Goal: Task Accomplishment & Management: Complete application form

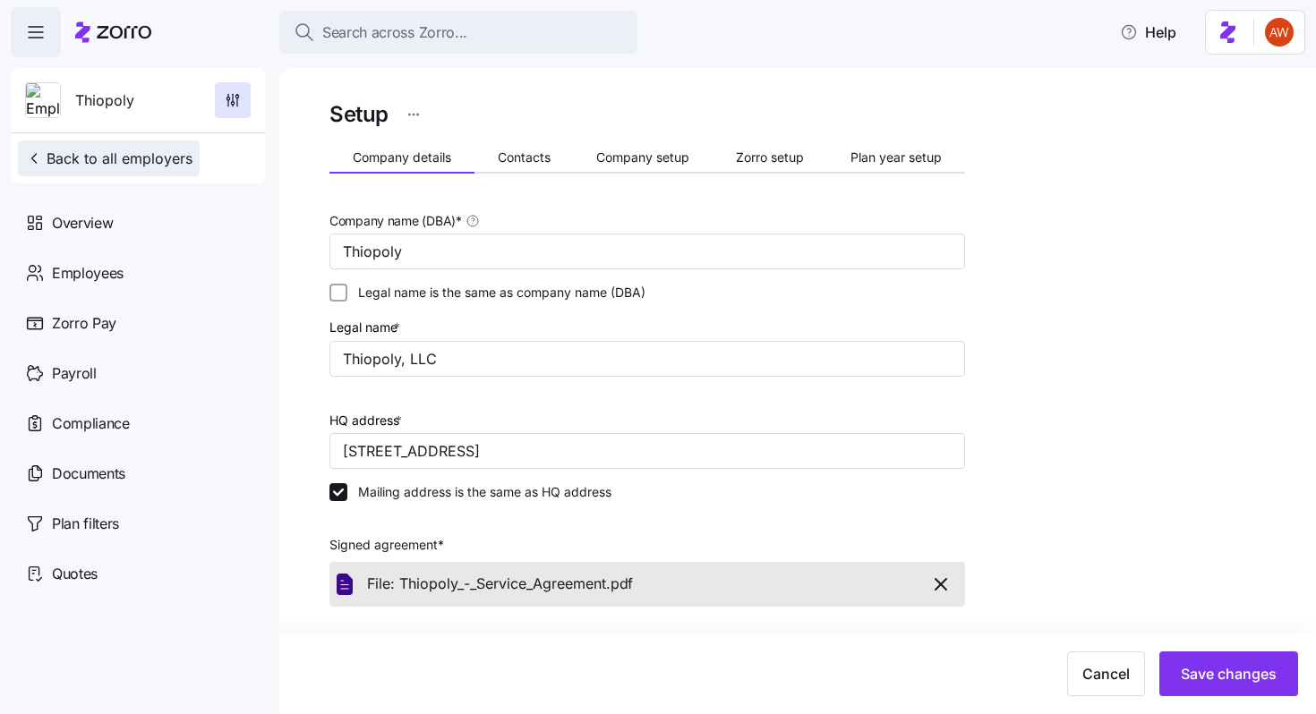
click at [141, 158] on span "Back to all employers" at bounding box center [108, 158] width 167 height 21
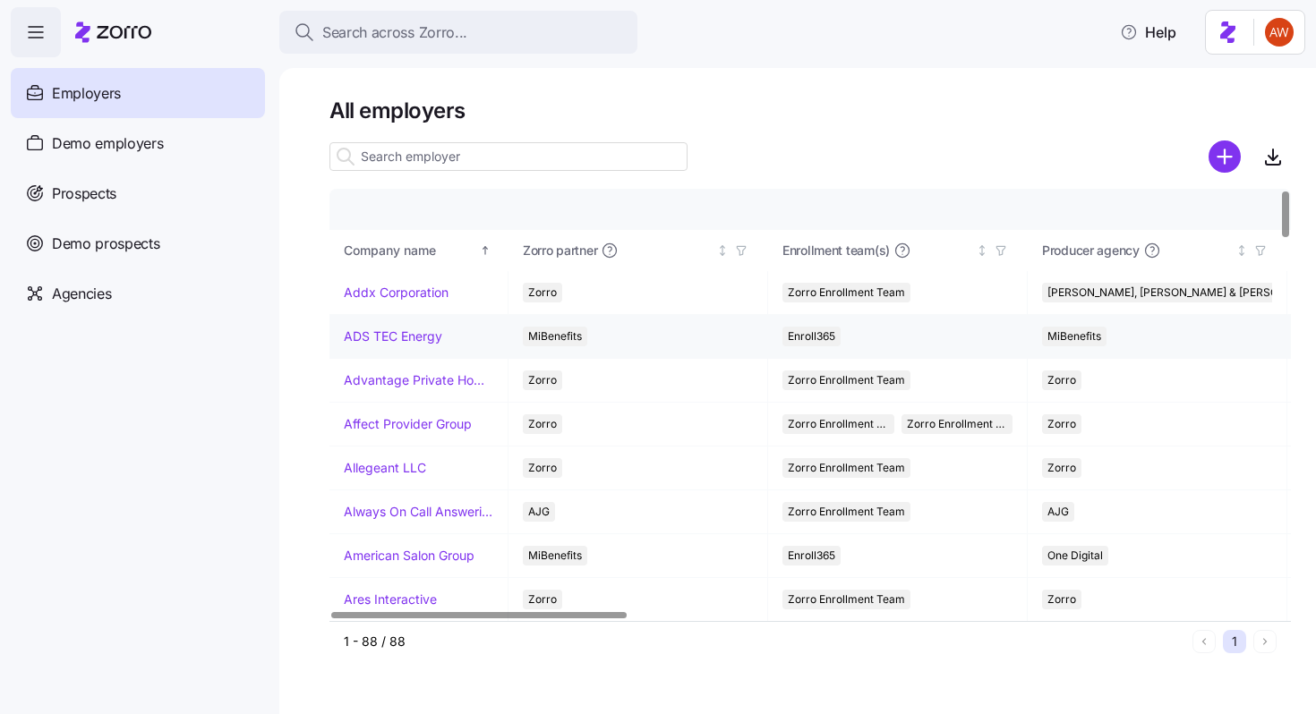
click at [411, 337] on link "ADS TEC Energy" at bounding box center [393, 337] width 98 height 18
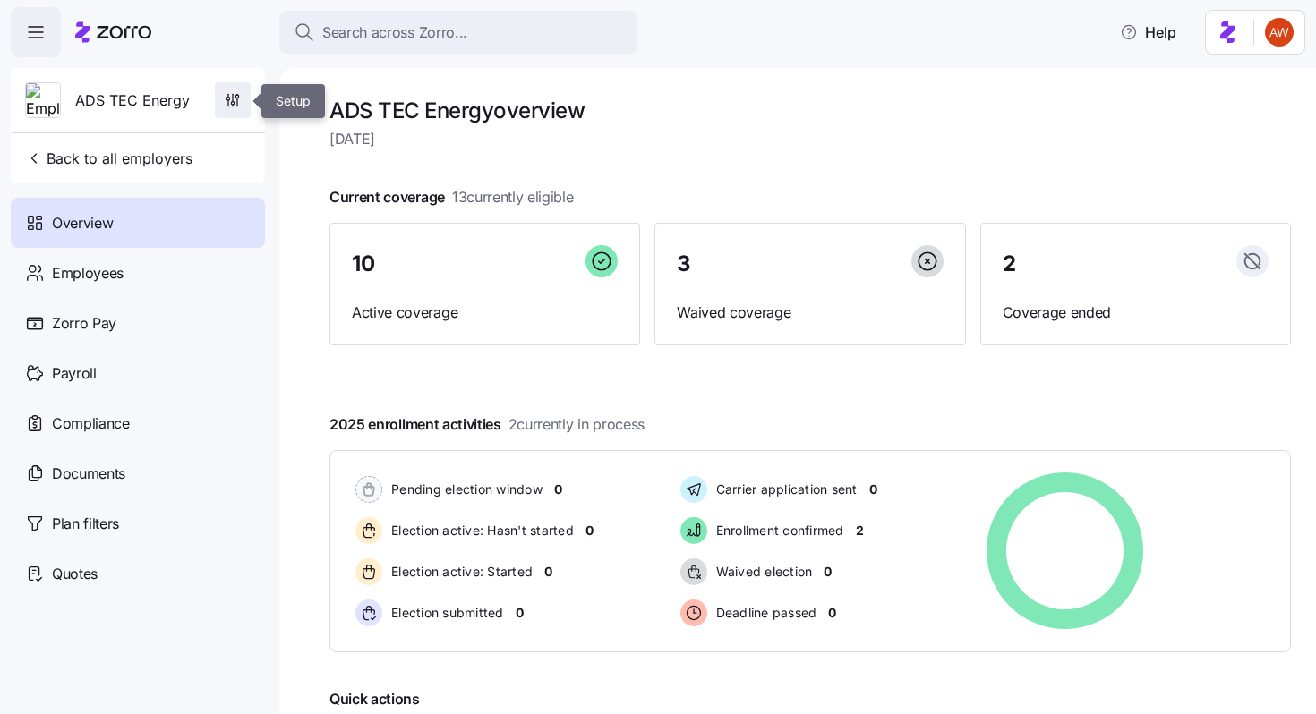
click at [226, 105] on icon "button" at bounding box center [233, 100] width 18 height 18
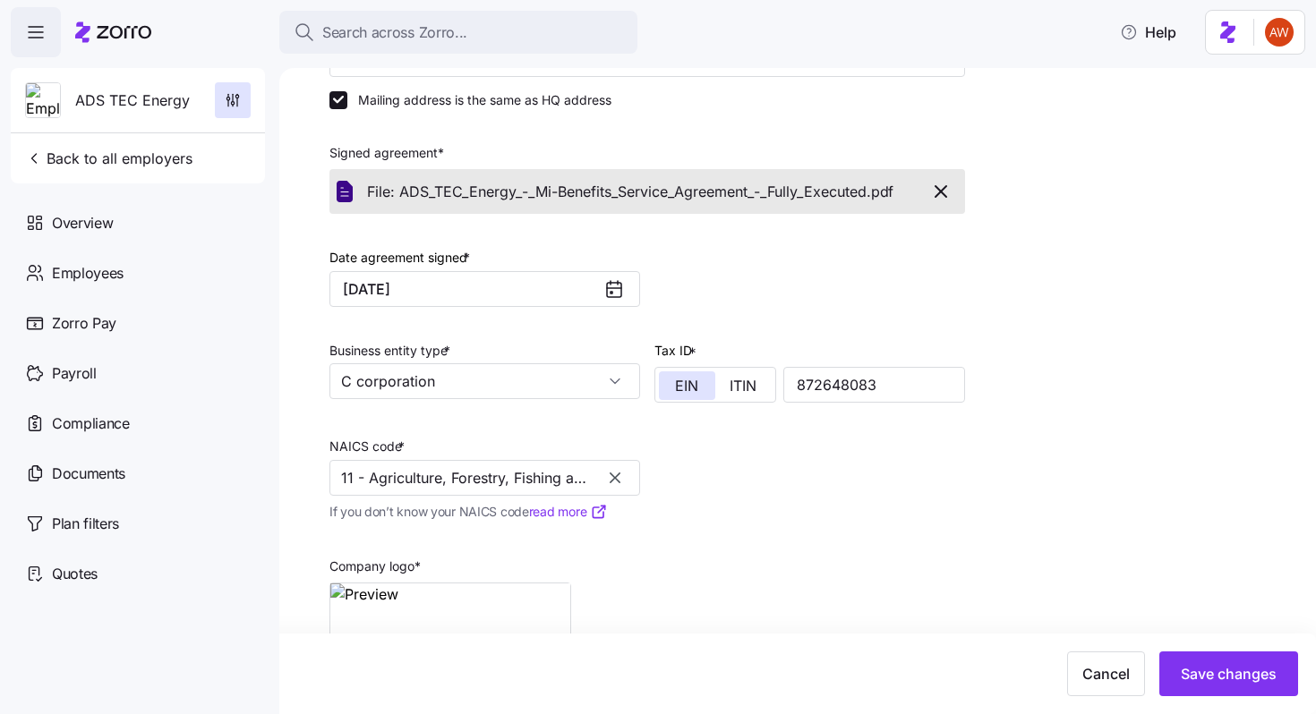
scroll to position [354, 0]
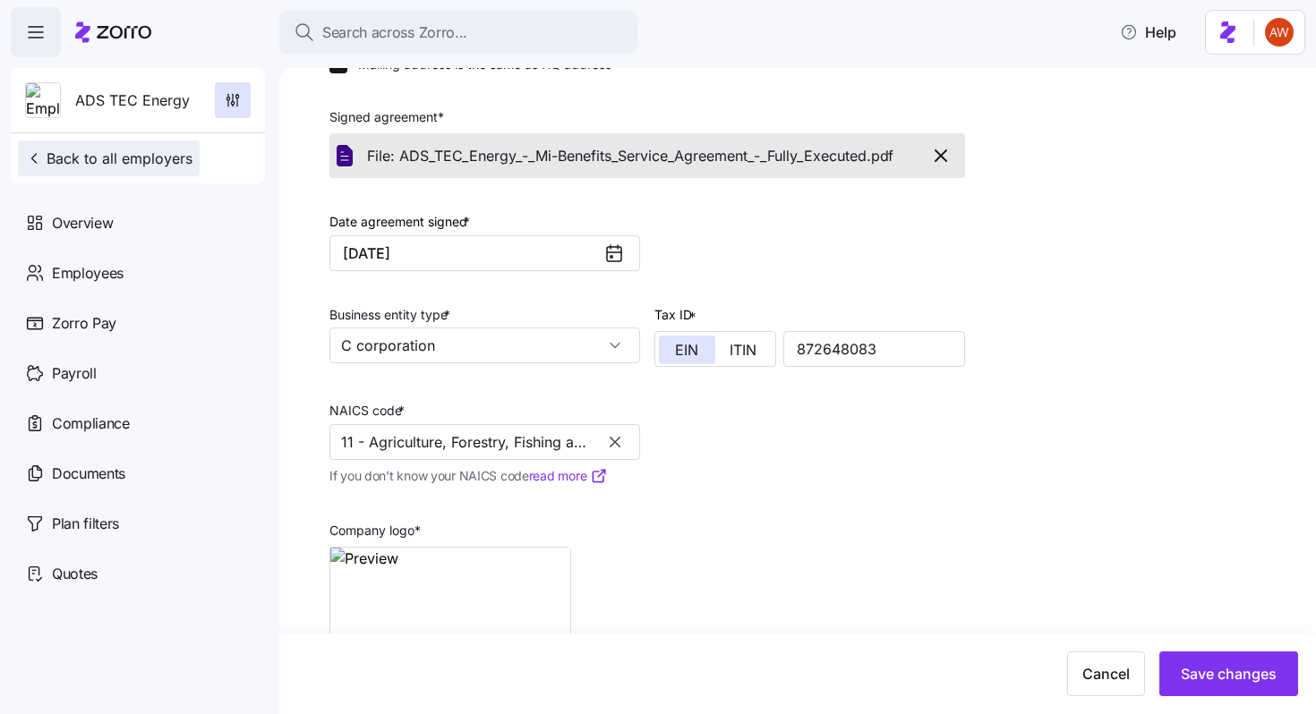
click at [177, 163] on span "Back to all employers" at bounding box center [108, 158] width 167 height 21
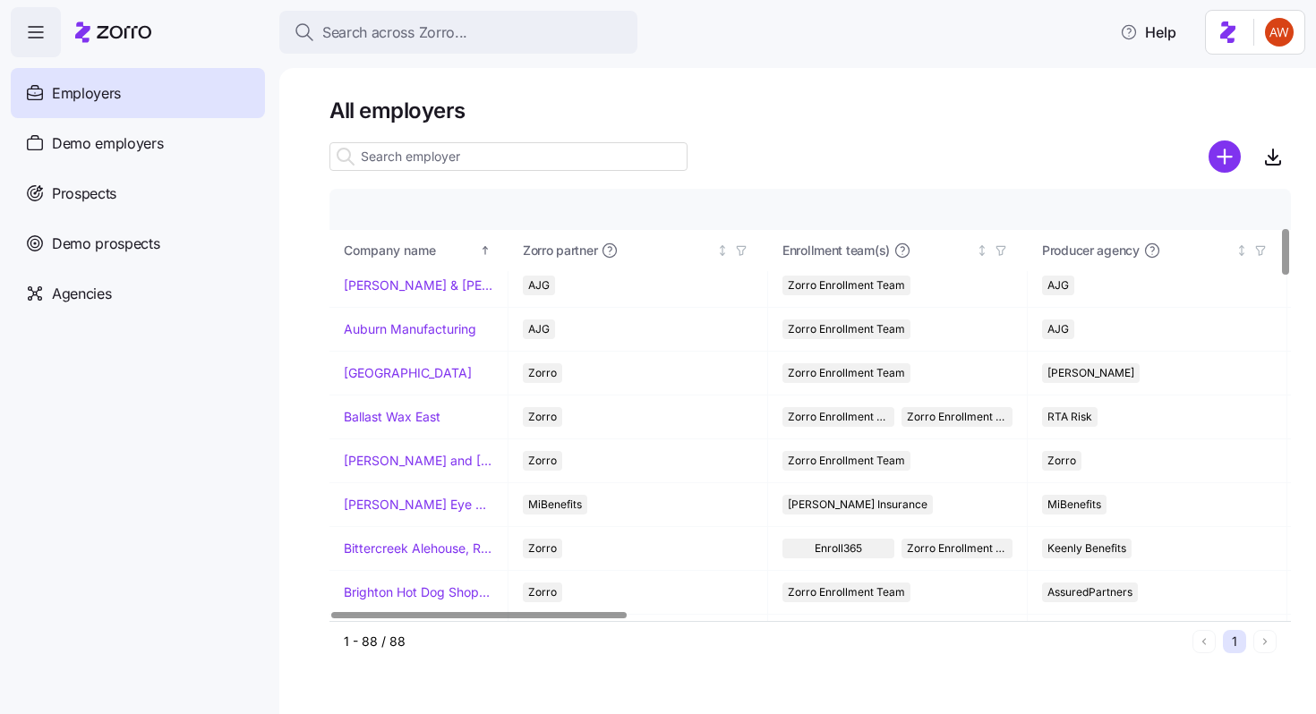
scroll to position [361, 0]
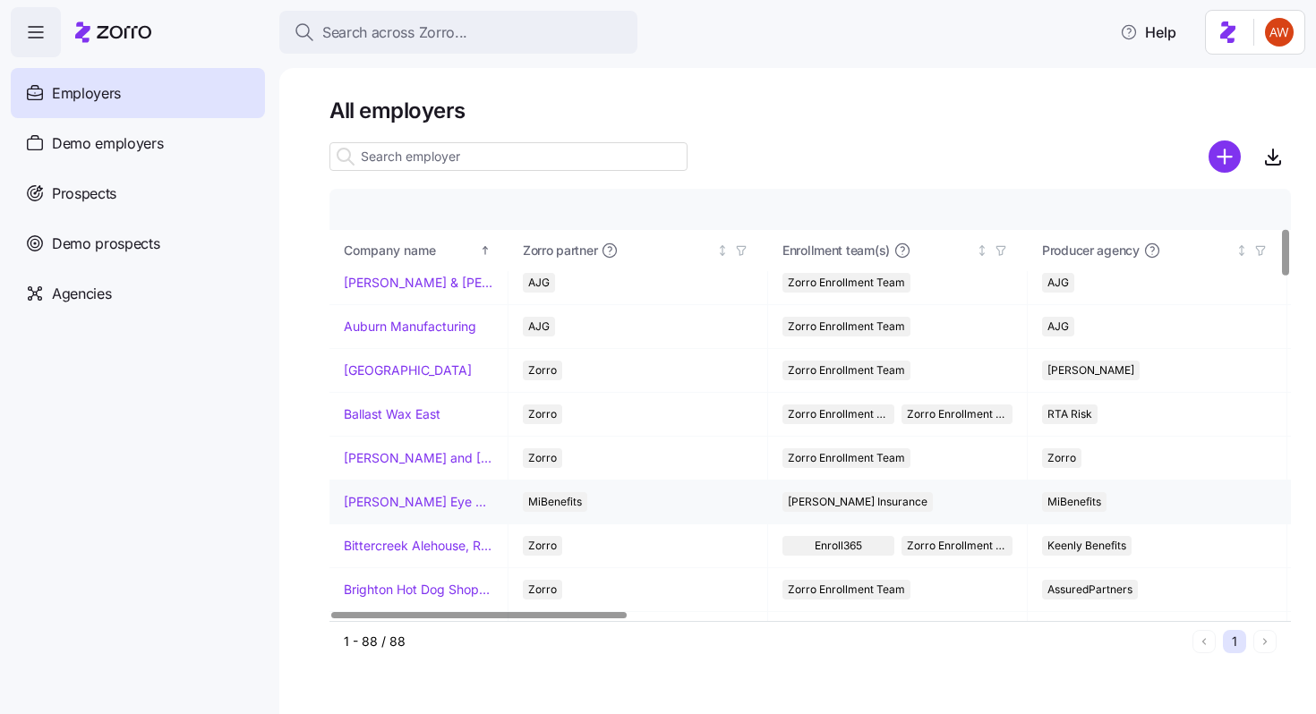
click at [388, 508] on link "[PERSON_NAME] Eye Associates" at bounding box center [419, 502] width 150 height 18
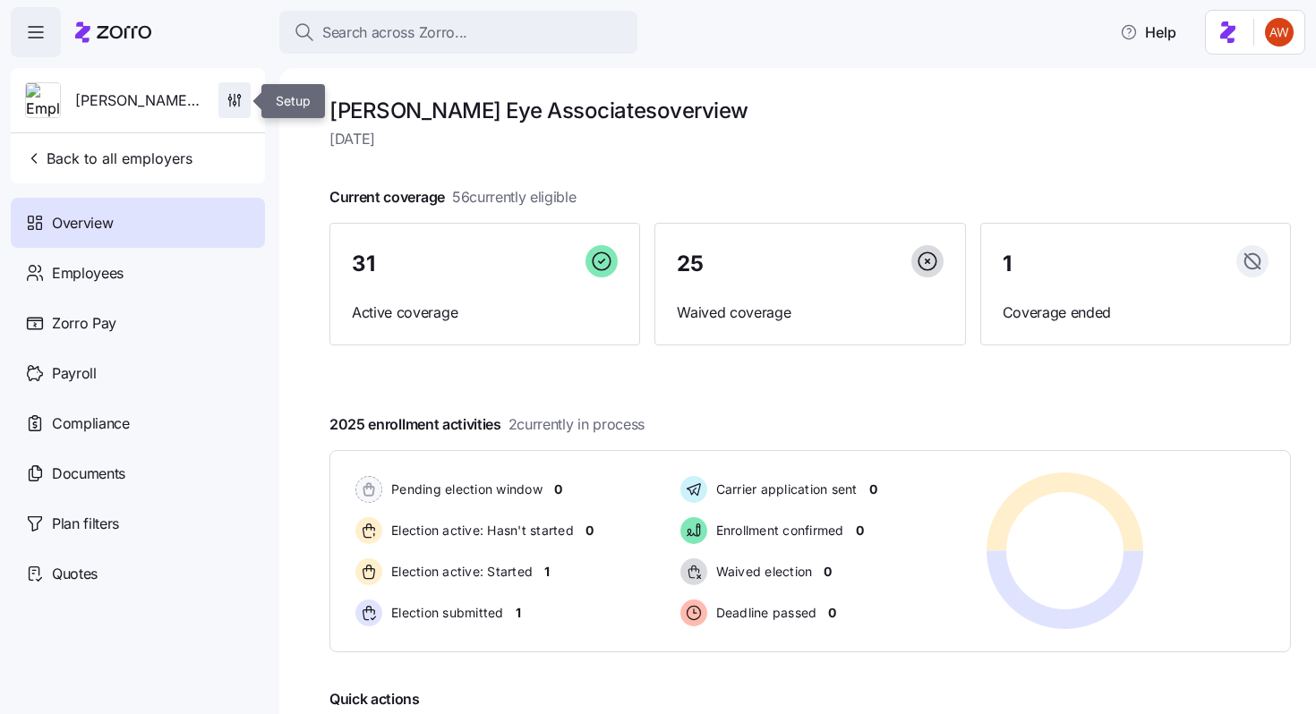
click at [235, 93] on icon "button" at bounding box center [235, 100] width 18 height 18
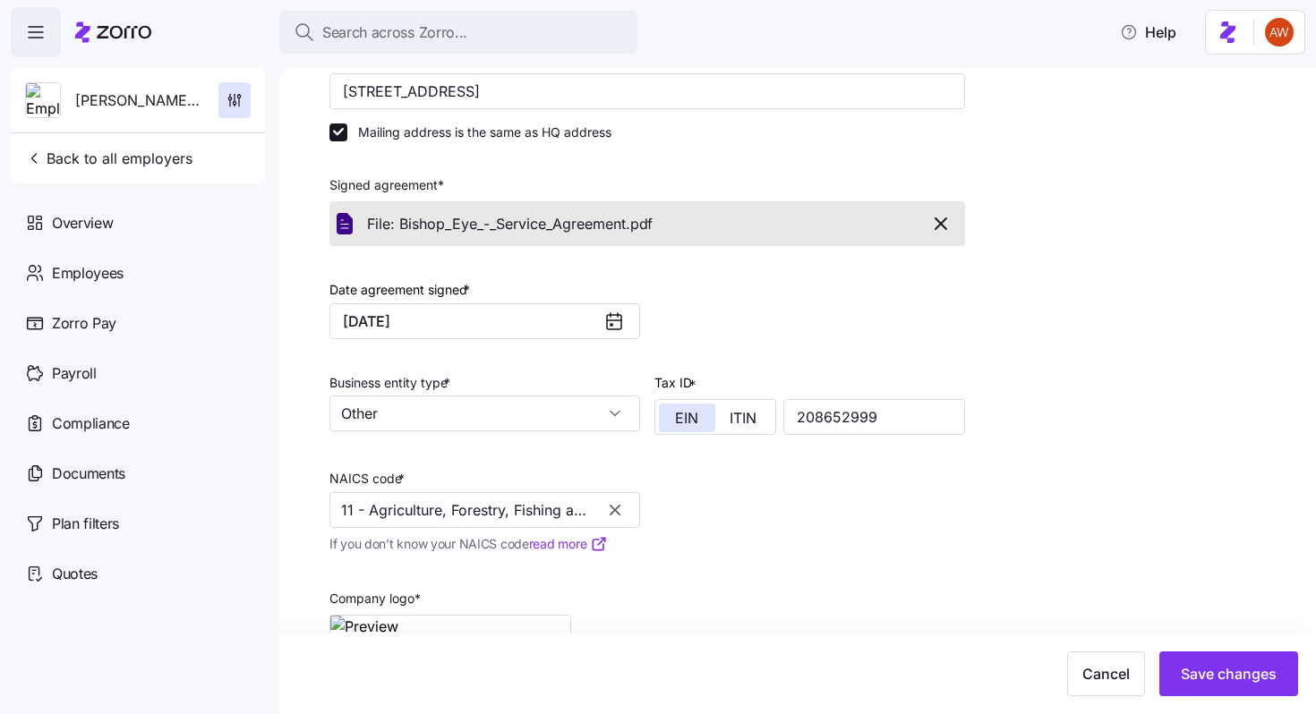
scroll to position [288, 0]
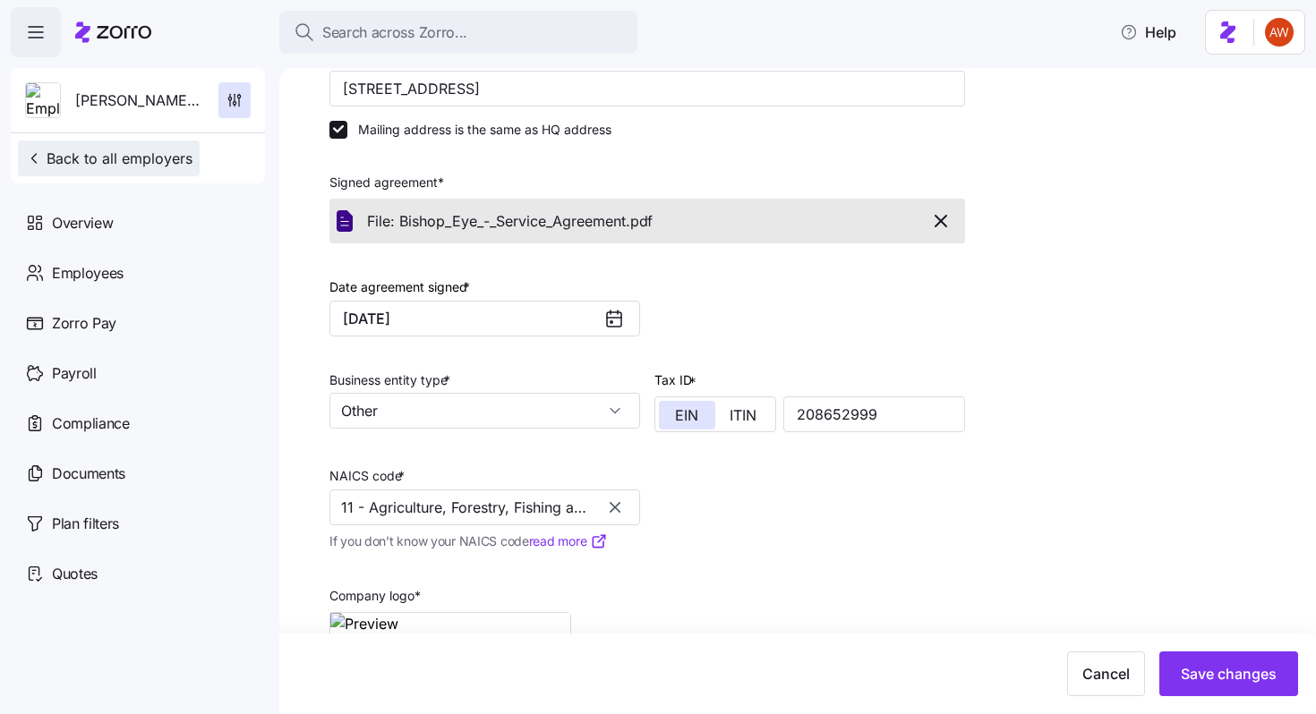
click at [129, 159] on span "Back to all employers" at bounding box center [108, 158] width 167 height 21
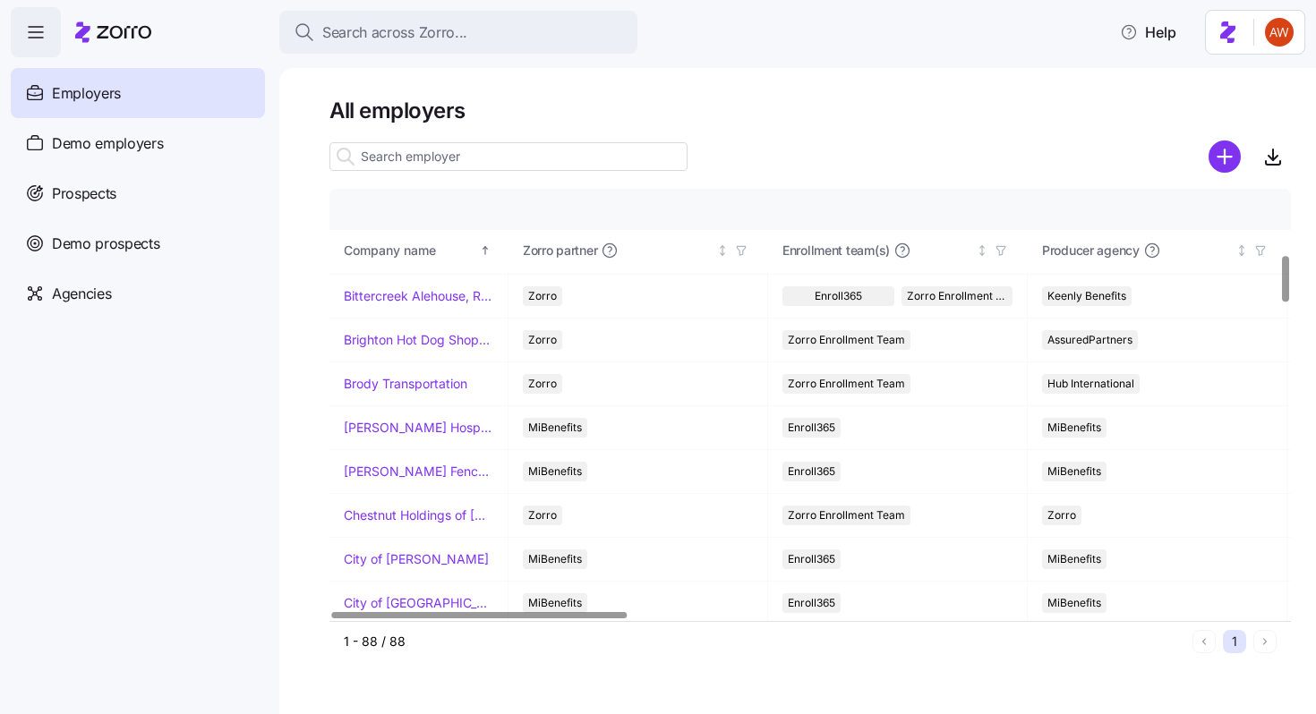
scroll to position [611, 1]
click at [389, 428] on link "[PERSON_NAME] Hospitality" at bounding box center [419, 428] width 150 height 18
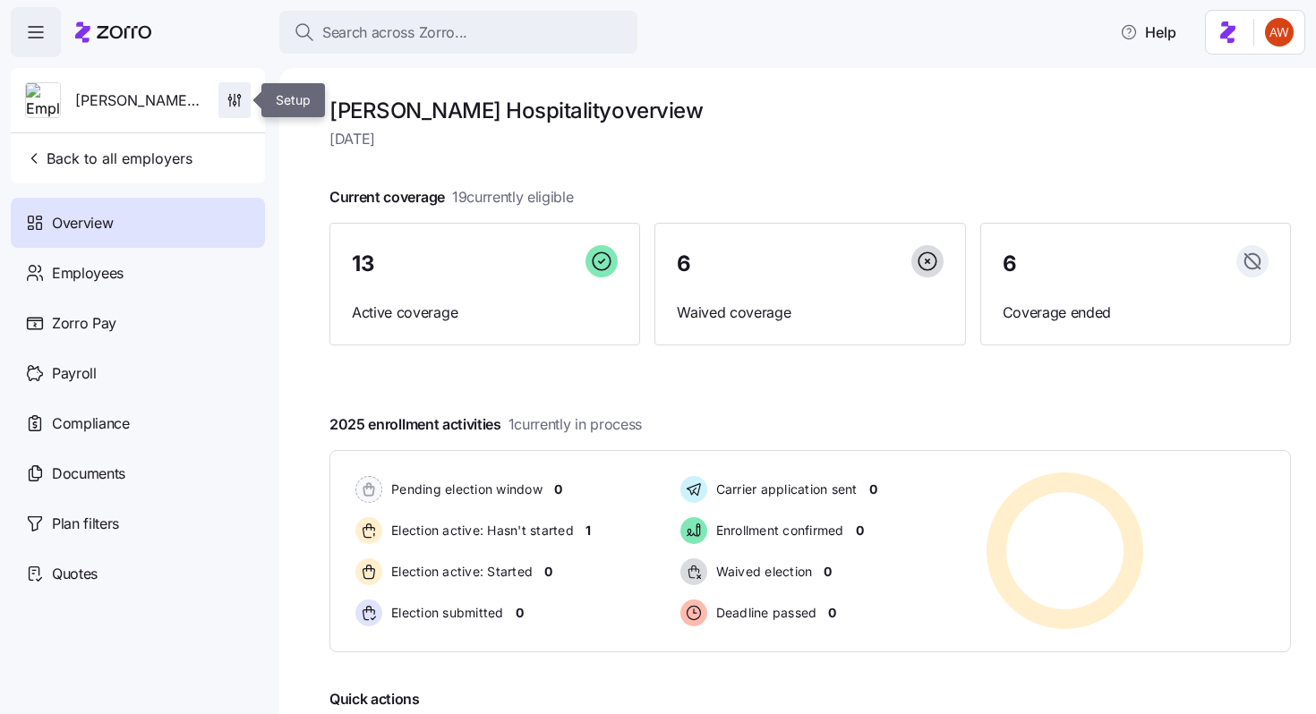
click at [230, 93] on icon "button" at bounding box center [235, 100] width 18 height 18
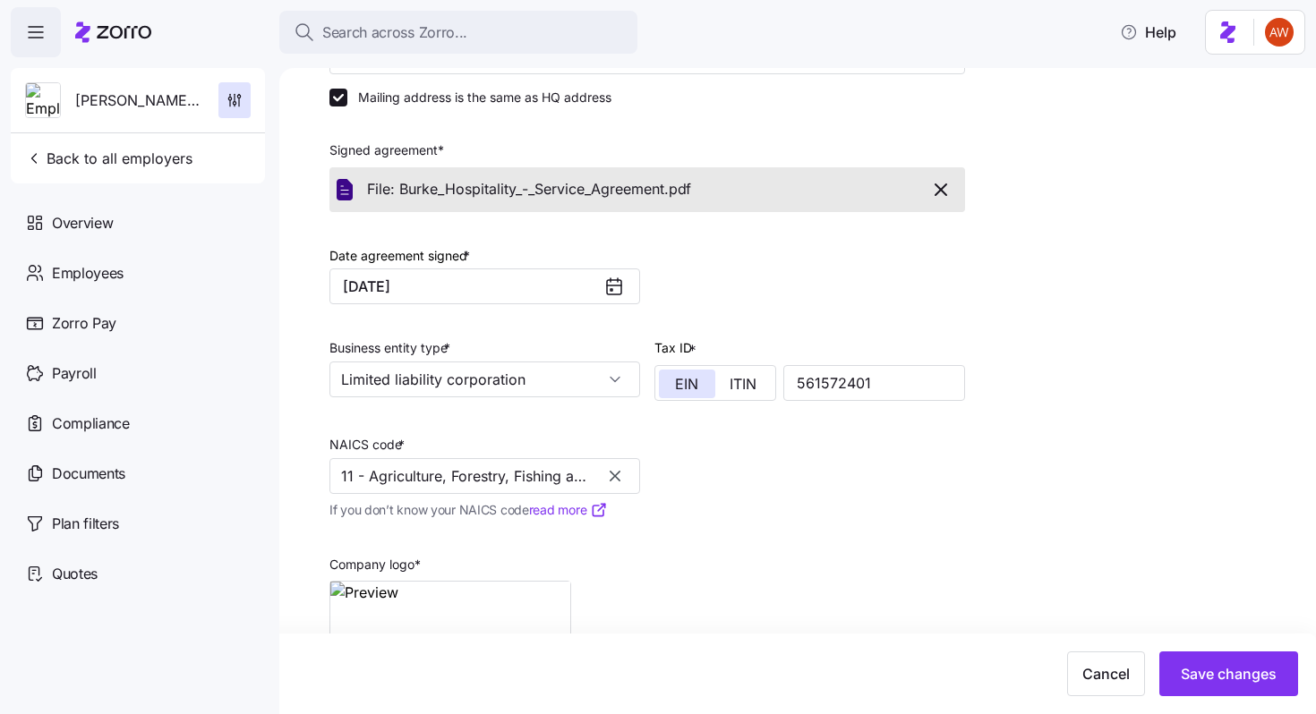
scroll to position [396, 0]
click at [181, 158] on span "Back to all employers" at bounding box center [108, 158] width 167 height 21
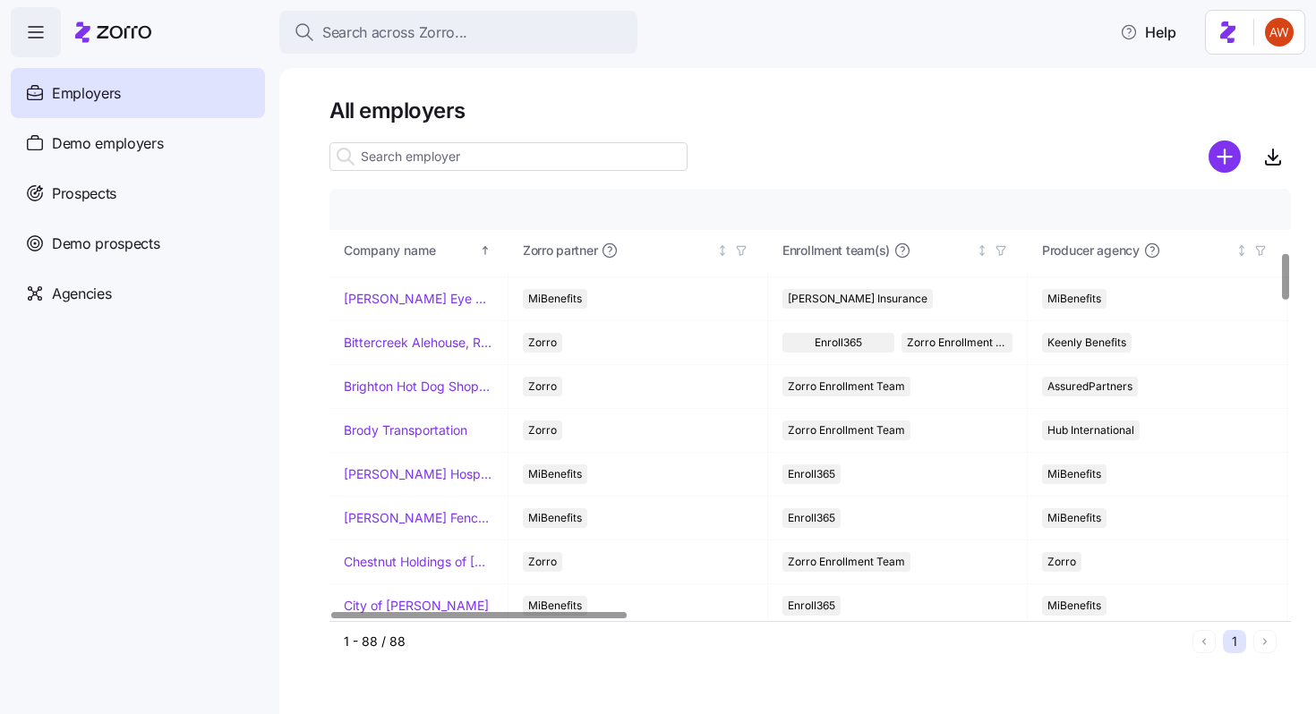
scroll to position [649, 0]
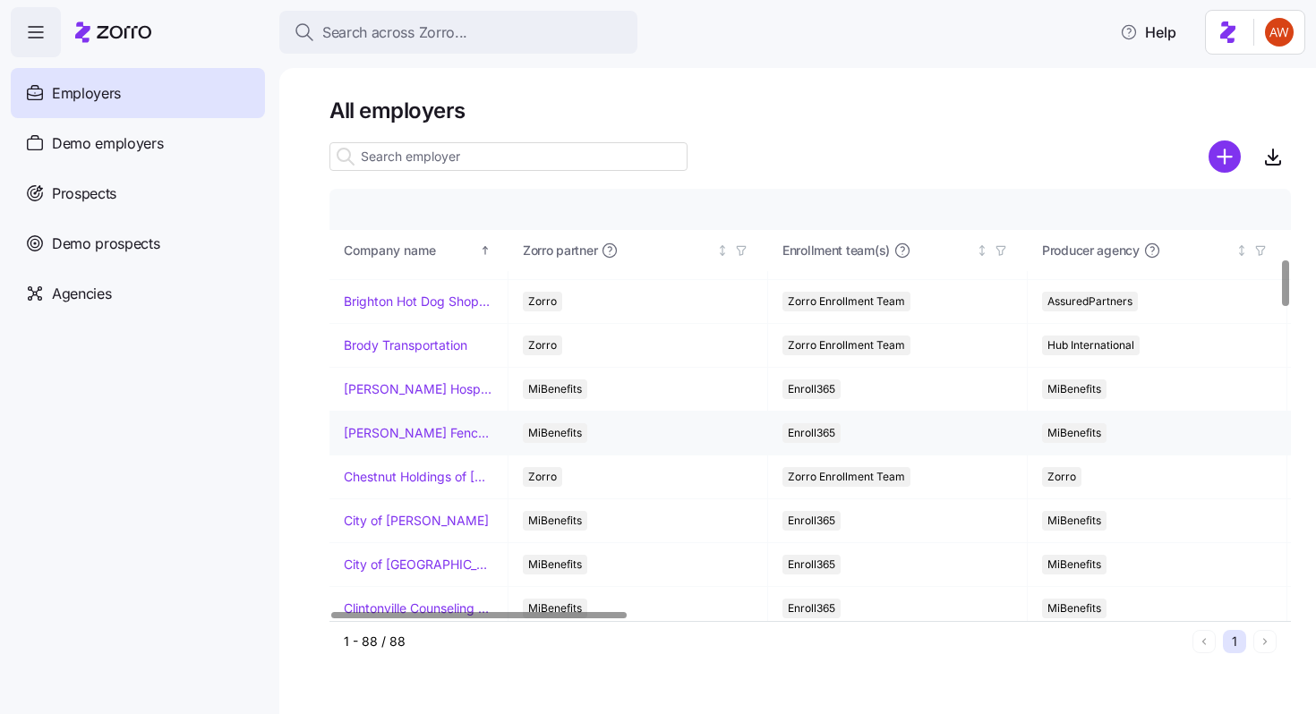
click at [420, 430] on link "[PERSON_NAME] Fence Company" at bounding box center [419, 433] width 150 height 18
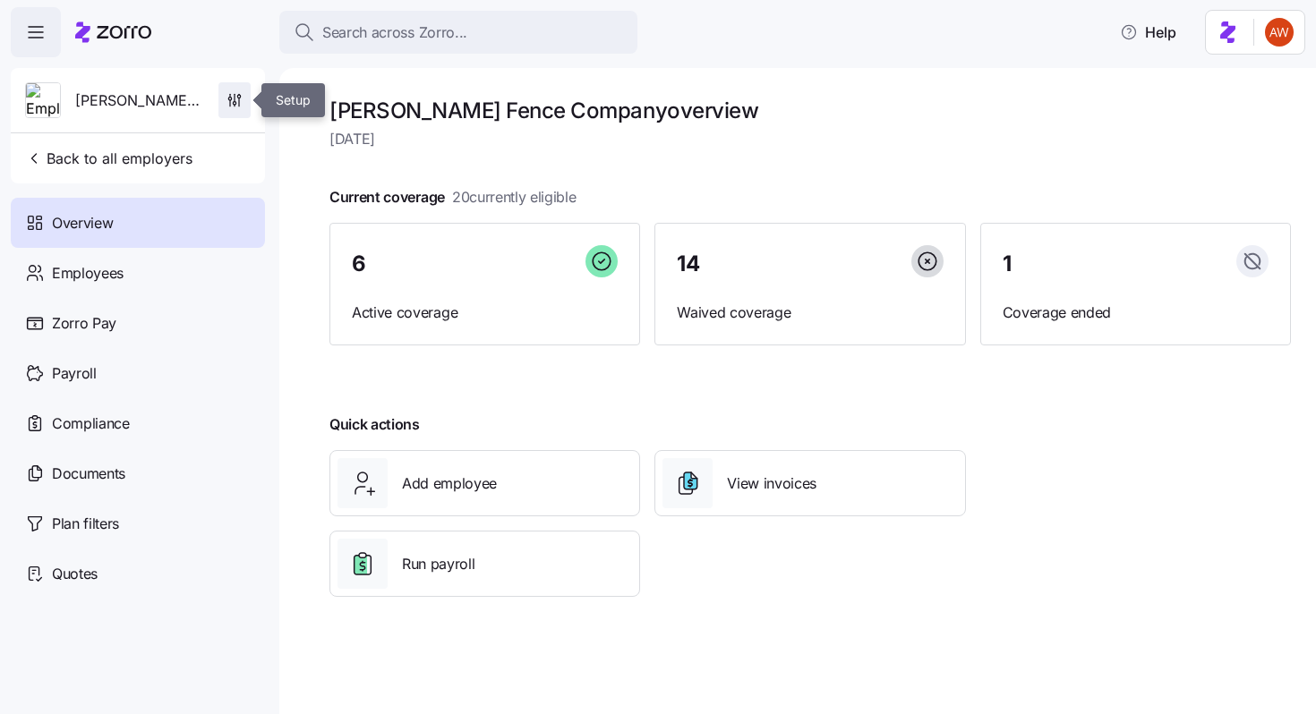
click at [241, 100] on icon "button" at bounding box center [235, 100] width 18 height 18
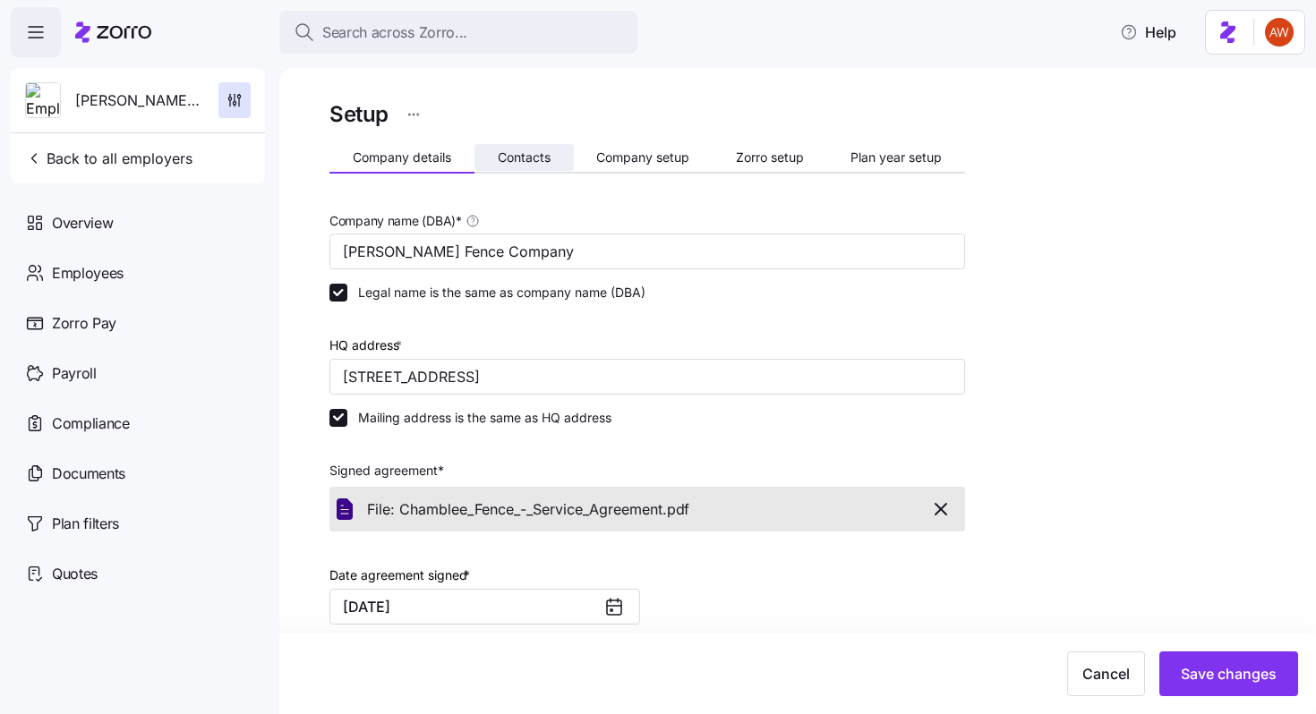
click at [517, 144] on button "Contacts" at bounding box center [523, 157] width 99 height 27
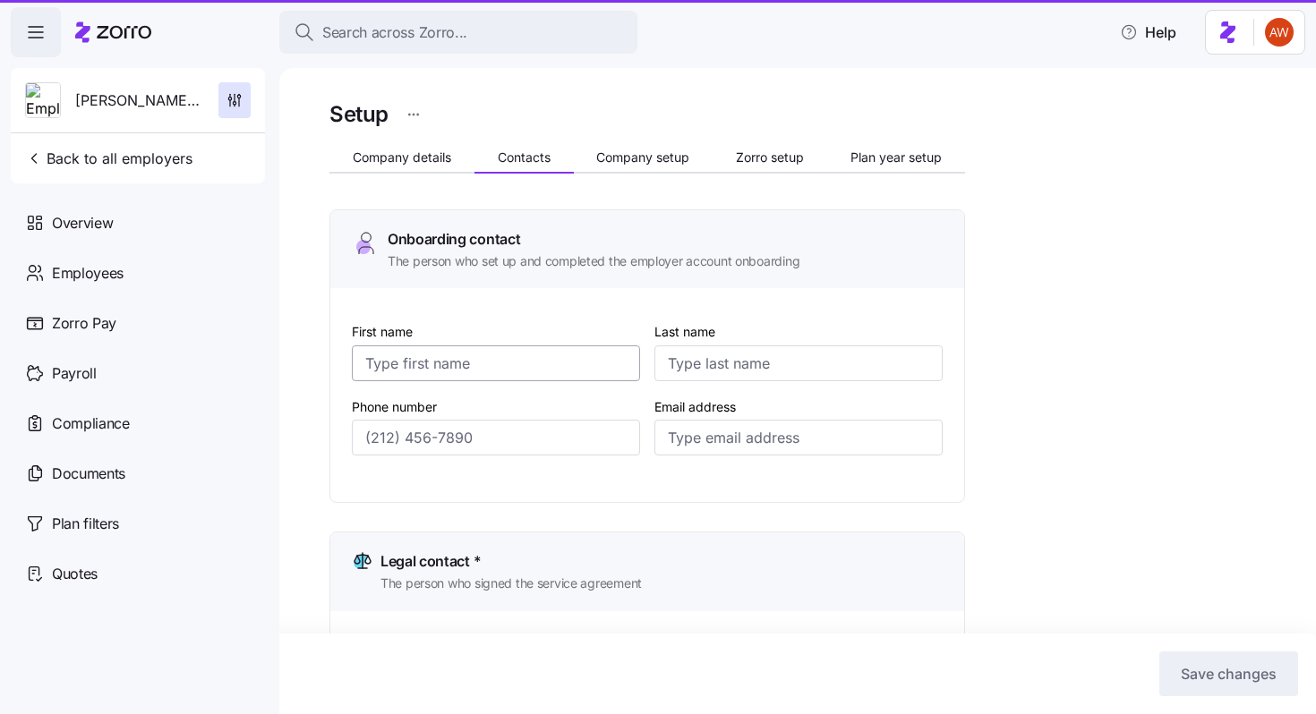
type input "Debi"
type input "Hancock"
type input "debi@chambleefence.com"
type input "Debi"
type input "Hancock"
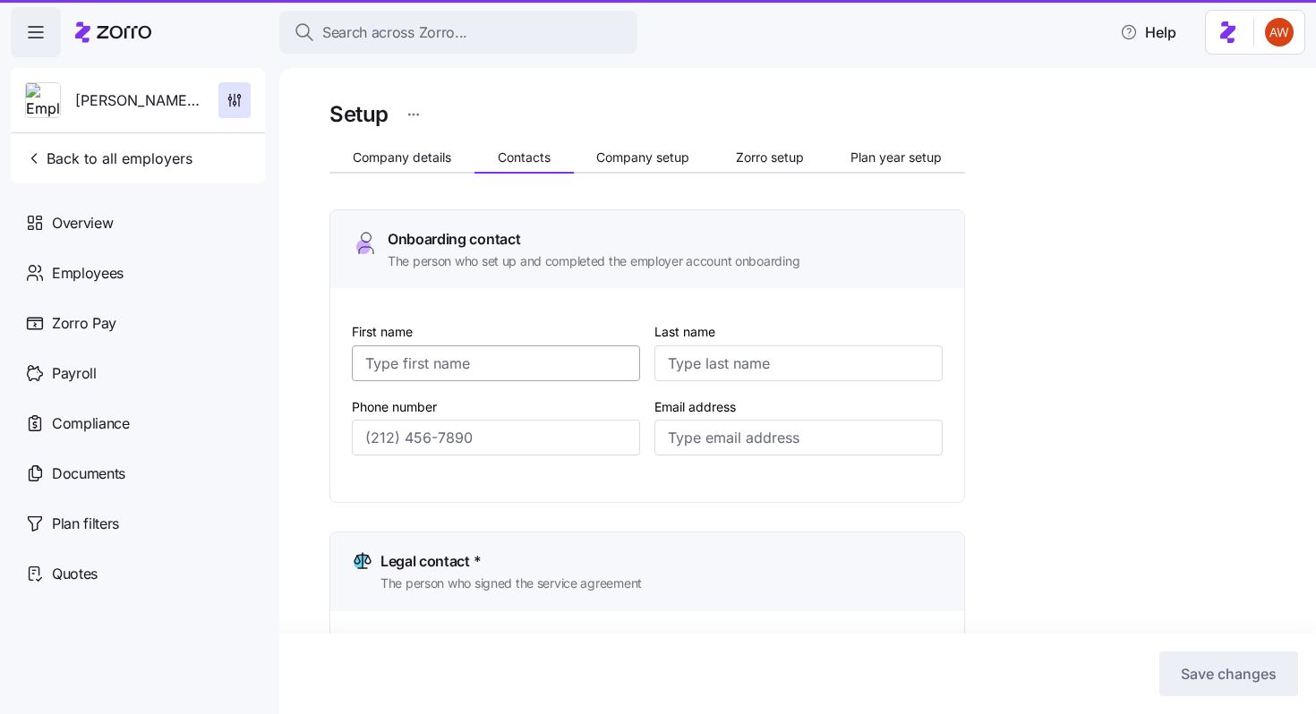
type input "debi@chambleefence.com"
type input "Debi"
type input "Hancock"
type input "debi@chambleefence.com"
type input "Debi"
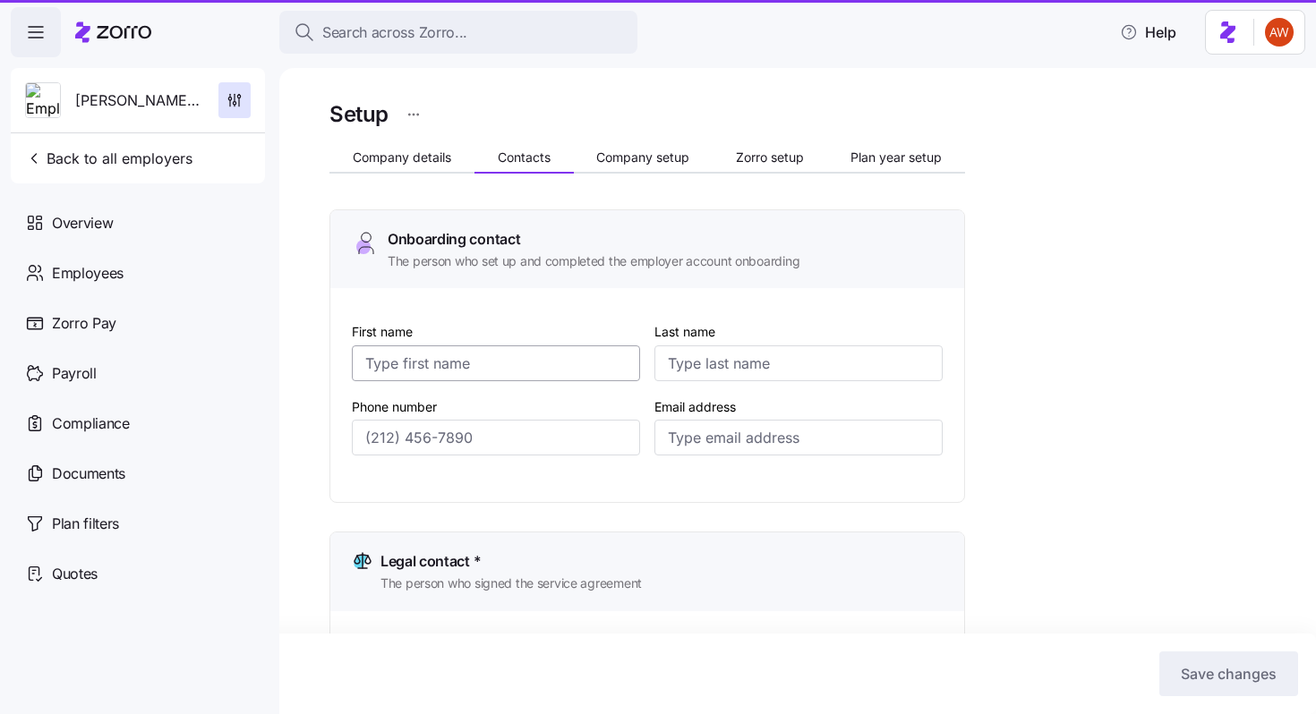
type input "Hancock"
type input "debi@chambleefence.com"
type input "(704) 904-3203"
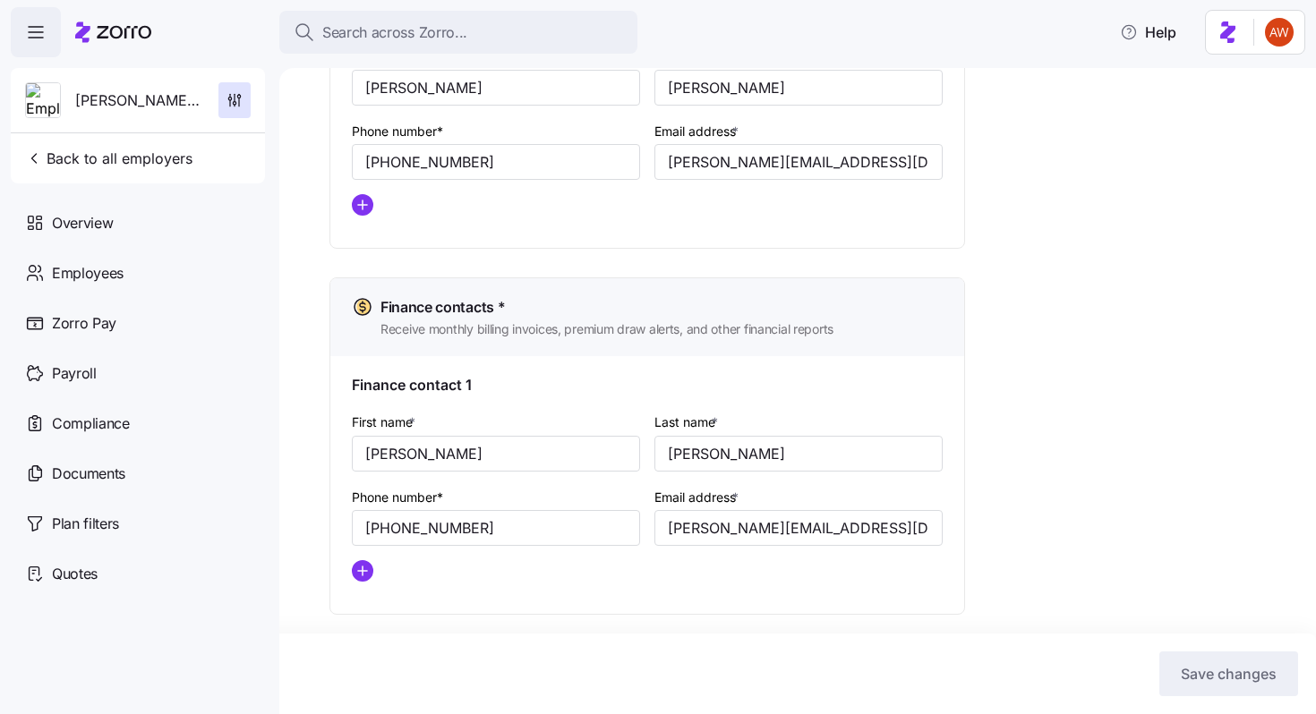
scroll to position [955, 0]
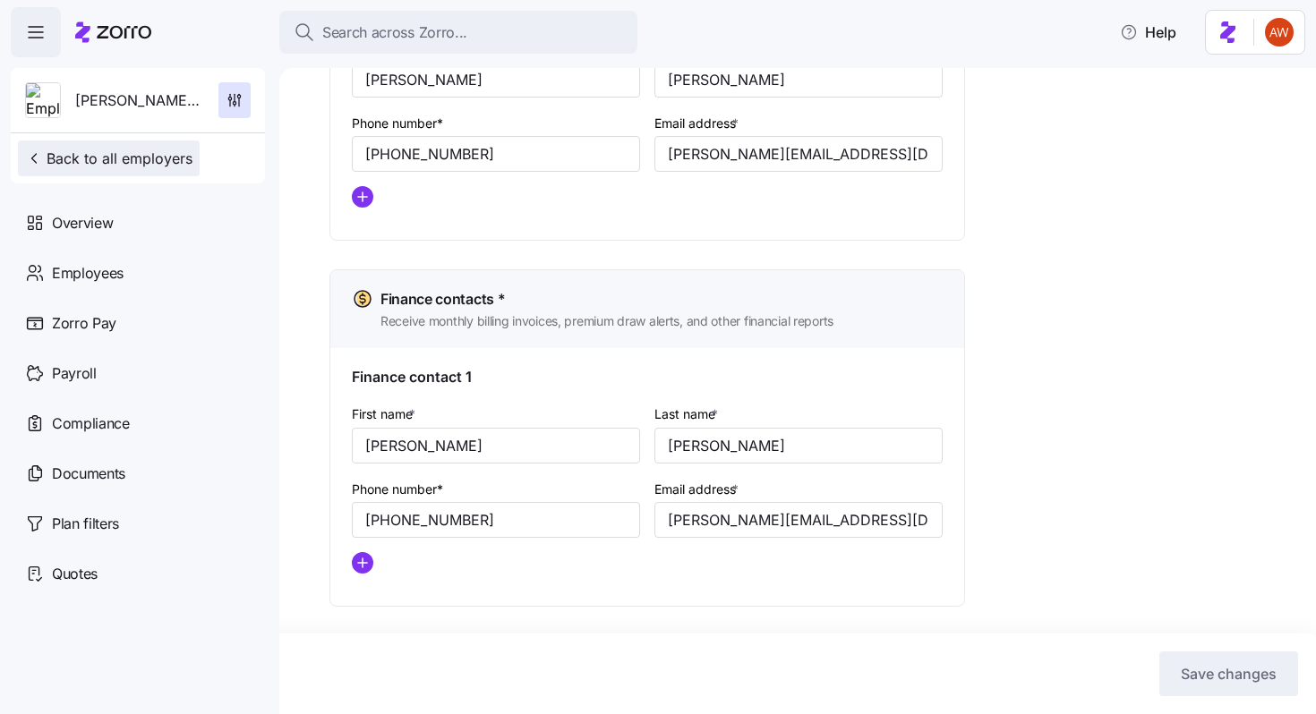
click at [171, 156] on span "Back to all employers" at bounding box center [108, 158] width 167 height 21
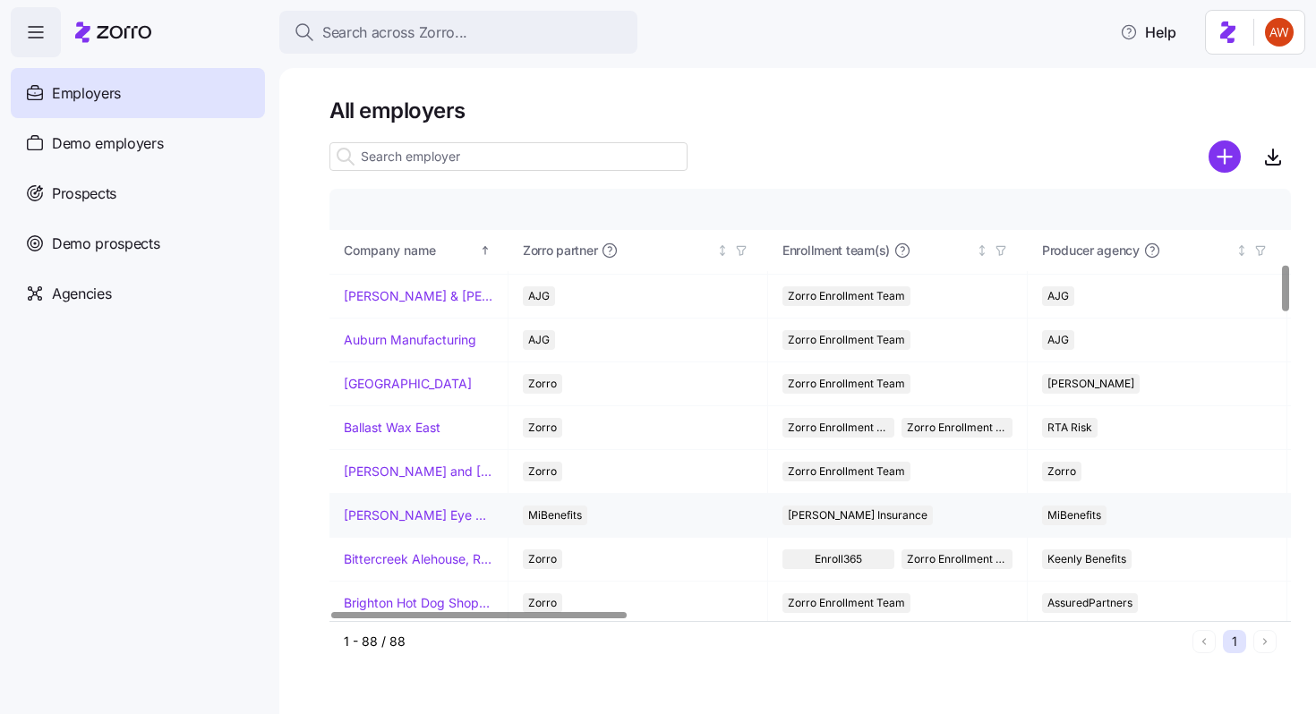
scroll to position [698, 0]
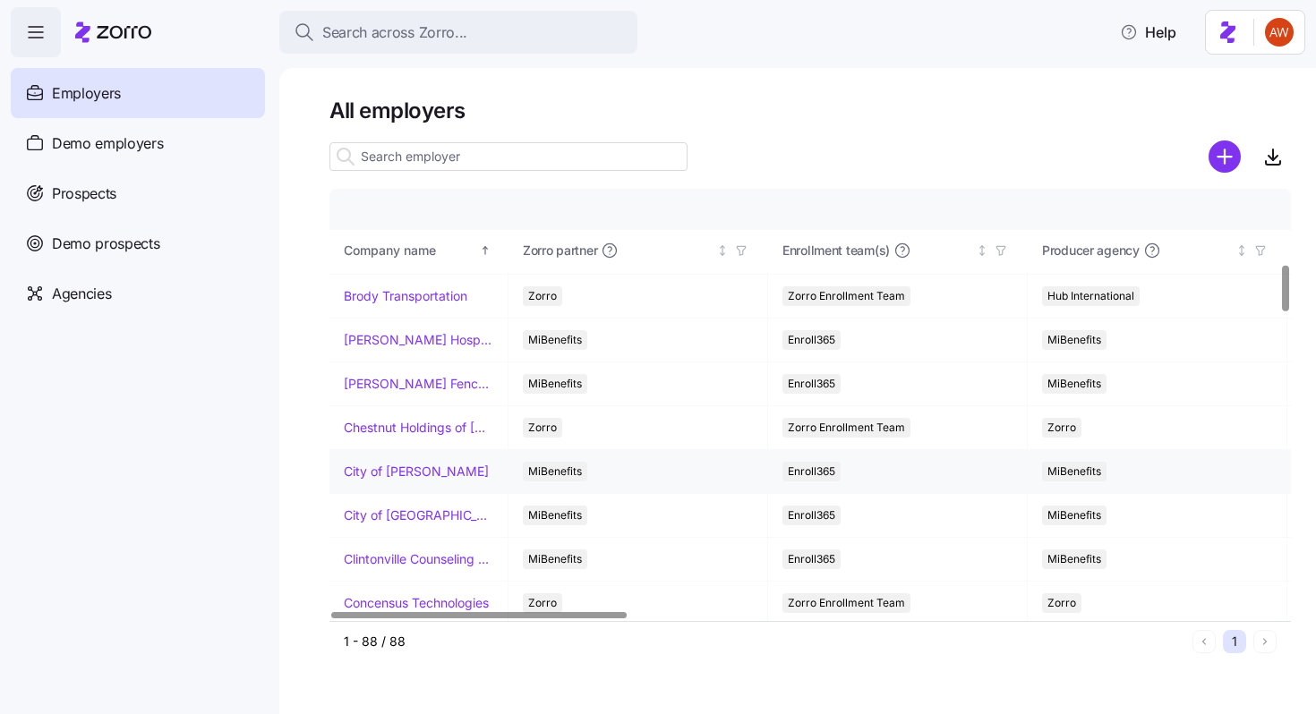
click at [421, 475] on link "City of [PERSON_NAME]" at bounding box center [416, 472] width 145 height 18
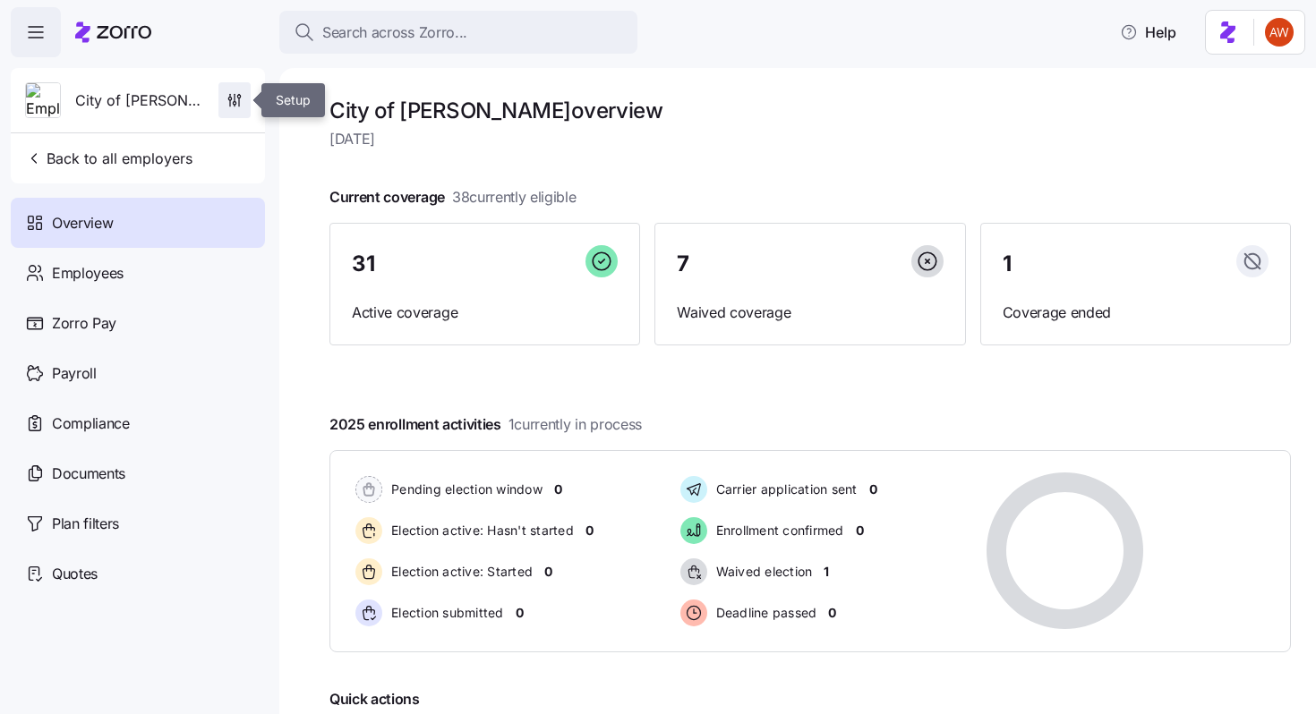
click at [229, 104] on icon "button" at bounding box center [235, 100] width 18 height 18
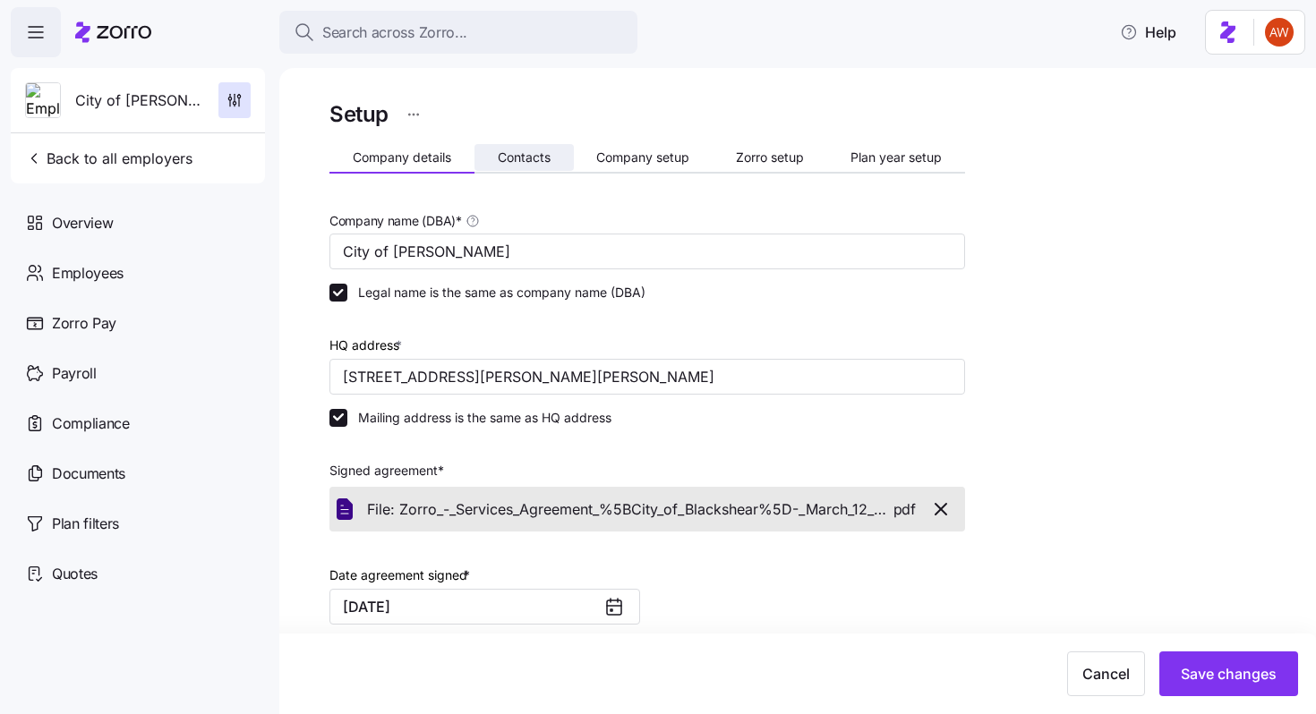
click at [496, 150] on button "Contacts" at bounding box center [523, 157] width 99 height 27
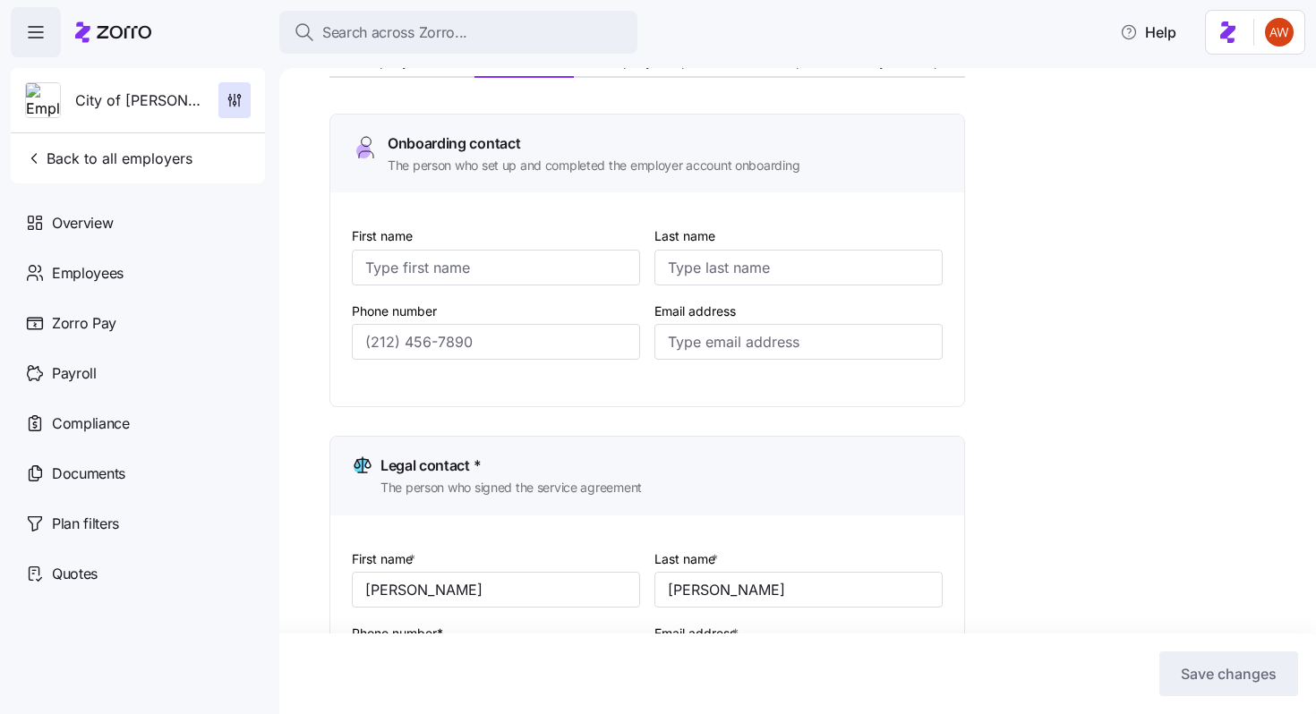
scroll to position [76, 0]
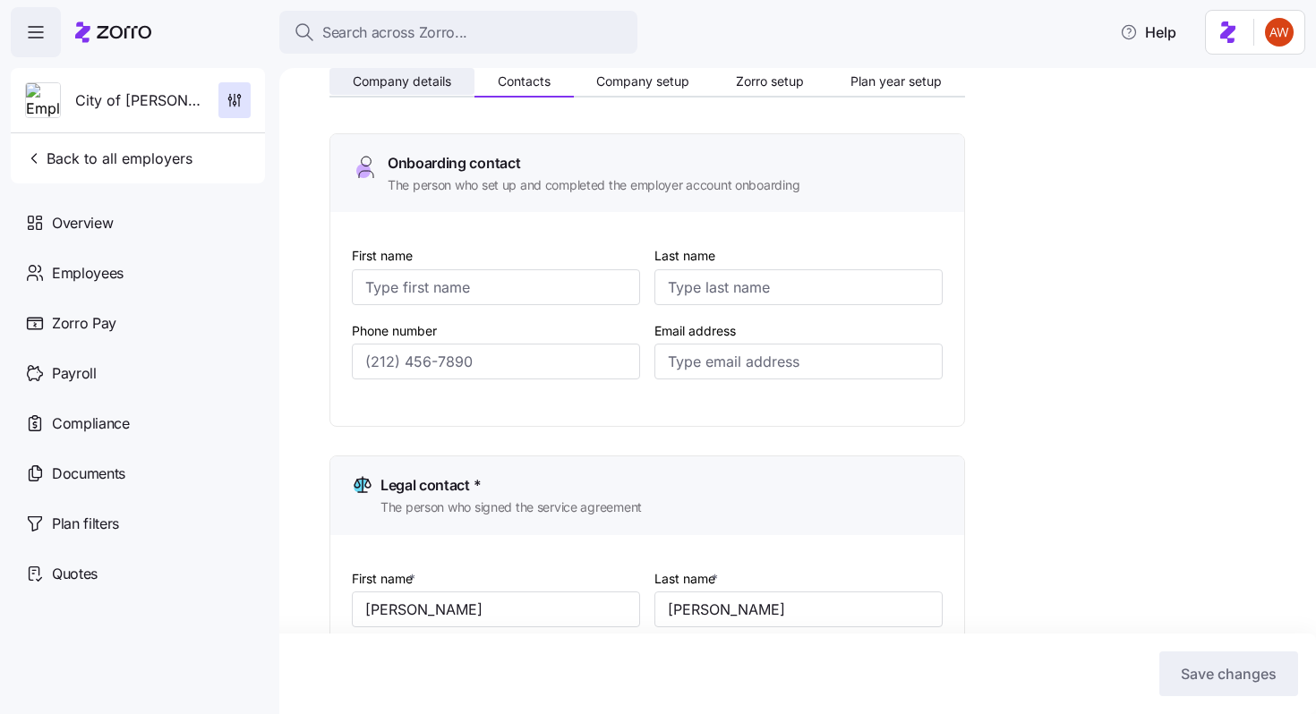
click at [389, 88] on span "Company details" at bounding box center [402, 81] width 98 height 13
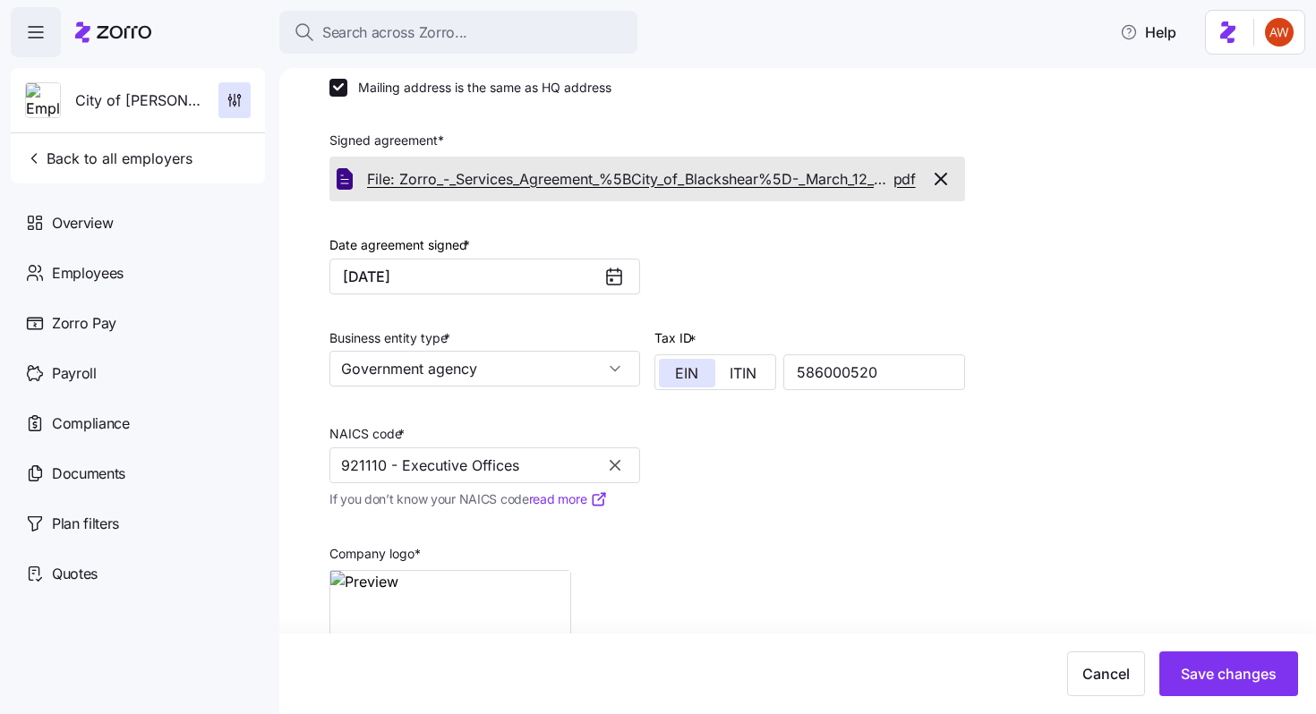
scroll to position [329, 0]
click at [182, 143] on button "Back to all employers" at bounding box center [109, 159] width 182 height 36
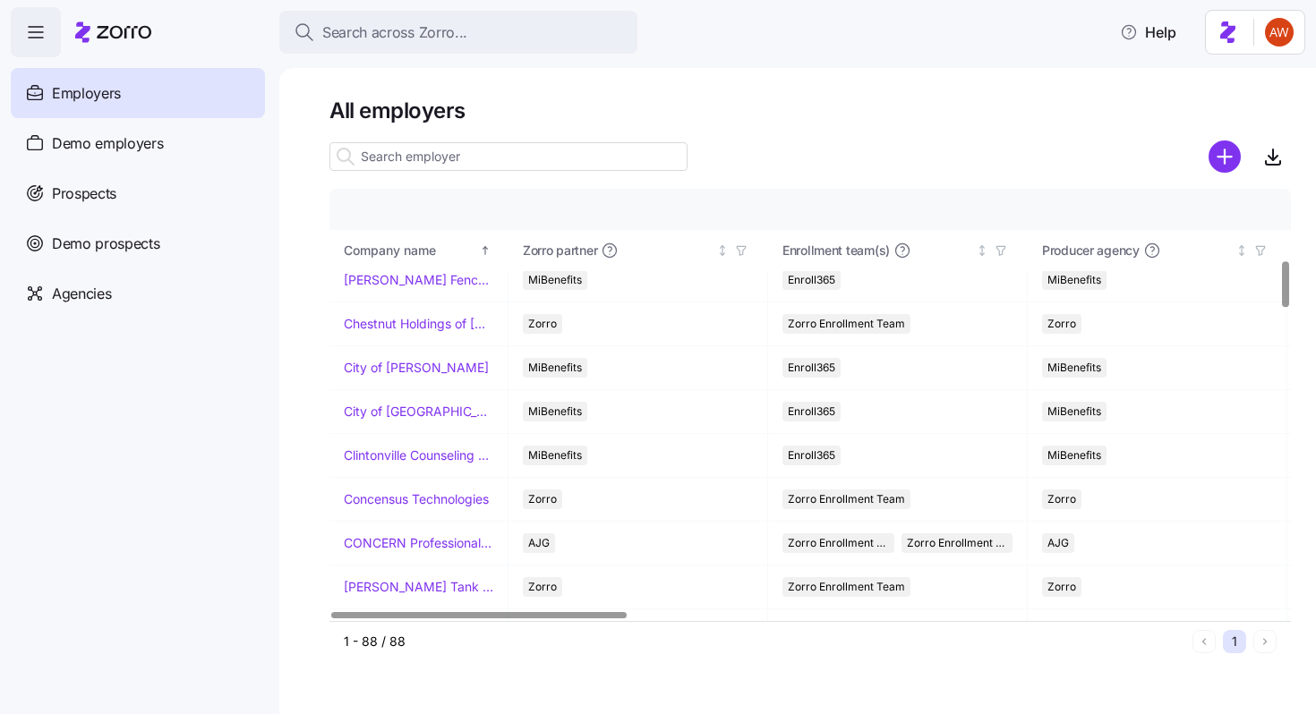
scroll to position [857, 0]
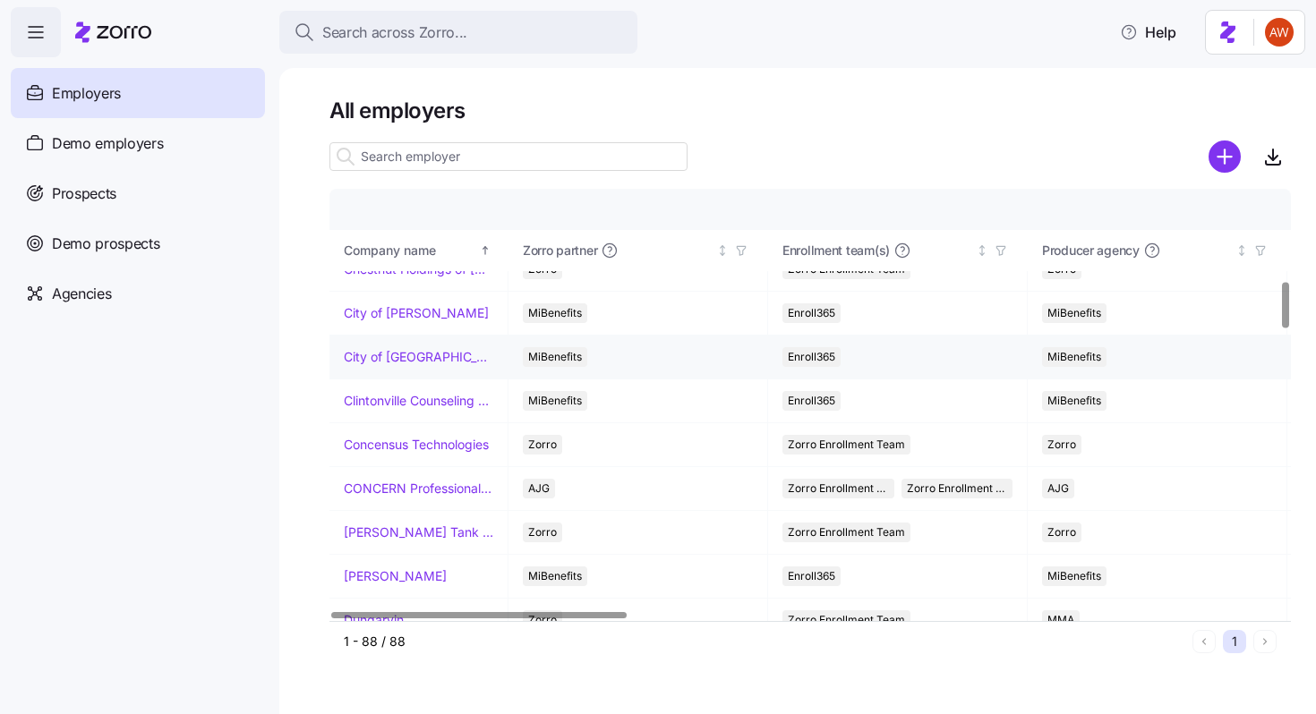
click at [426, 354] on link "City of [GEOGRAPHIC_DATA]" at bounding box center [419, 357] width 150 height 18
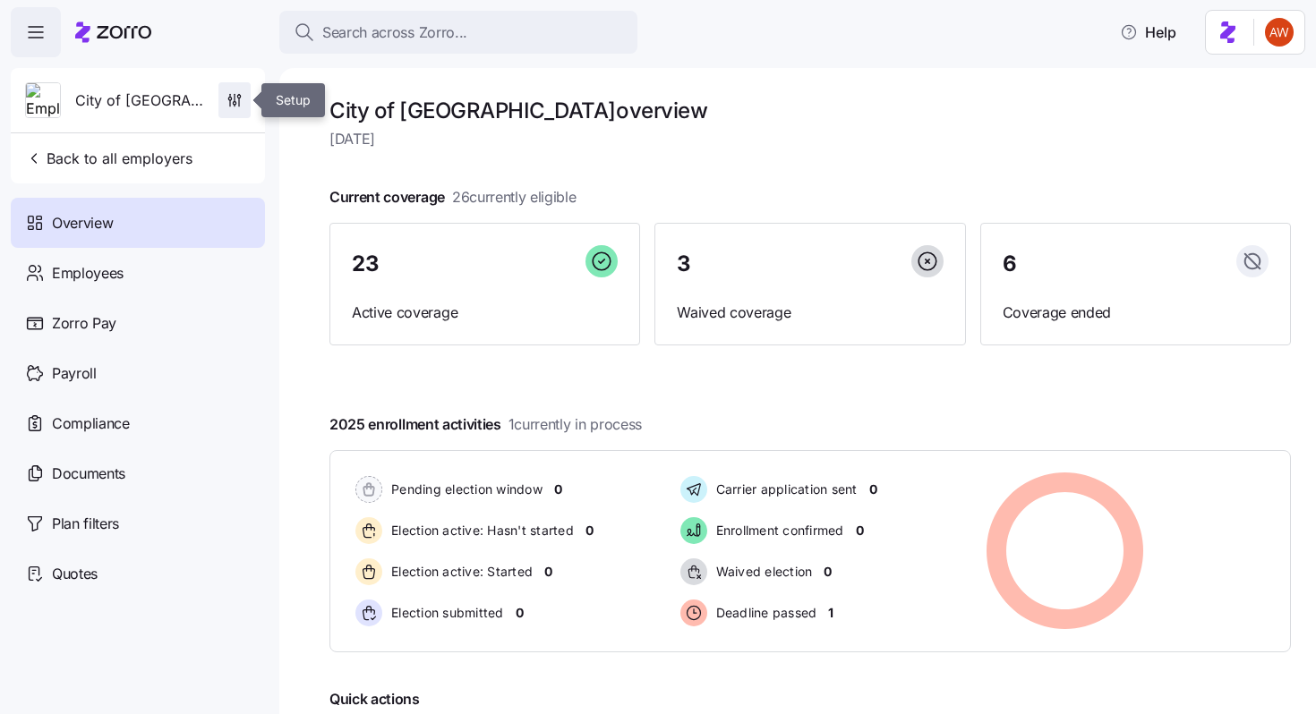
click at [234, 110] on span "button" at bounding box center [234, 100] width 30 height 34
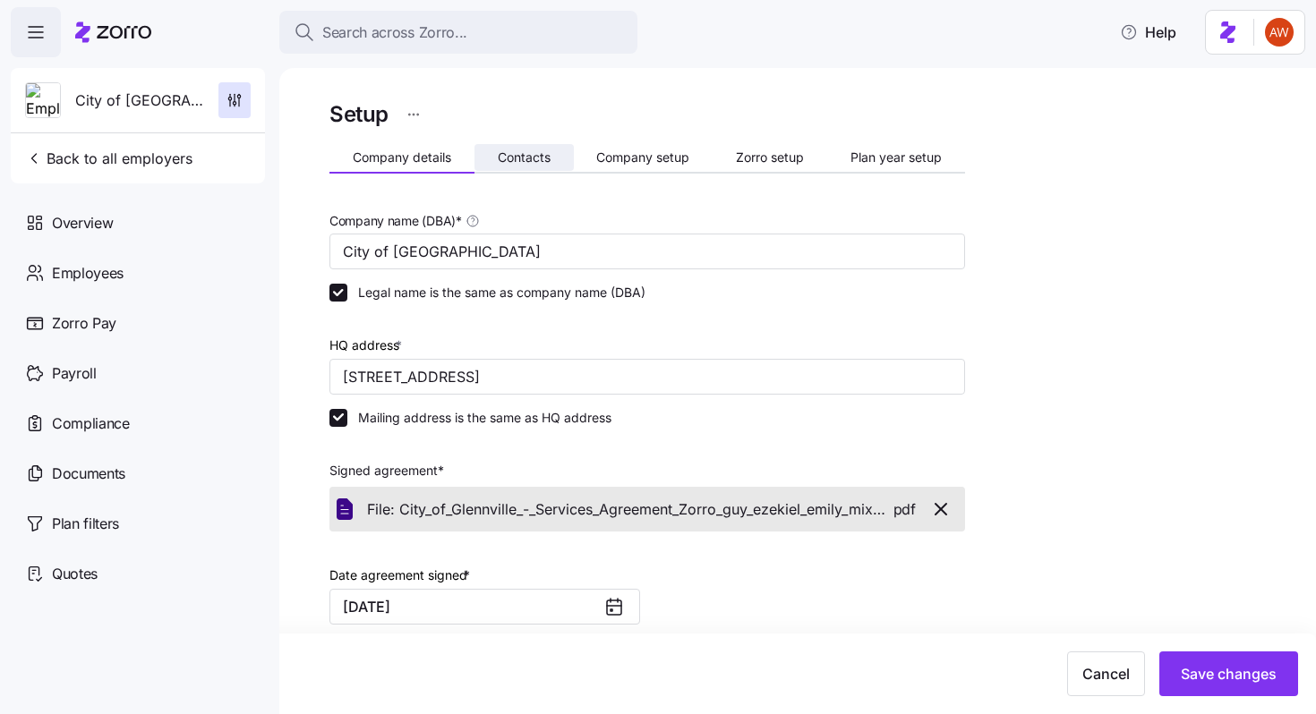
click at [509, 149] on button "Contacts" at bounding box center [523, 157] width 99 height 27
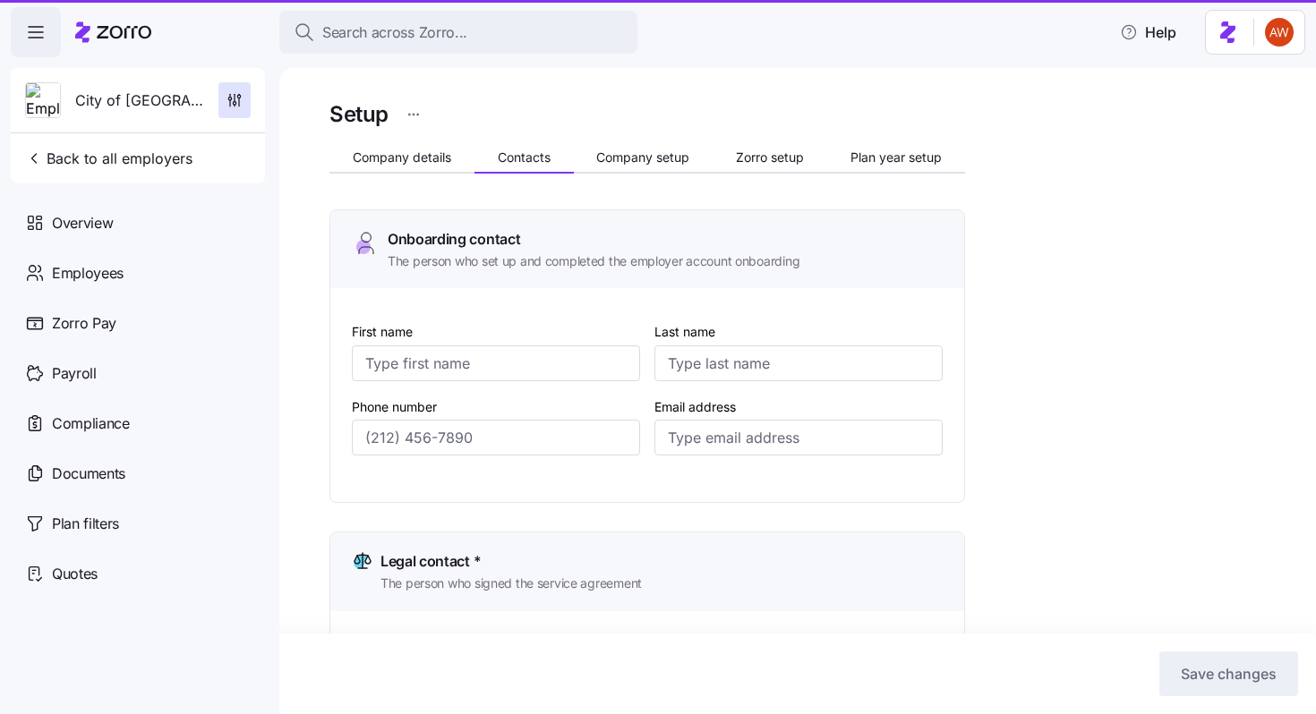
type input "Delilah"
type input "Bryant"
type input "as@glennvillega.gov"
type input "Emily"
type input "Mixon"
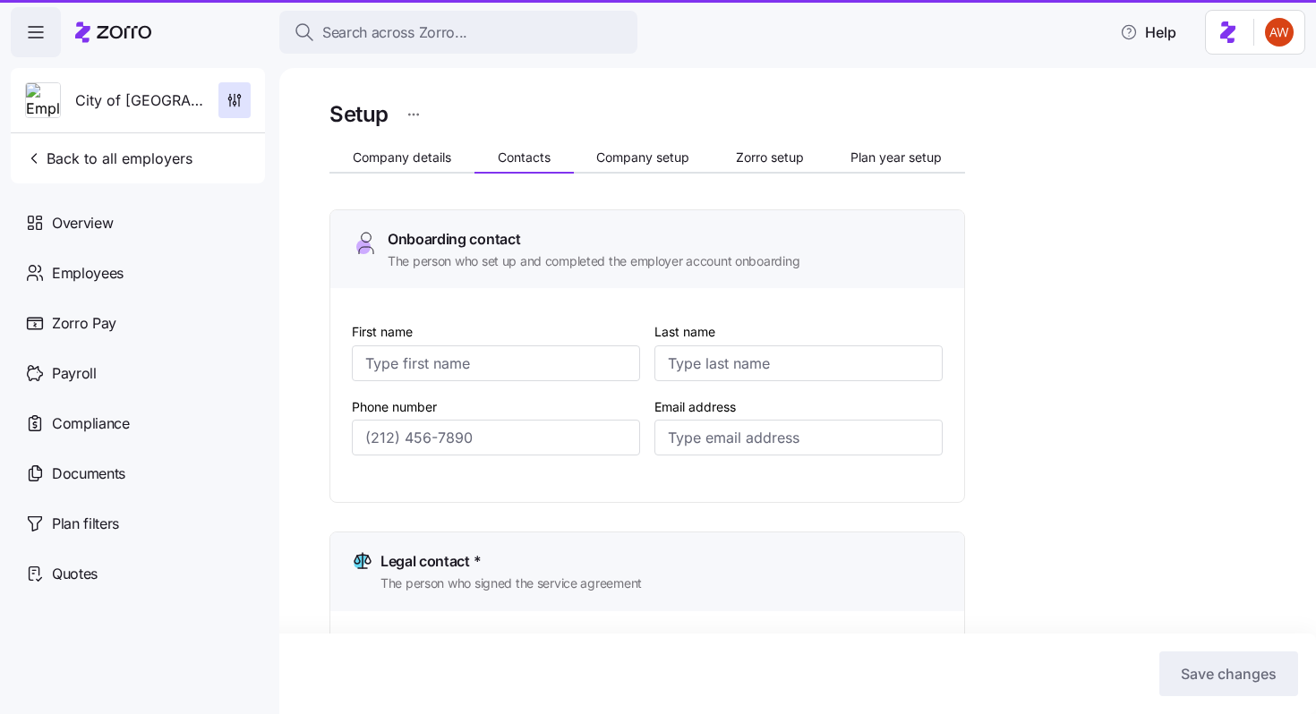
type input "cityclerk@glennvillega.gov"
type input "Delilah"
type input "Bryant"
type input "as@glennvillega.gov"
type input "Emily"
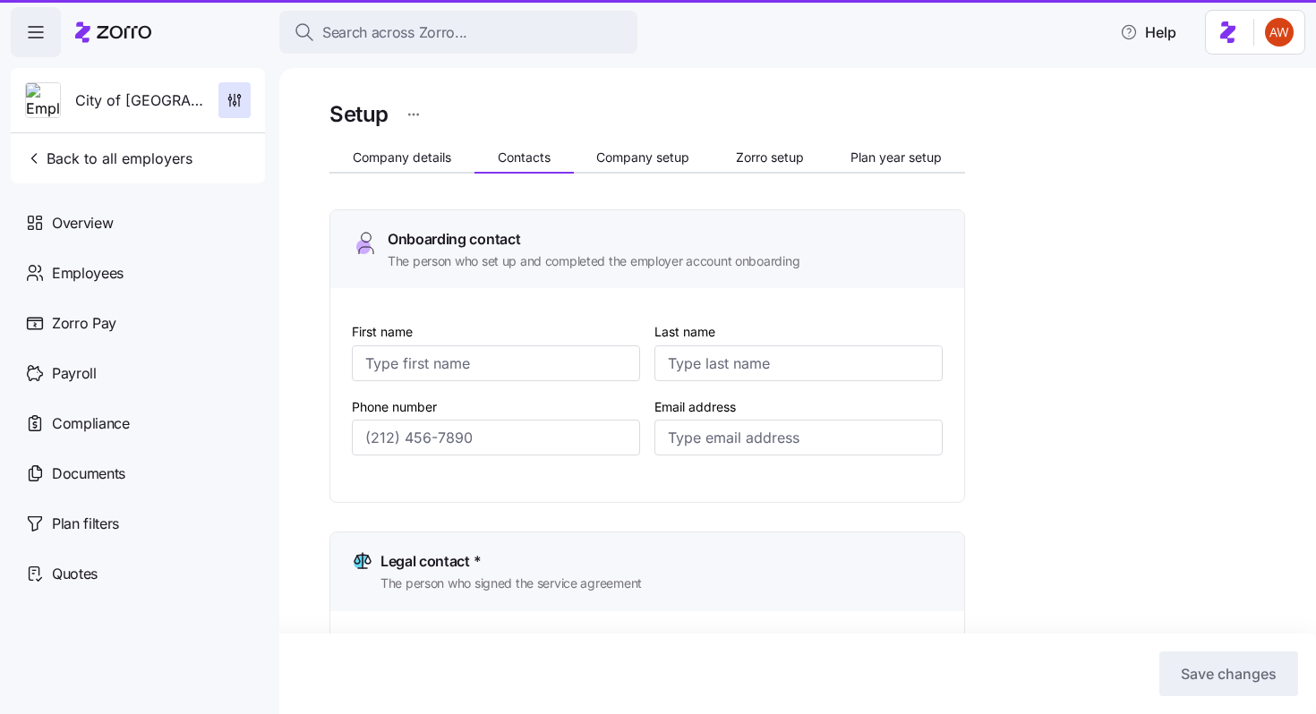
type input "Mixon"
type input "cityclerk@glennvillega.gov"
type input "(912) 654-2461"
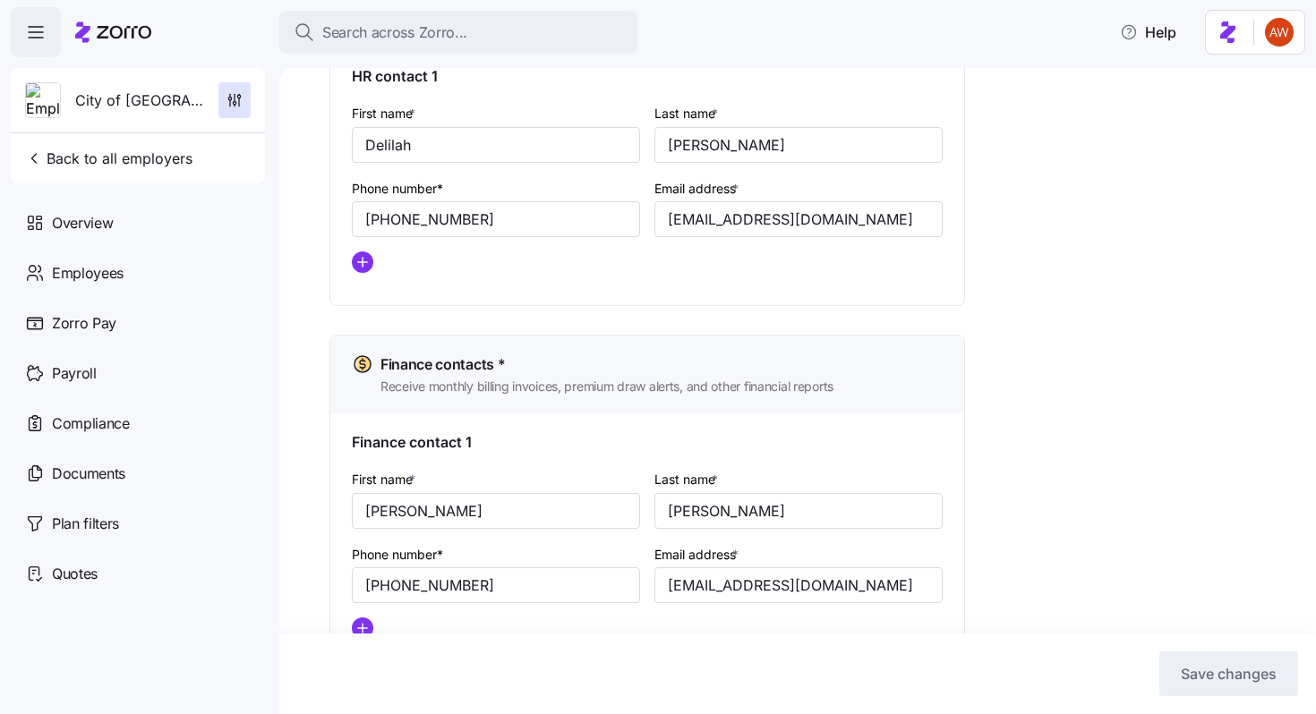
scroll to position [955, 0]
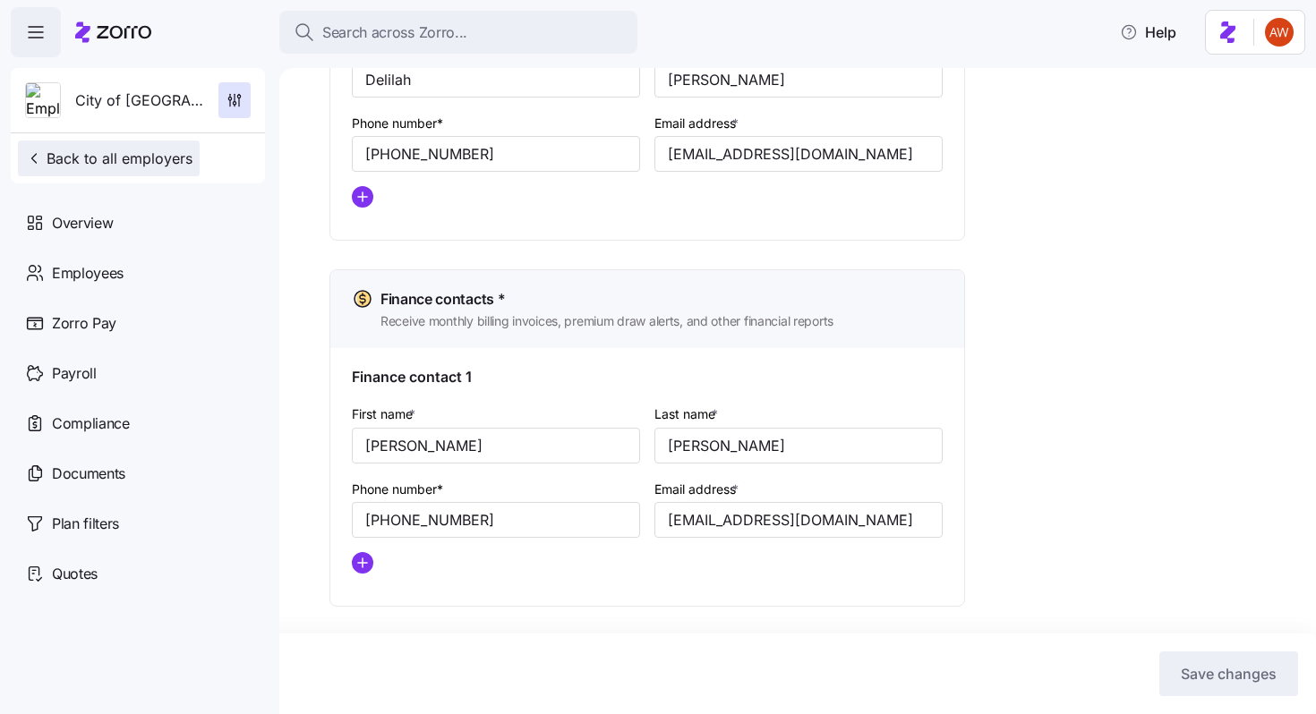
click at [181, 164] on span "Back to all employers" at bounding box center [108, 158] width 167 height 21
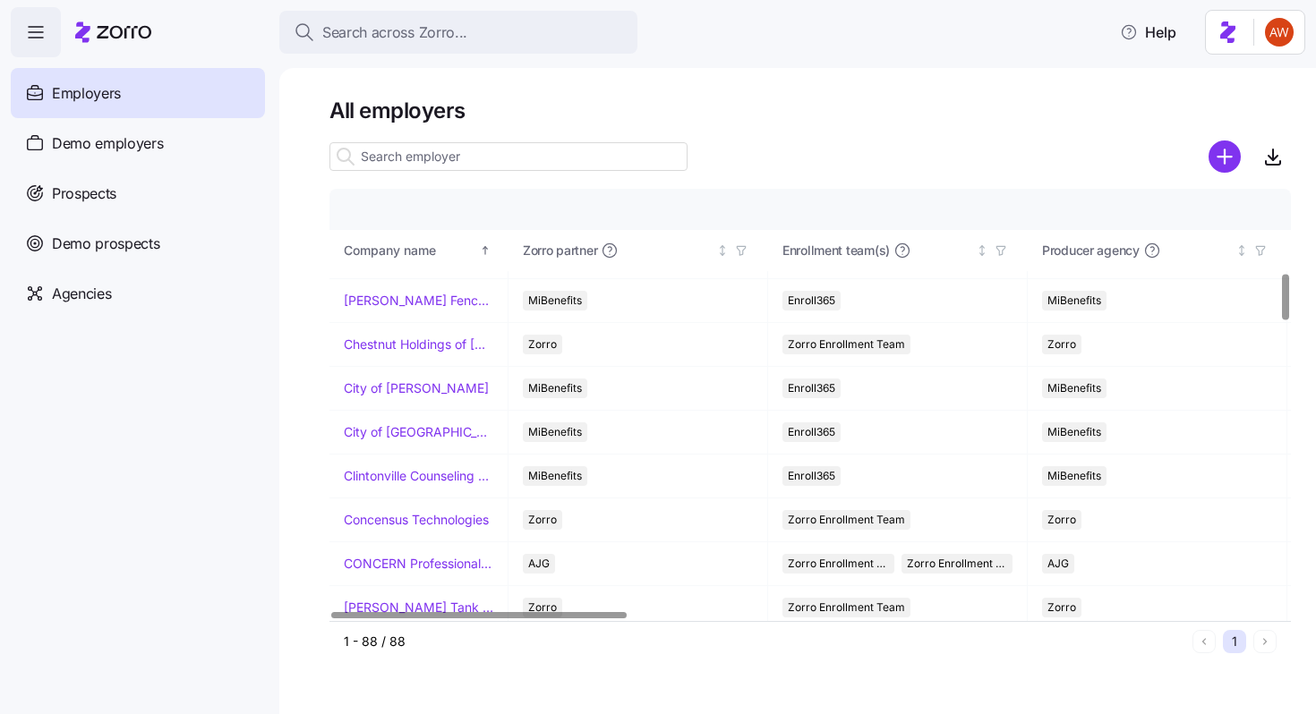
scroll to position [789, 0]
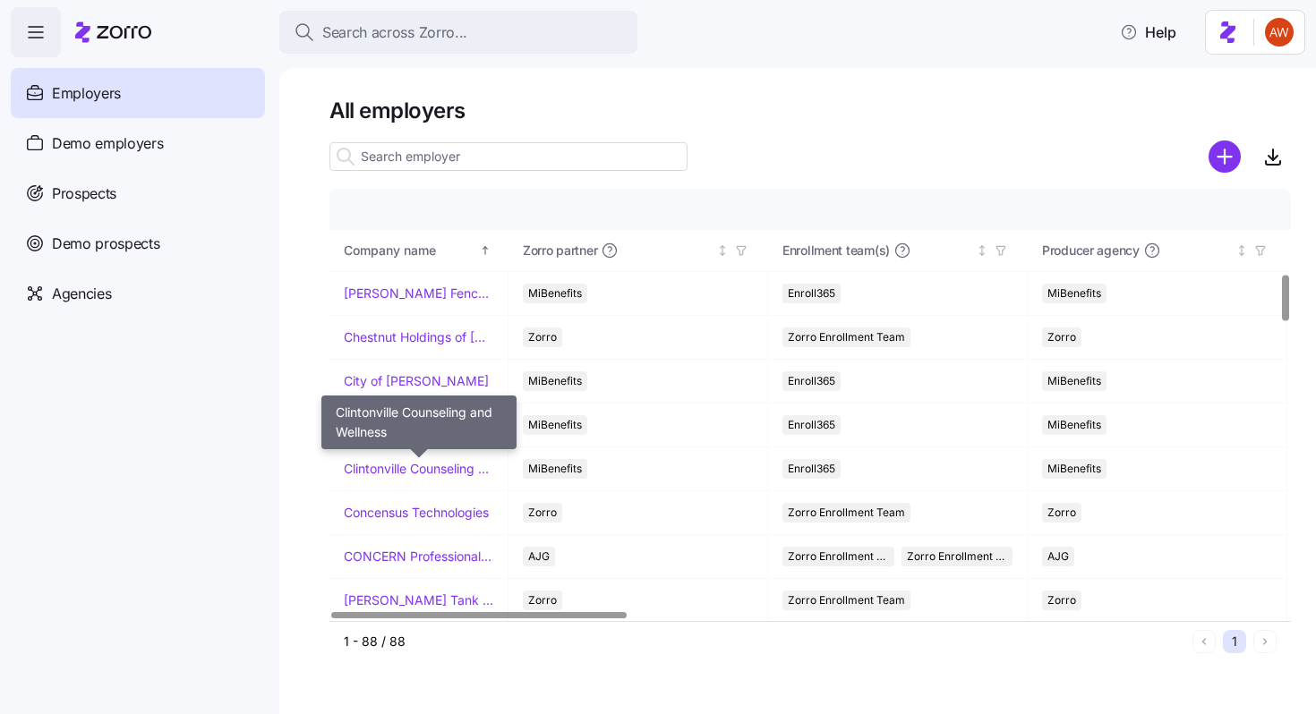
click at [401, 463] on link "Clintonville Counseling and Wellness" at bounding box center [419, 469] width 150 height 18
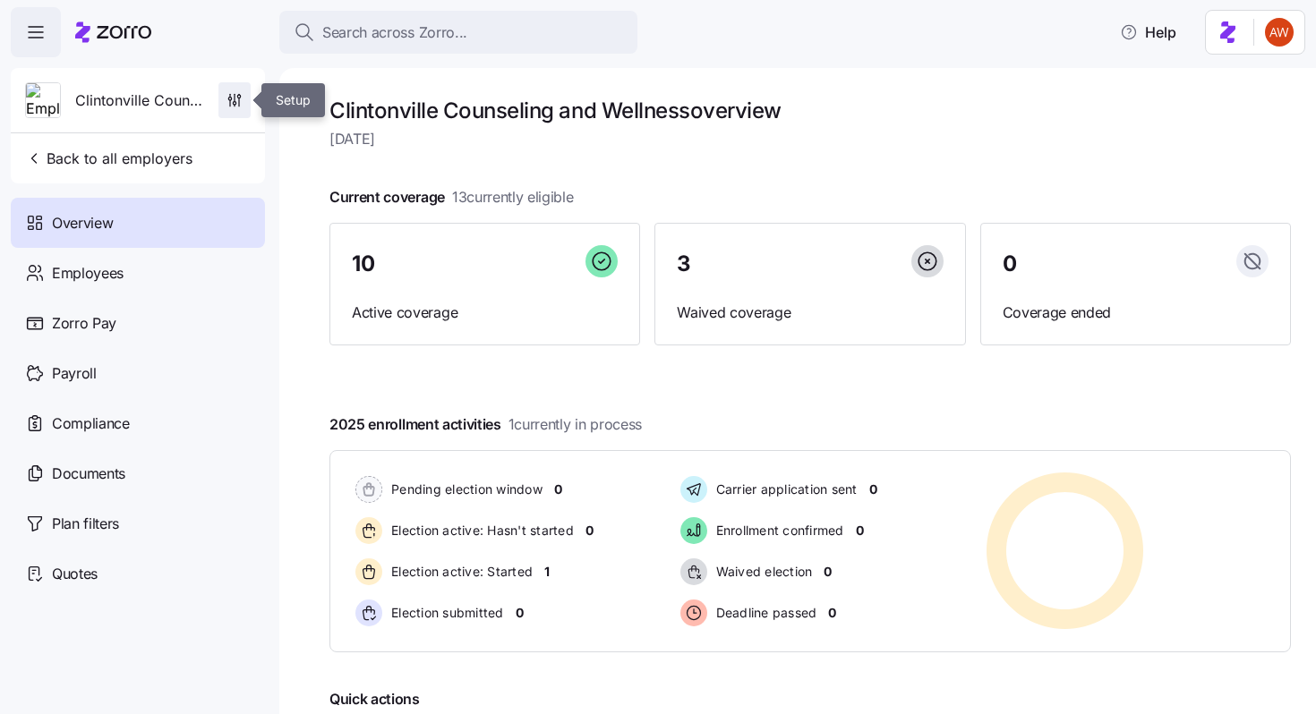
click at [233, 99] on icon "button" at bounding box center [235, 100] width 18 height 18
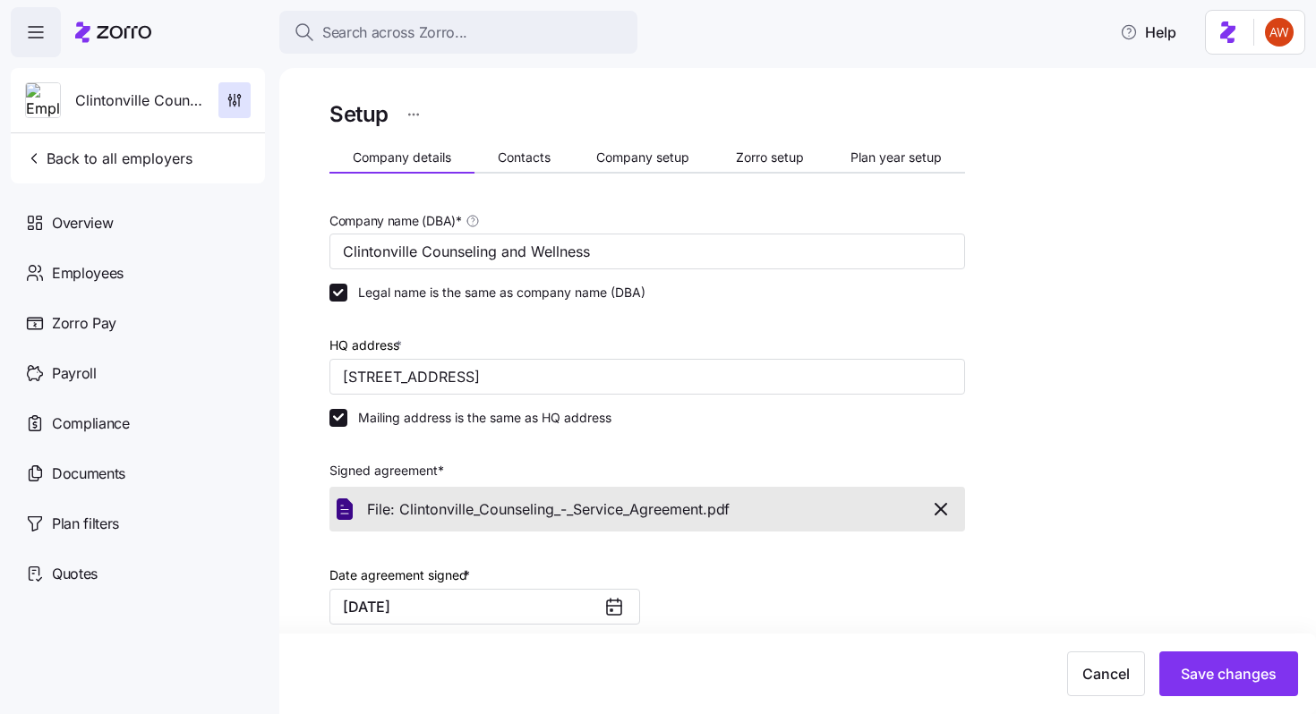
click at [517, 138] on div "Setup Company details Contacts Company setup Zorro setup Plan year setup Compan…" at bounding box center [647, 610] width 636 height 1026
click at [521, 154] on span "Contacts" at bounding box center [524, 157] width 53 height 13
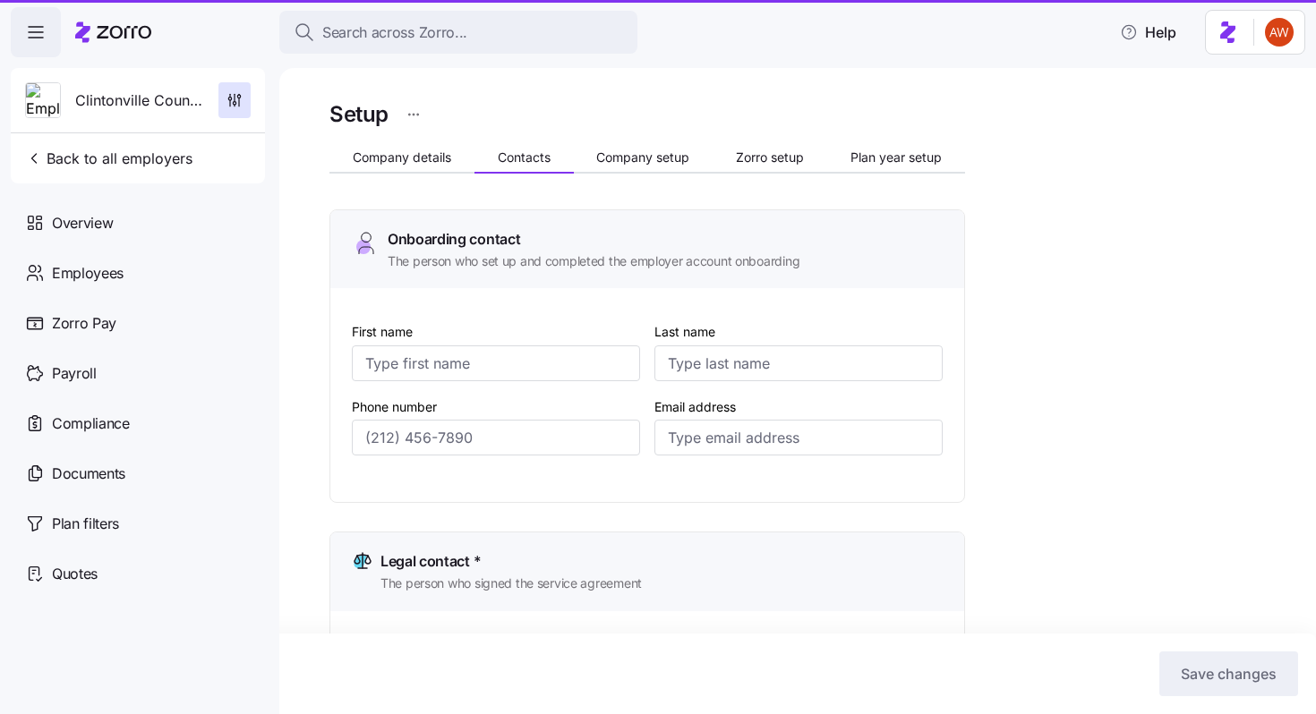
type input "Nathan"
type input "Clark"
type input "nathan@clintonvillecounselor.com"
type input "Nathan"
type input "Clark"
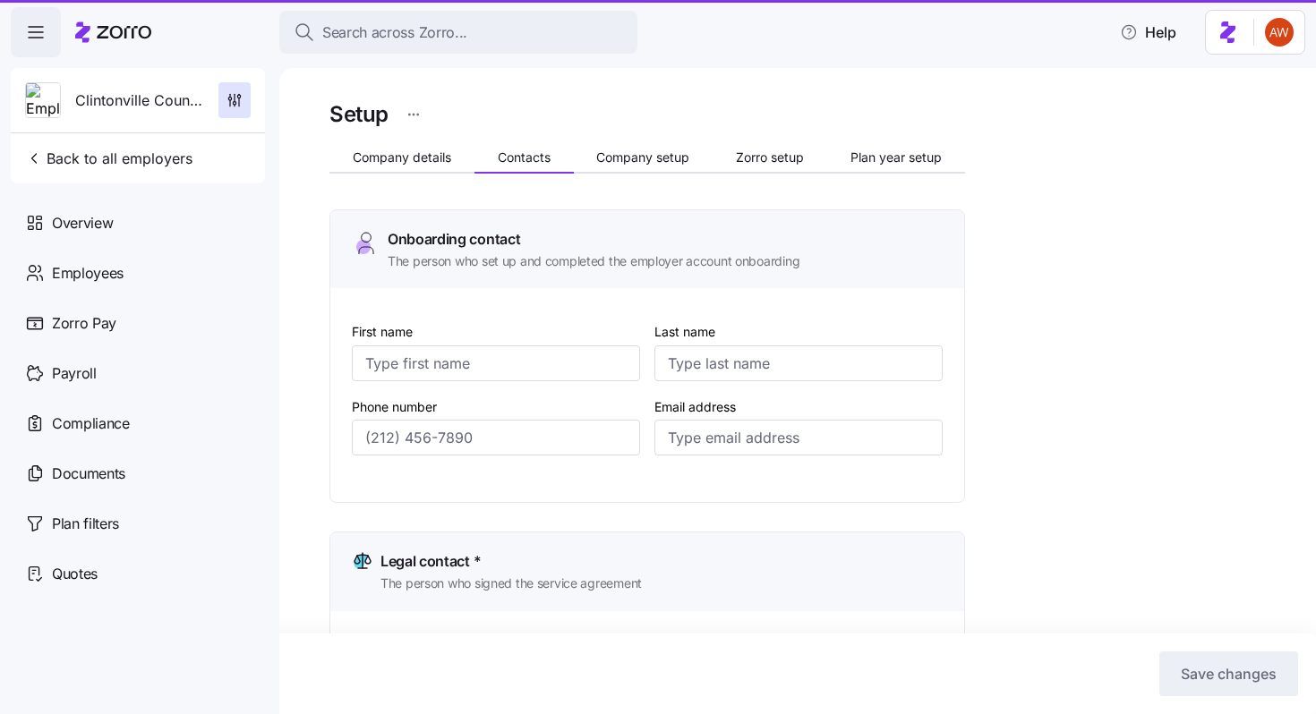
type input "nathan@clintonvillecounselor.com"
type input "Nathan"
type input "Clark"
type input "nathan@clintonvillecounselor.com"
type input "Nathan"
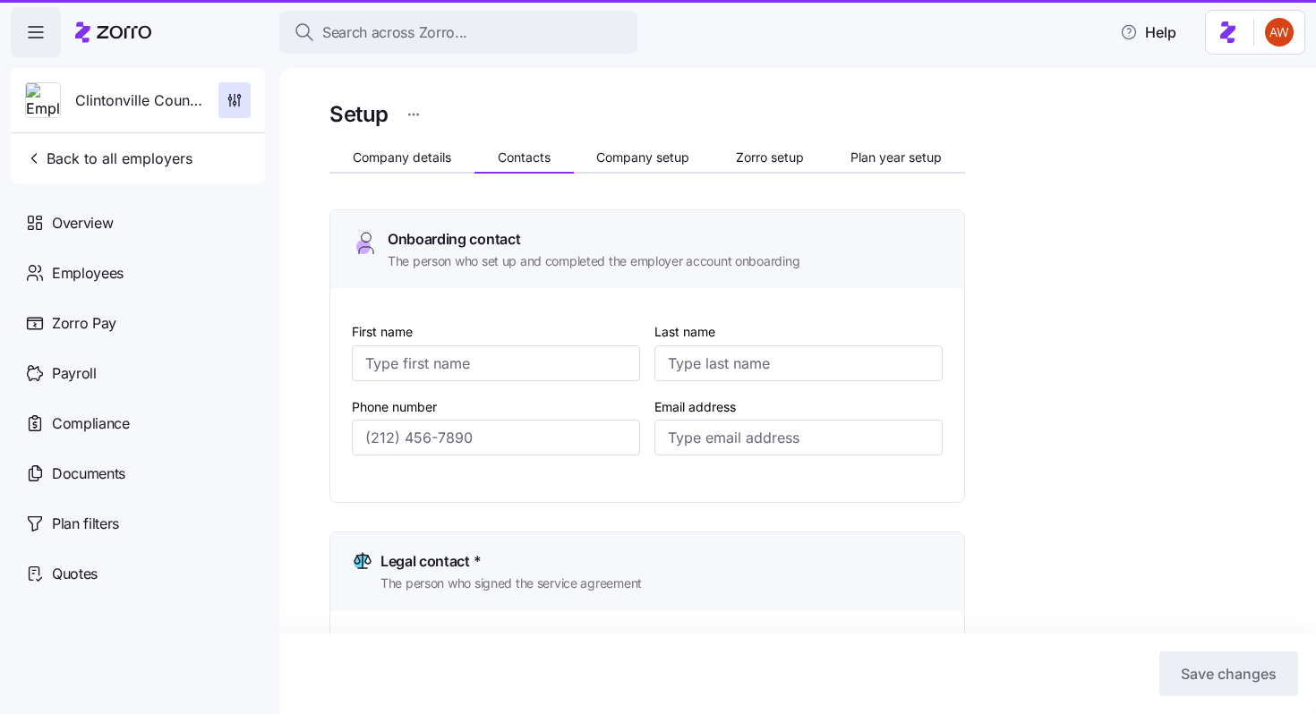
type input "Clark"
type input "nathan@clintonvillecounselor.com"
type input "(614) 948-7300"
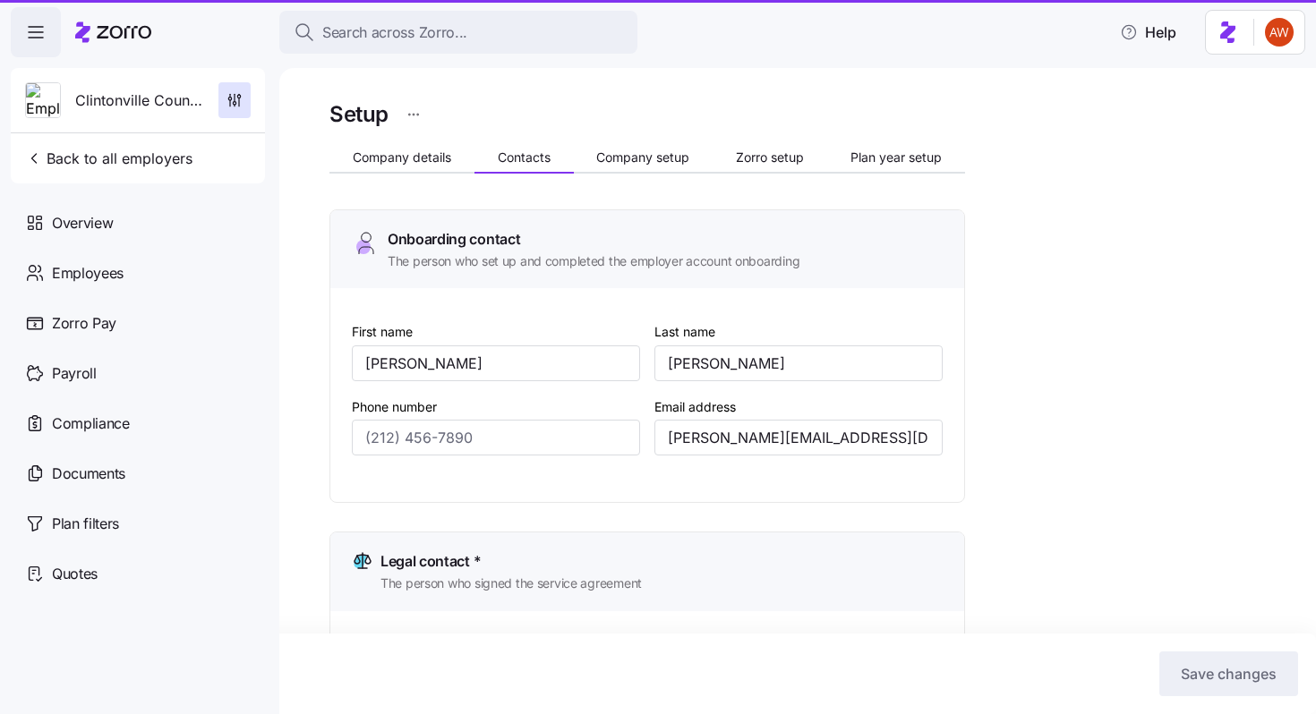
type input "(614) 948-7300"
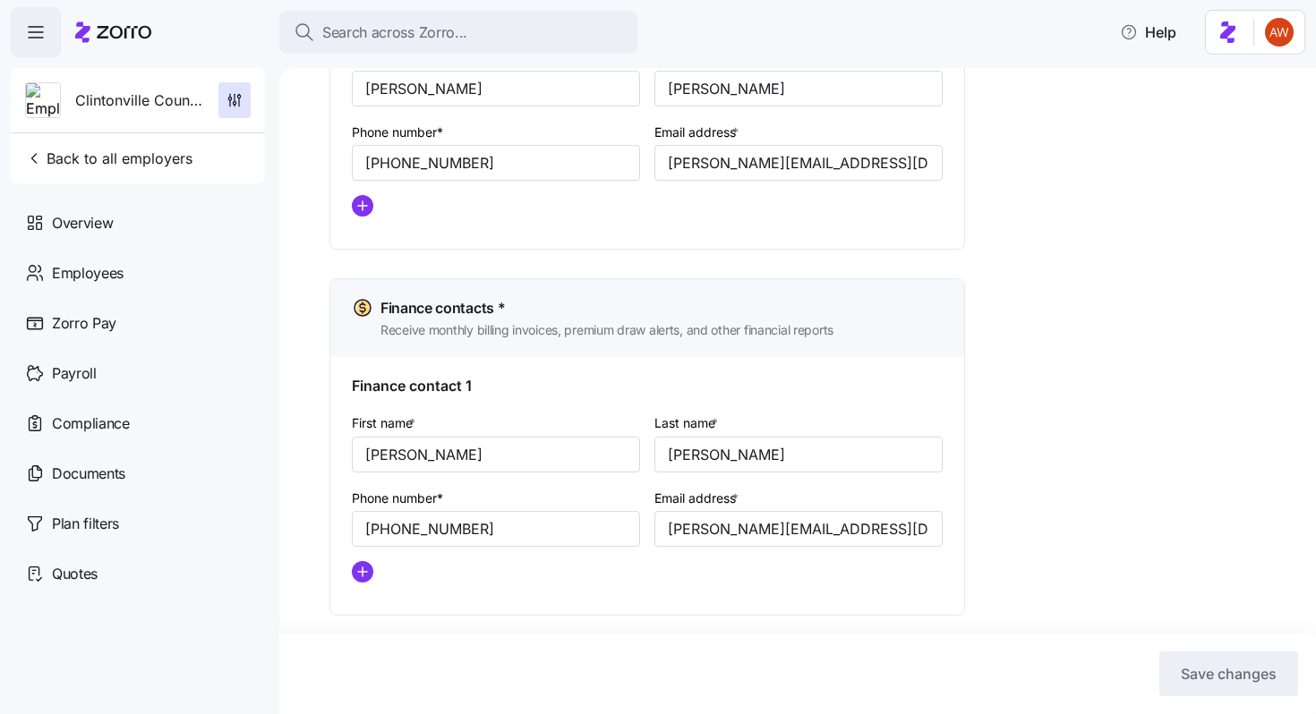
scroll to position [955, 0]
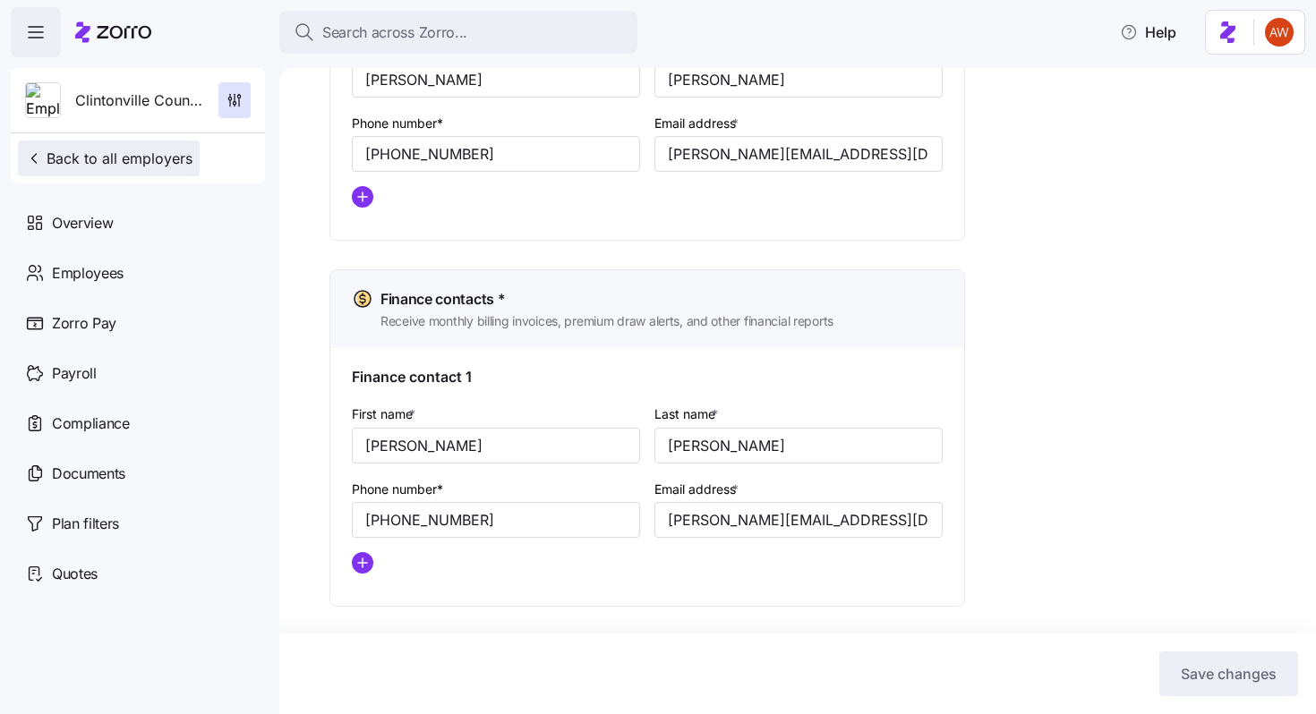
click at [182, 158] on span "Back to all employers" at bounding box center [108, 158] width 167 height 21
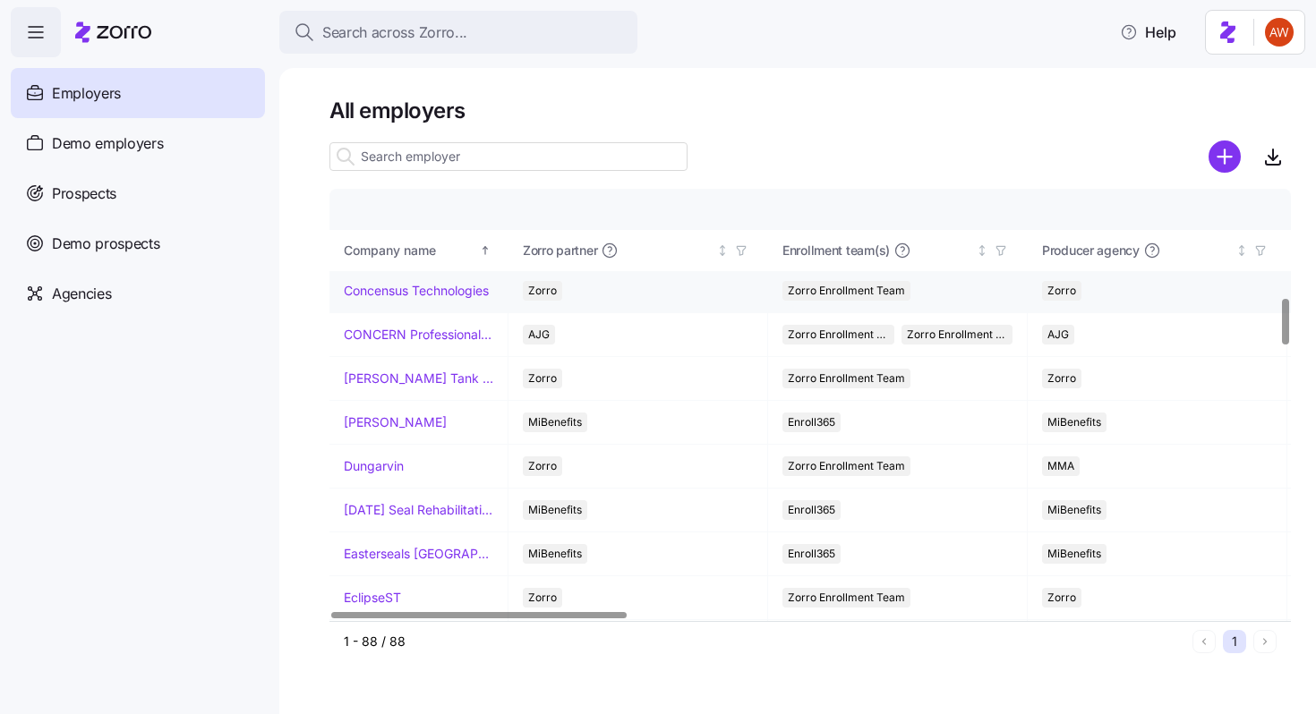
scroll to position [1015, 0]
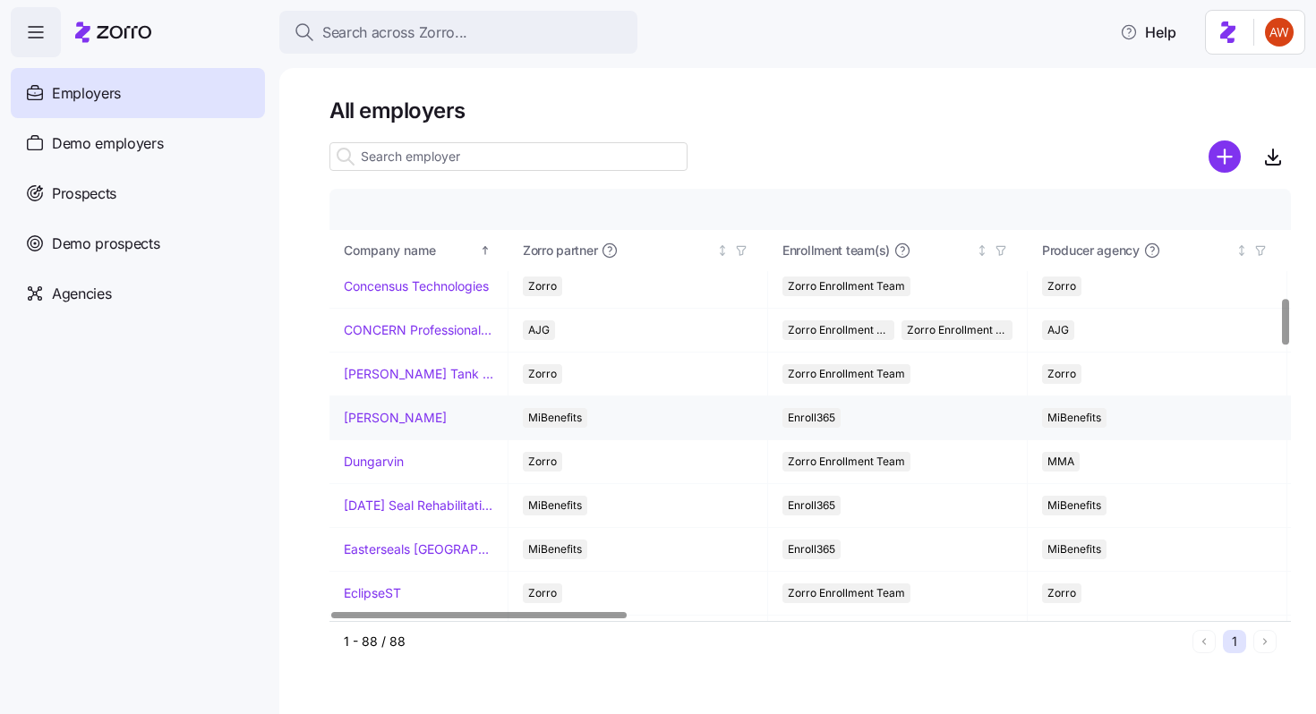
click at [391, 415] on link "[PERSON_NAME]" at bounding box center [395, 418] width 103 height 18
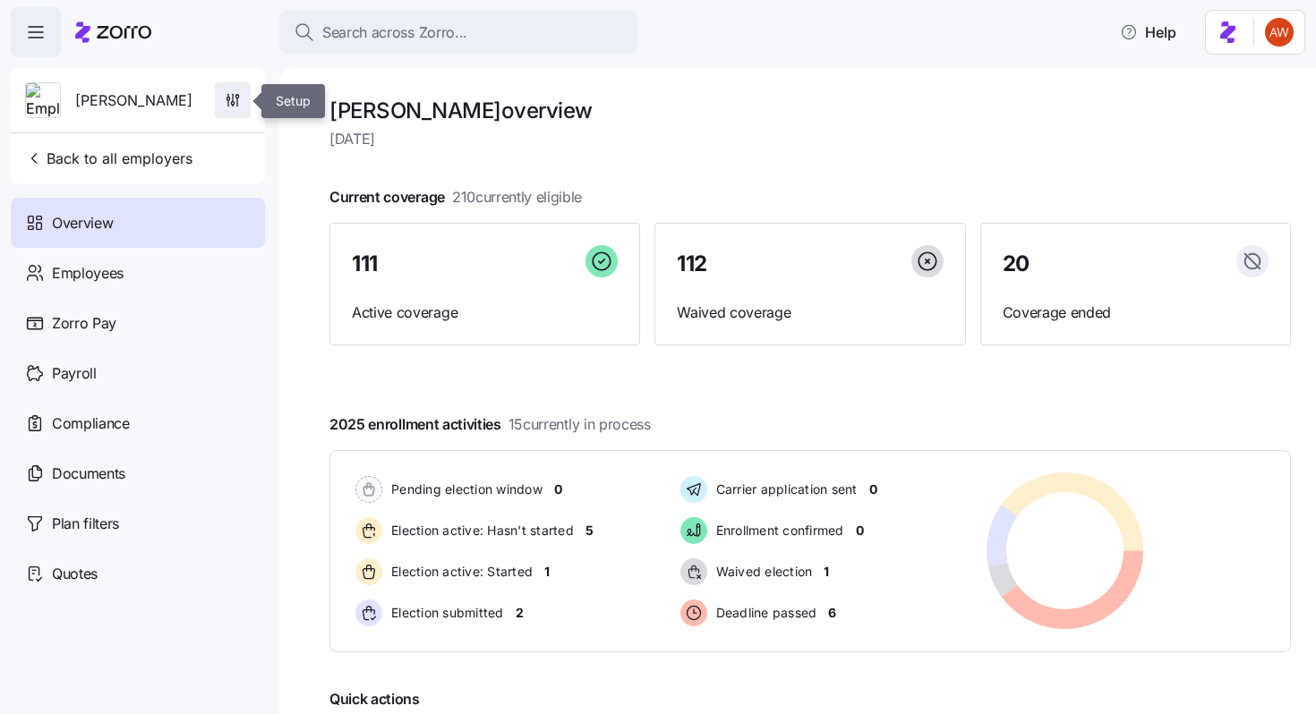
click at [225, 106] on icon "button" at bounding box center [233, 100] width 18 height 18
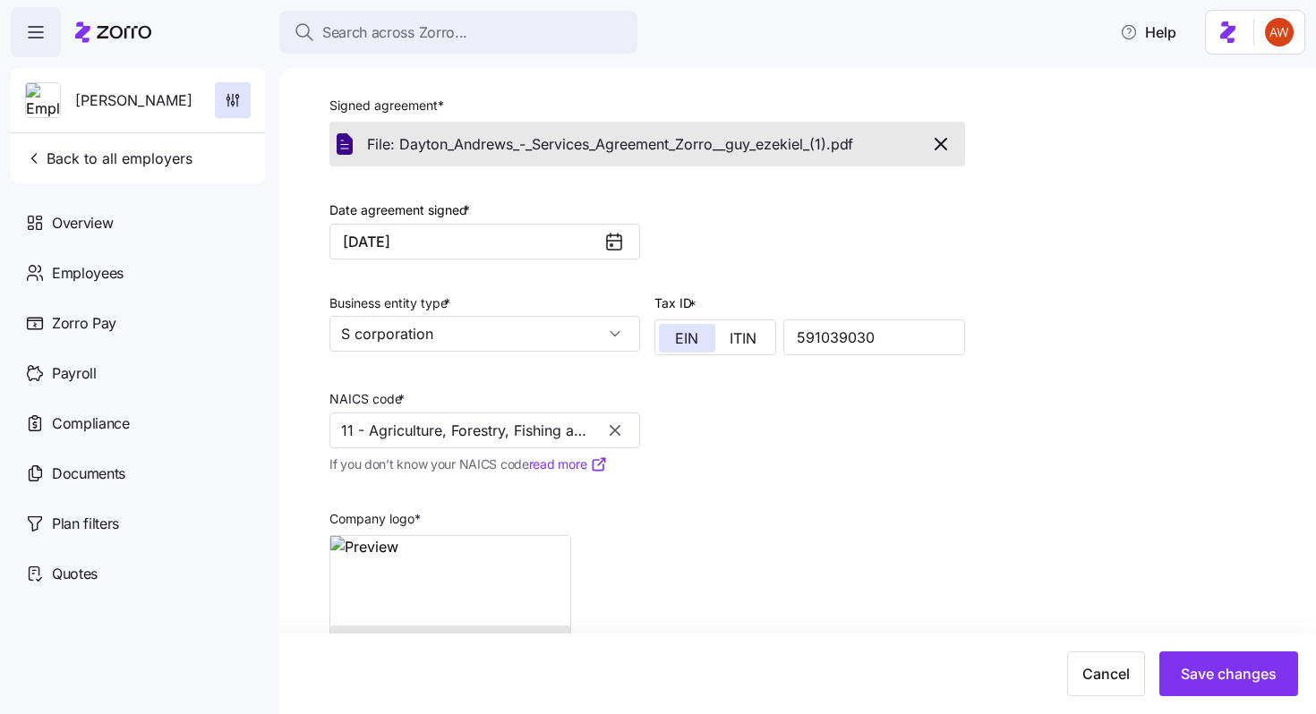
scroll to position [432, 0]
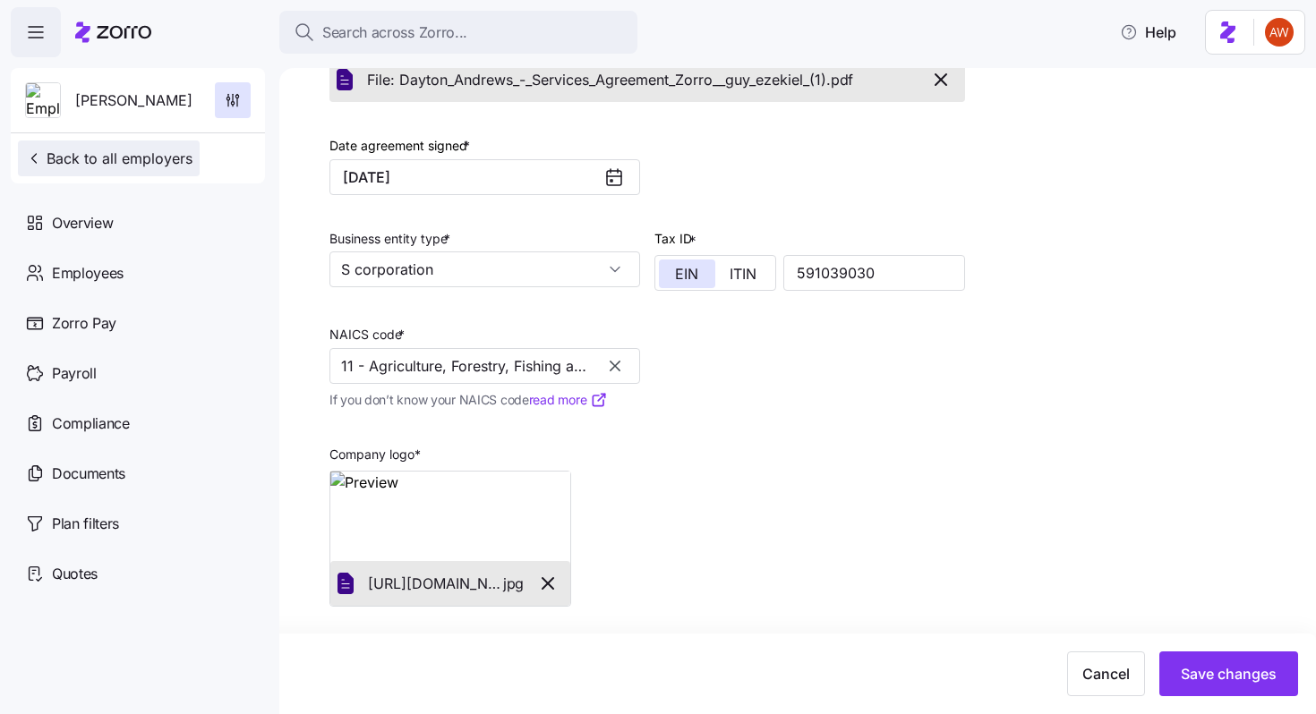
click at [182, 155] on span "Back to all employers" at bounding box center [108, 158] width 167 height 21
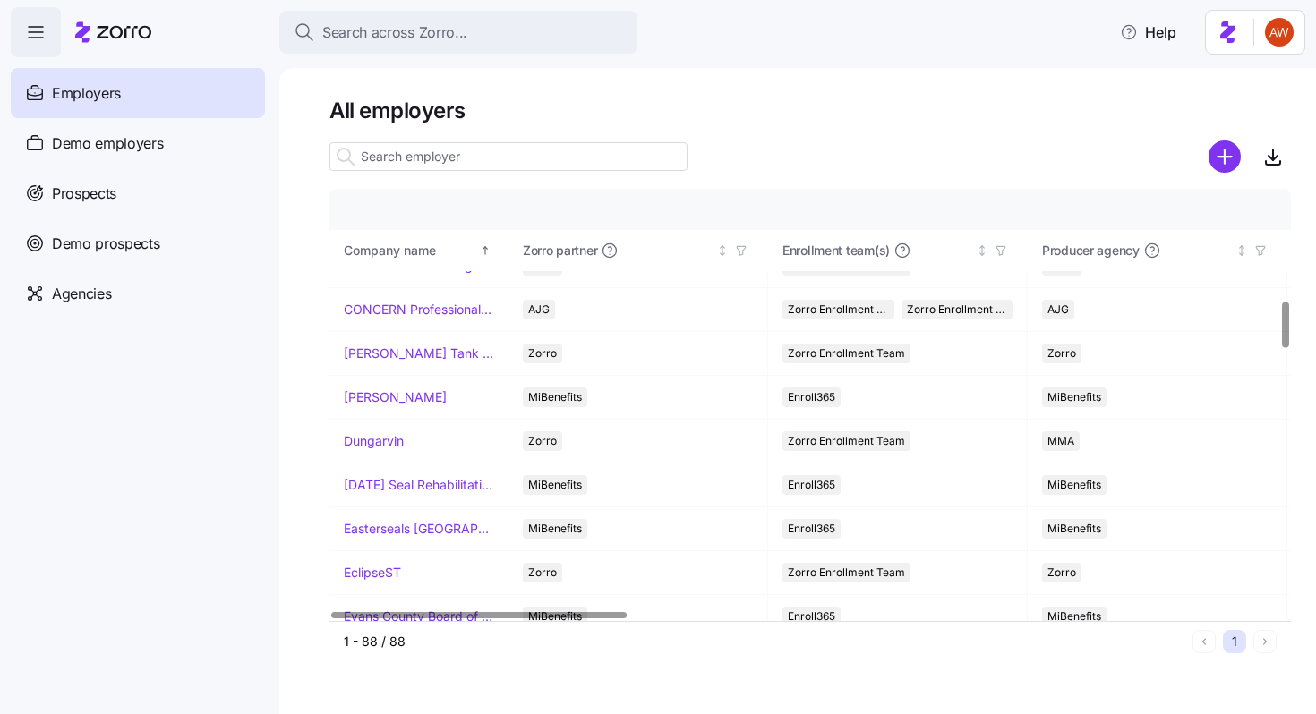
scroll to position [1067, 0]
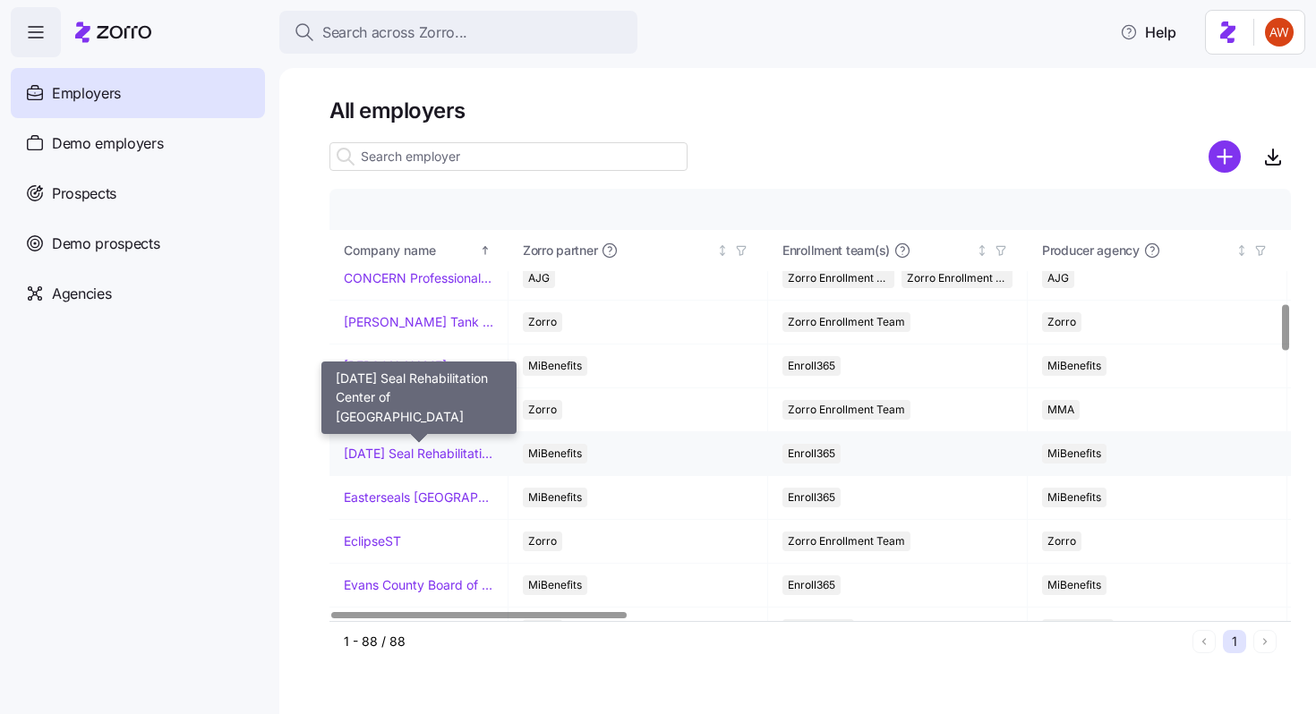
click at [380, 459] on link "[DATE] Seal Rehabilitation Center of [GEOGRAPHIC_DATA]" at bounding box center [419, 454] width 150 height 18
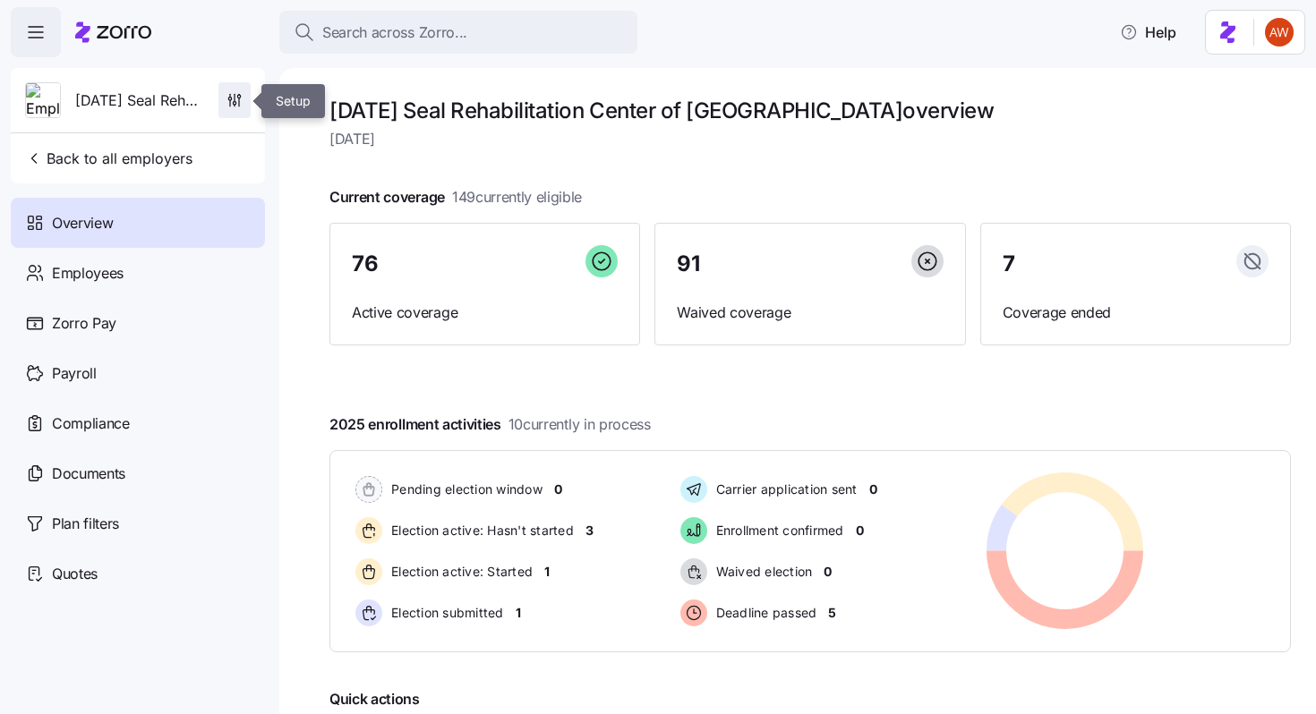
click at [239, 90] on span "button" at bounding box center [234, 100] width 30 height 34
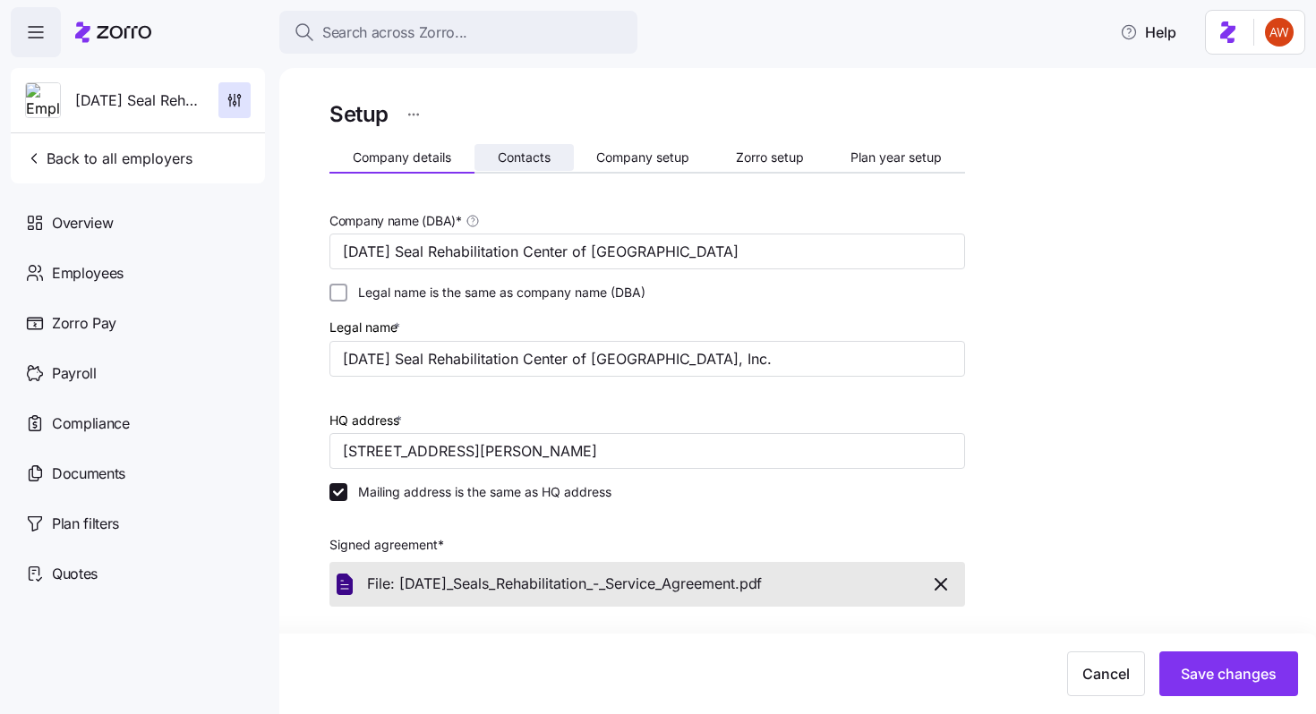
click at [515, 146] on button "Contacts" at bounding box center [523, 157] width 99 height 27
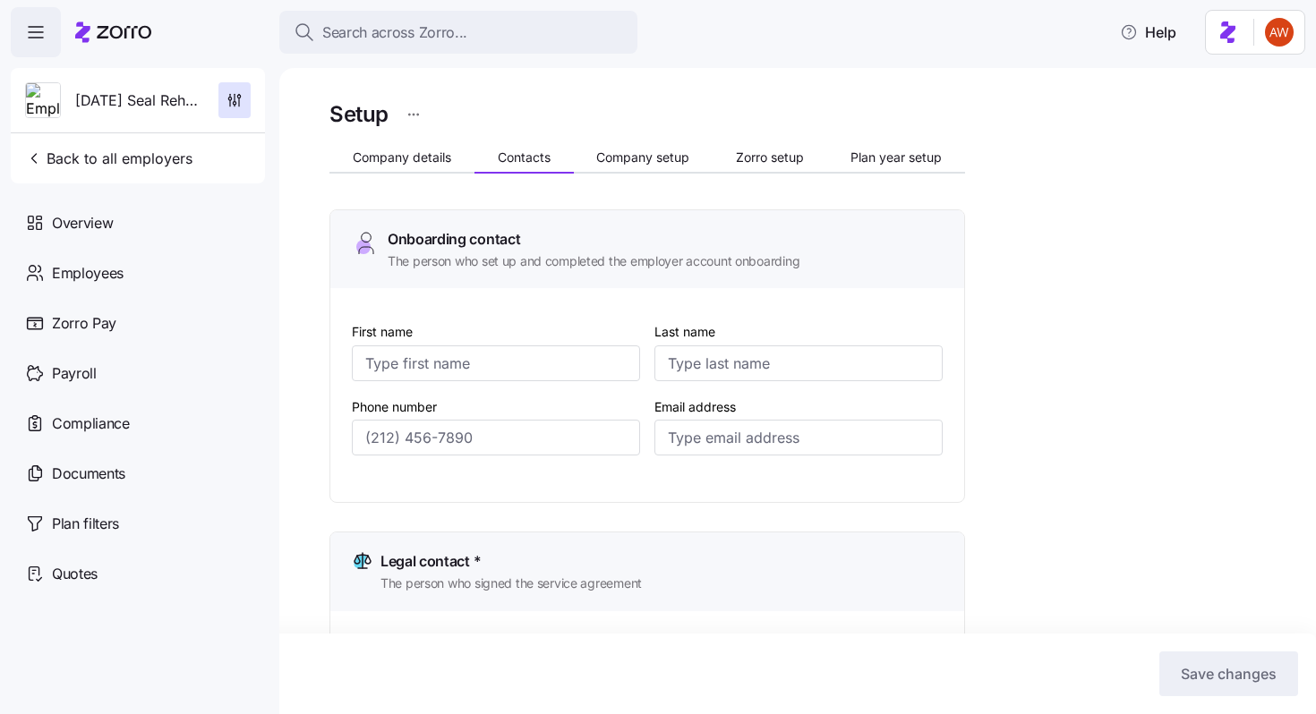
type input "Lauren"
type input "Buonomo"
type input "lbuonomo@eswct.com"
type input "Leonard"
type input "Cipollone"
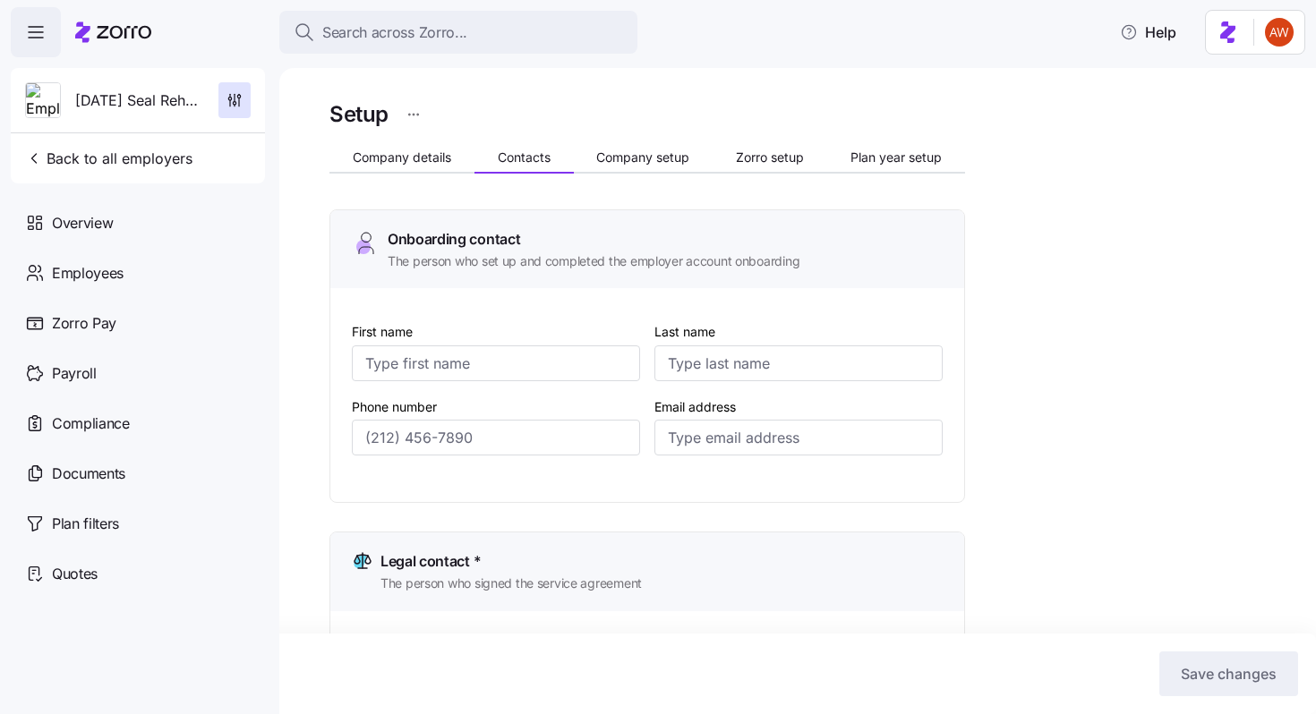
type input "lcipollone@eswct.com"
type input "Lauren"
type input "Buonomo"
type input "lbuonomo@eswct.com"
type input "Leonard"
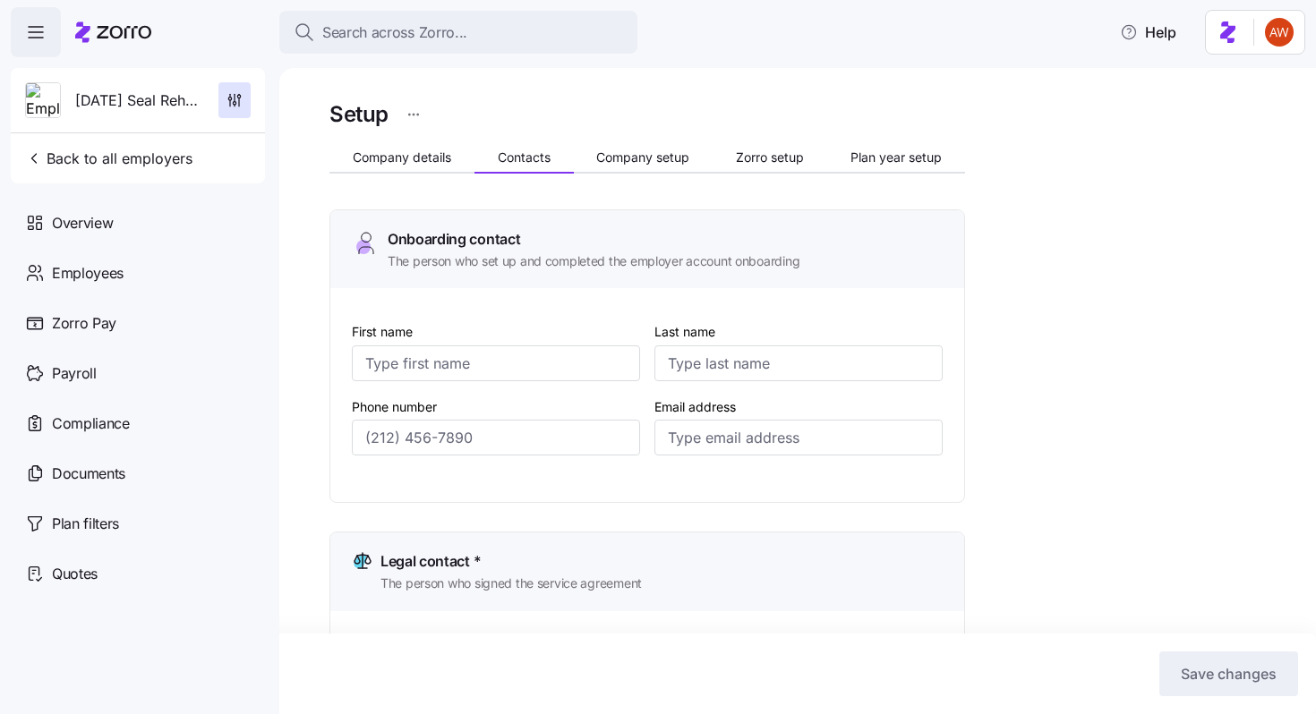
type input "Cipollone"
type input "lcipollone@eswct.com"
type input "(203) 754-5141"
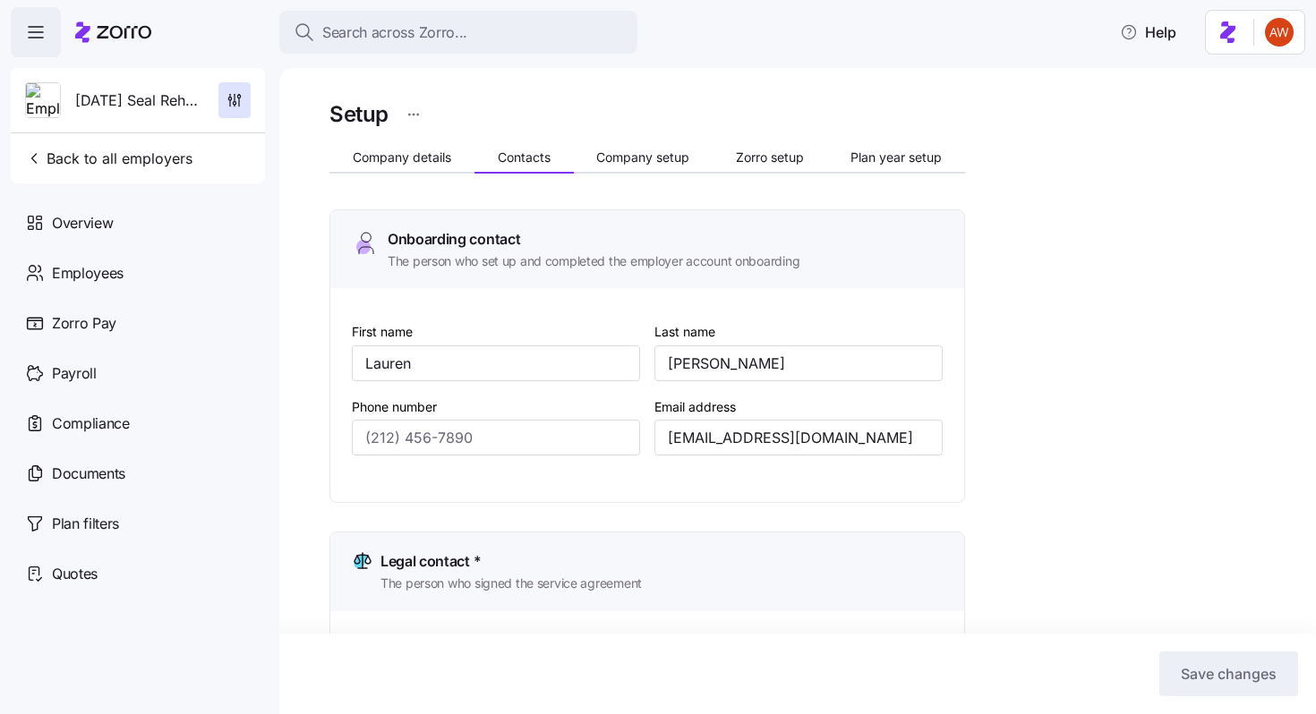
type input "(203) 754-5141"
click at [149, 162] on span "Back to all employers" at bounding box center [108, 158] width 167 height 21
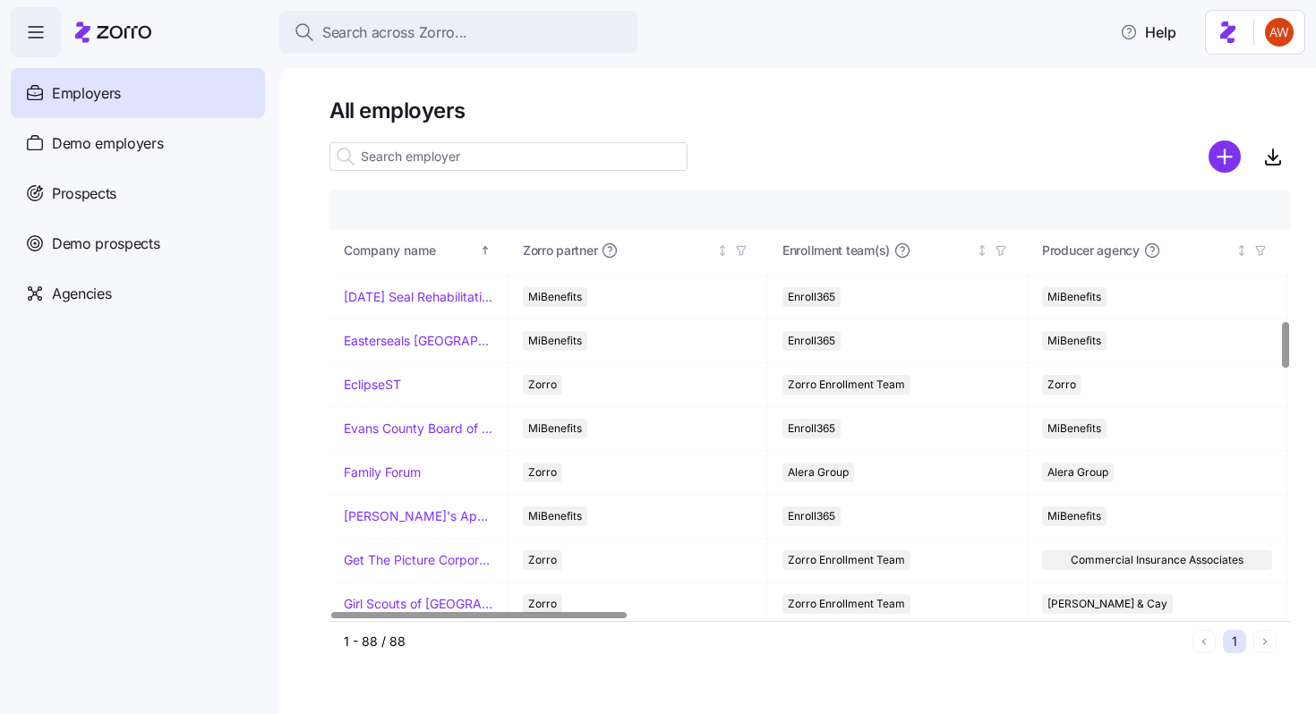
scroll to position [1238, 0]
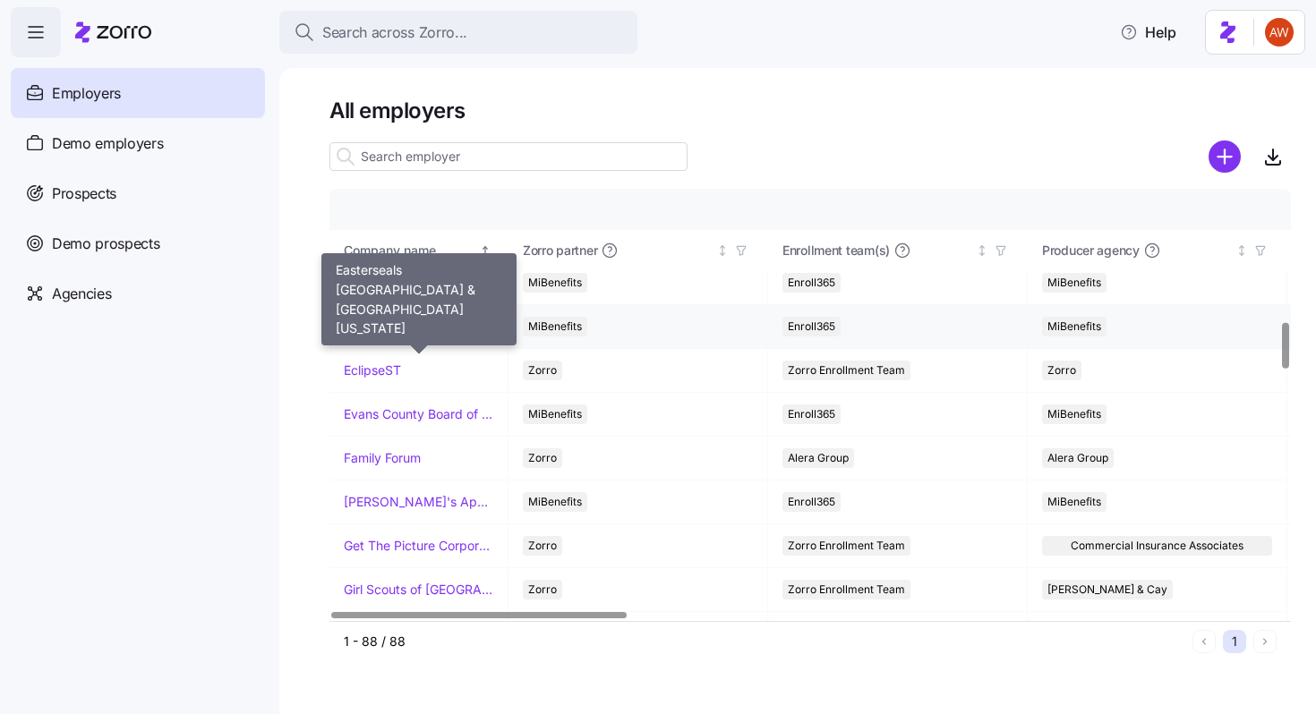
click at [428, 322] on link "Easterseals [GEOGRAPHIC_DATA] & [GEOGRAPHIC_DATA][US_STATE]" at bounding box center [419, 327] width 150 height 18
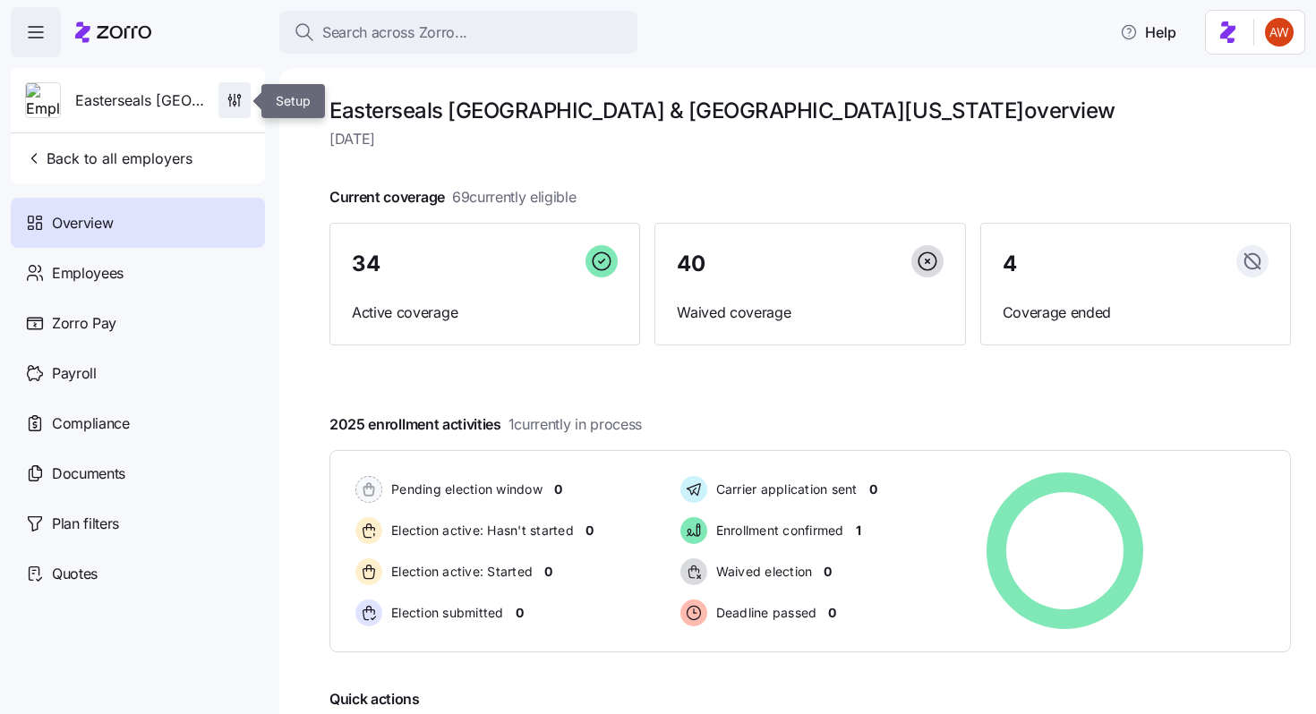
click at [235, 97] on icon "button" at bounding box center [235, 100] width 18 height 18
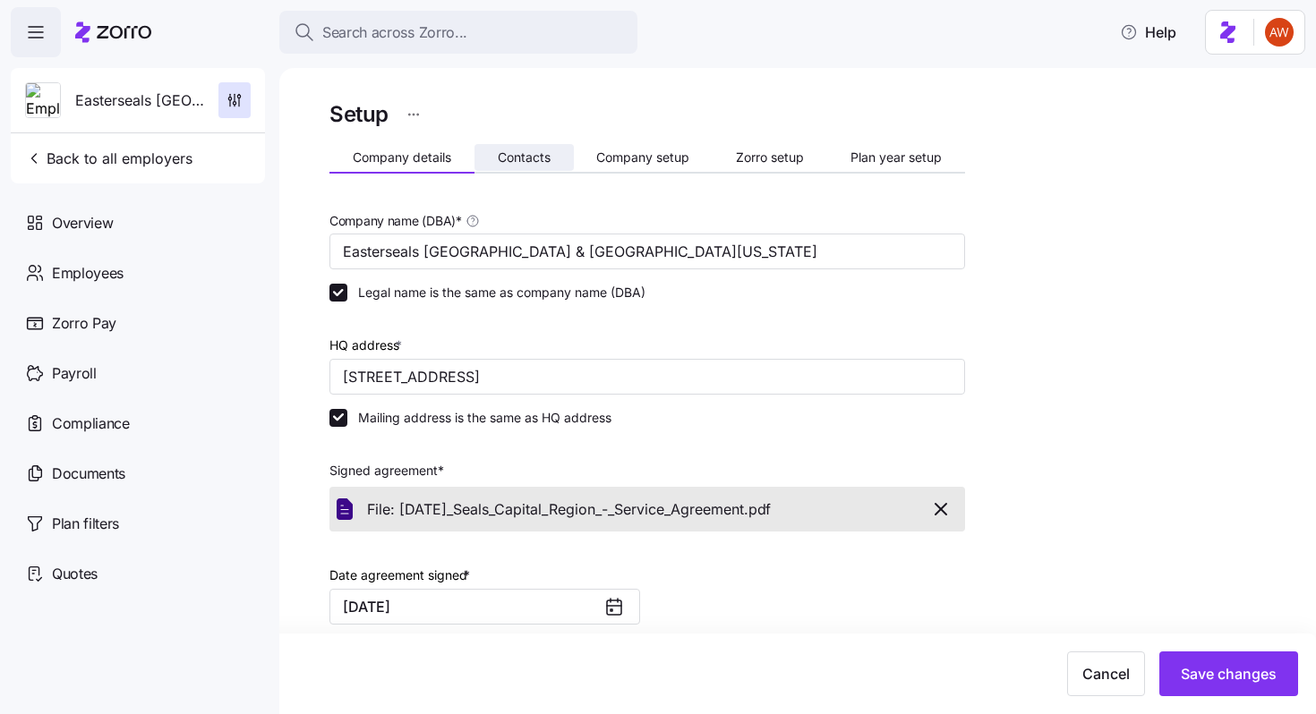
click at [542, 155] on span "Contacts" at bounding box center [524, 157] width 53 height 13
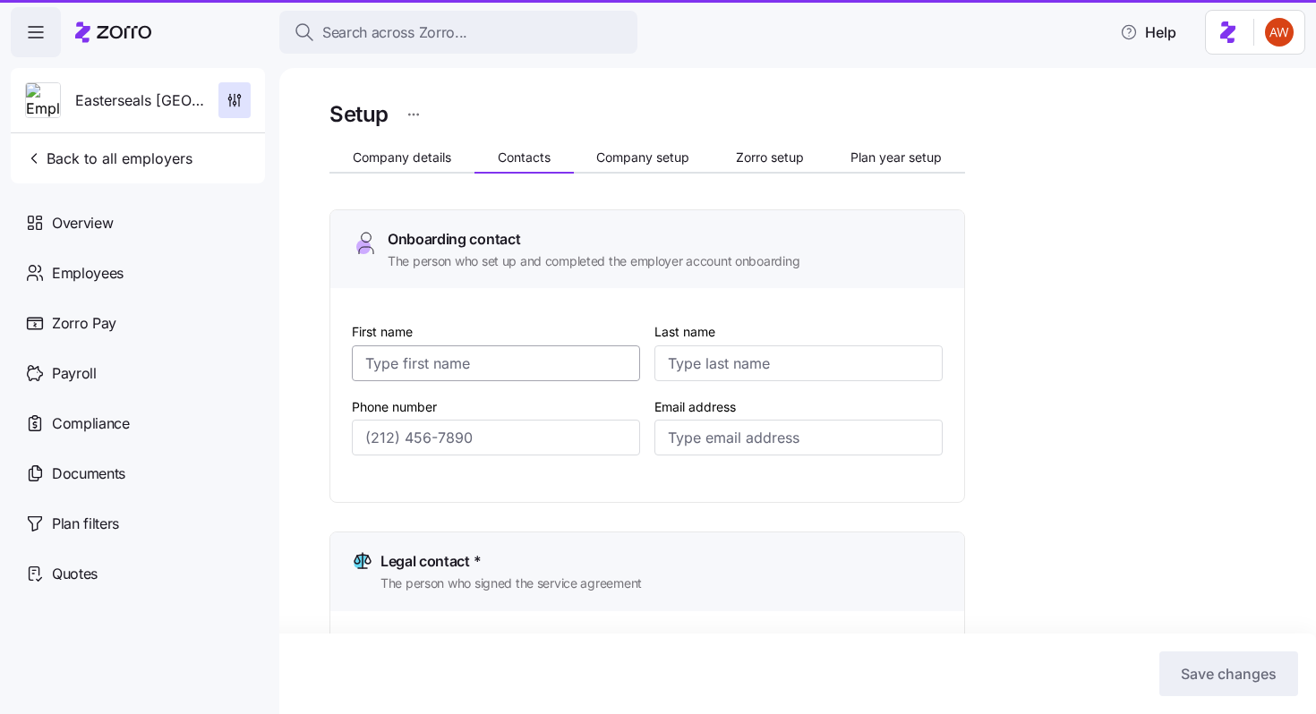
type input "Nathan"
type input "Stosonis"
type input "nstosonis@escrec.org"
type input "Robin"
type input "Sharp"
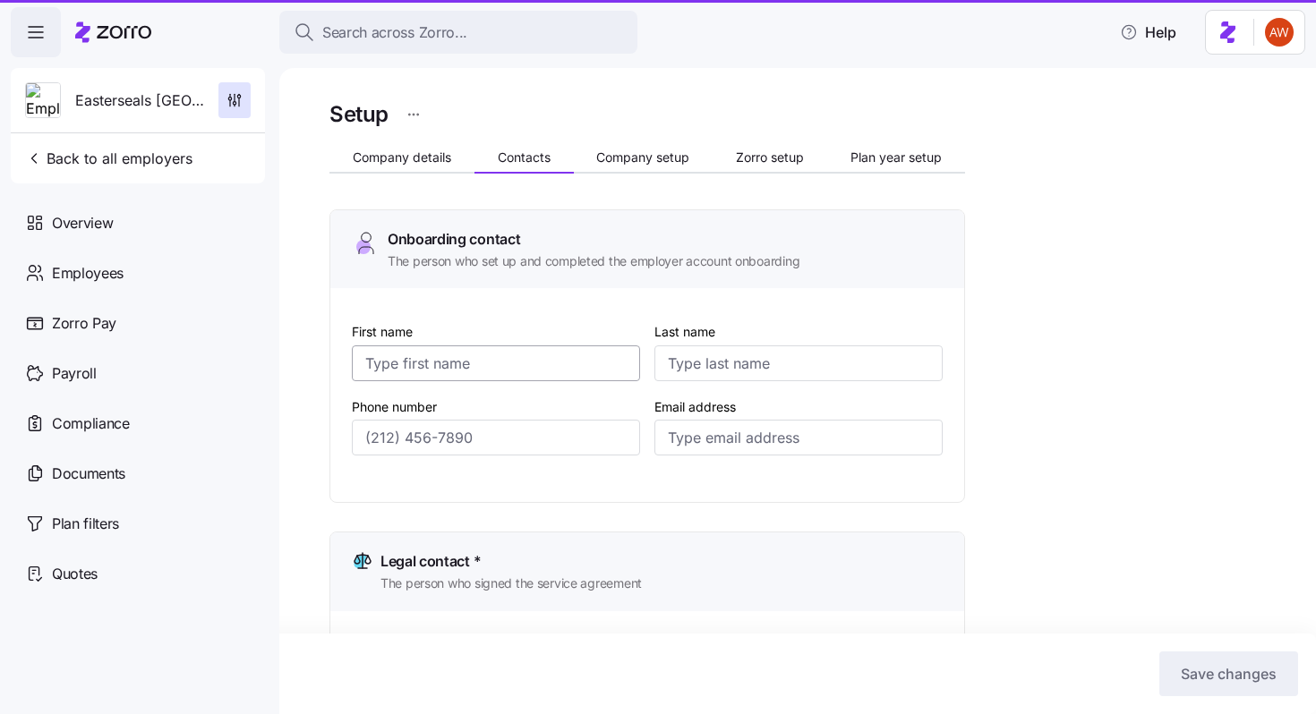
type input "RSHARP@ESCREC.ORG"
type input "Nathan"
type input "Stosonis"
type input "NSTOSONIS@ESCREC.ORG"
type input "Joanne"
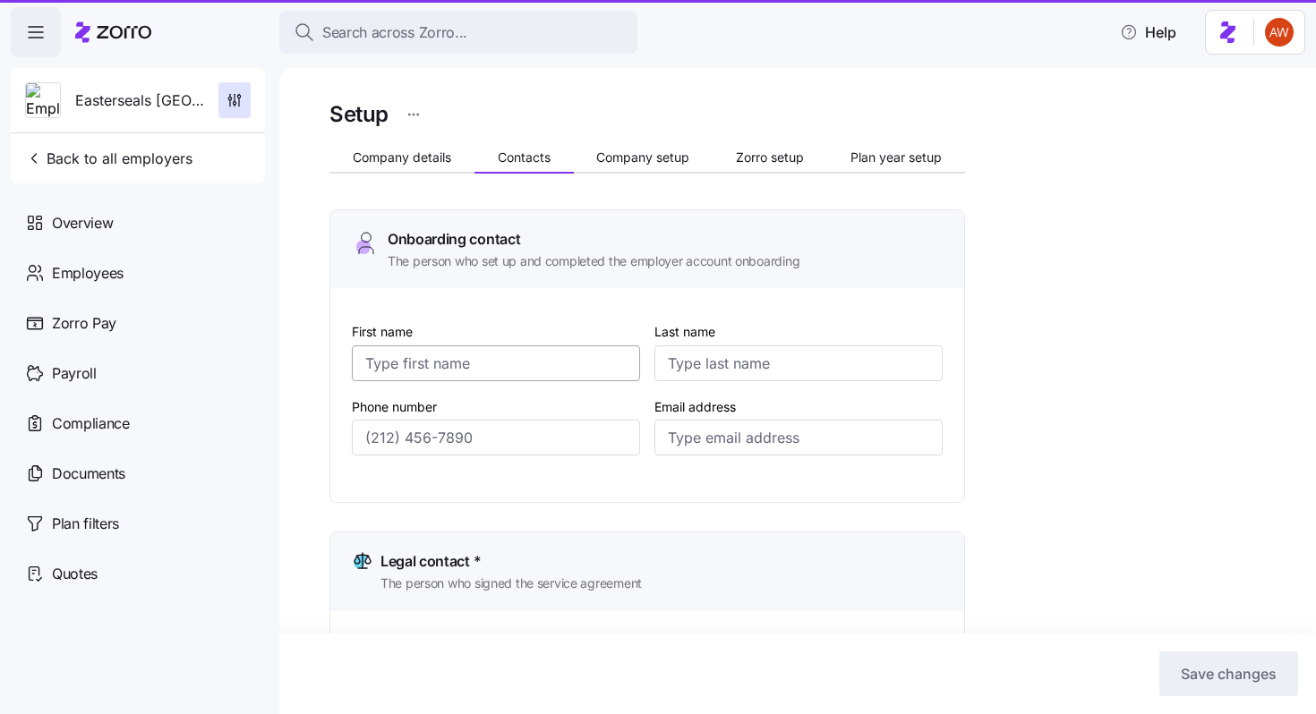
type input "Humen"
type input "jhumen@ESCREC.ORG"
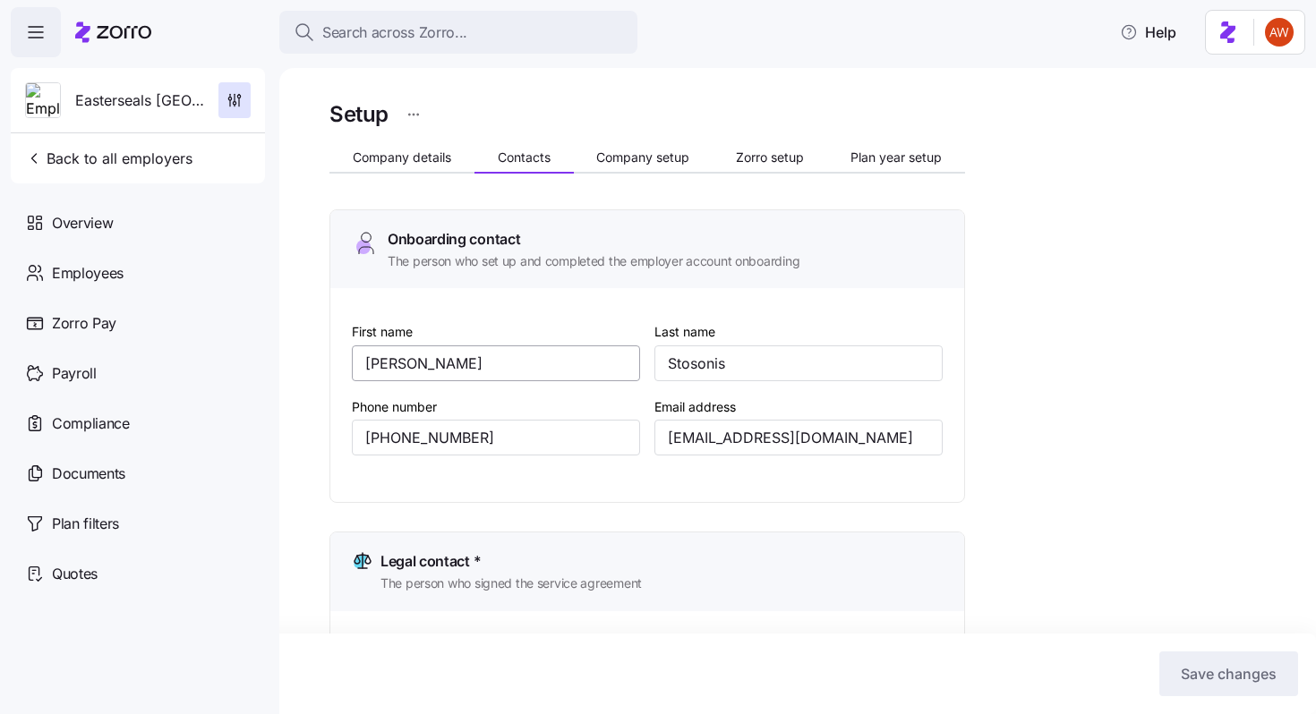
type input "(860) 270-0600"
click at [415, 155] on span "Company details" at bounding box center [402, 157] width 98 height 13
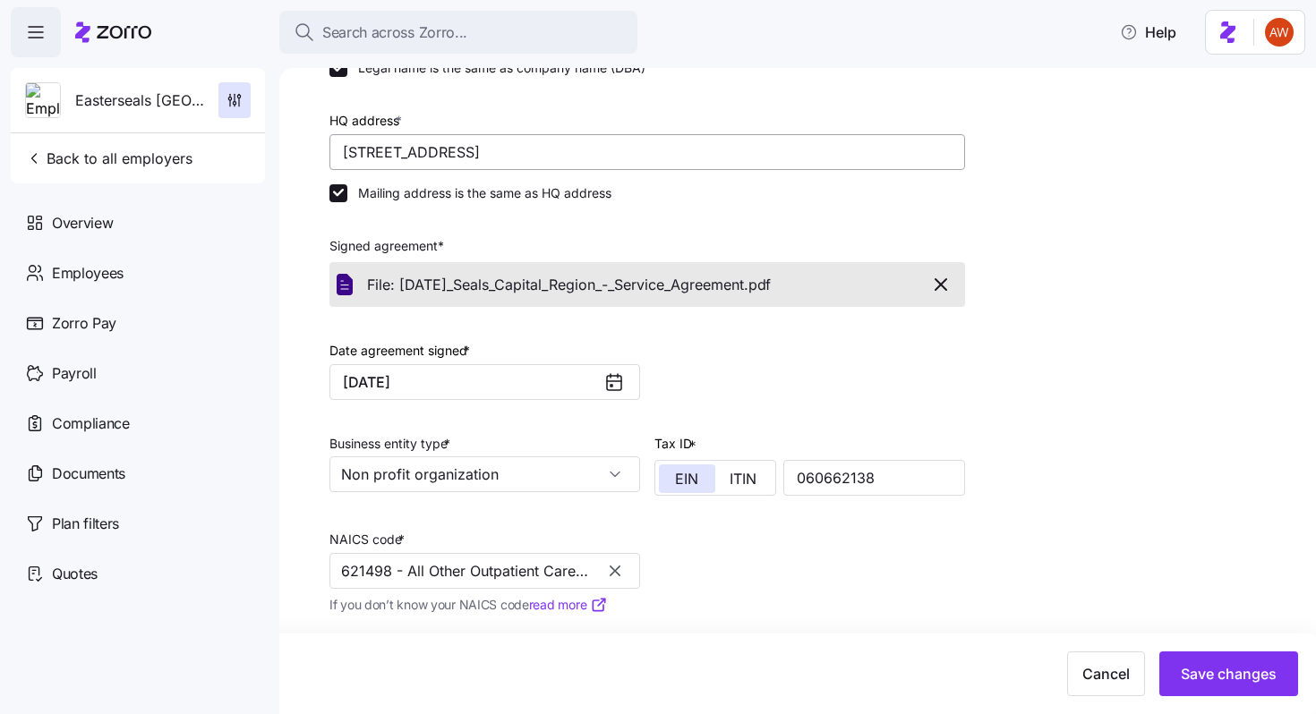
scroll to position [267, 0]
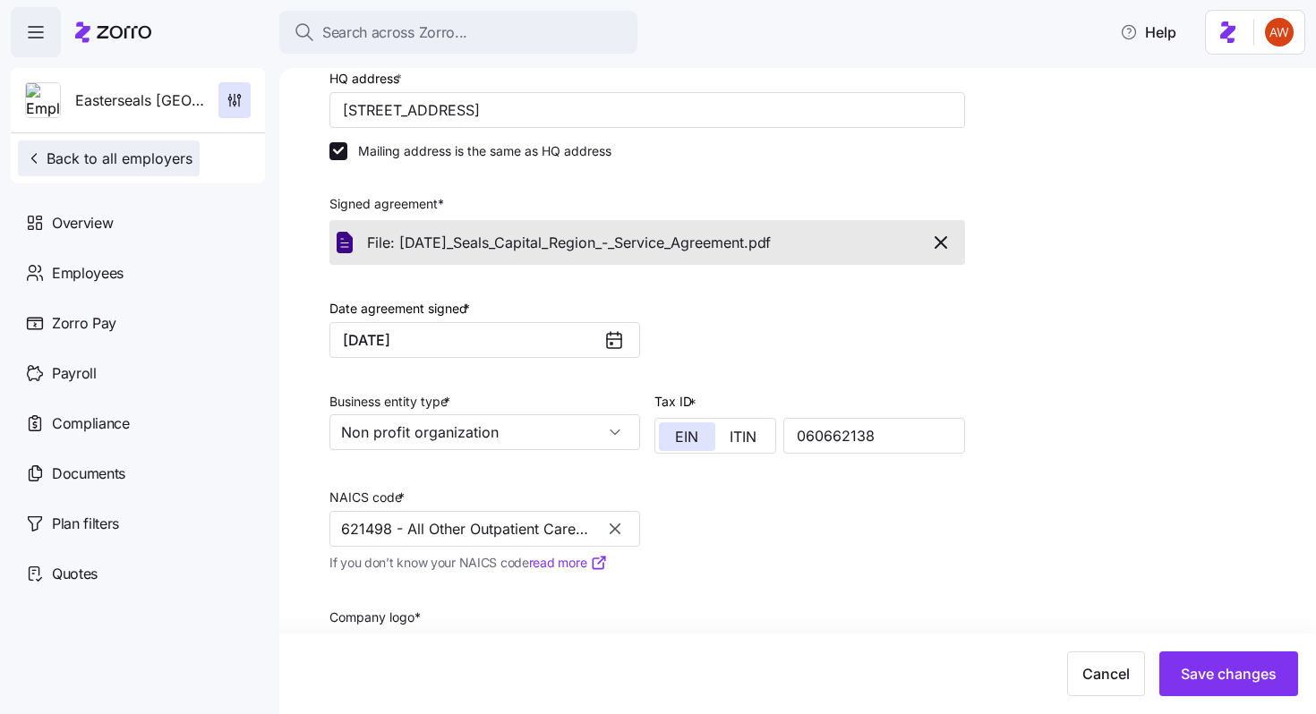
click at [163, 169] on button "Back to all employers" at bounding box center [109, 159] width 182 height 36
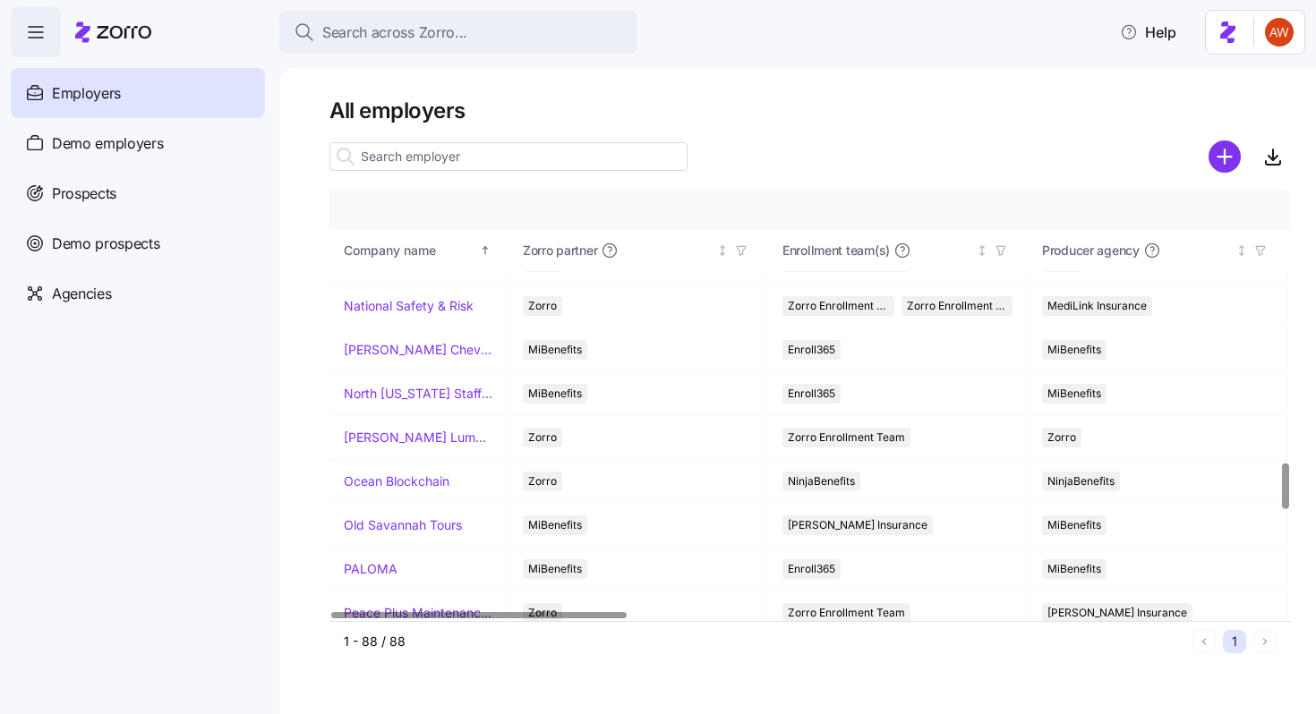
scroll to position [2708, 0]
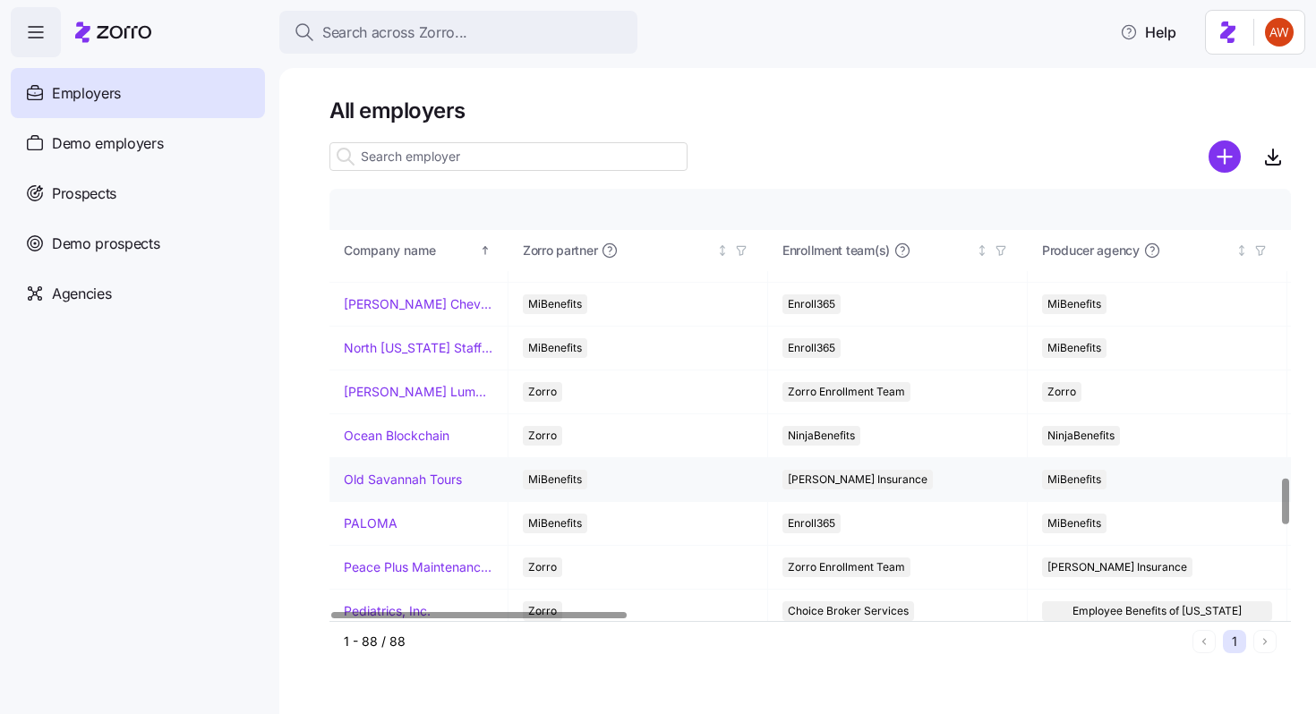
click at [396, 482] on link "Old Savannah Tours" at bounding box center [403, 480] width 118 height 18
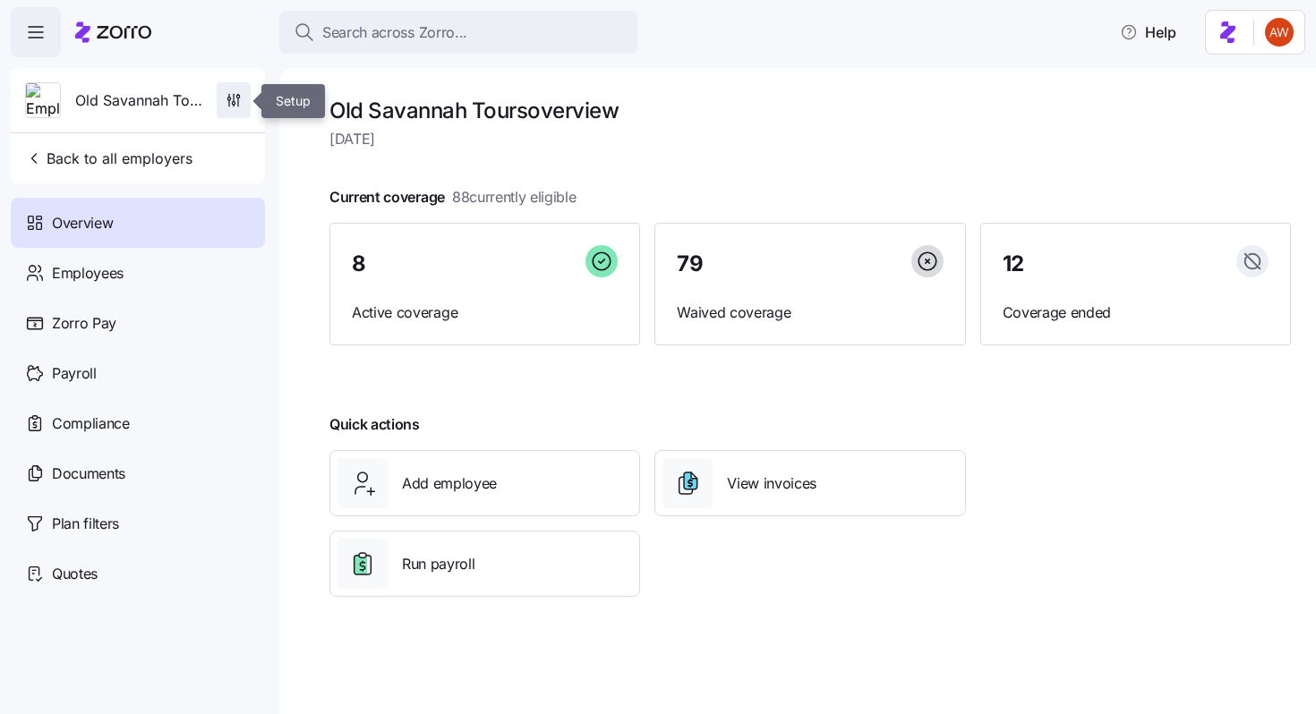
click at [239, 88] on span "button" at bounding box center [234, 100] width 32 height 34
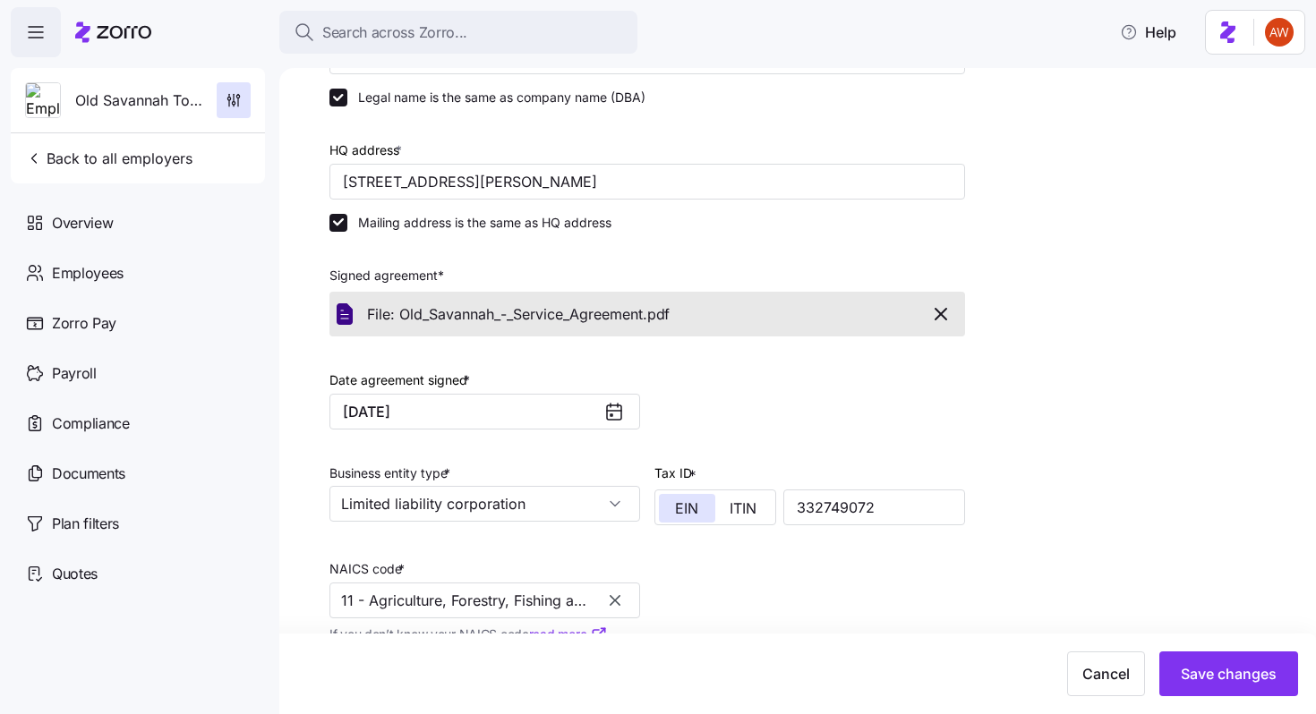
scroll to position [252, 0]
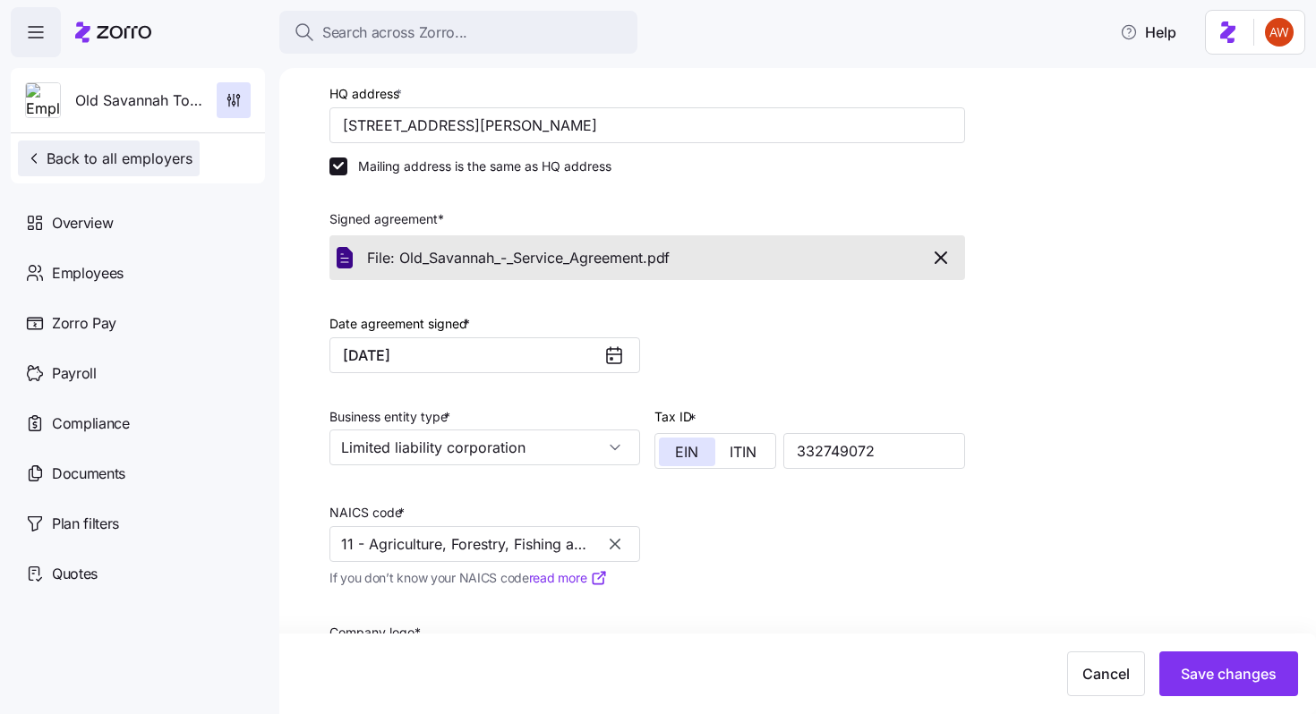
click at [174, 165] on span "Back to all employers" at bounding box center [108, 158] width 167 height 21
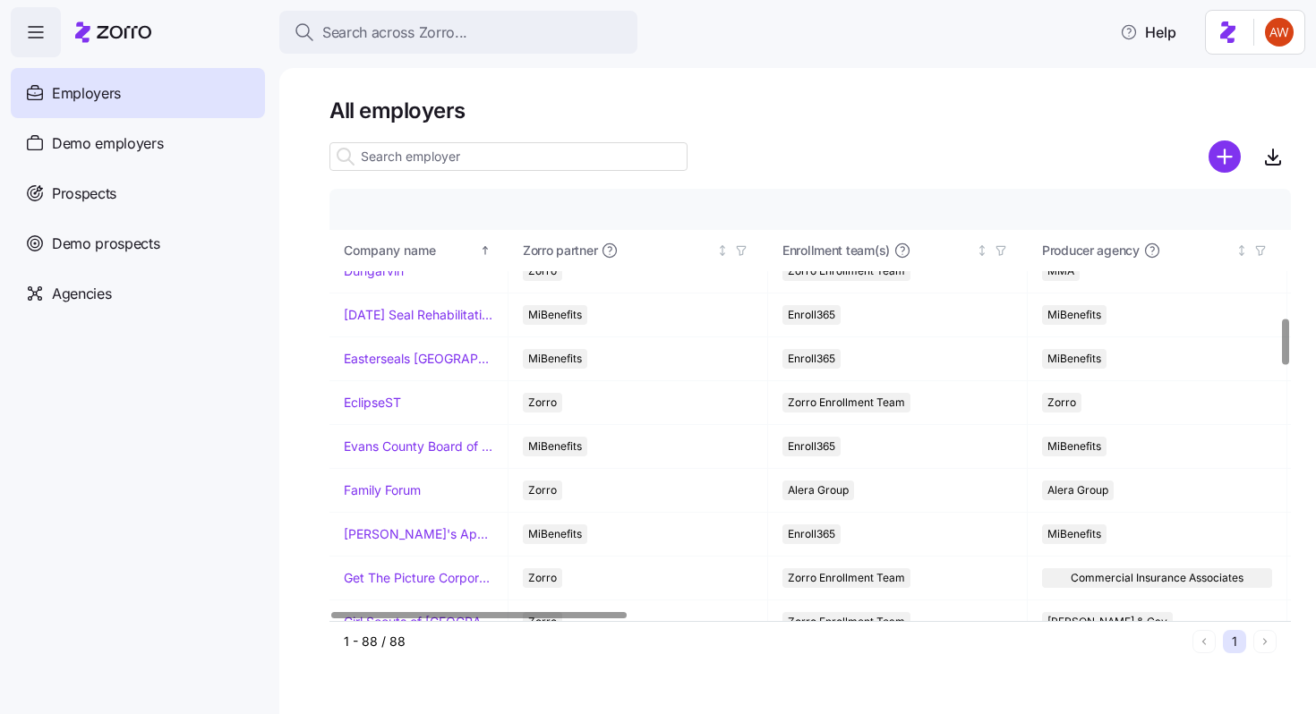
scroll to position [1207, 0]
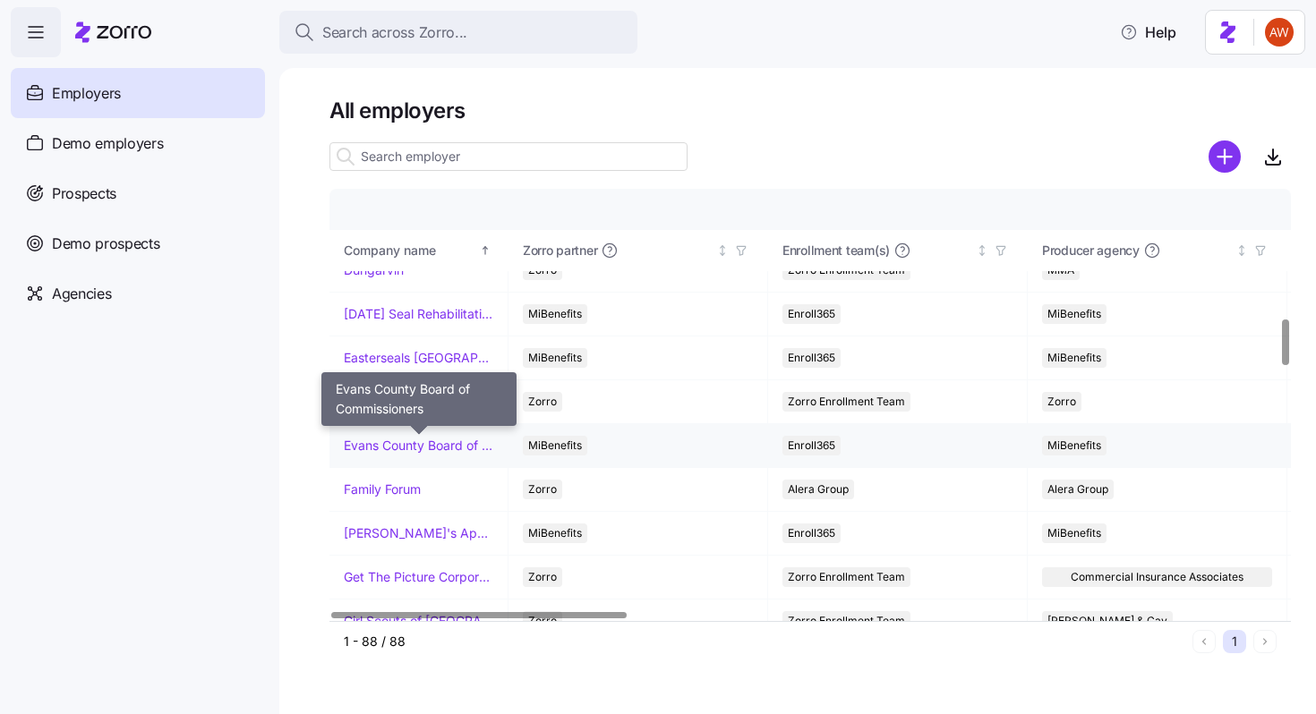
click at [400, 446] on link "Evans County Board of Commissioners" at bounding box center [419, 446] width 150 height 18
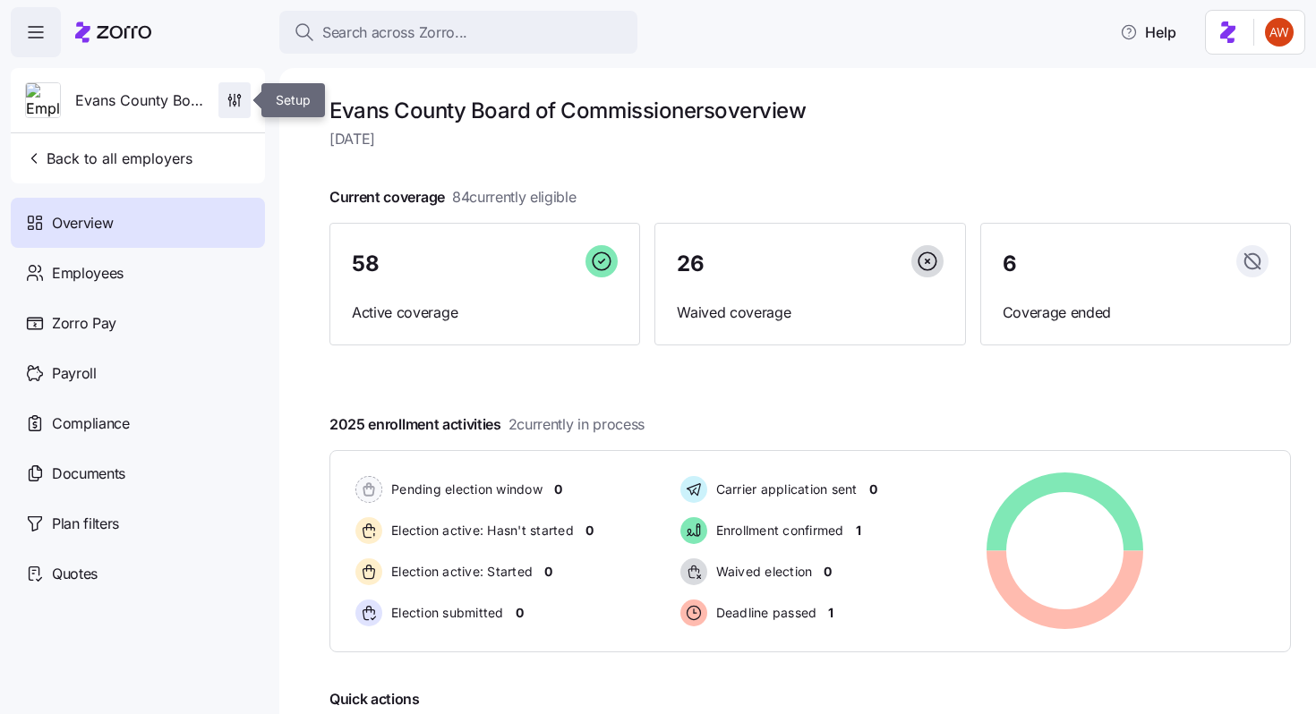
click at [241, 98] on icon "button" at bounding box center [235, 100] width 18 height 18
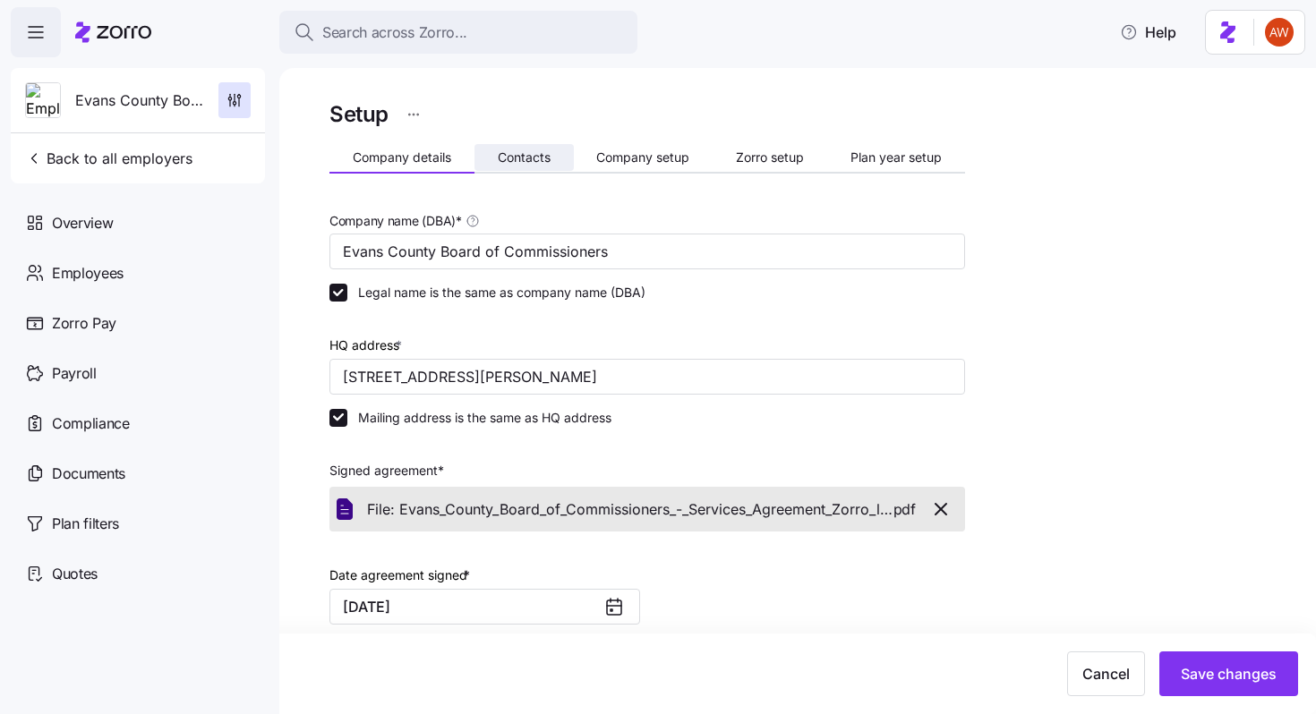
click at [500, 169] on button "Contacts" at bounding box center [523, 157] width 99 height 27
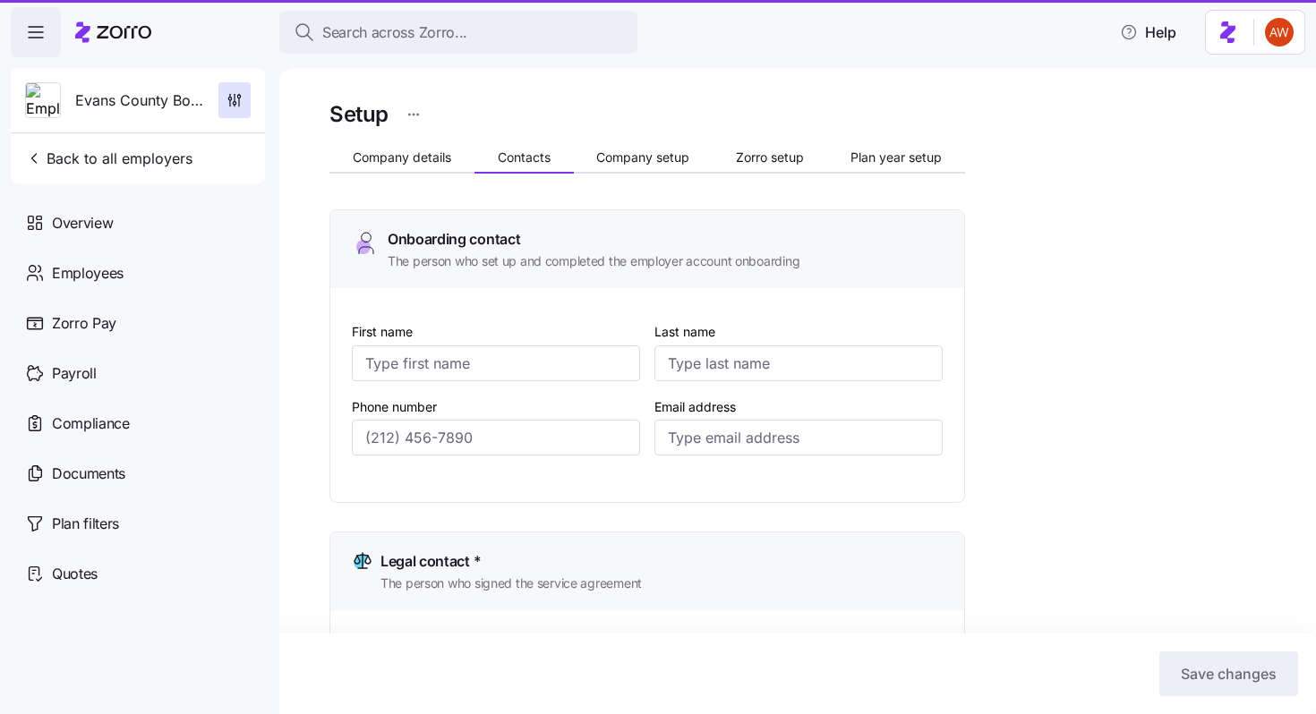
type input "Leah"
type input "Edward"
type input "countyclerk@evanscounty.org"
type input "Leah"
type input "Edwards"
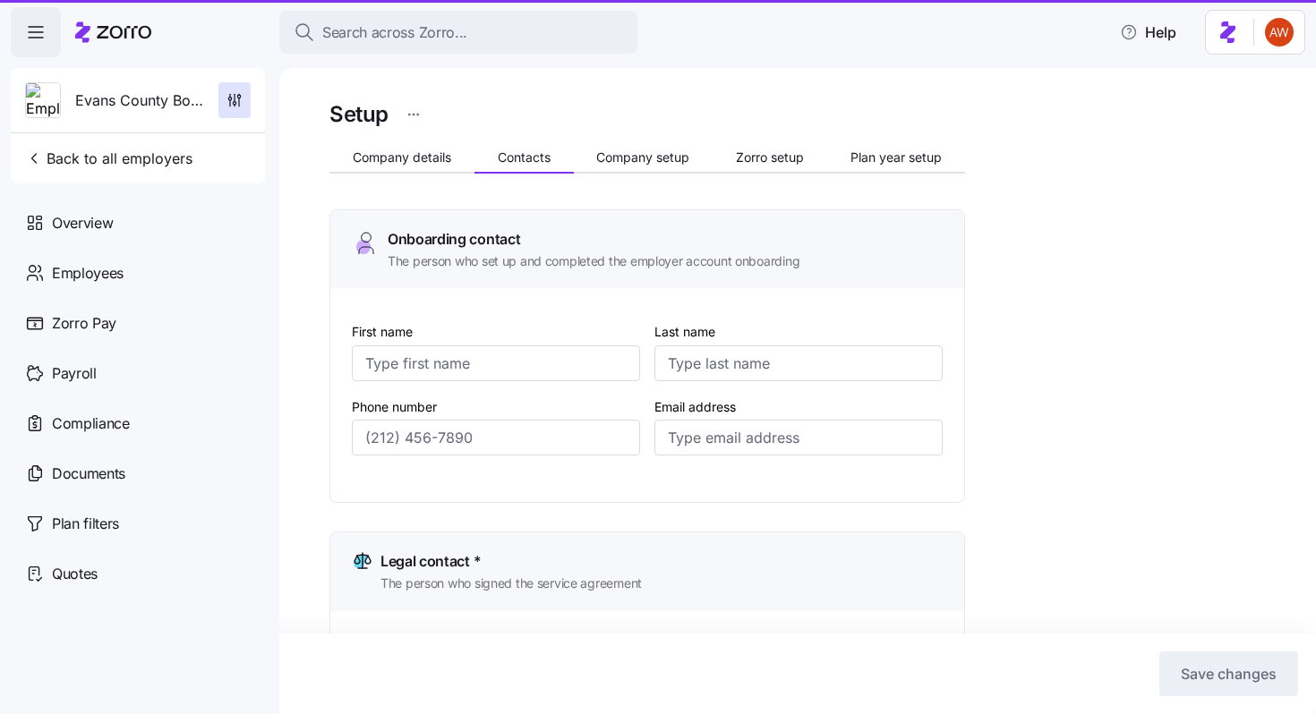
type input "countyclerk@evanscounty.org"
type input "Leah"
type input "Edwards"
type input "countyclerk@evanscounty.org"
type input "Leah"
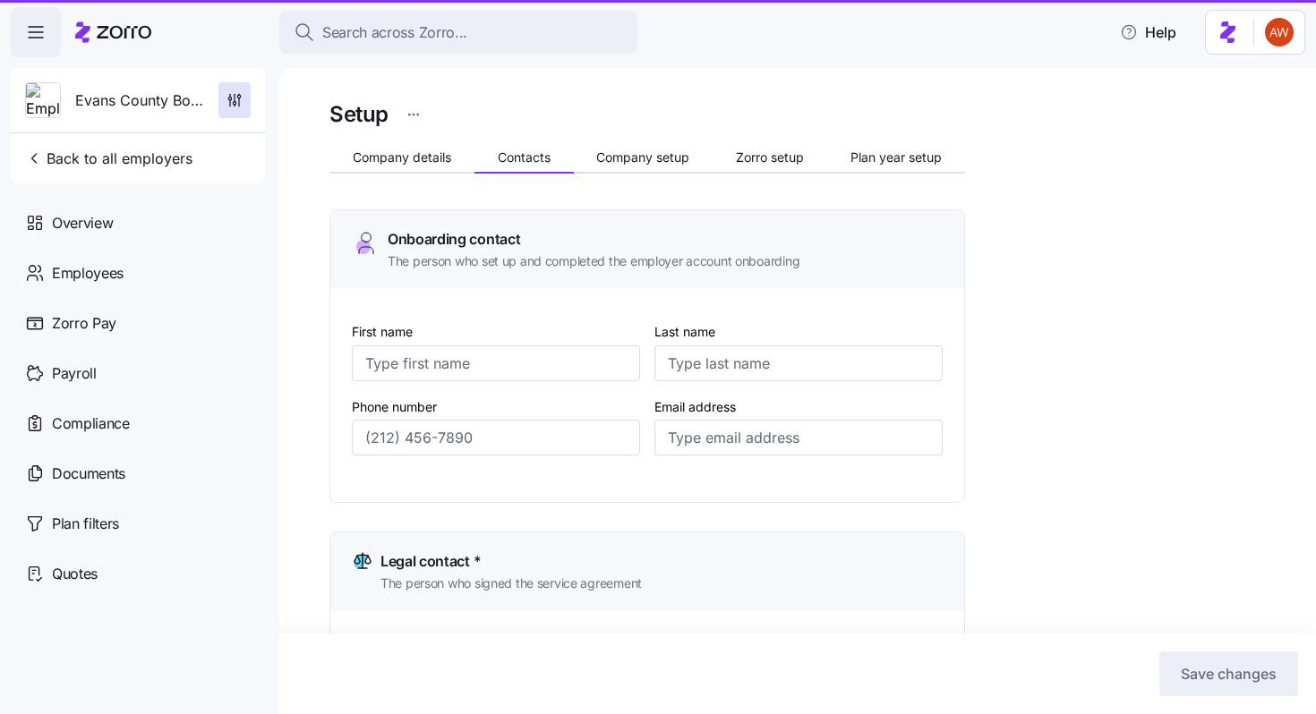
type input "Edwards"
type input "countyclerk@evanscounty.org"
type input "(912) 739-1141"
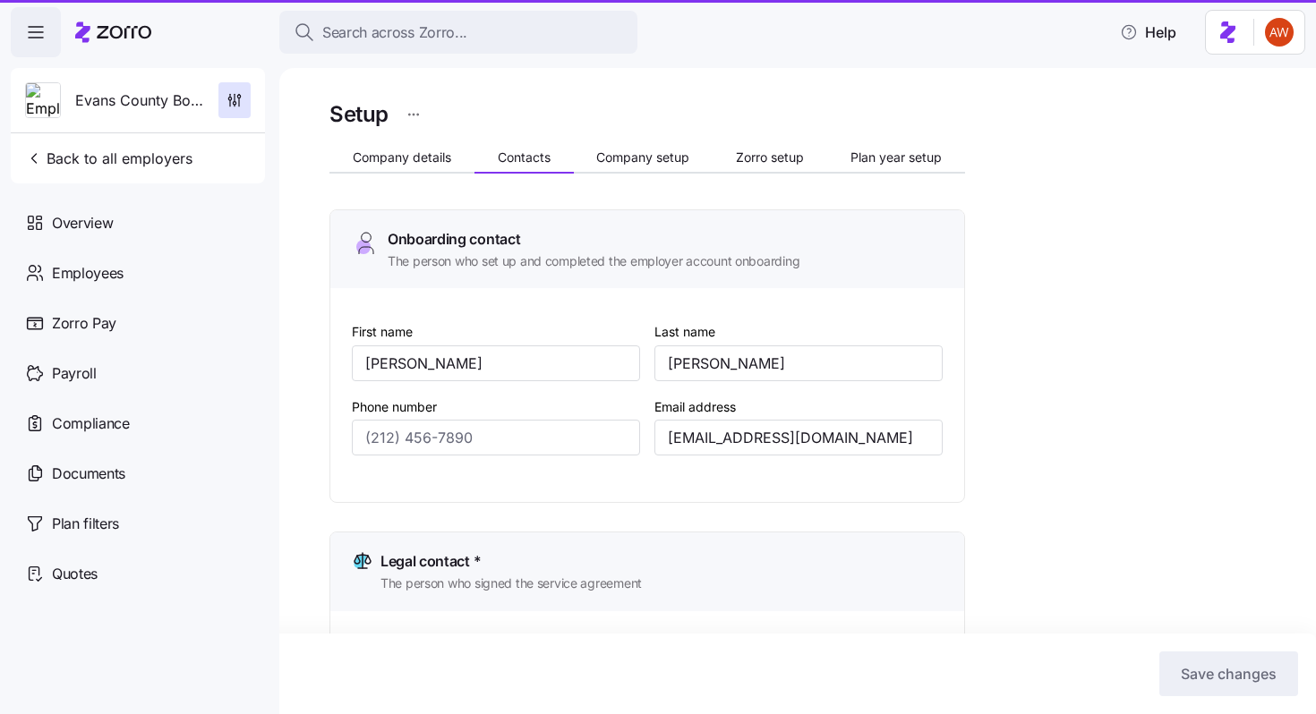
type input "(912) 739-1141"
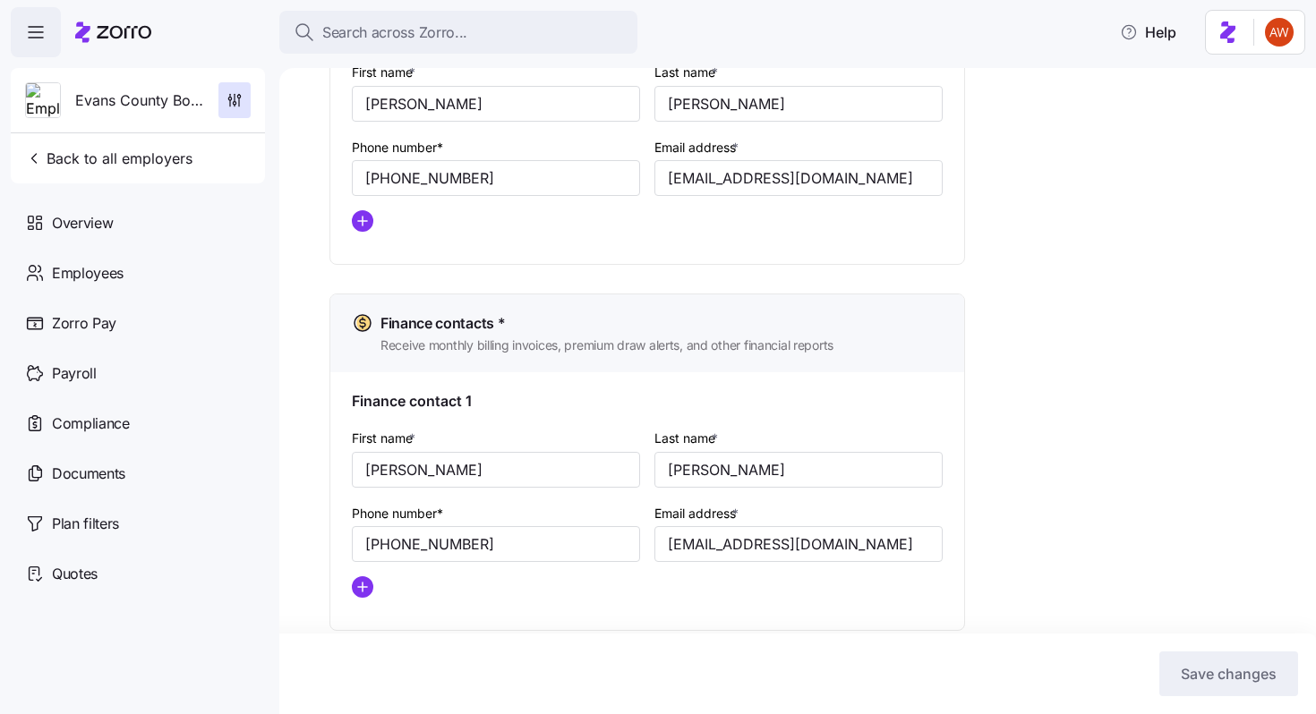
scroll to position [955, 0]
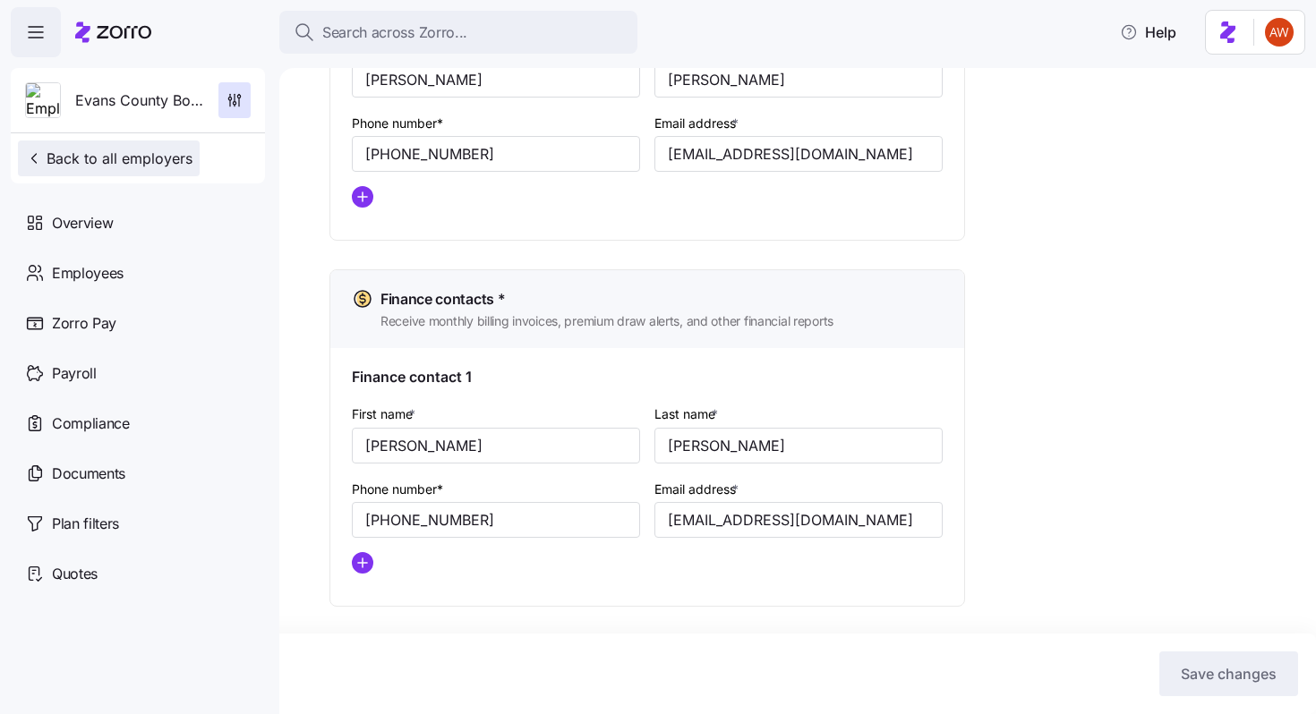
click at [163, 170] on button "Back to all employers" at bounding box center [109, 159] width 182 height 36
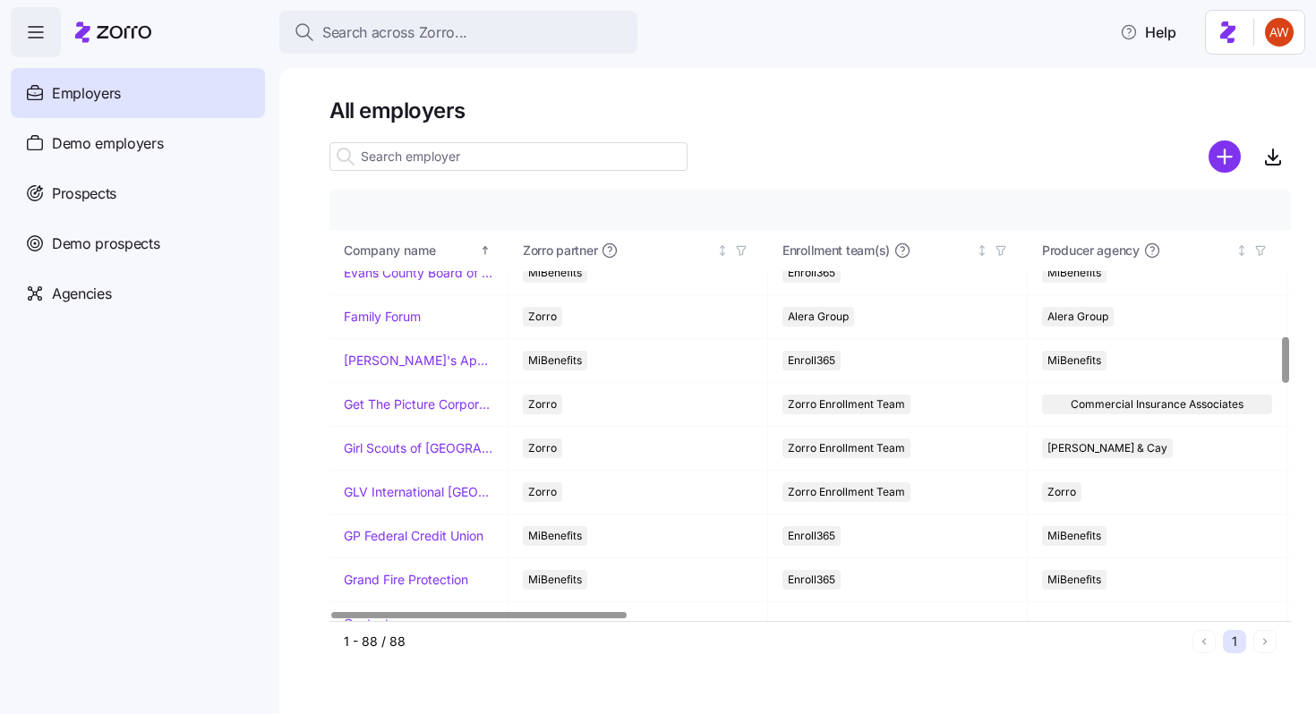
scroll to position [1373, 0]
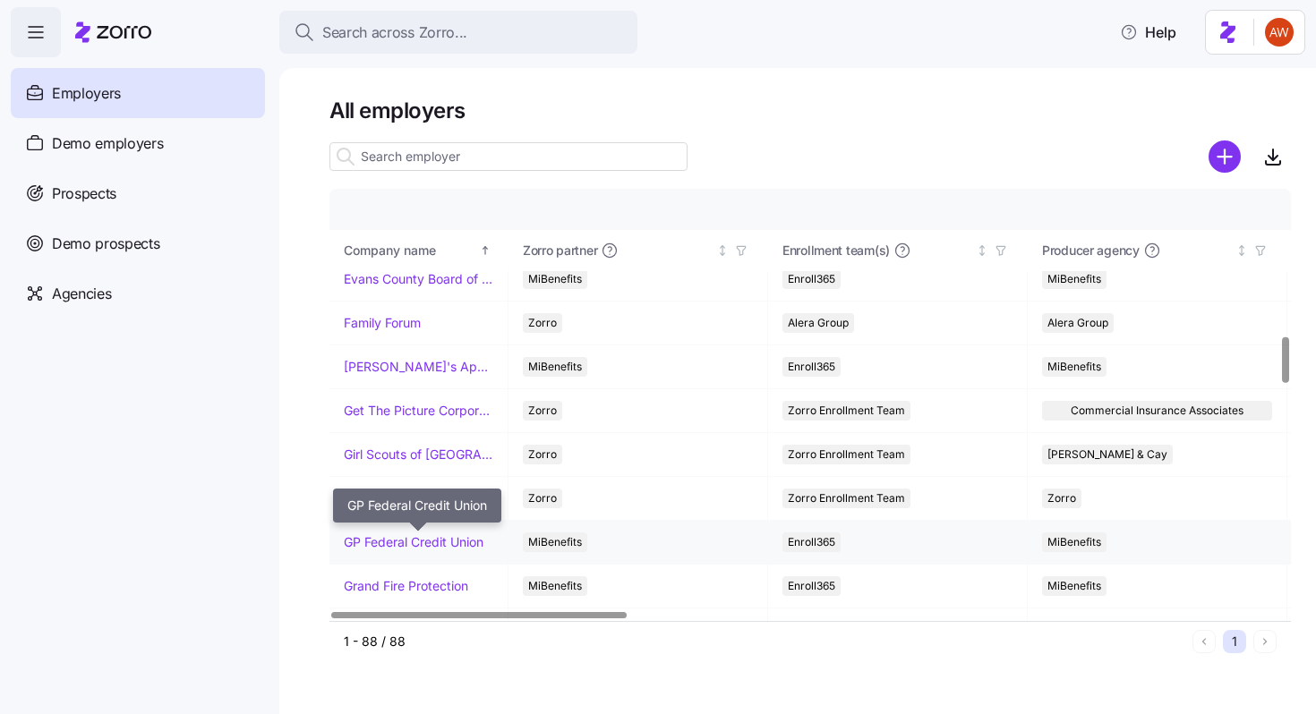
click at [397, 545] on link "GP Federal Credit Union" at bounding box center [414, 543] width 140 height 18
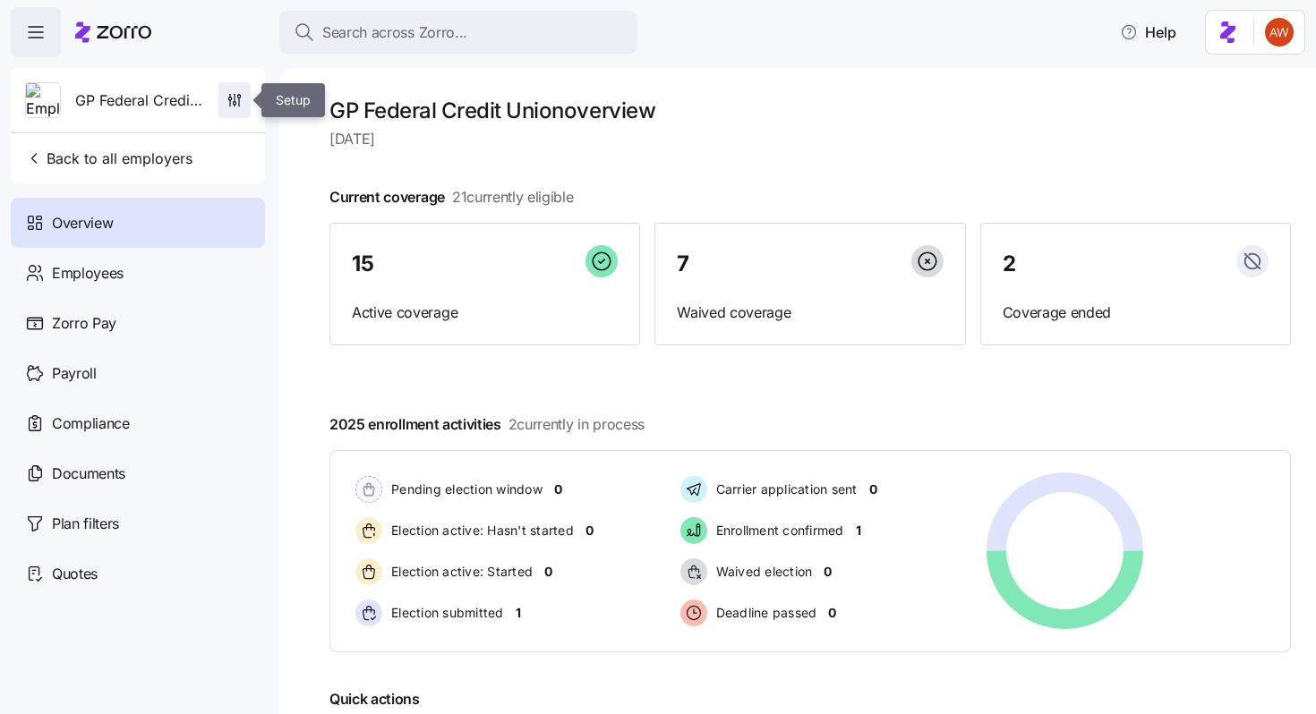
click at [239, 101] on icon "button" at bounding box center [239, 102] width 0 height 8
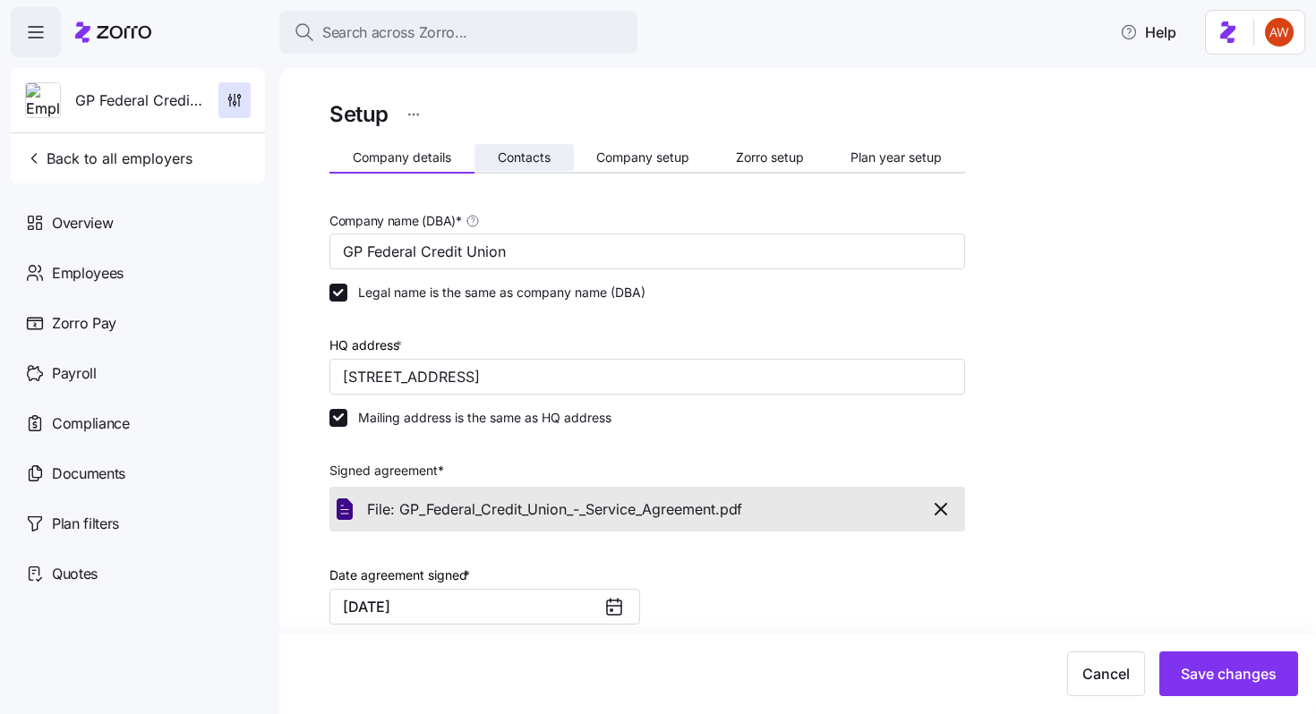
click at [509, 155] on span "Contacts" at bounding box center [524, 157] width 53 height 13
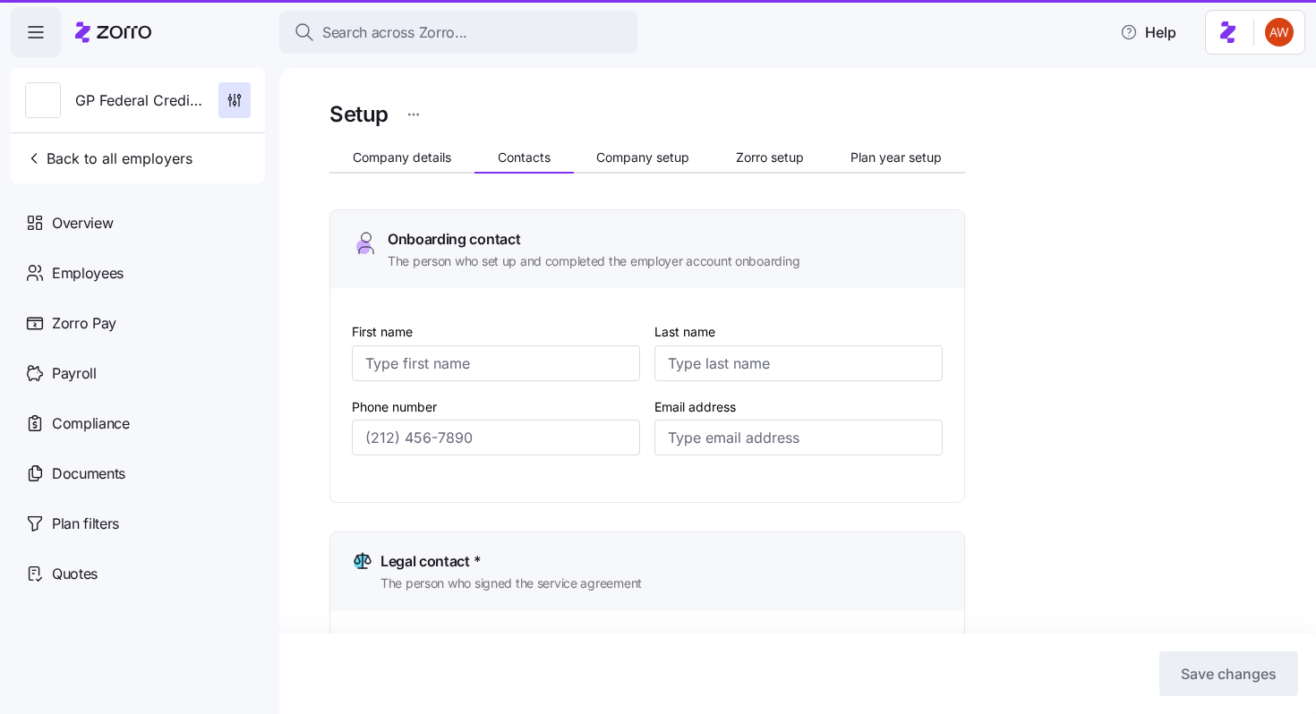
type input "[PERSON_NAME] ([PERSON_NAME])"
type input "[PERSON_NAME]"
type input "[EMAIL_ADDRESS][DOMAIN_NAME]"
type input "[PERSON_NAME] ([PERSON_NAME])"
type input "[PERSON_NAME]"
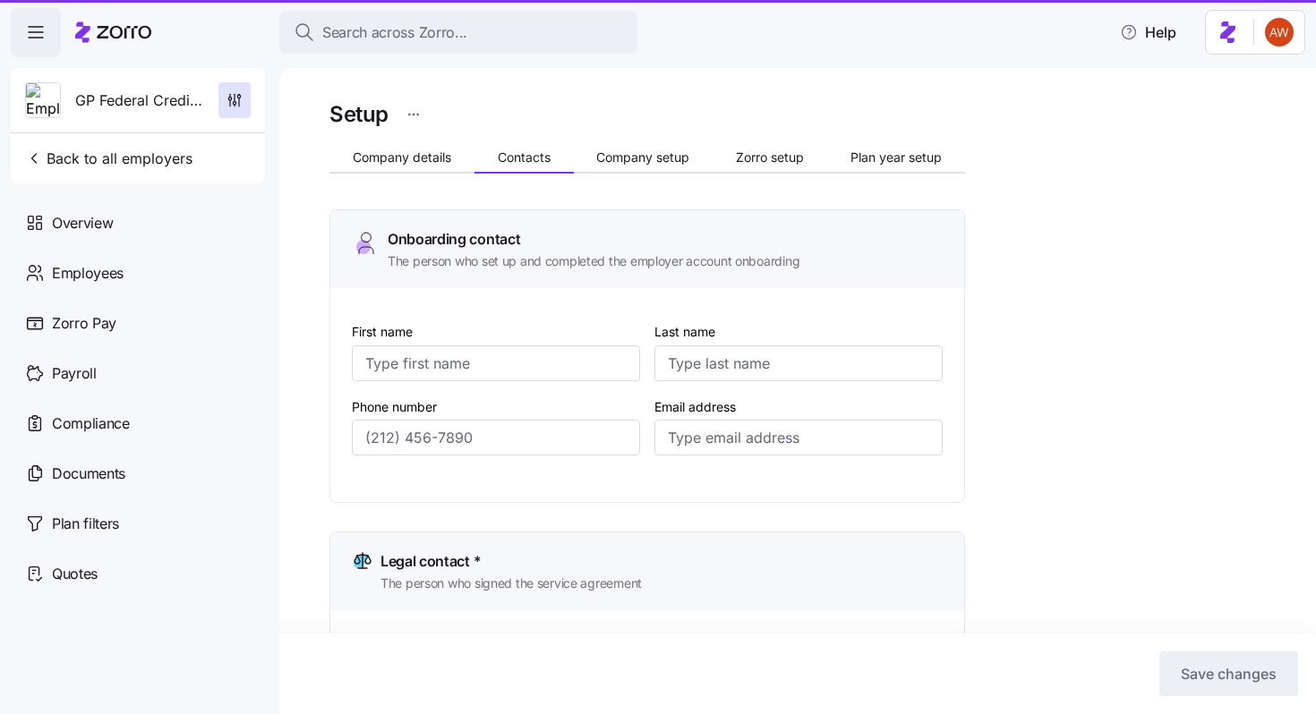
type input "[EMAIL_ADDRESS][DOMAIN_NAME]"
type input "[PERSON_NAME] ([PERSON_NAME])"
type input "[PERSON_NAME]"
type input "[EMAIL_ADDRESS][DOMAIN_NAME]"
type input "[PERSON_NAME]"
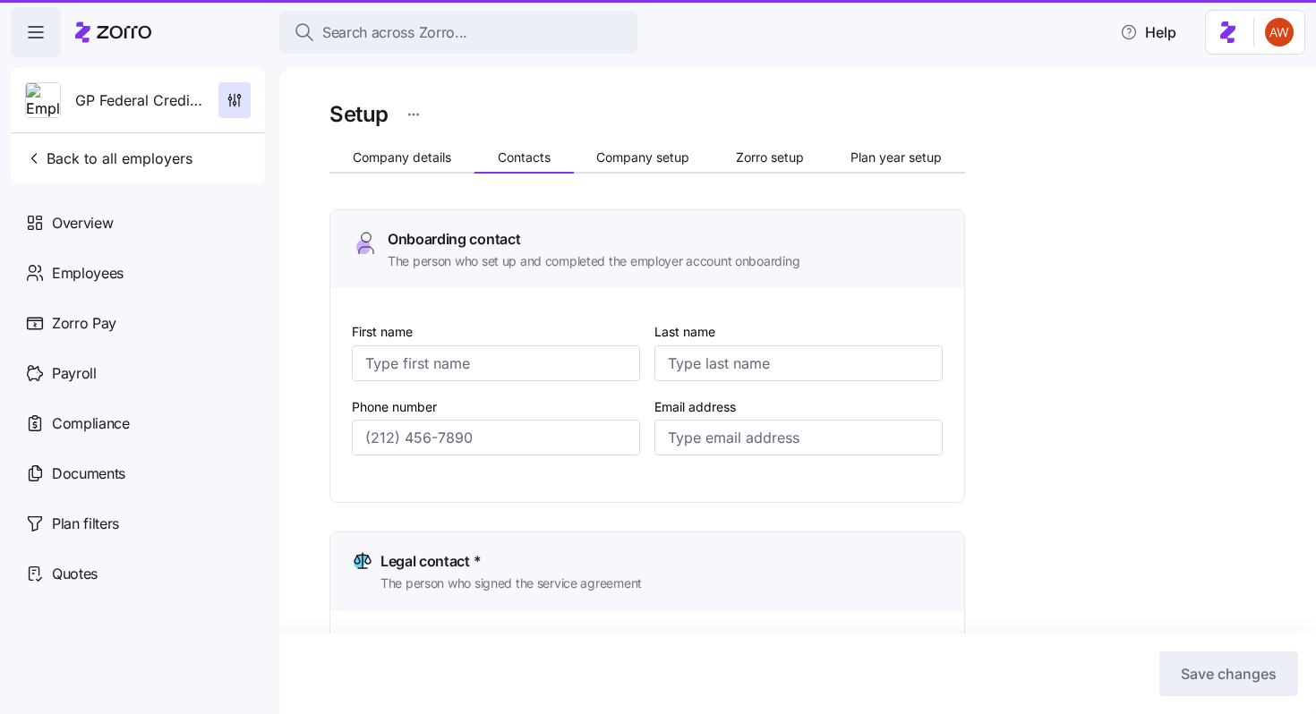
type input "[PERSON_NAME]"
type input "[EMAIL_ADDRESS][DOMAIN_NAME]"
type input "[PHONE_NUMBER]"
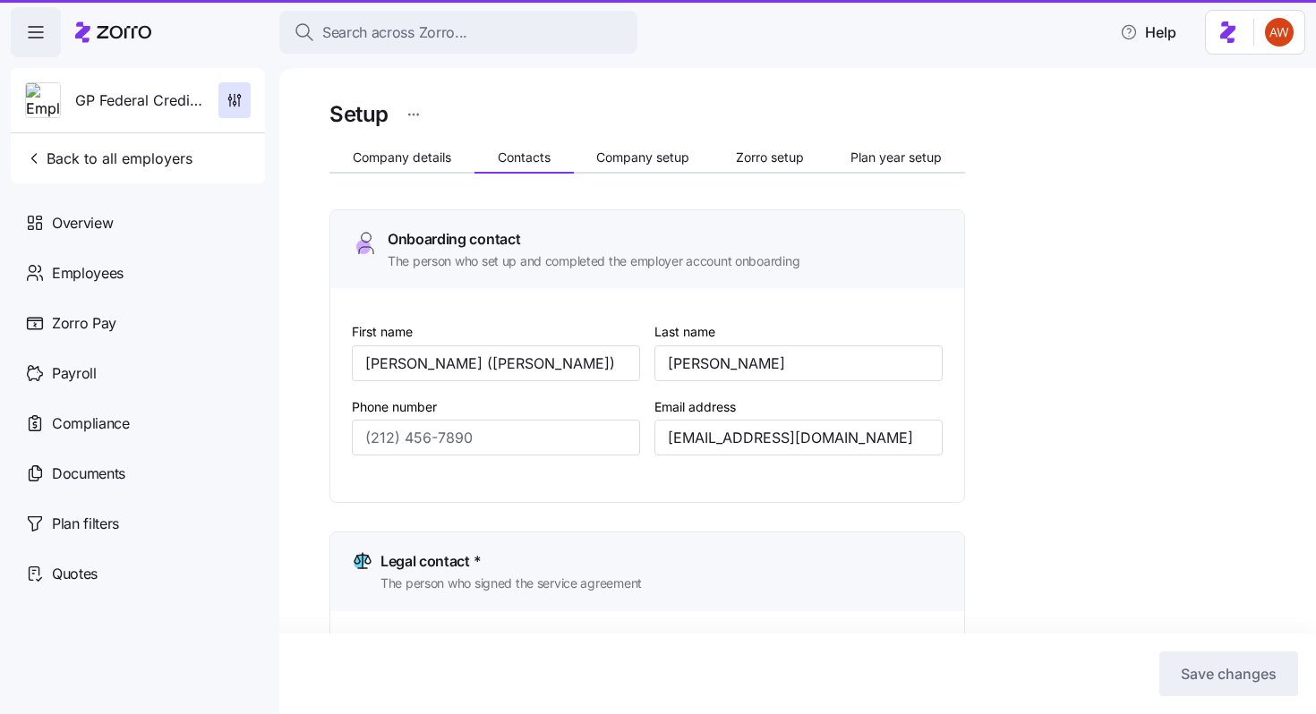
type input "[PHONE_NUMBER]"
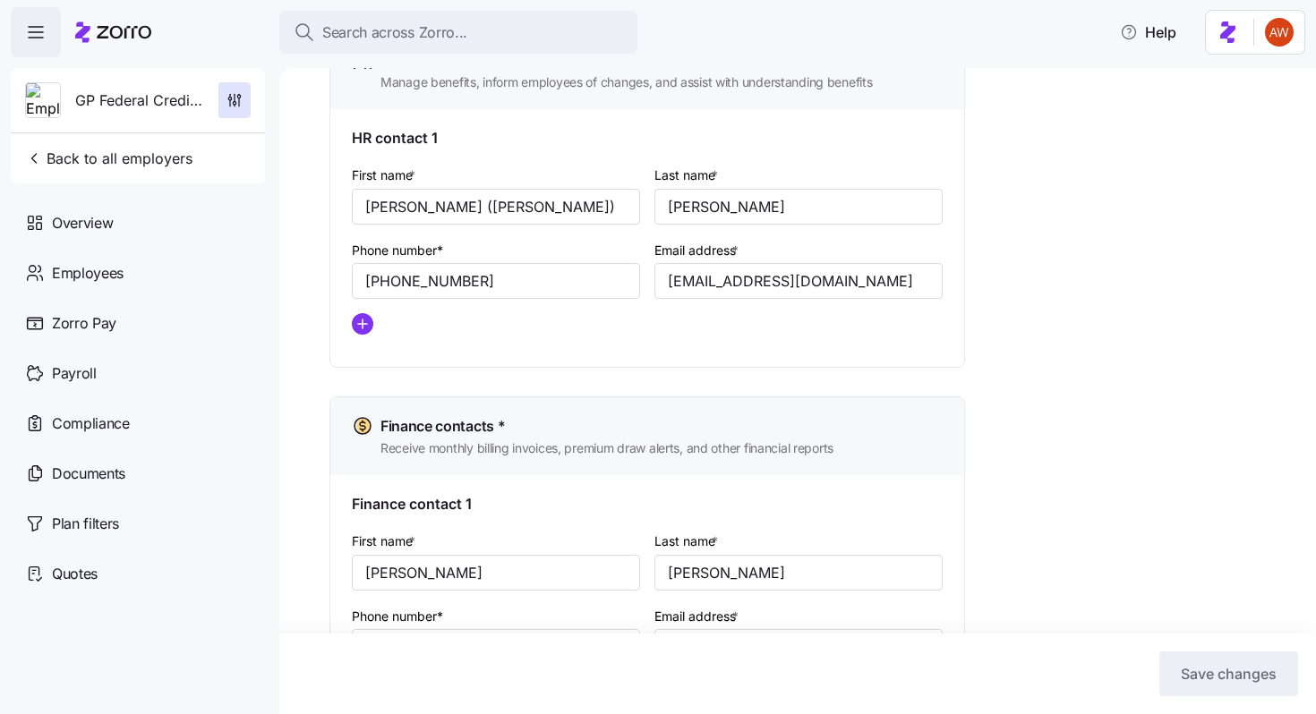
scroll to position [955, 0]
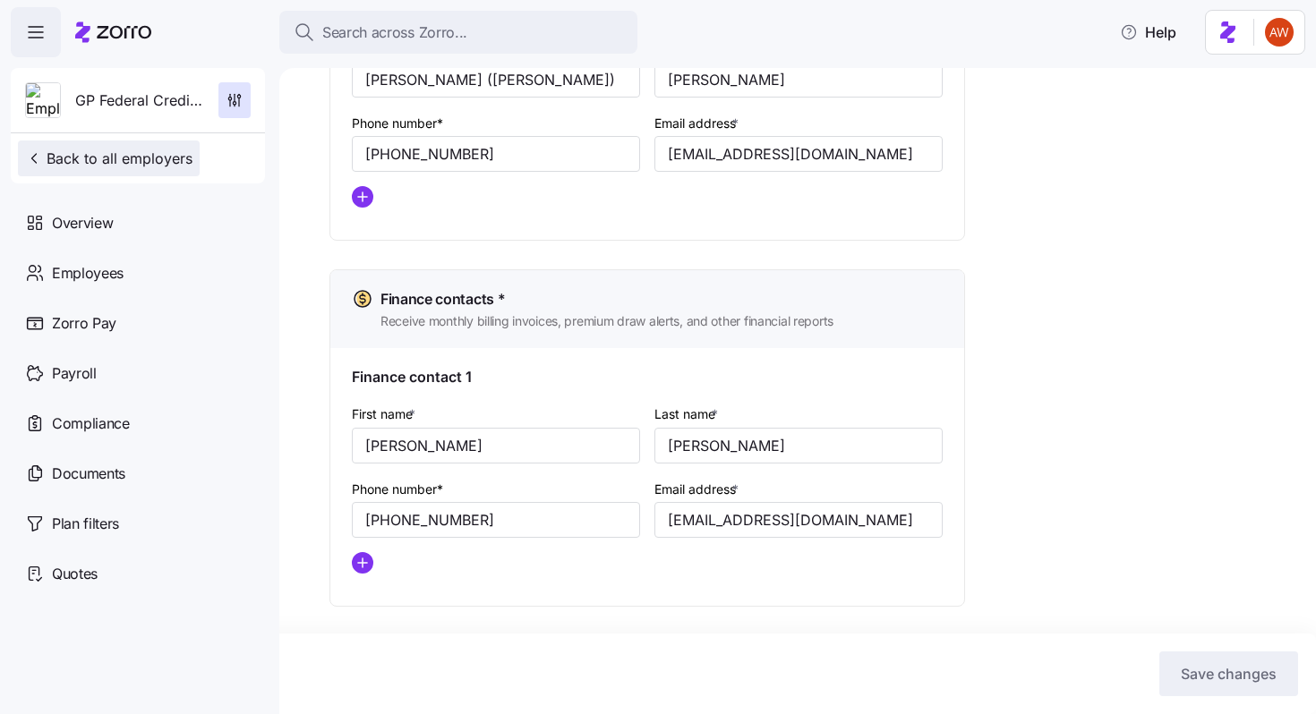
click at [163, 164] on span "Back to all employers" at bounding box center [108, 158] width 167 height 21
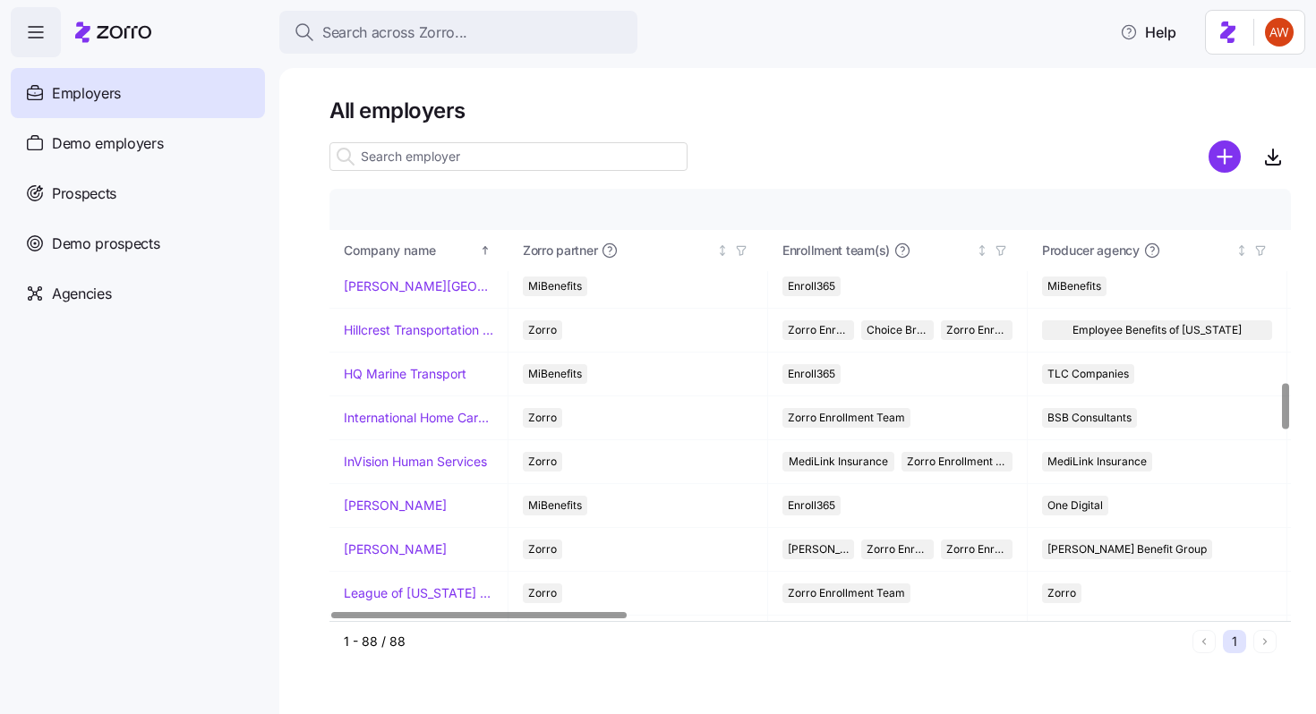
scroll to position [1789, 0]
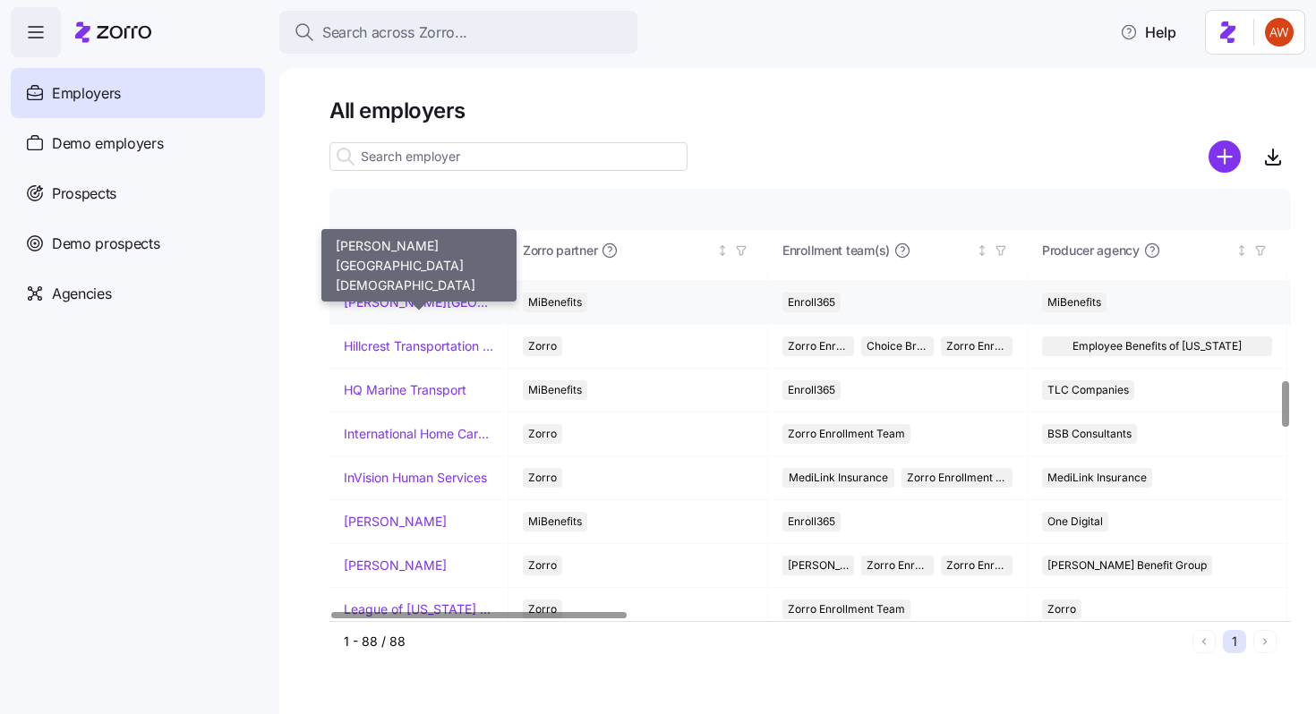
click at [413, 294] on link "[PERSON_NAME][GEOGRAPHIC_DATA][DEMOGRAPHIC_DATA]" at bounding box center [419, 303] width 150 height 18
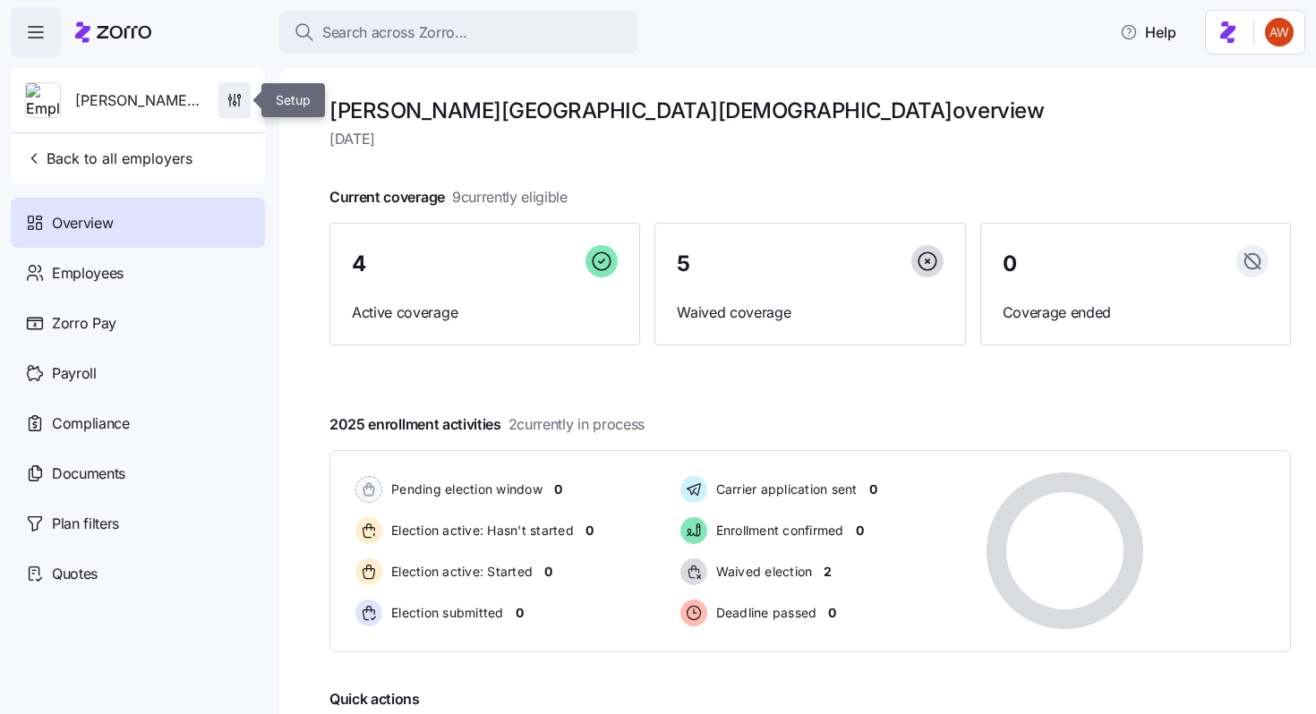
click at [234, 103] on icon "button" at bounding box center [235, 100] width 18 height 18
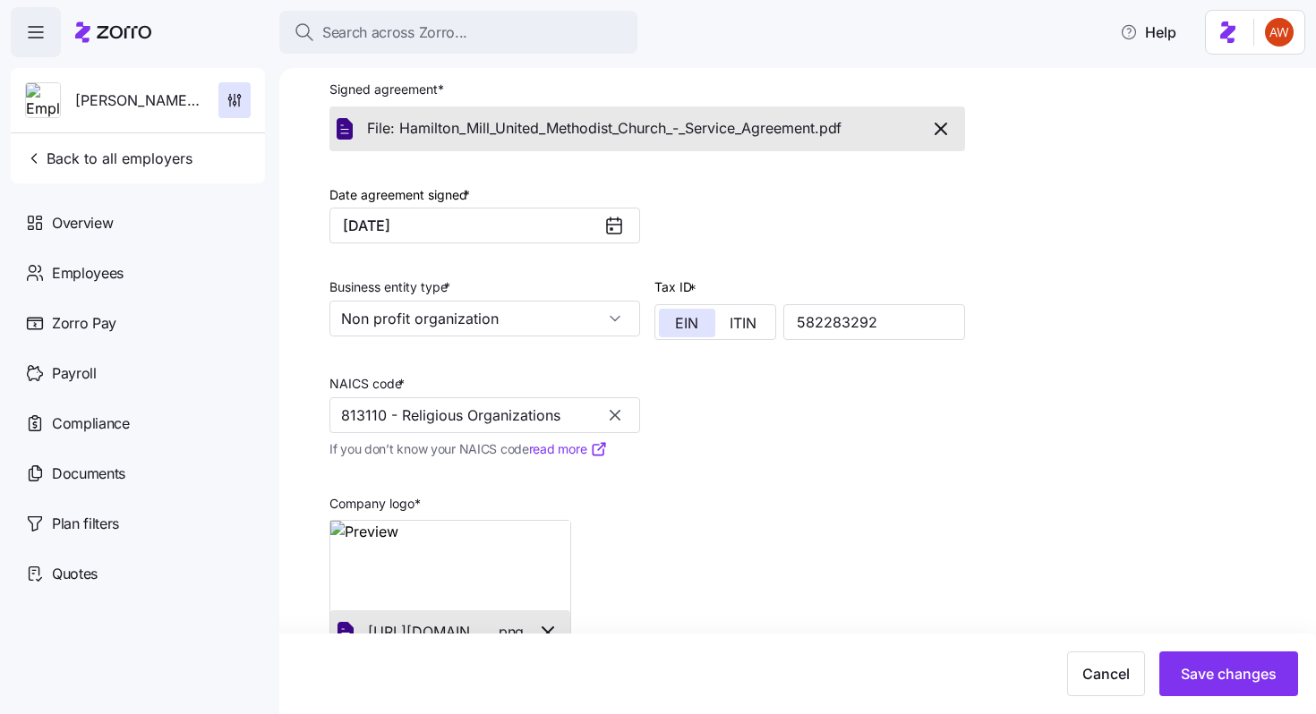
scroll to position [507, 0]
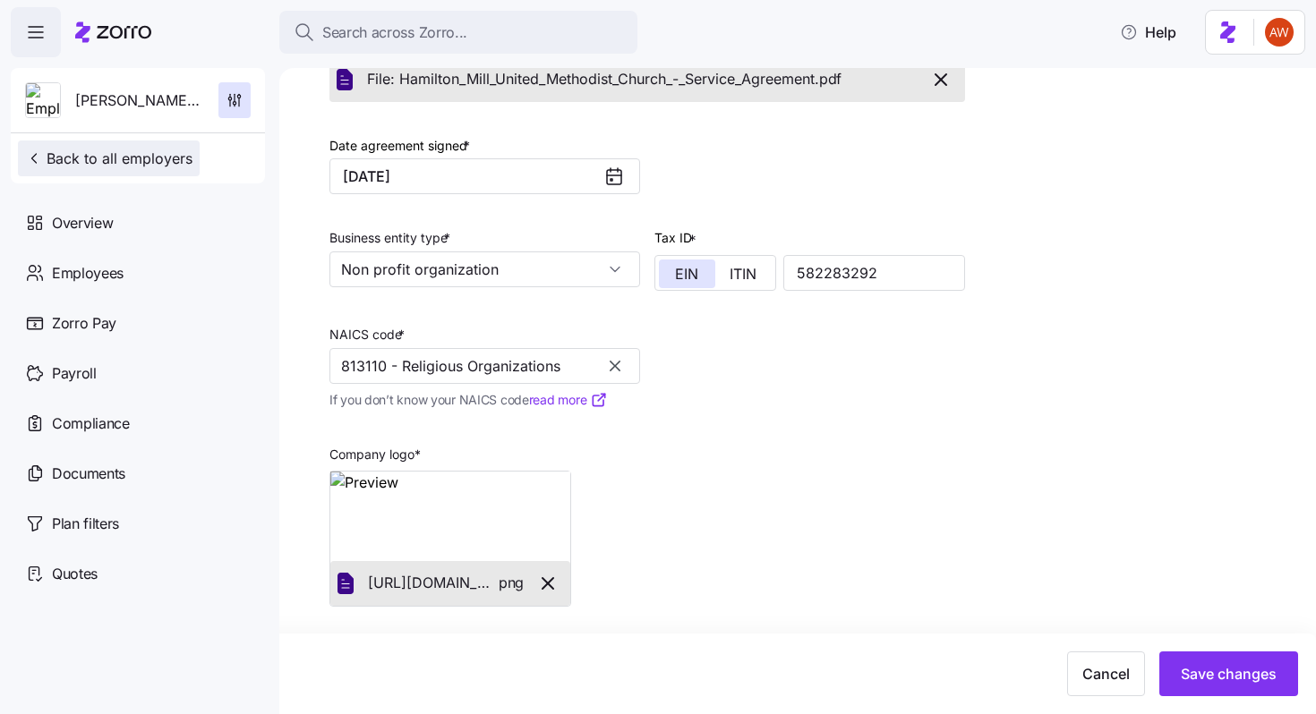
click at [169, 151] on span "Back to all employers" at bounding box center [108, 158] width 167 height 21
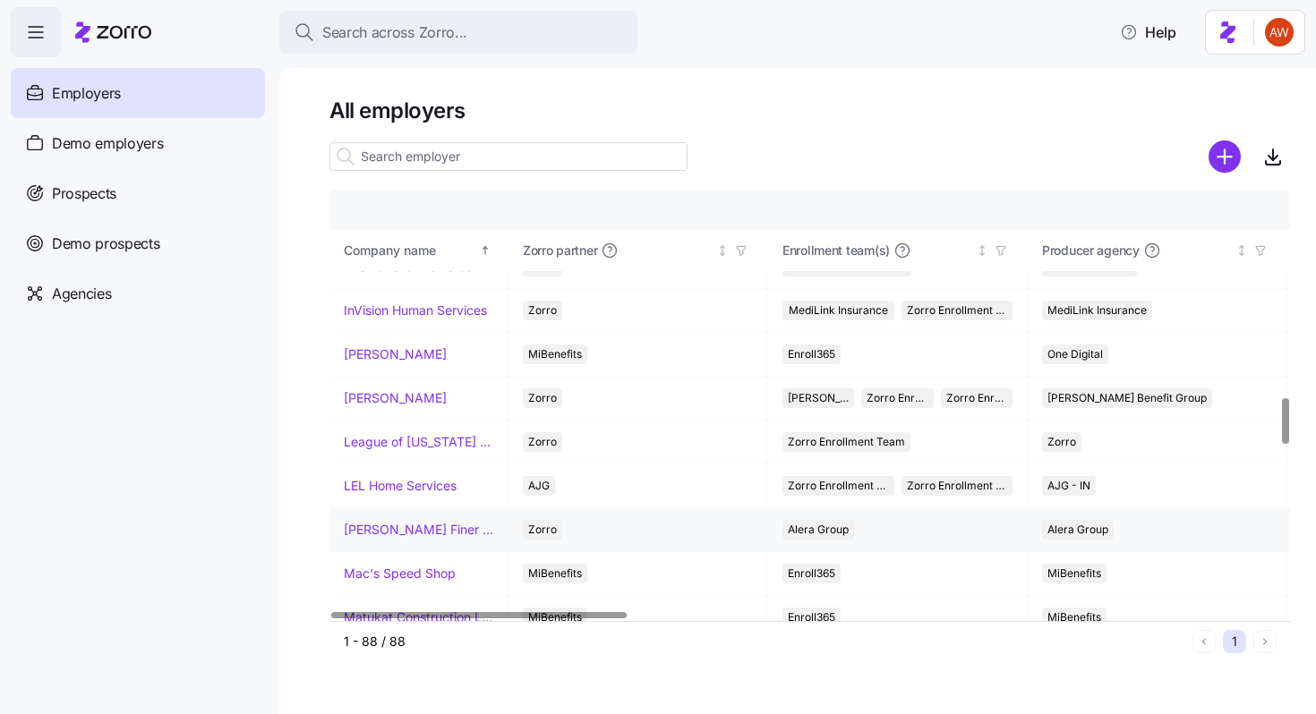
scroll to position [1950, 0]
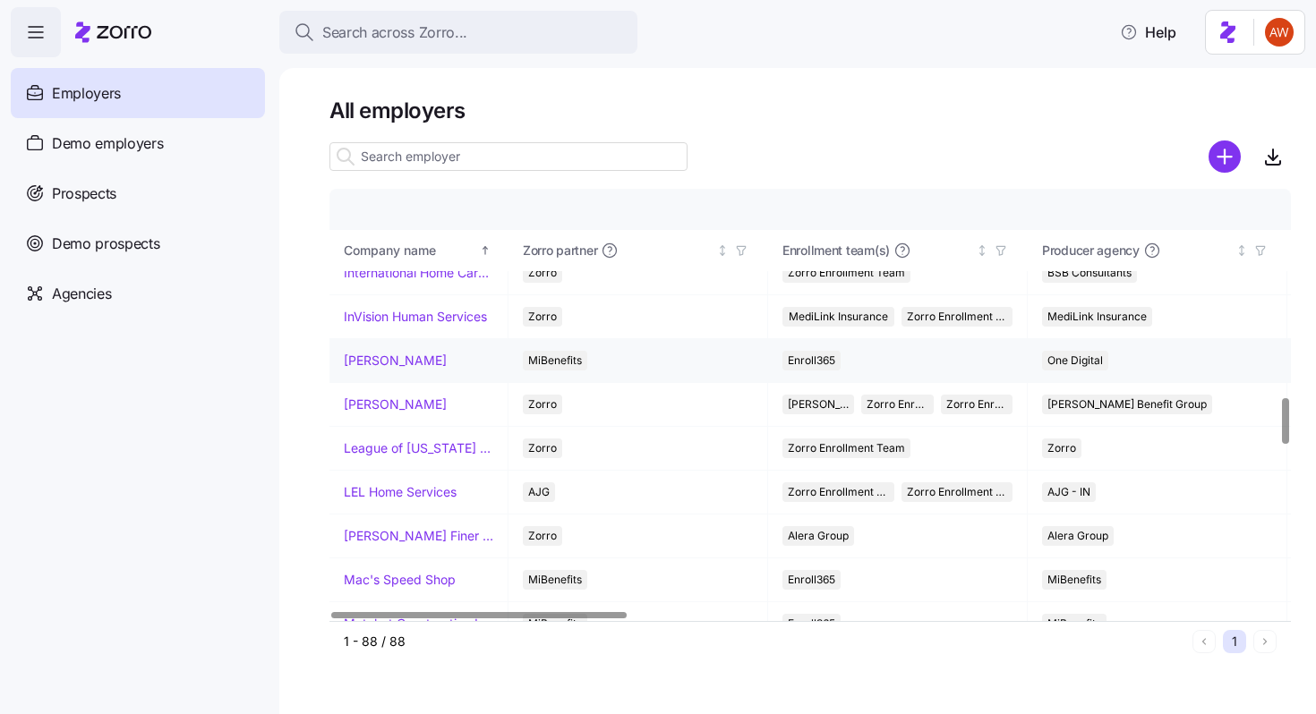
click at [425, 363] on link "[PERSON_NAME]" at bounding box center [395, 361] width 103 height 18
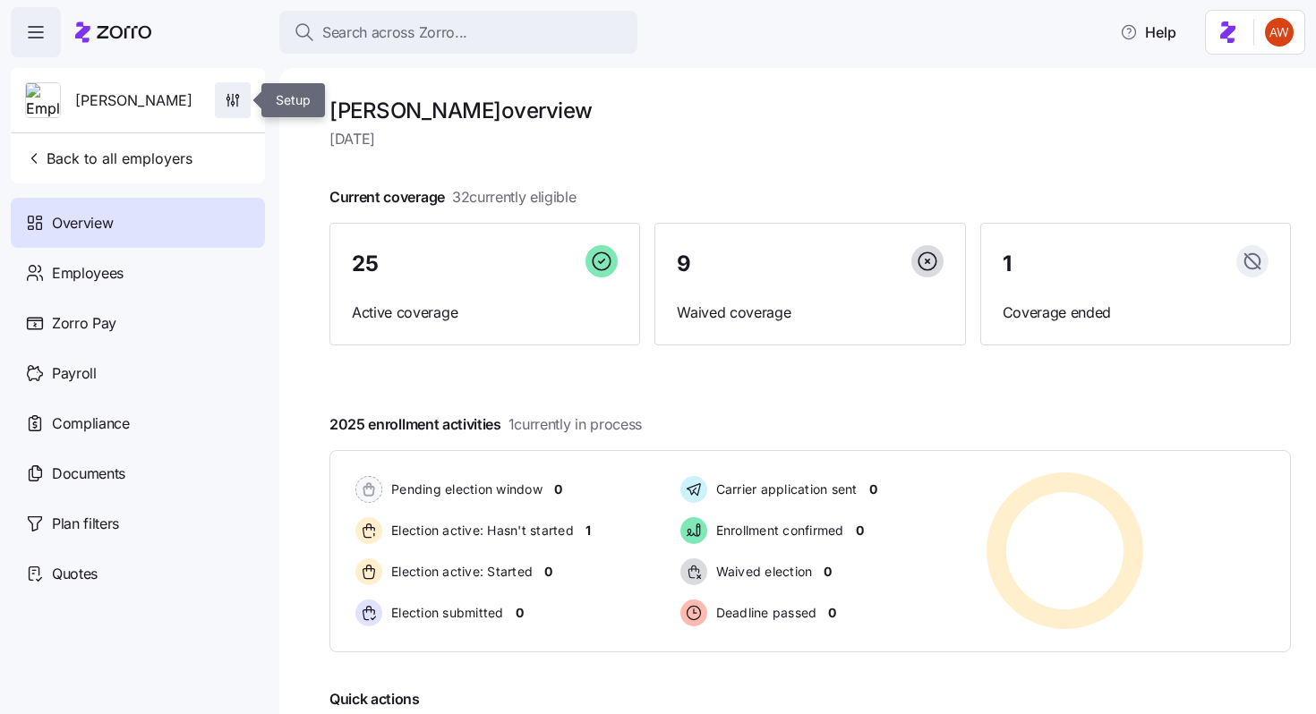
click at [221, 113] on span "button" at bounding box center [233, 100] width 34 height 34
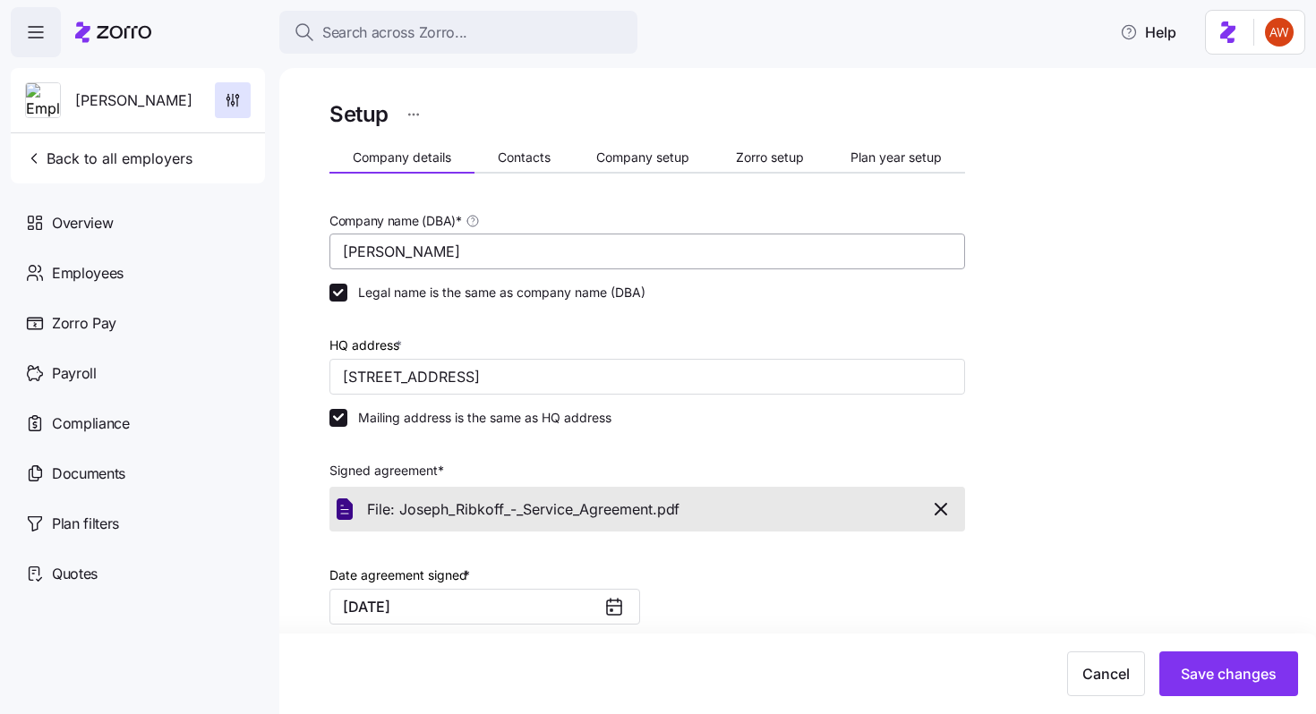
drag, startPoint x: 534, startPoint y: 148, endPoint x: 538, endPoint y: 243, distance: 95.0
click at [534, 148] on button "Contacts" at bounding box center [523, 157] width 99 height 27
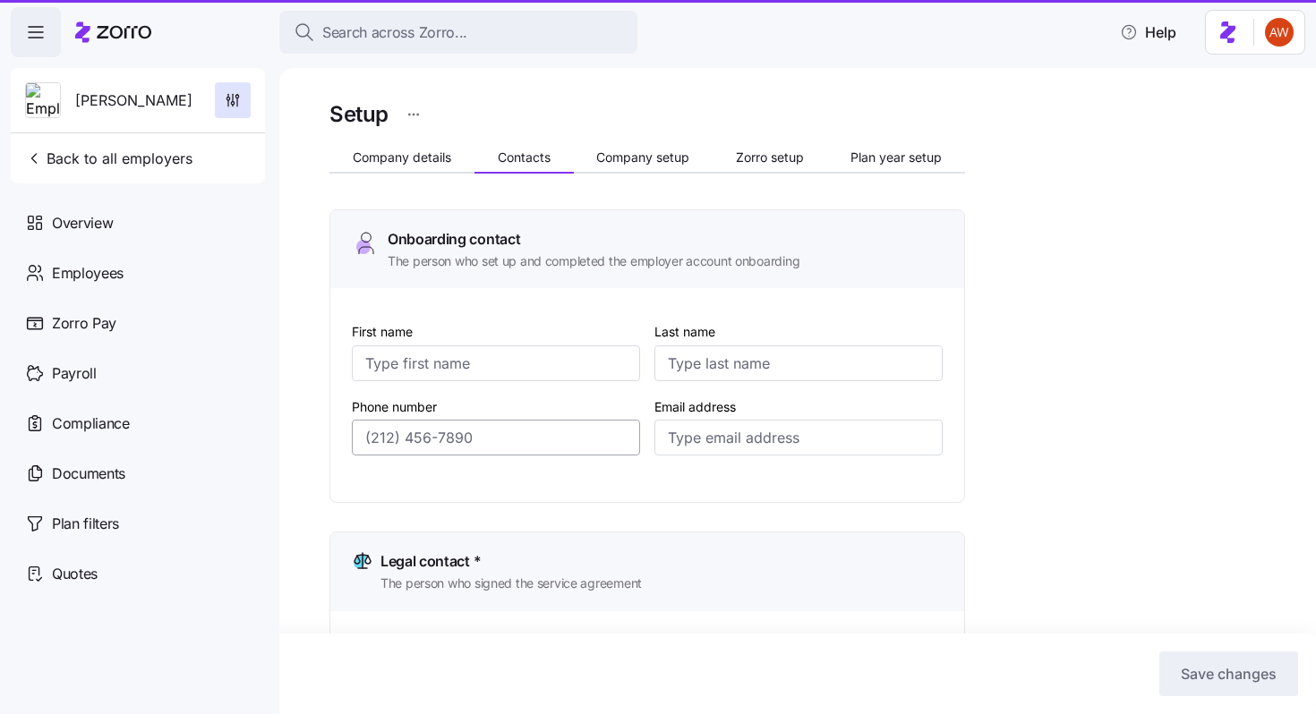
type input "[PERSON_NAME]"
type input "[EMAIL_ADDRESS][DOMAIN_NAME]"
type input "[PERSON_NAME]"
type input "Desparois"
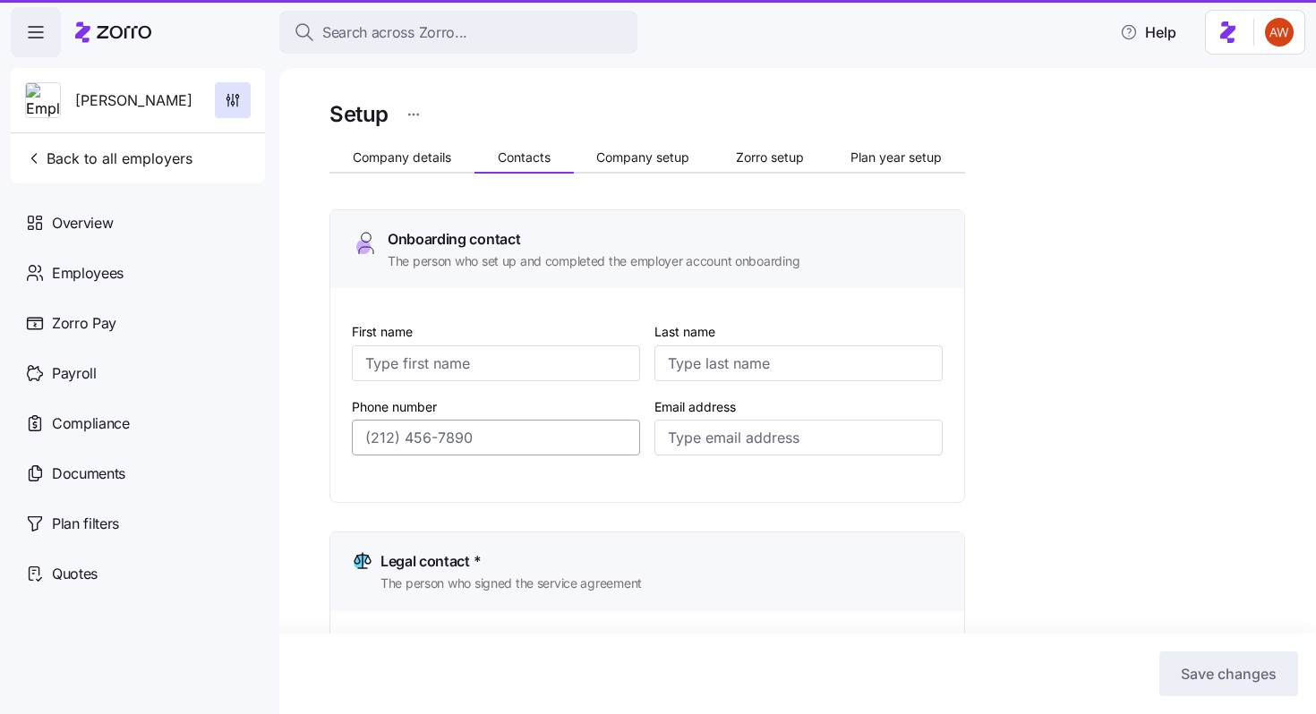
type input "[EMAIL_ADDRESS][DOMAIN_NAME]"
type input "[PERSON_NAME]"
type input "[EMAIL_ADDRESS][DOMAIN_NAME]"
type input "[PERSON_NAME]"
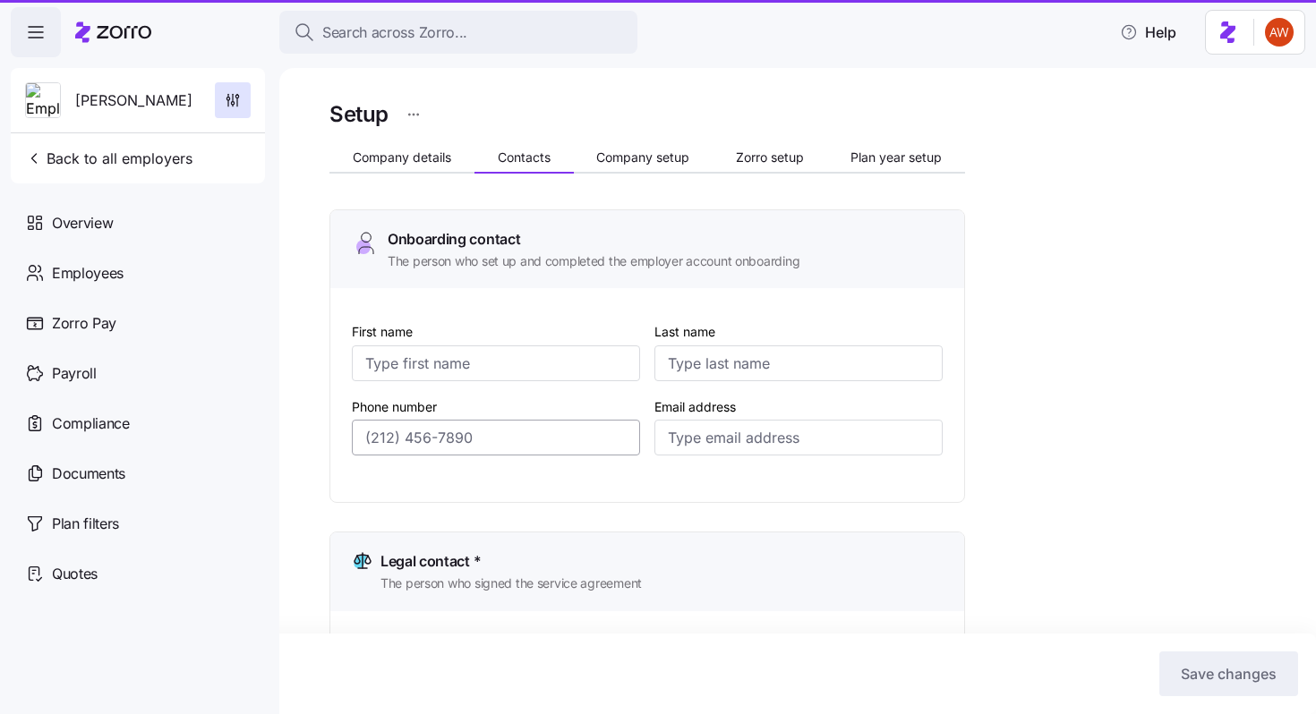
type input "[PERSON_NAME]"
type input "[EMAIL_ADDRESS][DOMAIN_NAME]"
type input "[PHONE_NUMBER]"
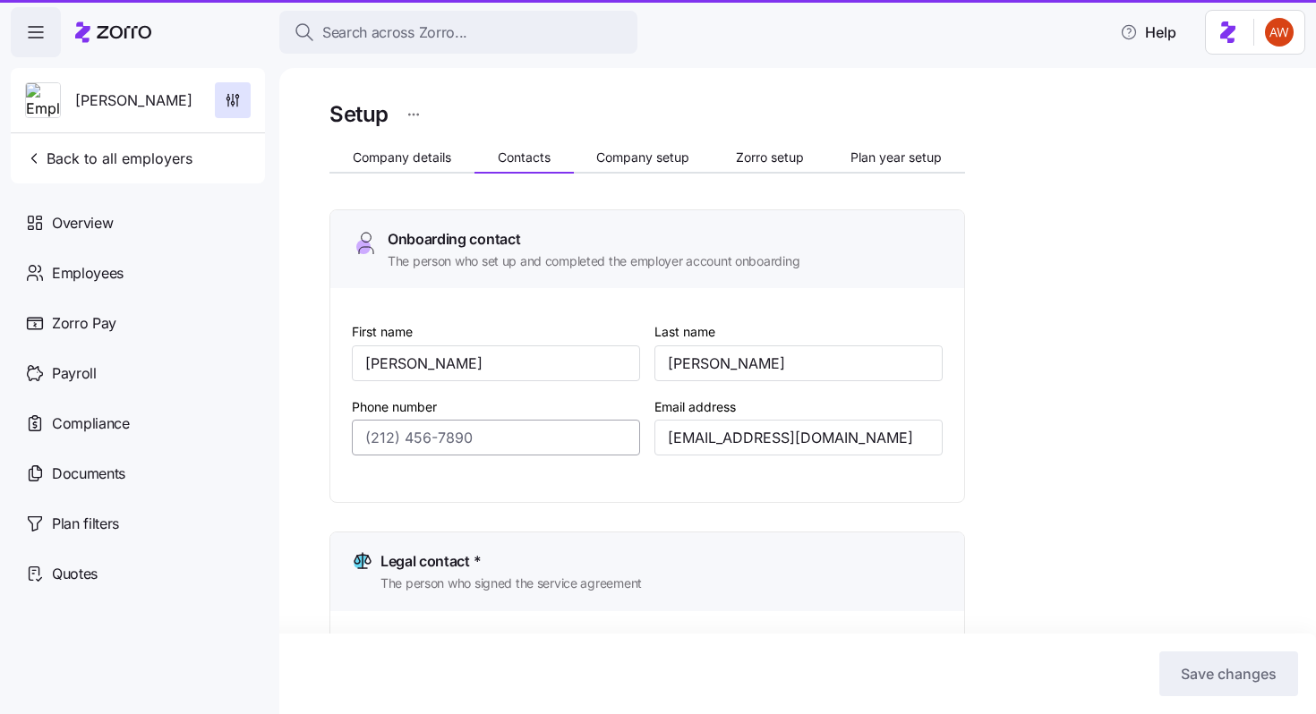
type input "[PHONE_NUMBER]"
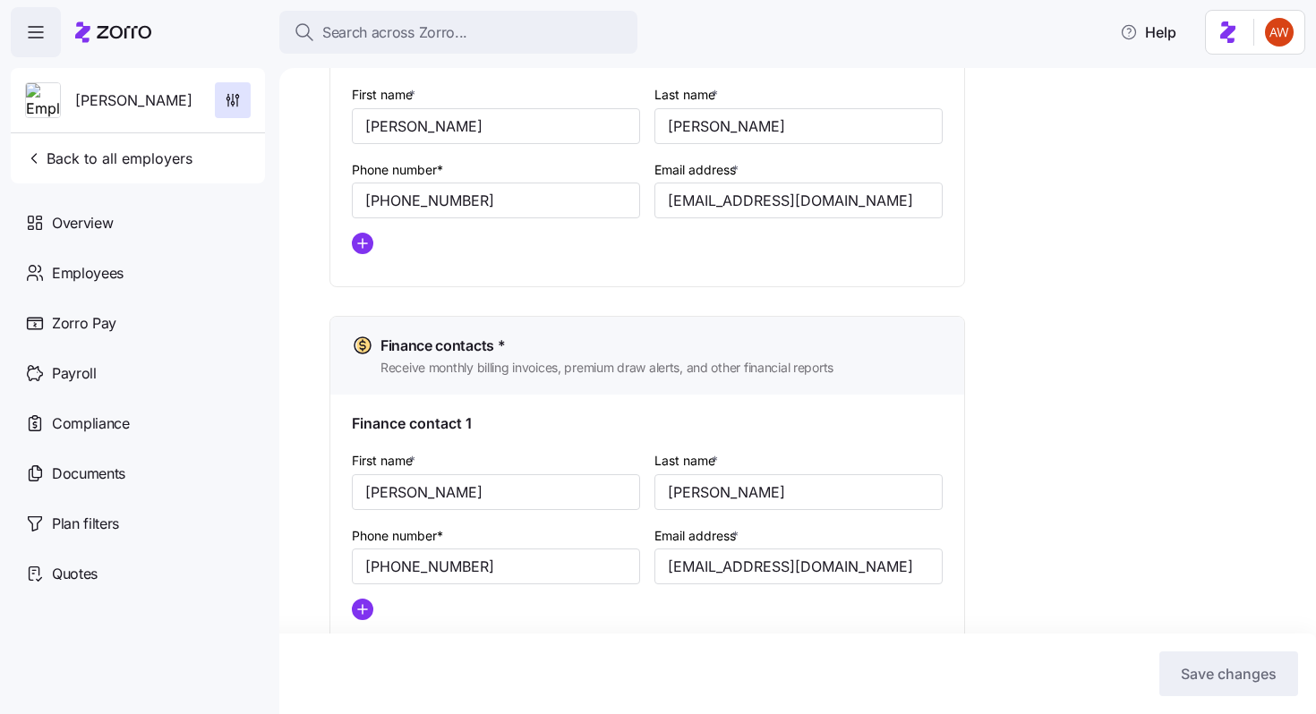
scroll to position [955, 0]
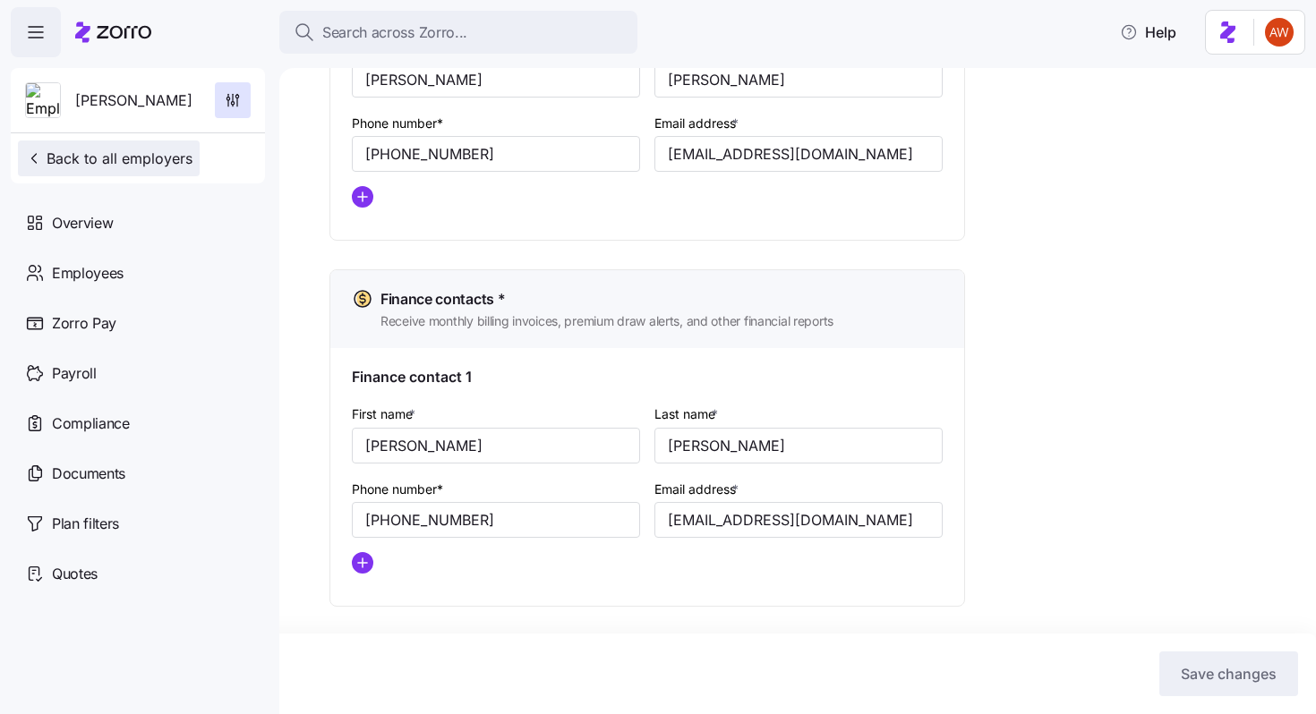
click at [81, 159] on span "Back to all employers" at bounding box center [108, 158] width 167 height 21
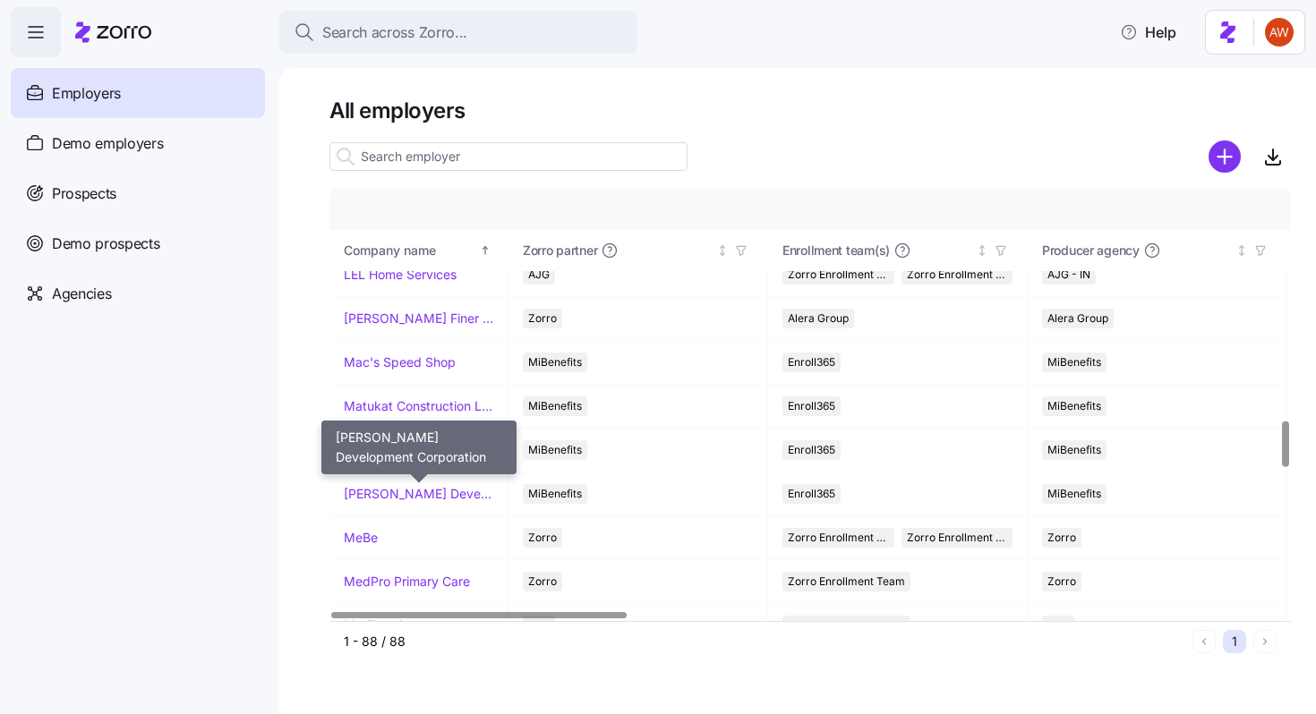
scroll to position [2176, 0]
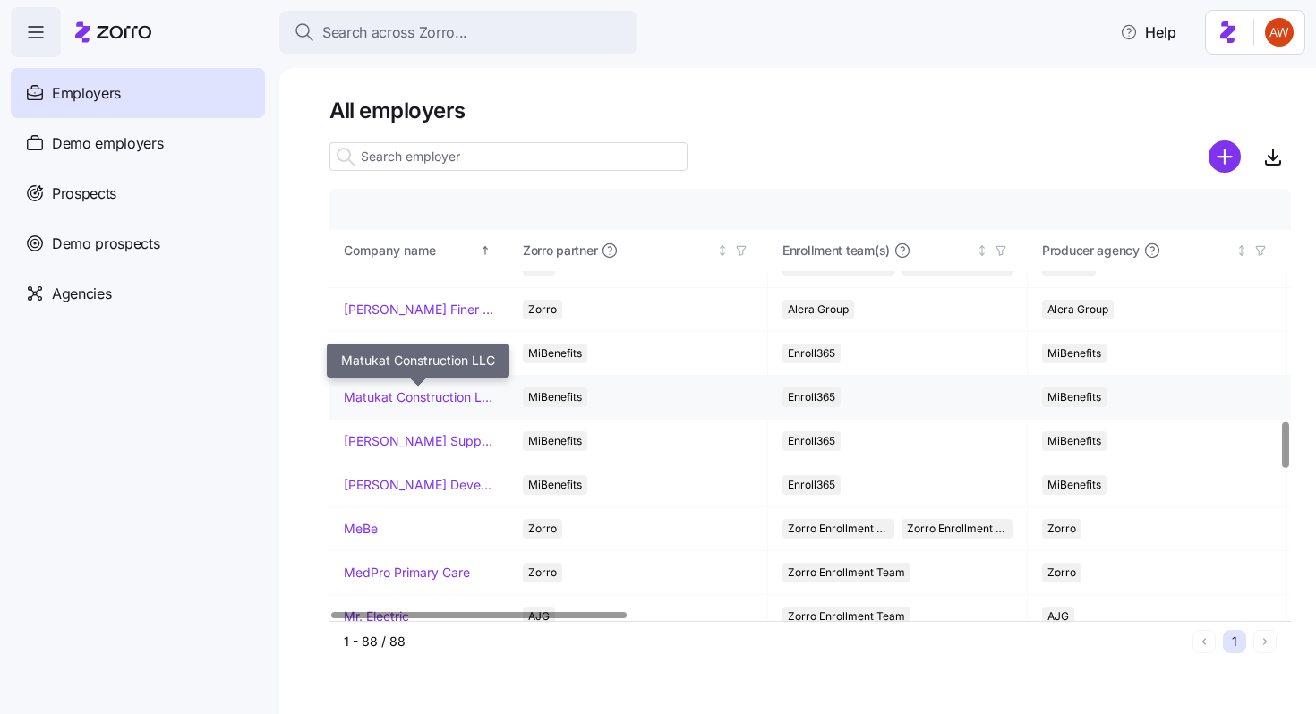
click at [460, 393] on link "Matukat Construction LLC" at bounding box center [419, 398] width 150 height 18
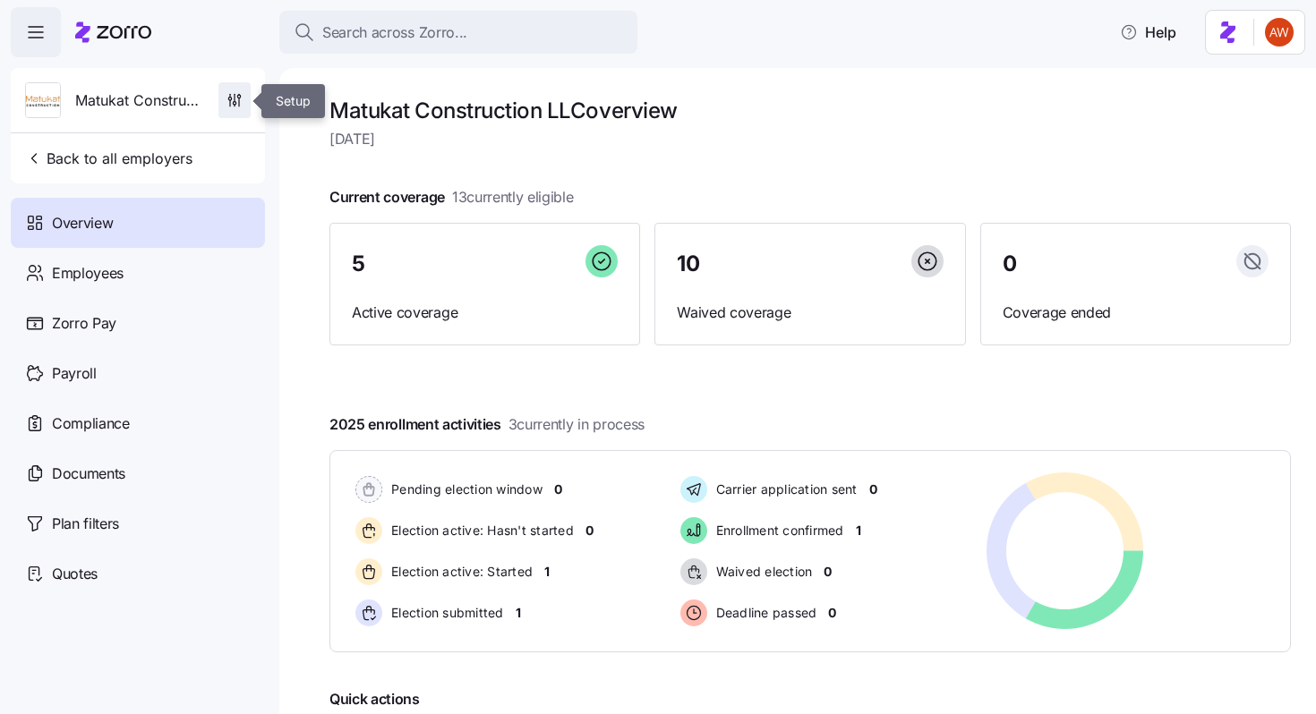
click at [227, 103] on icon "button" at bounding box center [235, 100] width 18 height 18
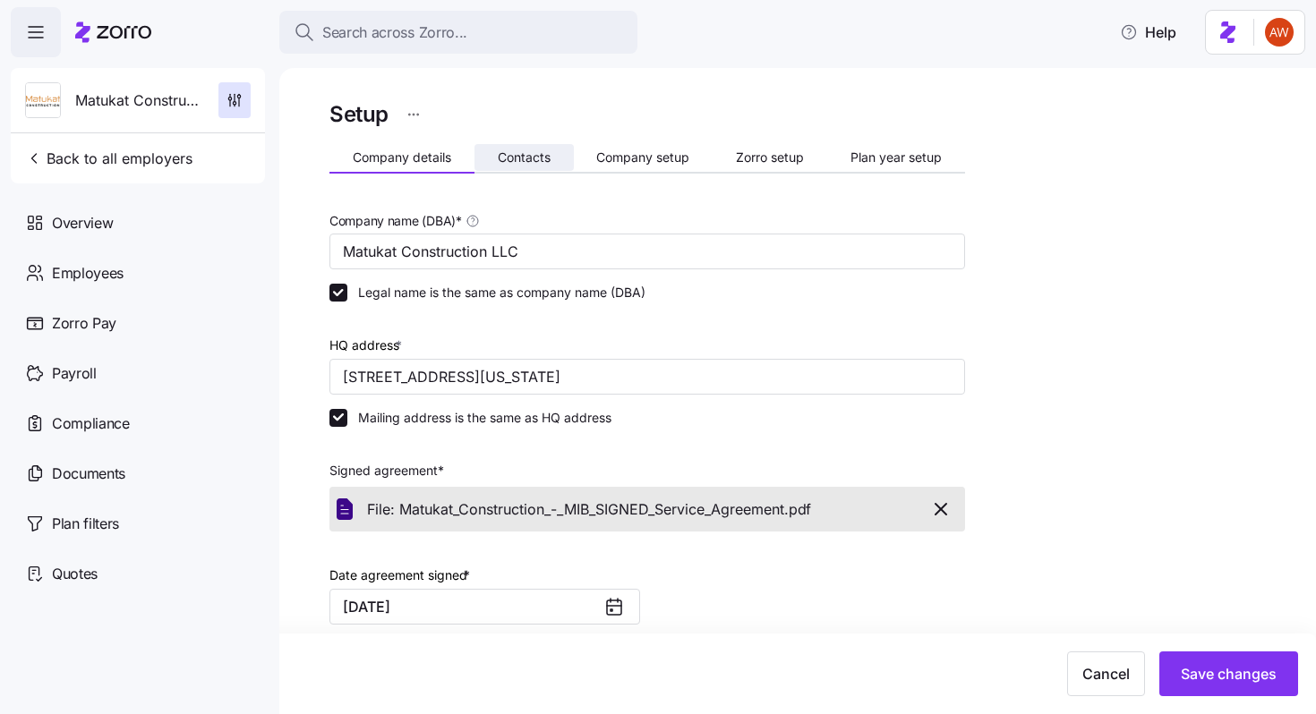
click at [508, 157] on span "Contacts" at bounding box center [524, 157] width 53 height 13
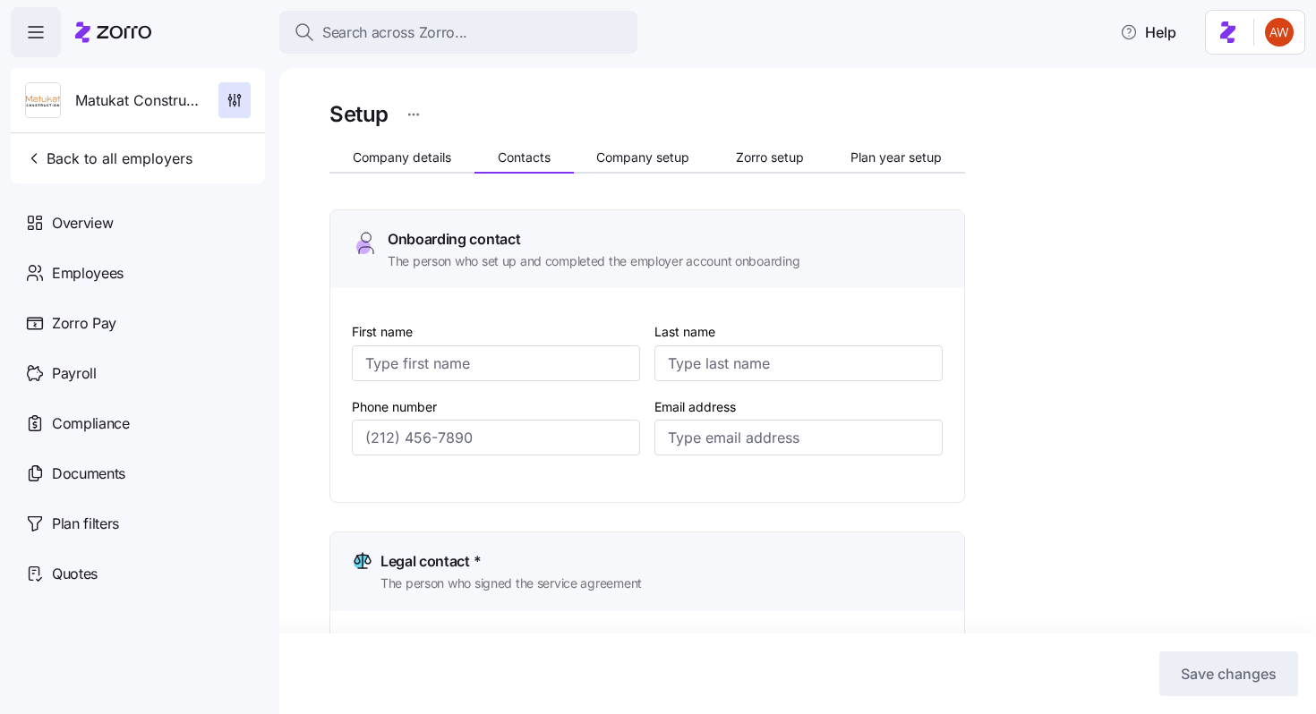
type input "Jordan"
type input "West"
type input "[EMAIL_ADDRESS][DOMAIN_NAME]"
type input "[PERSON_NAME]"
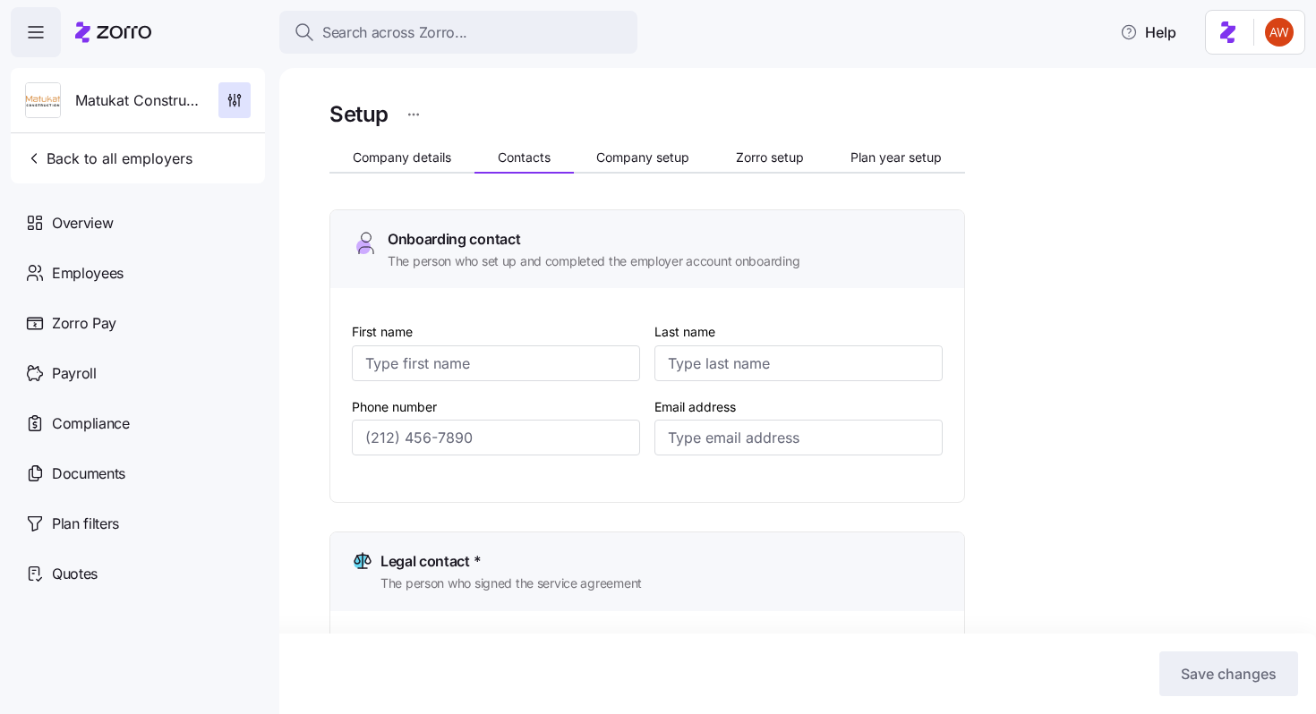
type input "[PERSON_NAME][EMAIL_ADDRESS][DOMAIN_NAME]"
type input "Jordan"
type input "West"
type input "[EMAIL_ADDRESS][DOMAIN_NAME]"
type input "Jordan"
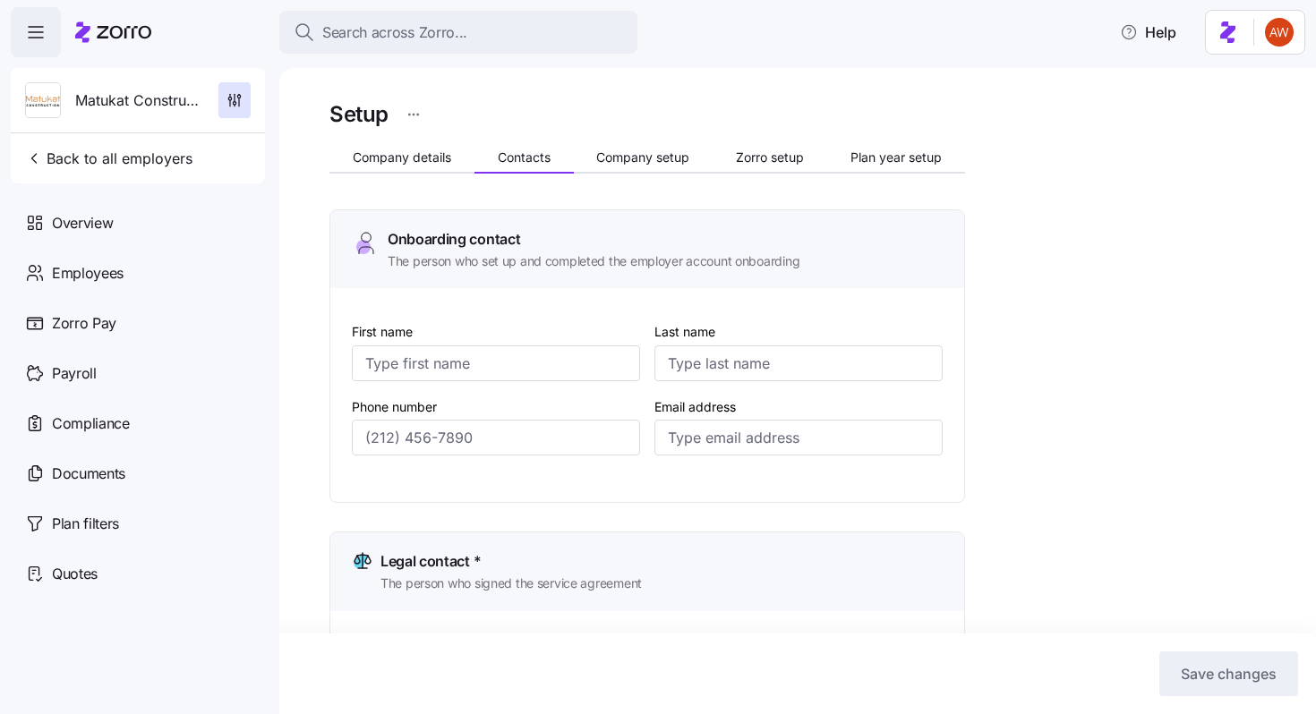
type input "West"
type input "[EMAIL_ADDRESS][DOMAIN_NAME]"
type input "[PHONE_NUMBER]"
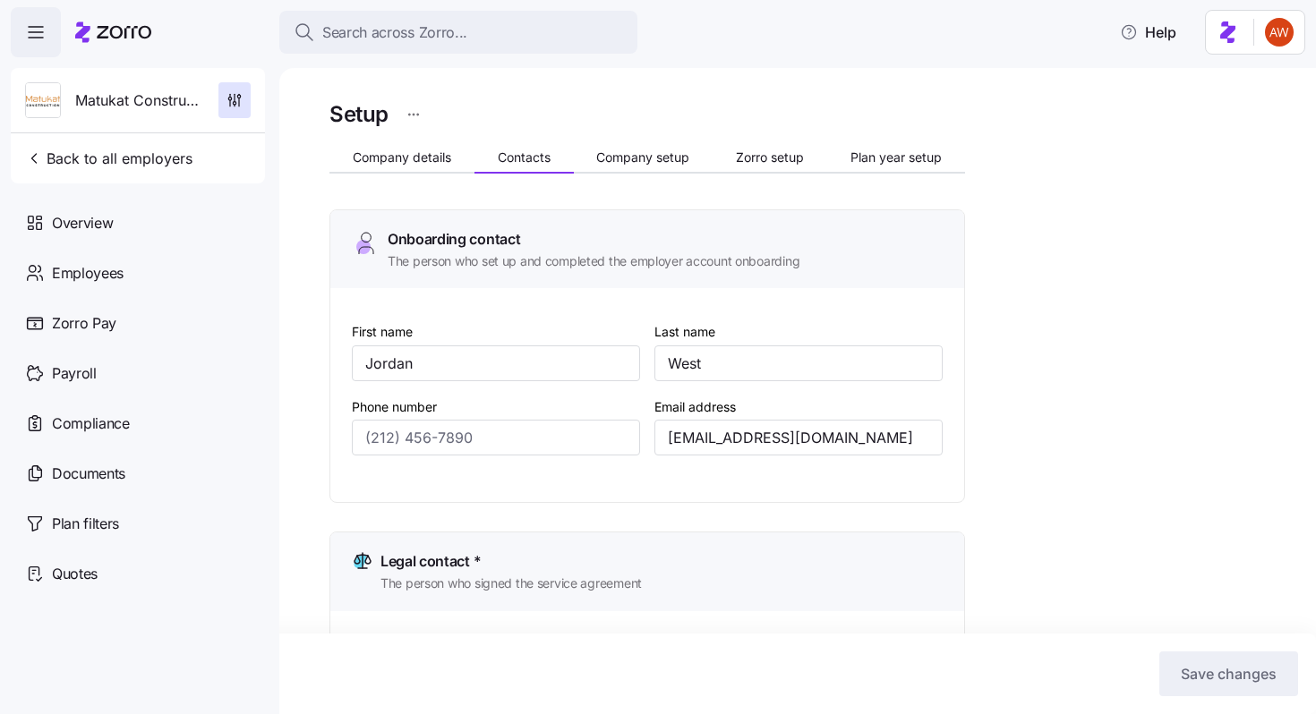
type input "[PHONE_NUMBER]"
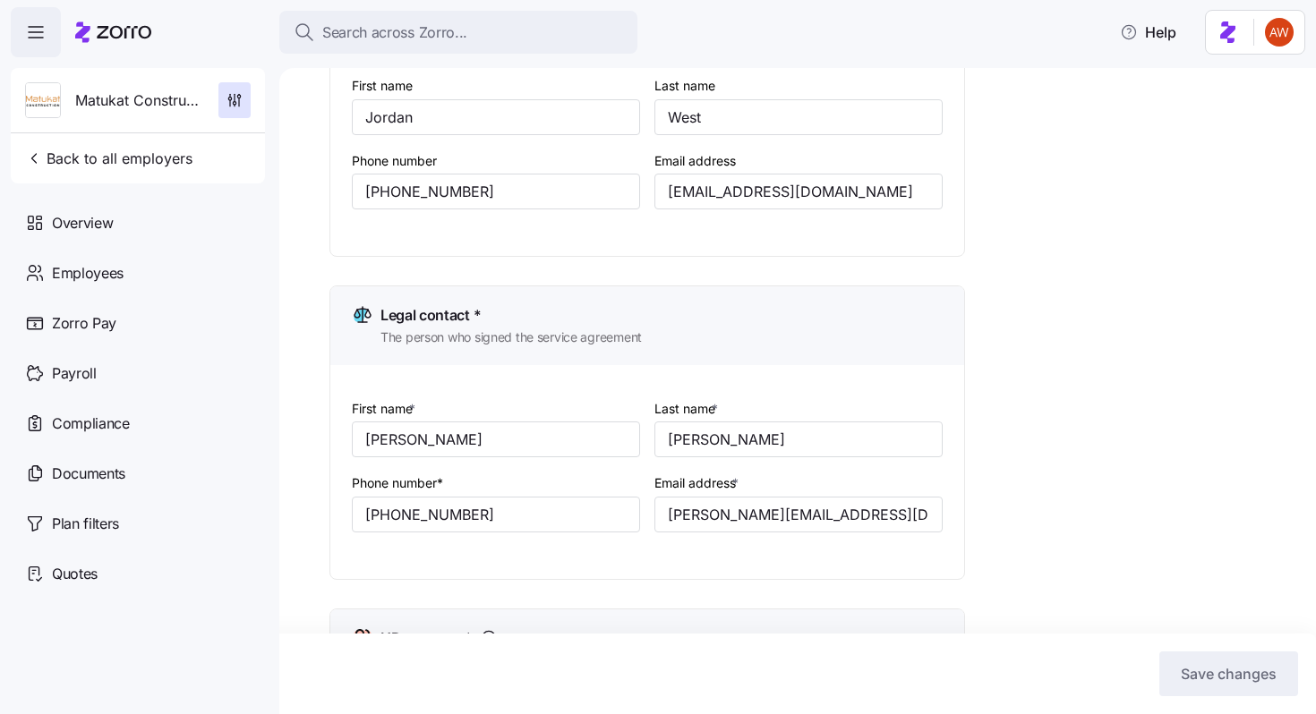
scroll to position [311, 0]
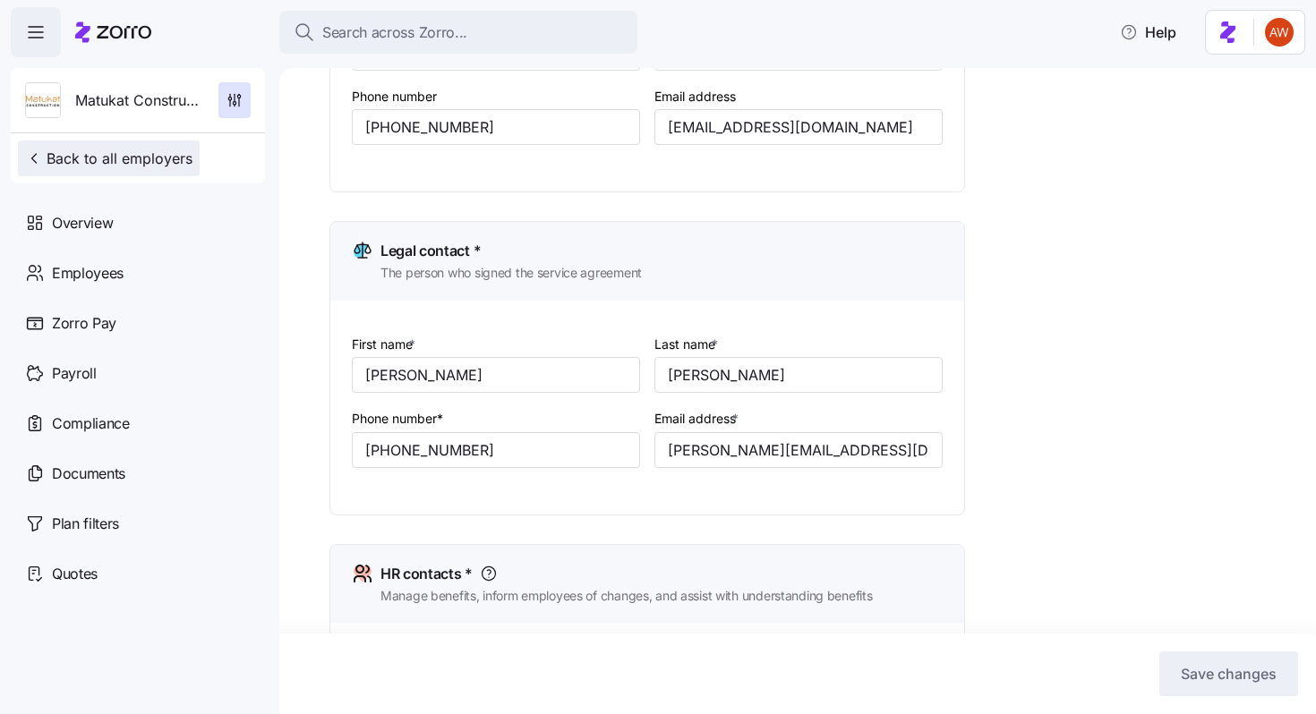
click at [170, 149] on span "Back to all employers" at bounding box center [108, 158] width 167 height 21
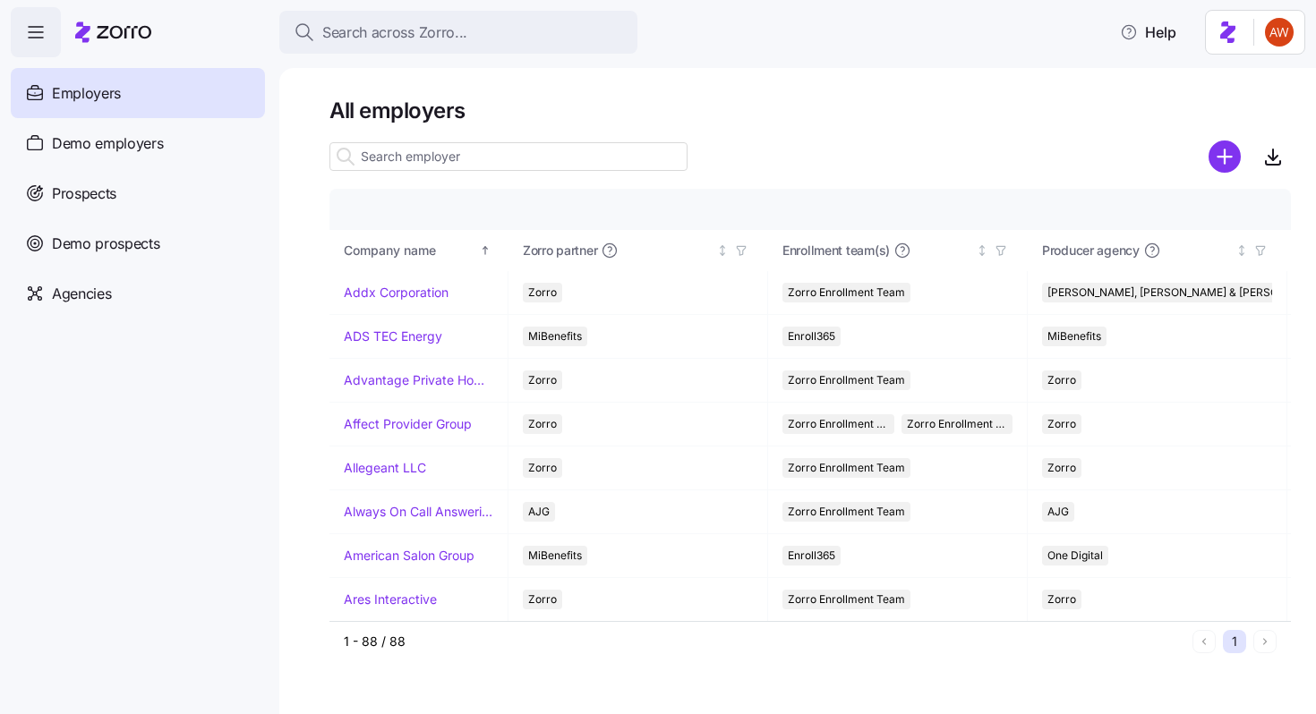
click at [531, 163] on input at bounding box center [508, 156] width 358 height 29
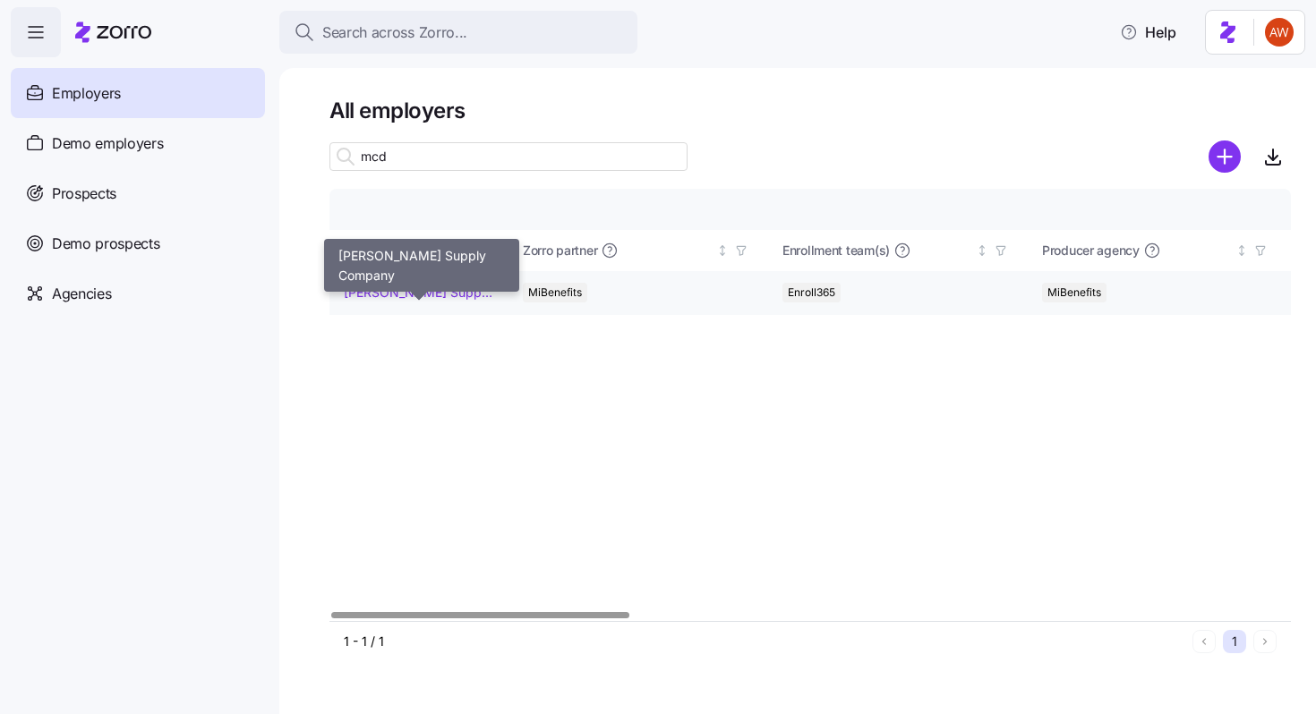
type input "mcd"
click at [456, 285] on link "[PERSON_NAME] Supply Company" at bounding box center [419, 293] width 150 height 18
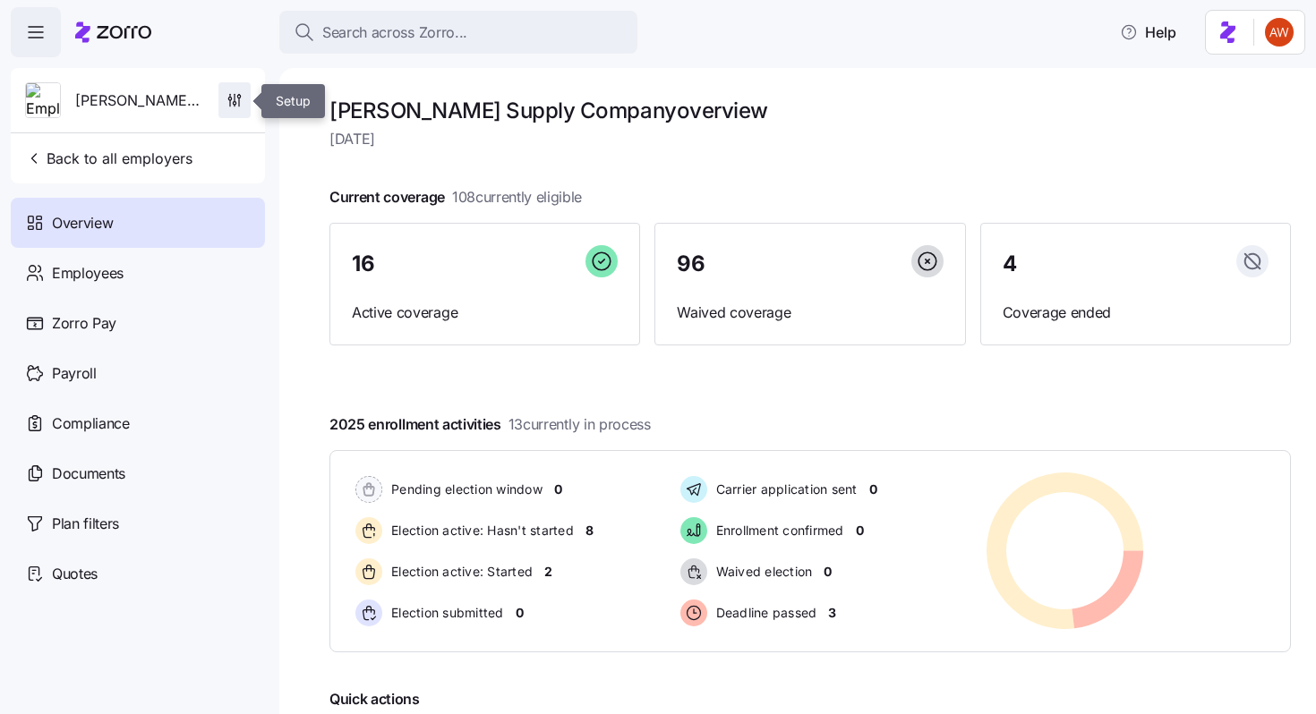
click at [227, 99] on icon "button" at bounding box center [235, 100] width 18 height 18
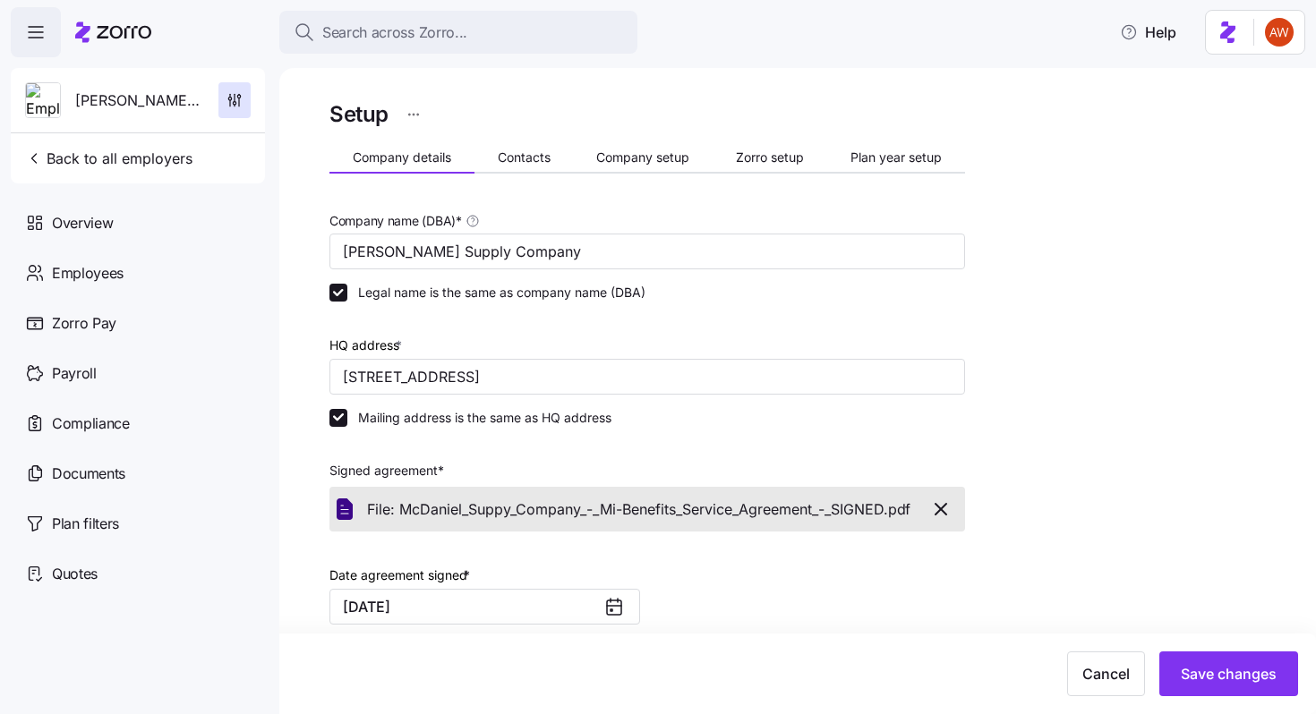
scroll to position [432, 0]
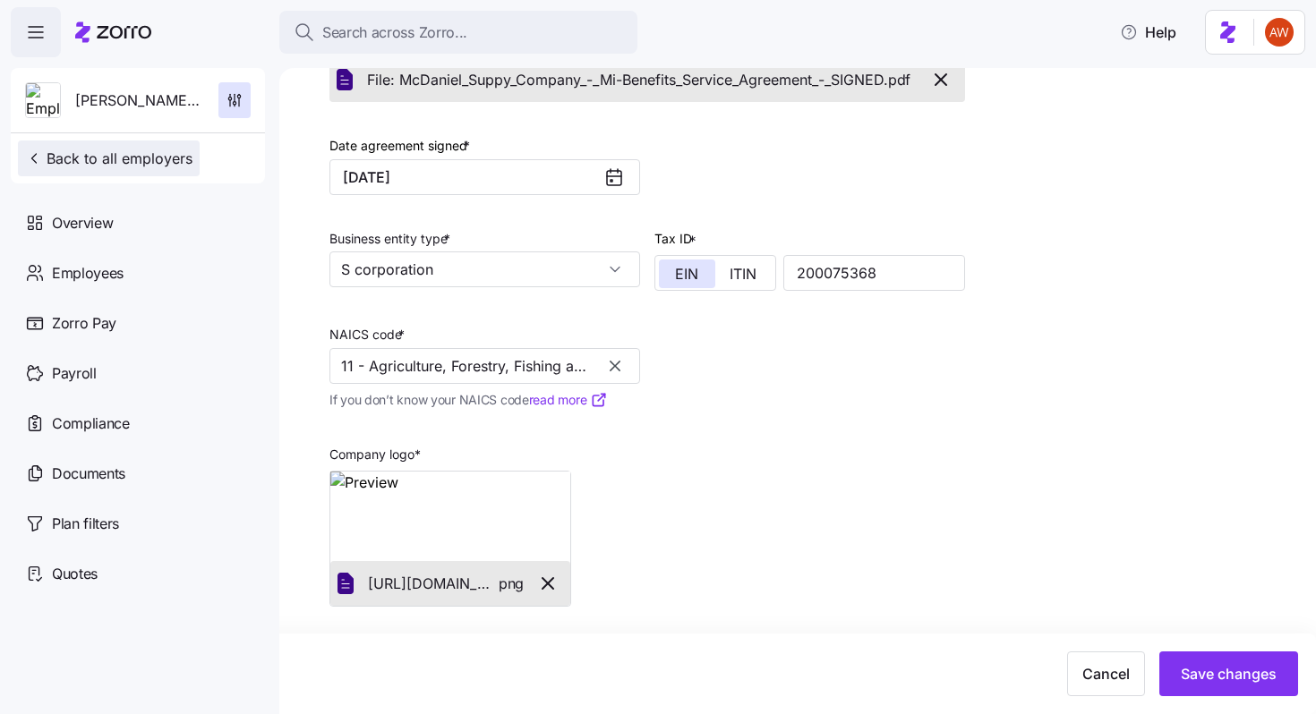
click at [188, 156] on span "Back to all employers" at bounding box center [108, 158] width 167 height 21
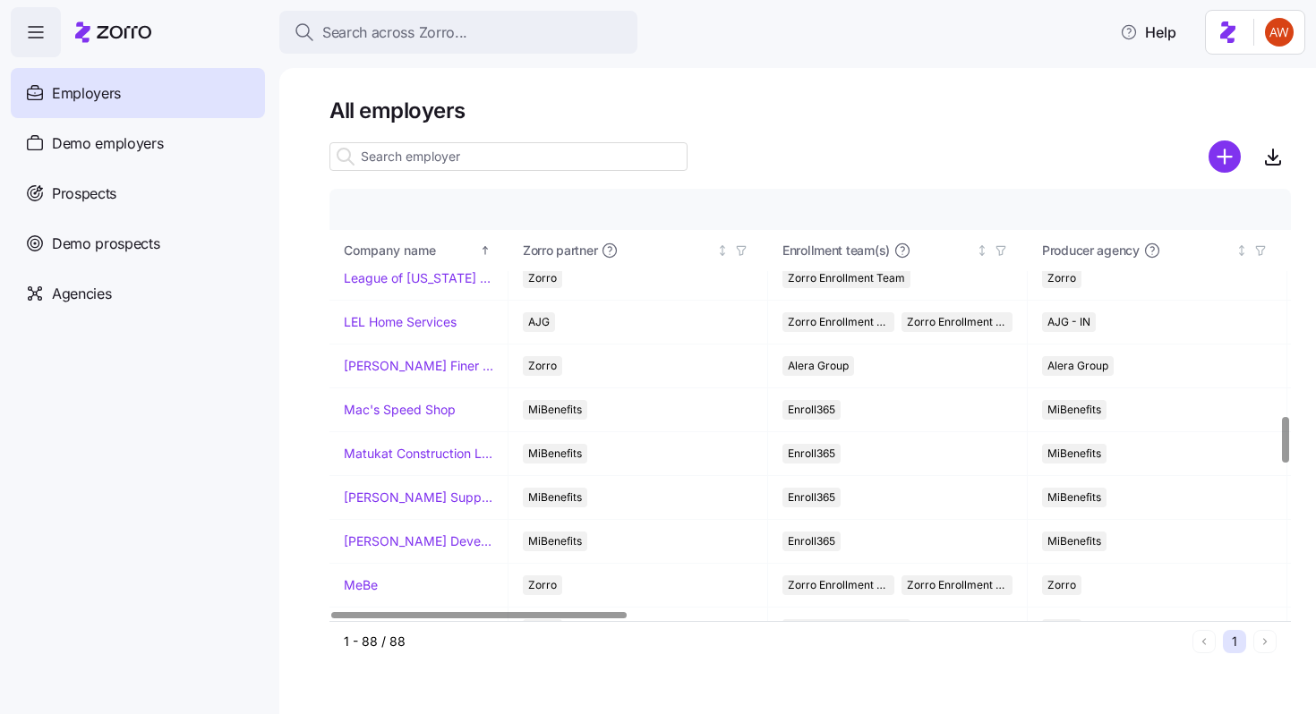
scroll to position [2168, 0]
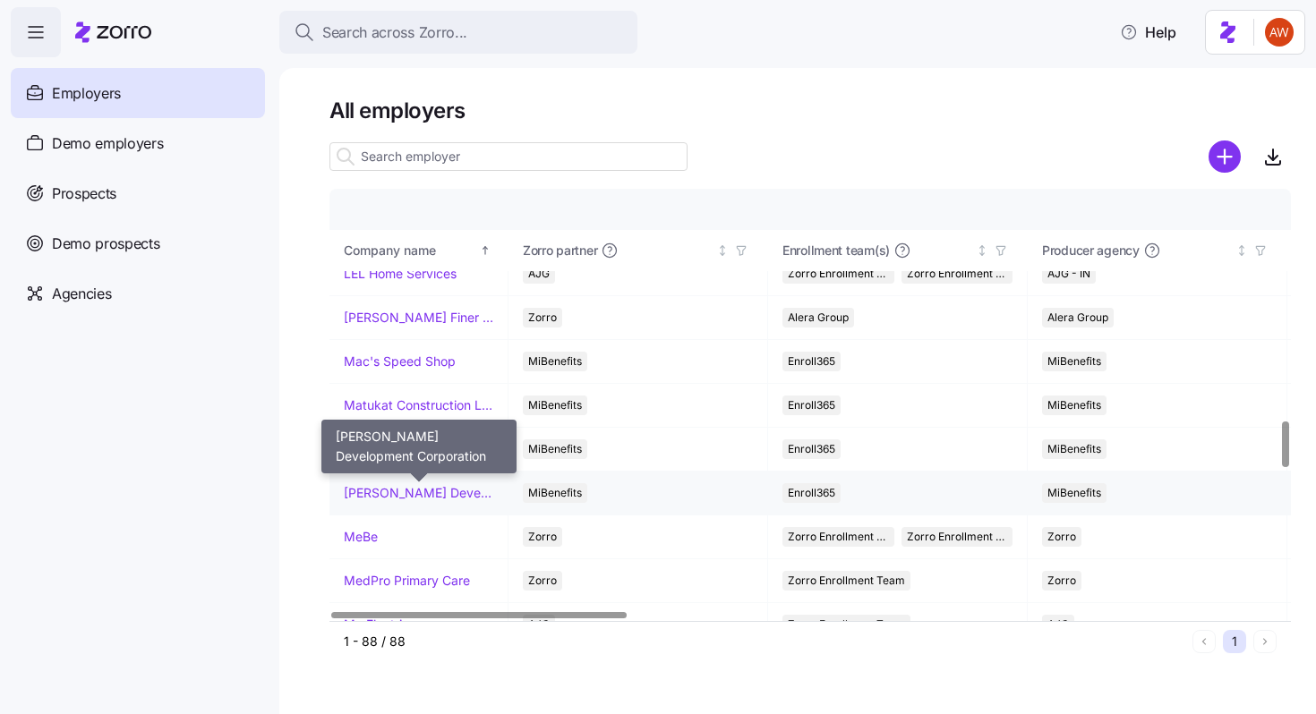
click at [396, 494] on link "[PERSON_NAME] Development Corporation" at bounding box center [419, 493] width 150 height 18
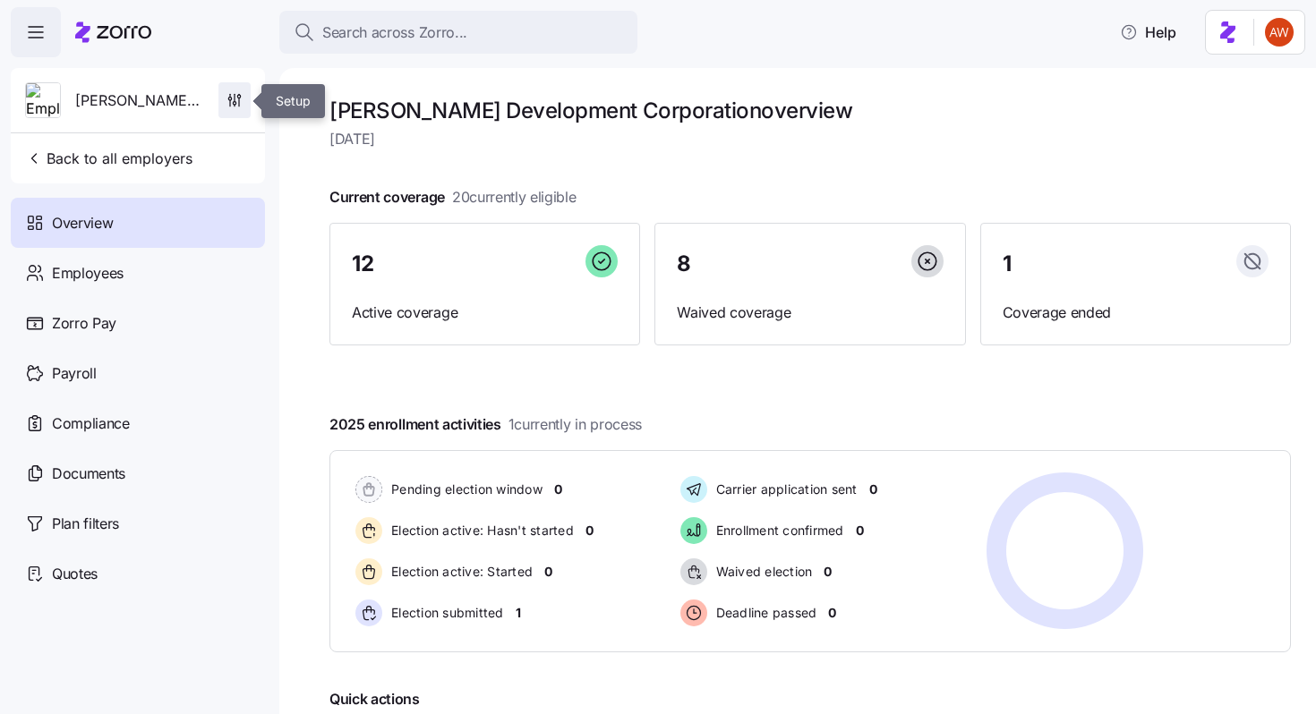
click at [235, 99] on icon "button" at bounding box center [235, 100] width 18 height 18
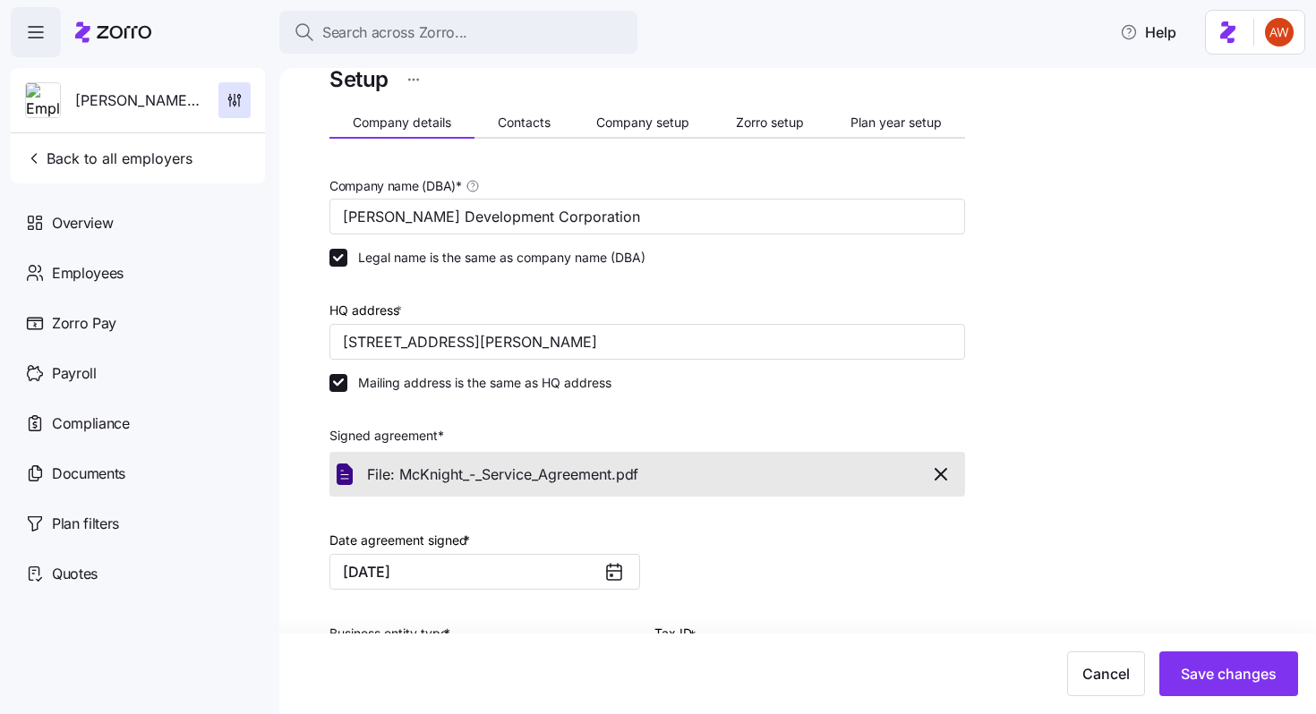
scroll to position [27, 0]
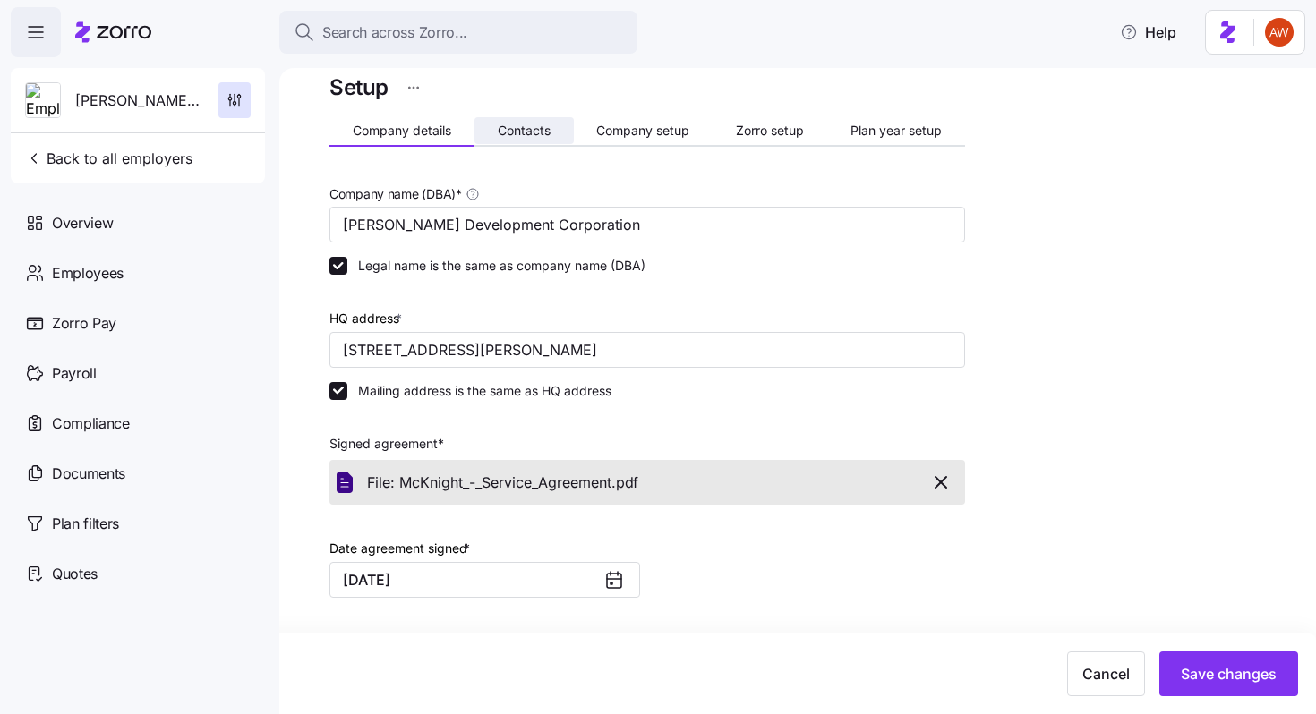
click at [503, 127] on span "Contacts" at bounding box center [524, 130] width 53 height 13
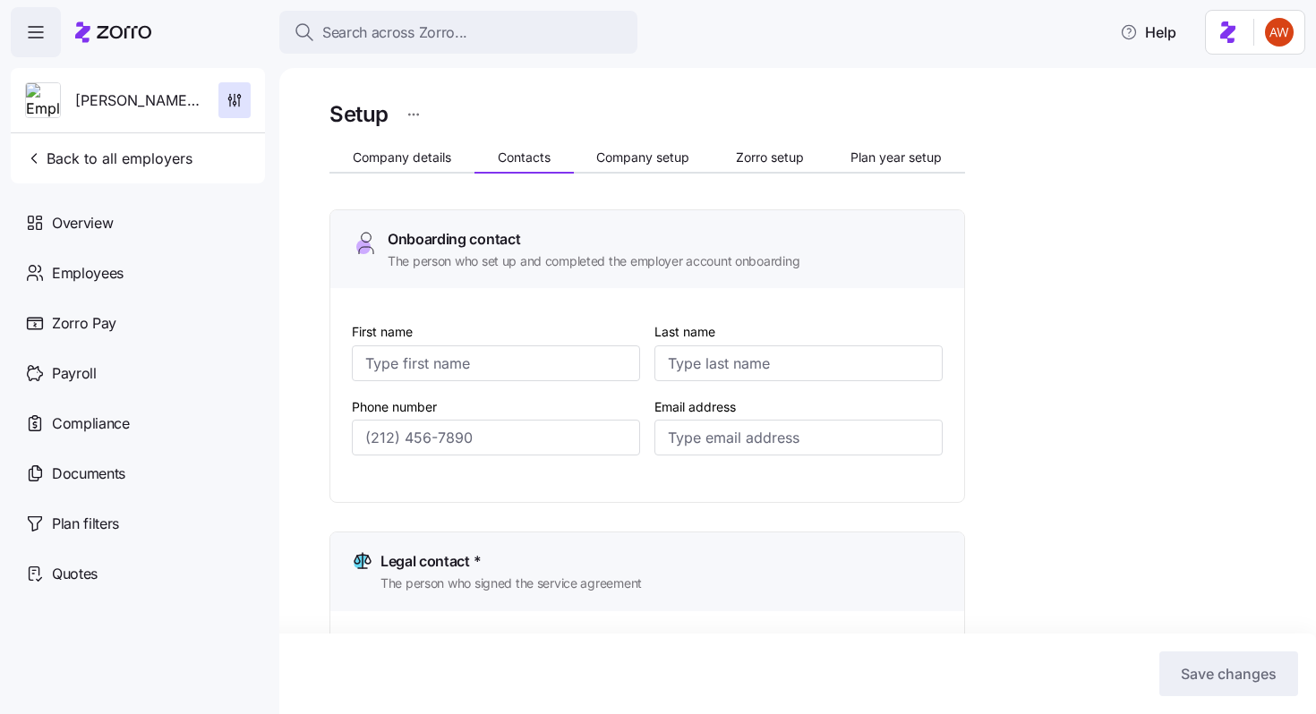
type input "[PERSON_NAME]"
type input "[EMAIL_ADDRESS][DOMAIN_NAME]"
type input "[PERSON_NAME]"
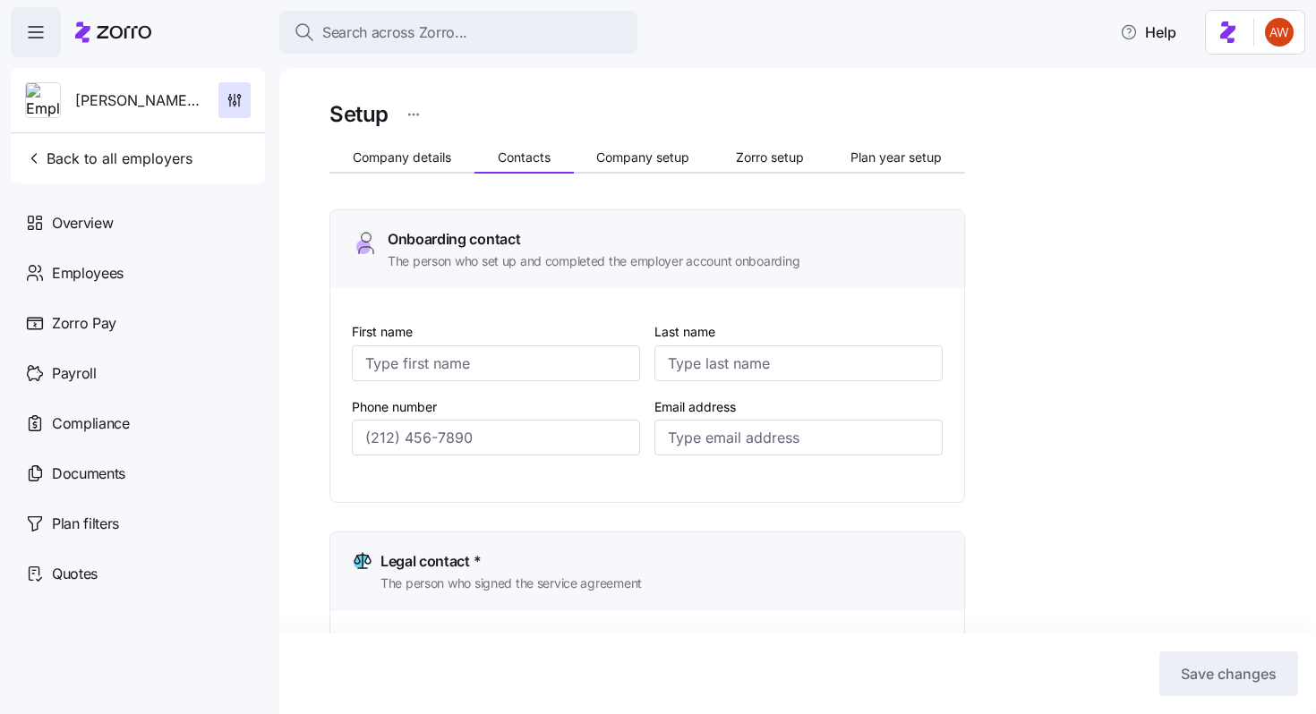
type input "[PERSON_NAME][EMAIL_ADDRESS][DOMAIN_NAME]"
type input "[PERSON_NAME]"
type input "[EMAIL_ADDRESS][DOMAIN_NAME]"
type input "[PERSON_NAME]"
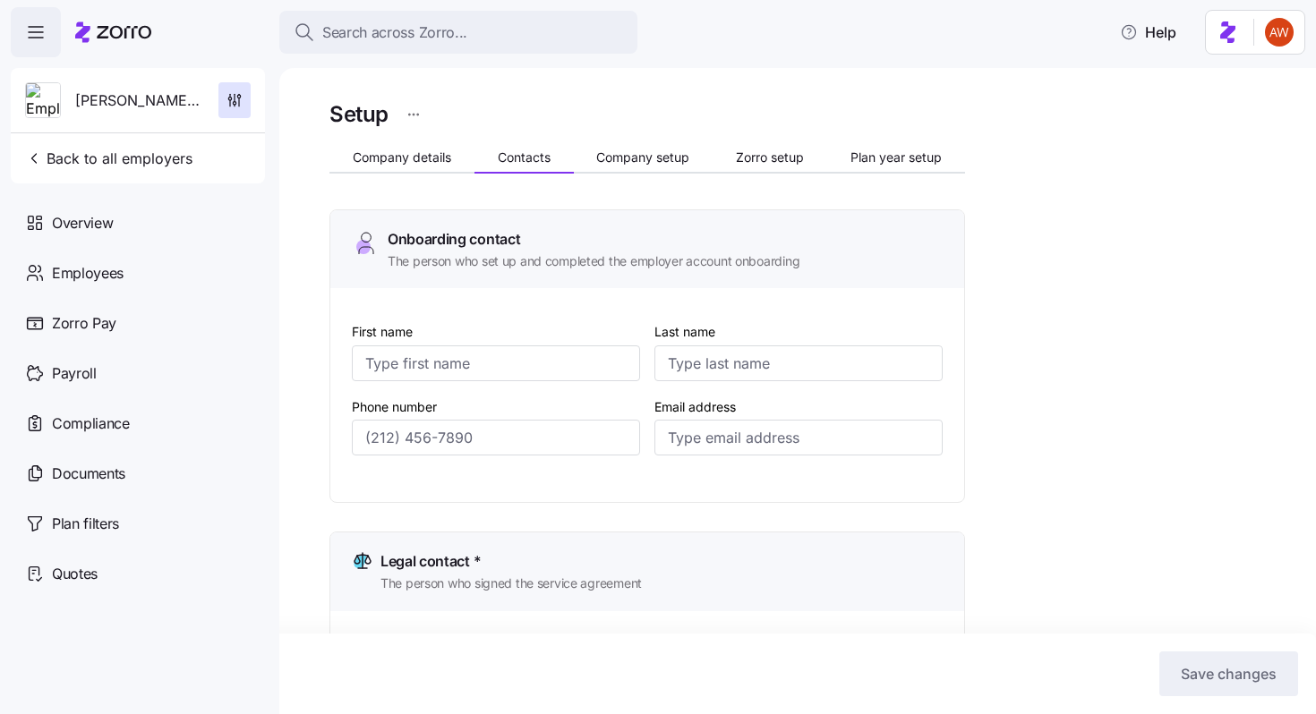
type input "[PERSON_NAME]"
type input "[EMAIL_ADDRESS][DOMAIN_NAME]"
type input "[PHONE_NUMBER]"
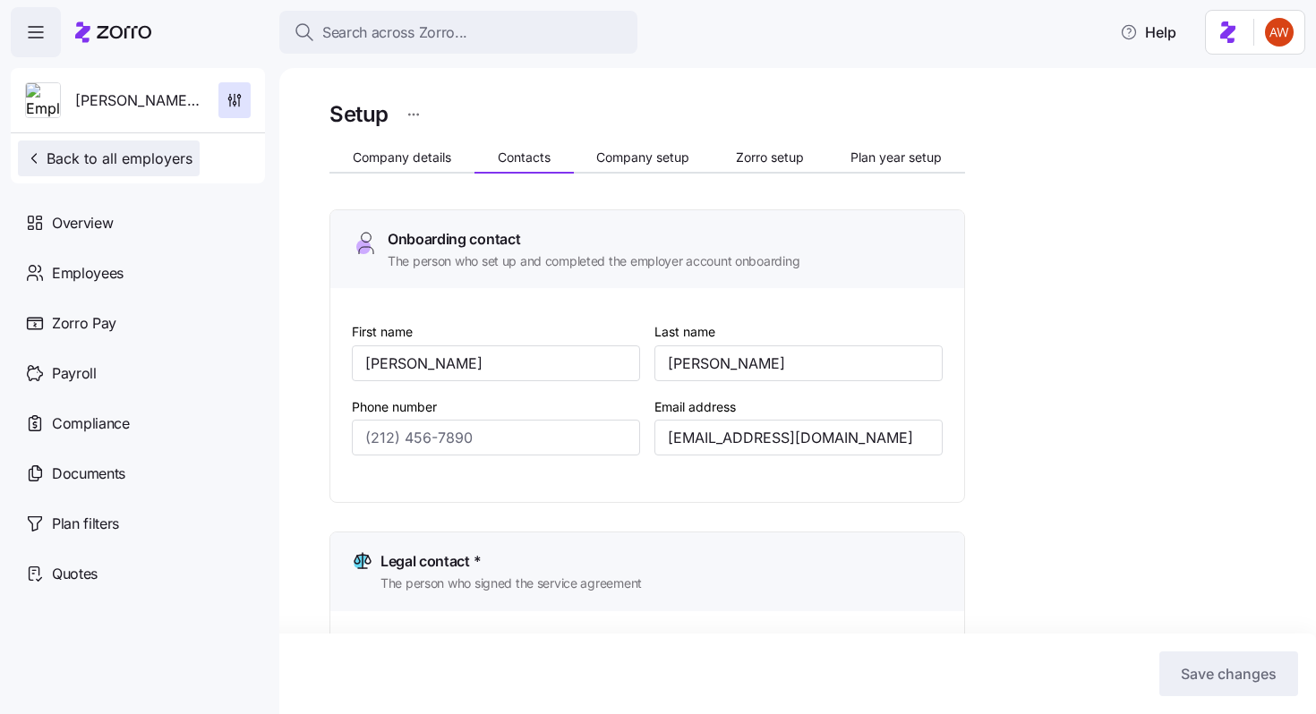
click at [167, 160] on span "Back to all employers" at bounding box center [108, 158] width 167 height 21
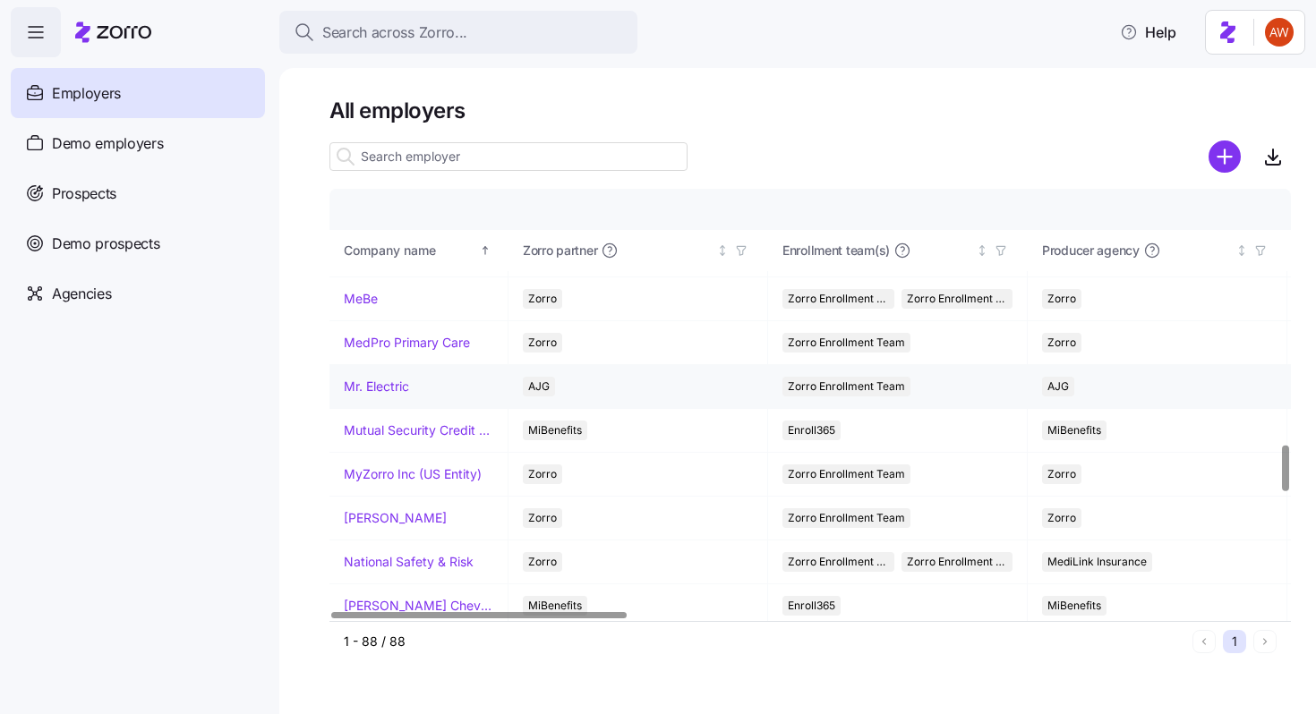
scroll to position [2407, 0]
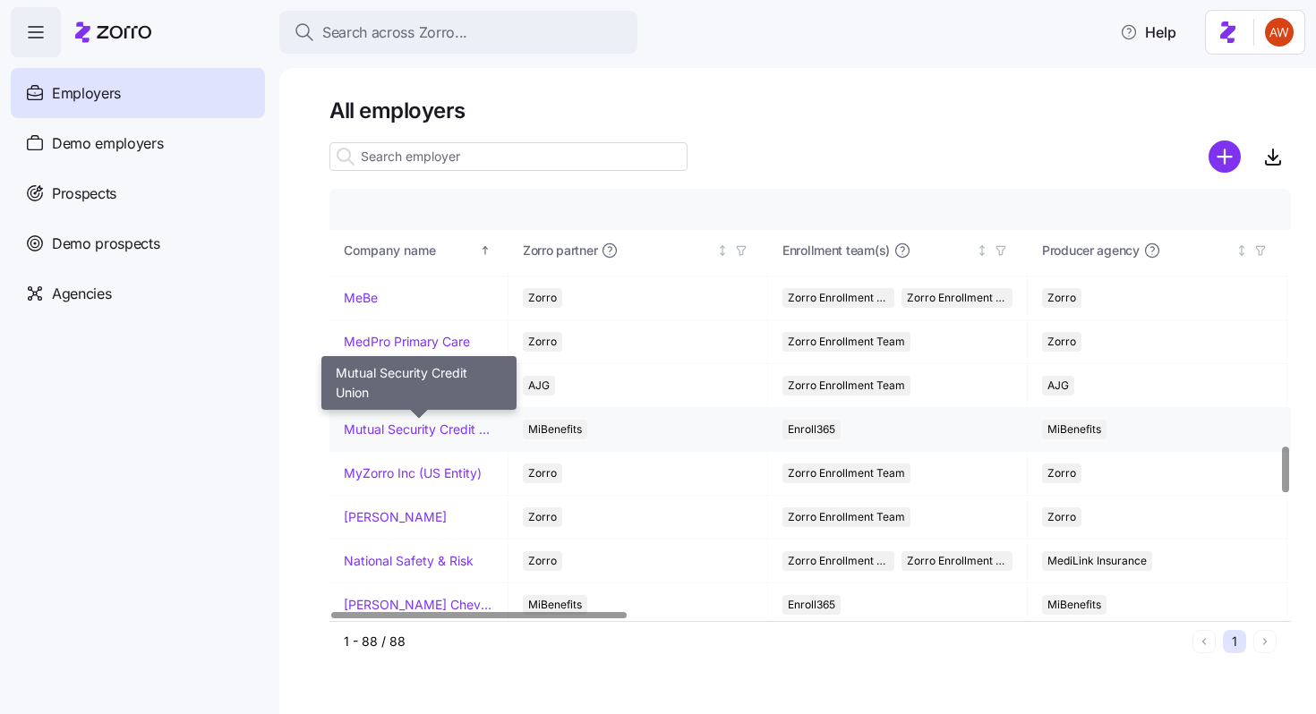
click at [390, 424] on link "Mutual Security Credit Union" at bounding box center [419, 430] width 150 height 18
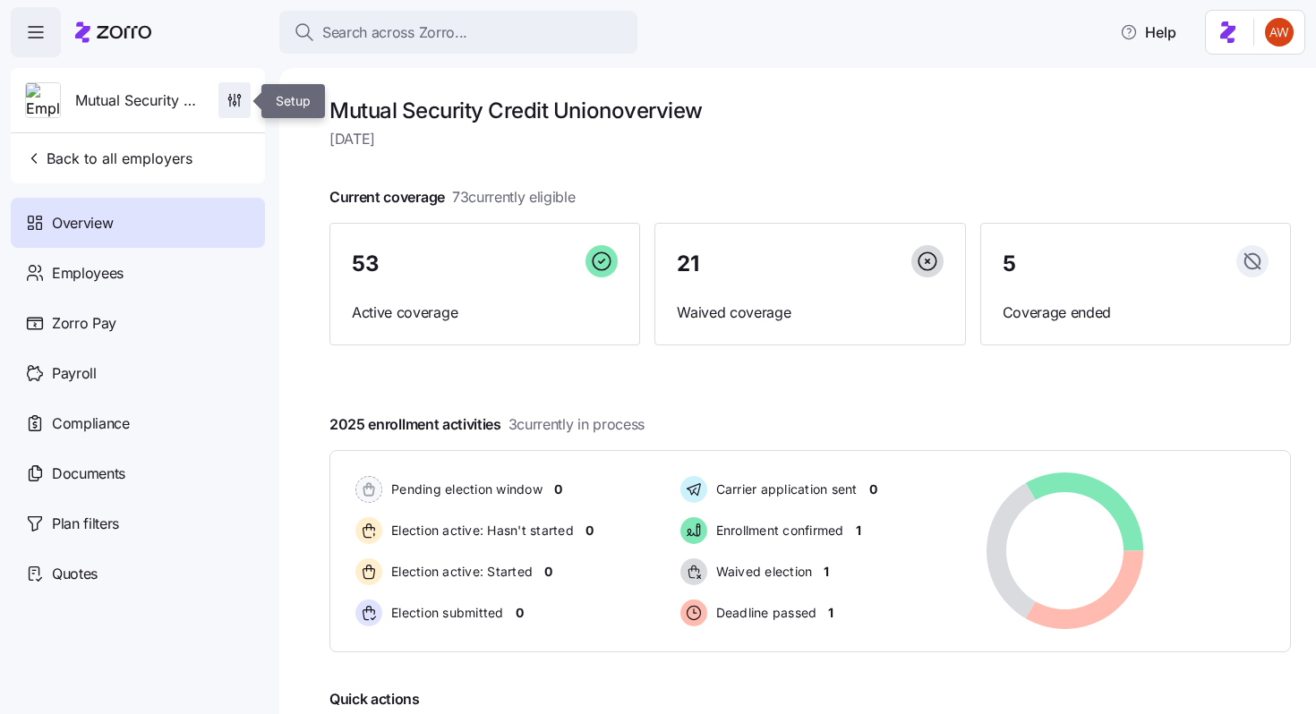
click at [230, 101] on icon "button" at bounding box center [230, 103] width 0 height 6
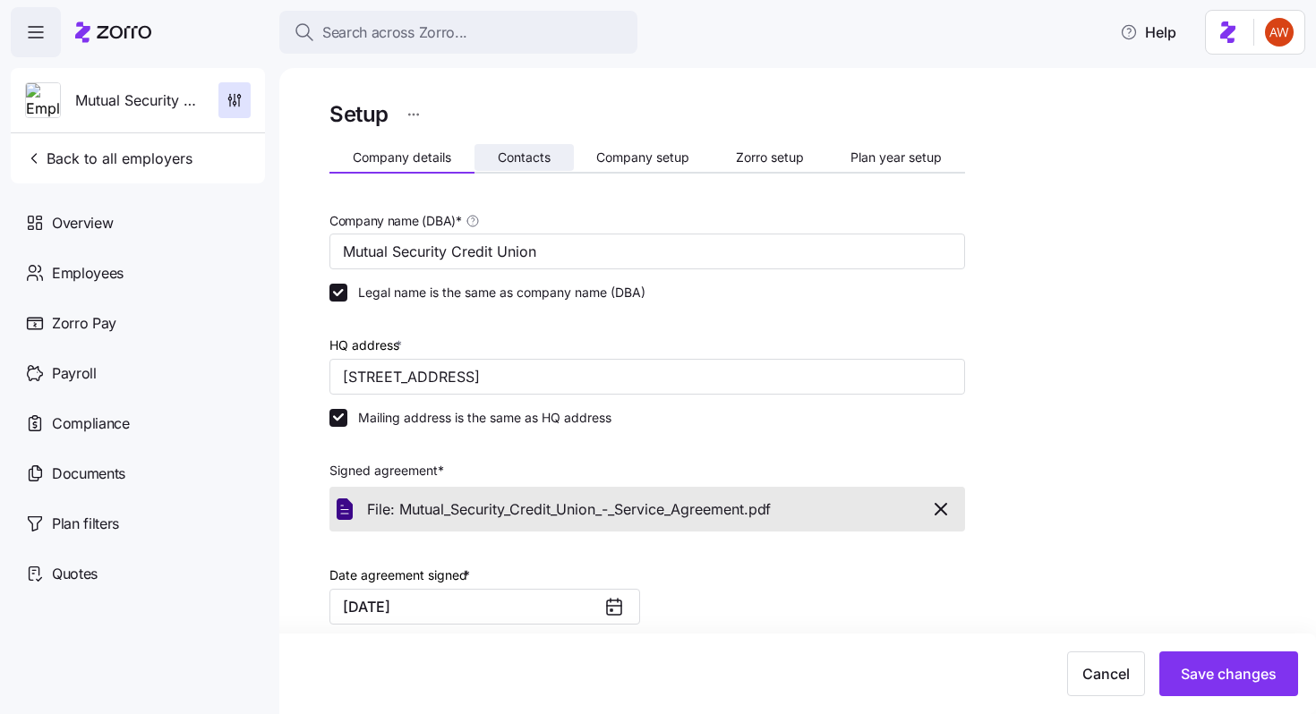
click at [520, 160] on span "Contacts" at bounding box center [524, 157] width 53 height 13
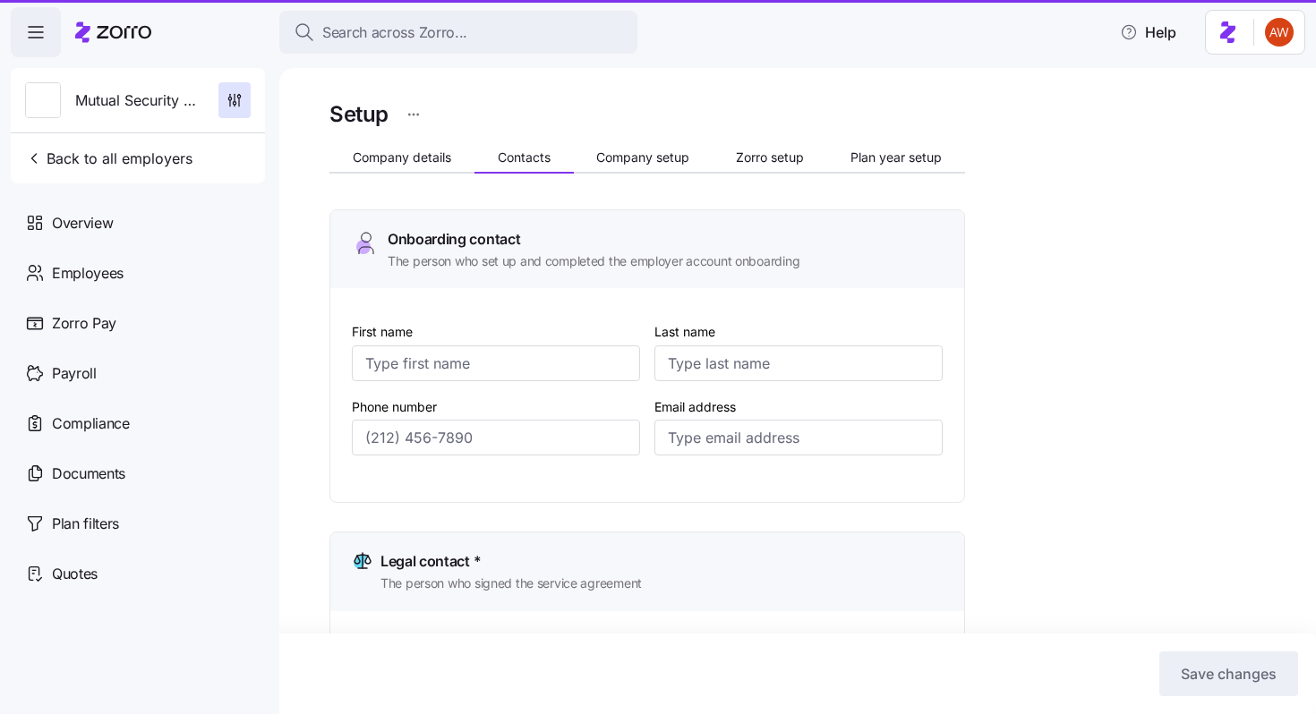
type input "[PERSON_NAME]"
type input "Rapela"
type input "[EMAIL_ADDRESS][DOMAIN_NAME]"
type input "[PERSON_NAME]"
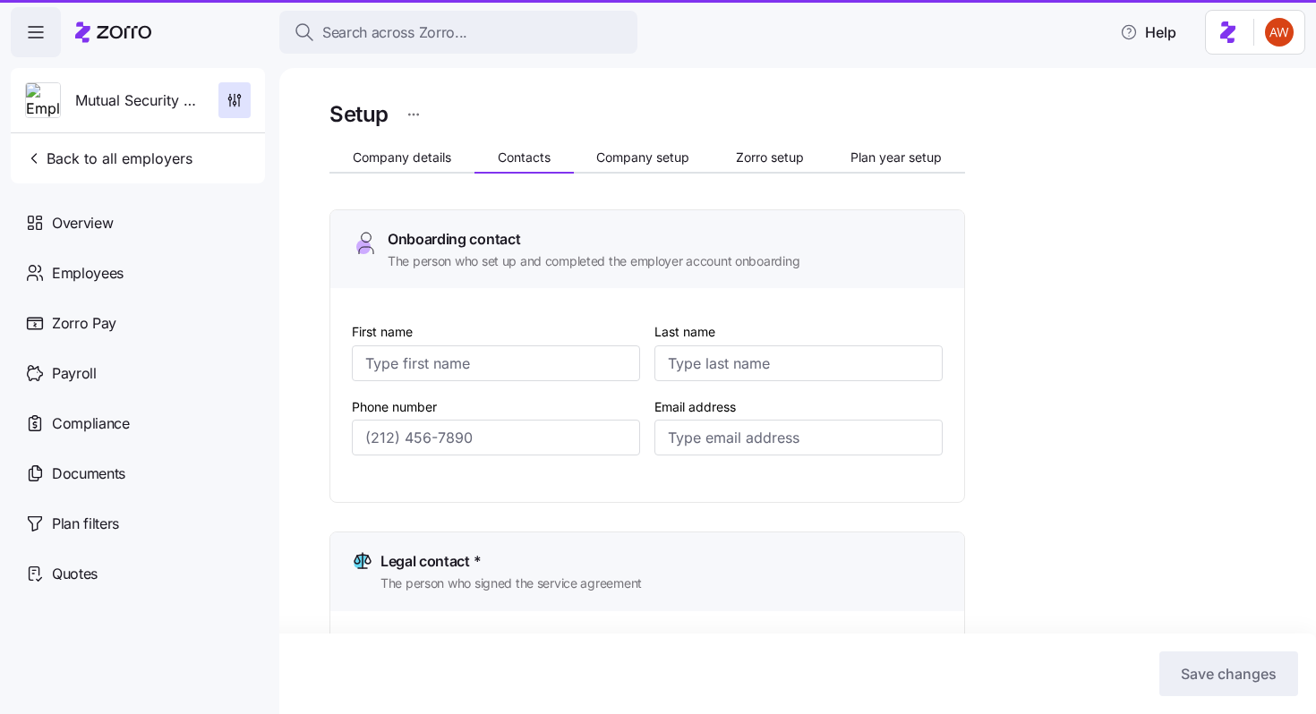
type input "[EMAIL_ADDRESS][DOMAIN_NAME]"
type input "[PERSON_NAME]"
type input "Rapela"
type input "[EMAIL_ADDRESS][DOMAIN_NAME]"
type input "[PERSON_NAME]"
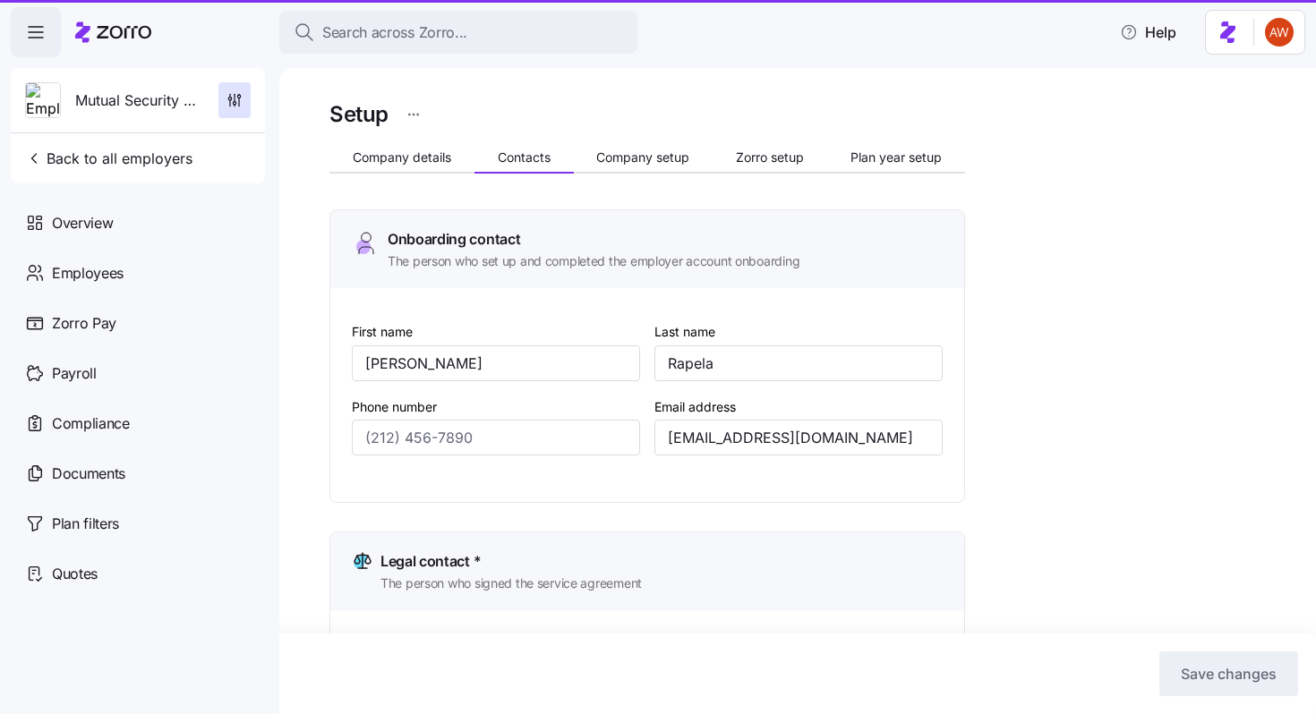
type input "[PERSON_NAME]"
type input "[EMAIL_ADDRESS][DOMAIN_NAME]"
type input "[PHONE_NUMBER]"
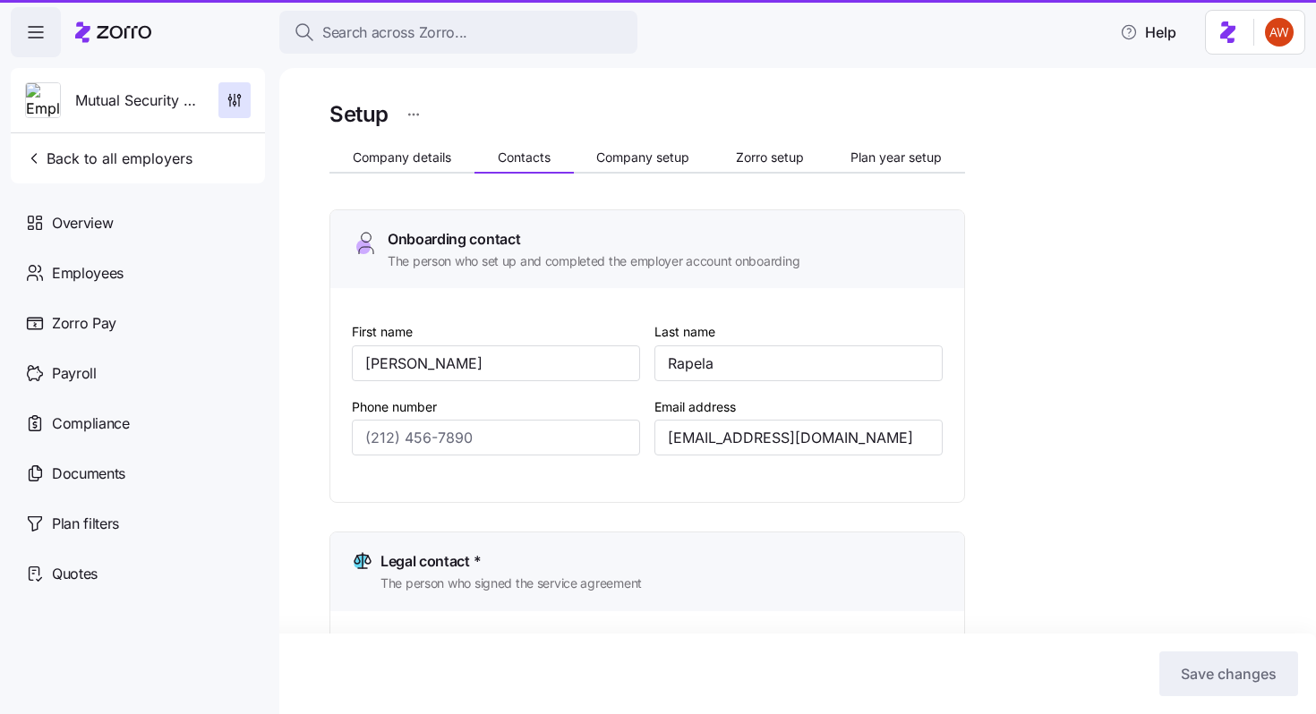
type input "[PHONE_NUMBER]"
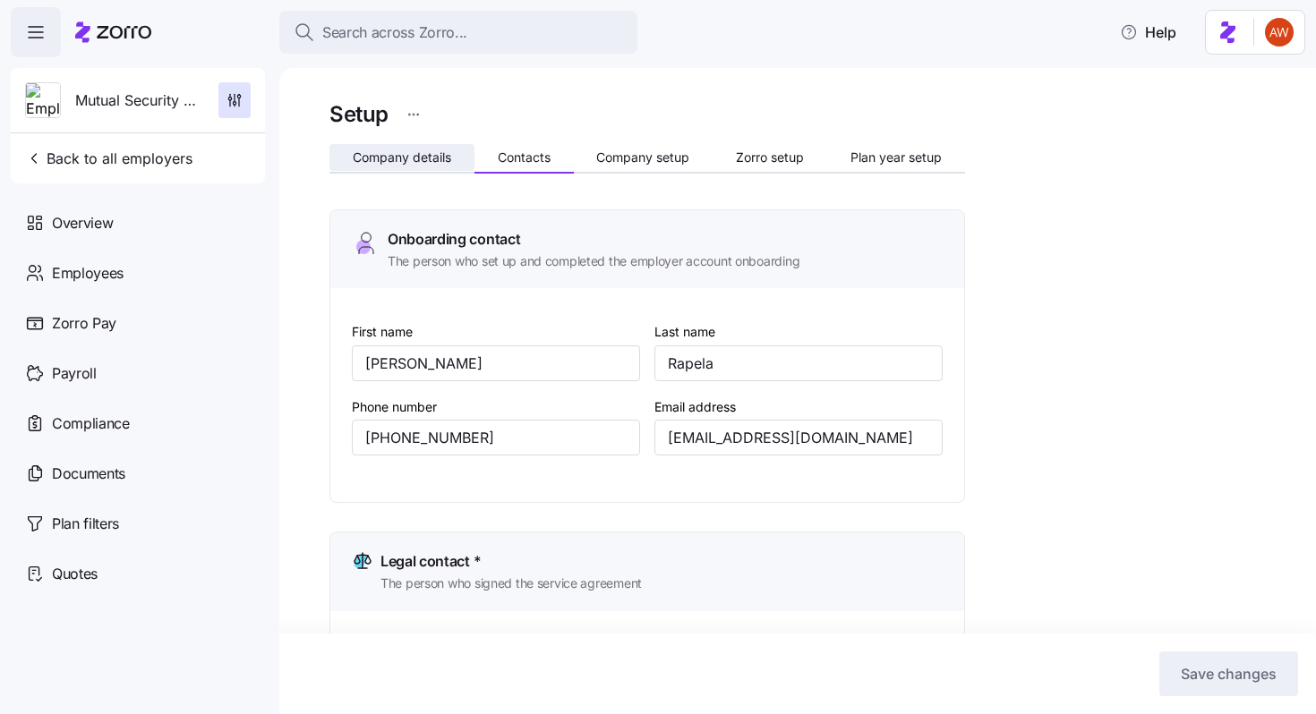
click at [425, 151] on span "Company details" at bounding box center [402, 157] width 98 height 13
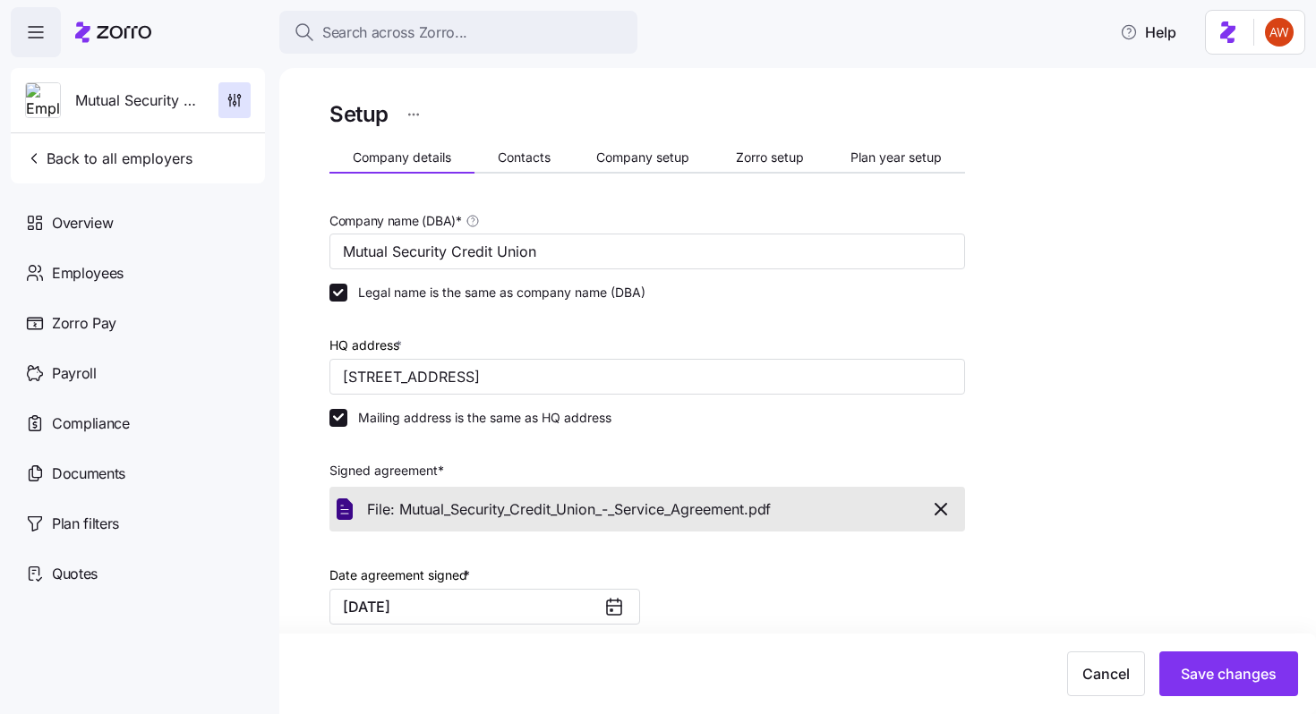
scroll to position [432, 0]
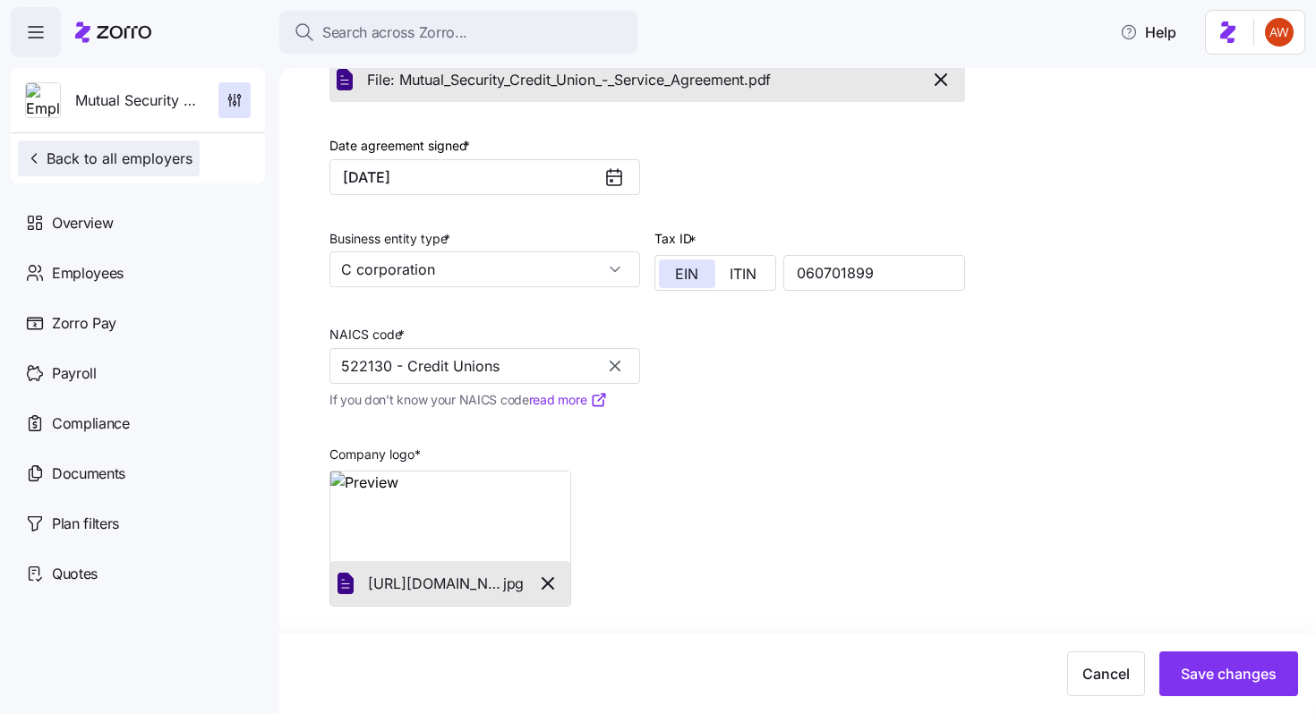
click at [163, 150] on span "Back to all employers" at bounding box center [108, 158] width 167 height 21
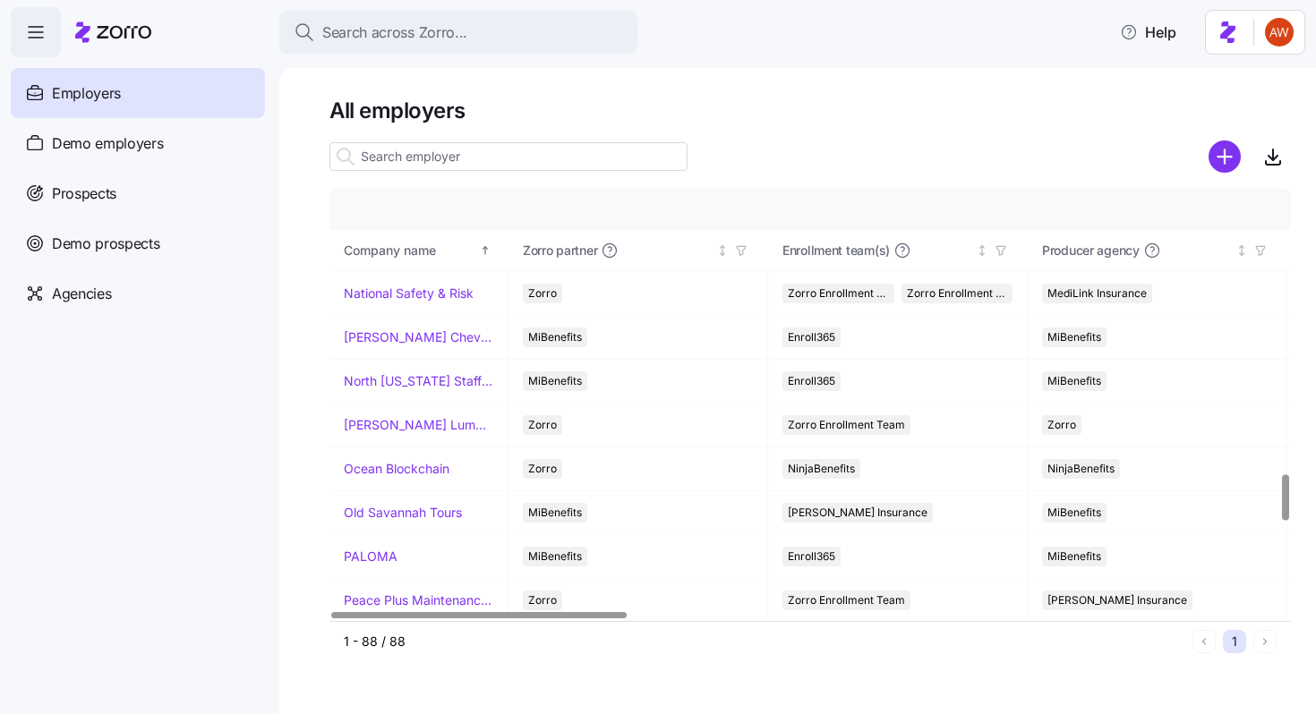
scroll to position [2663, 0]
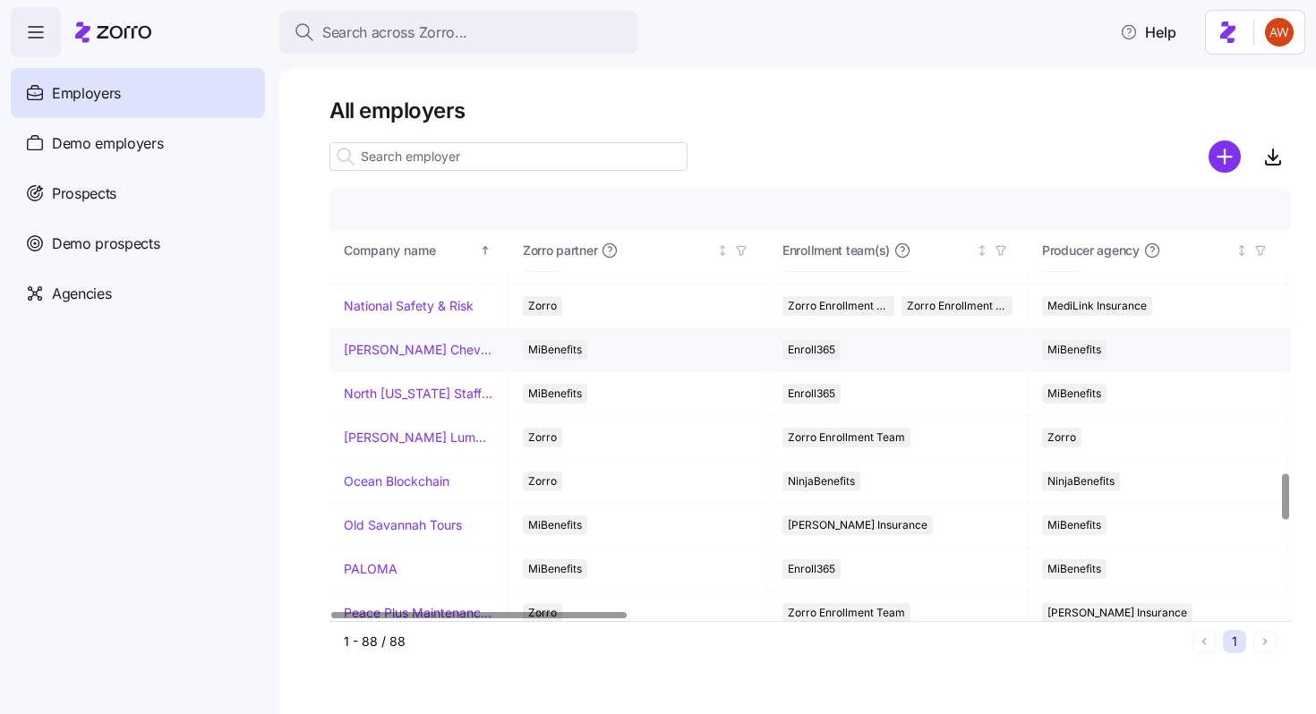
click at [399, 347] on link "[PERSON_NAME] Chevrolet" at bounding box center [419, 350] width 150 height 18
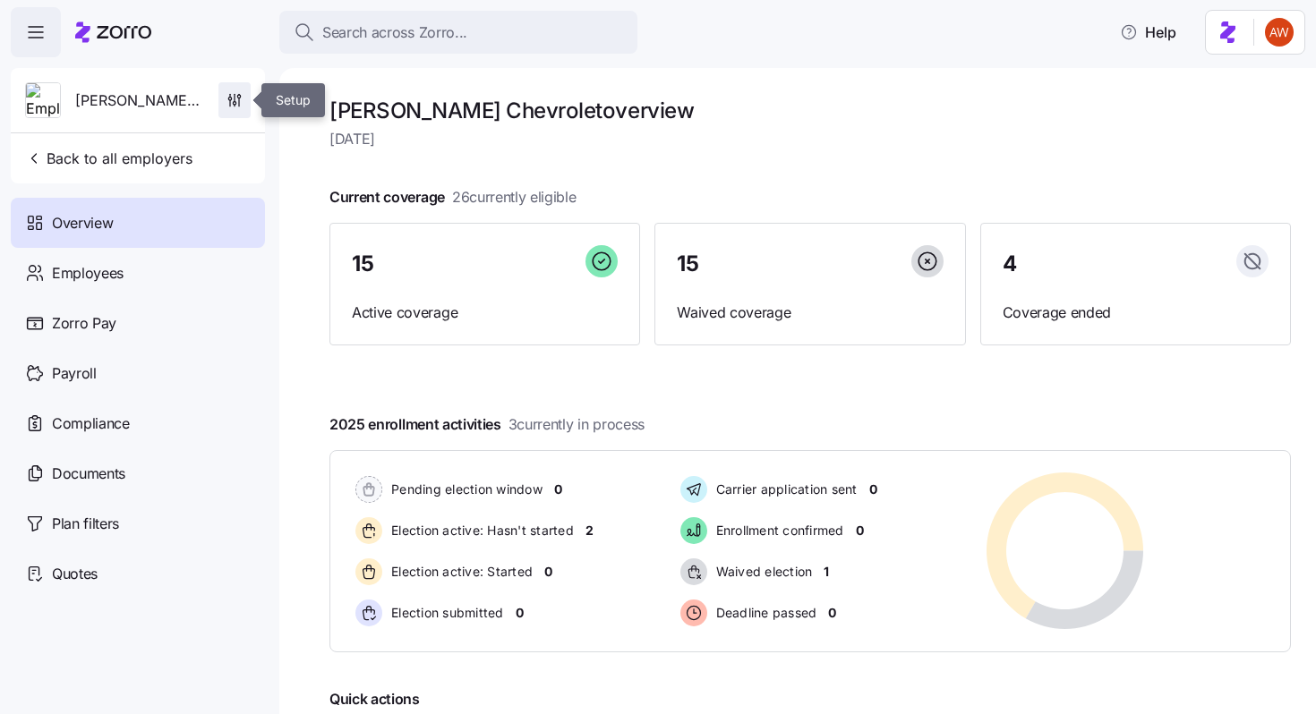
click at [235, 87] on span "button" at bounding box center [234, 100] width 30 height 34
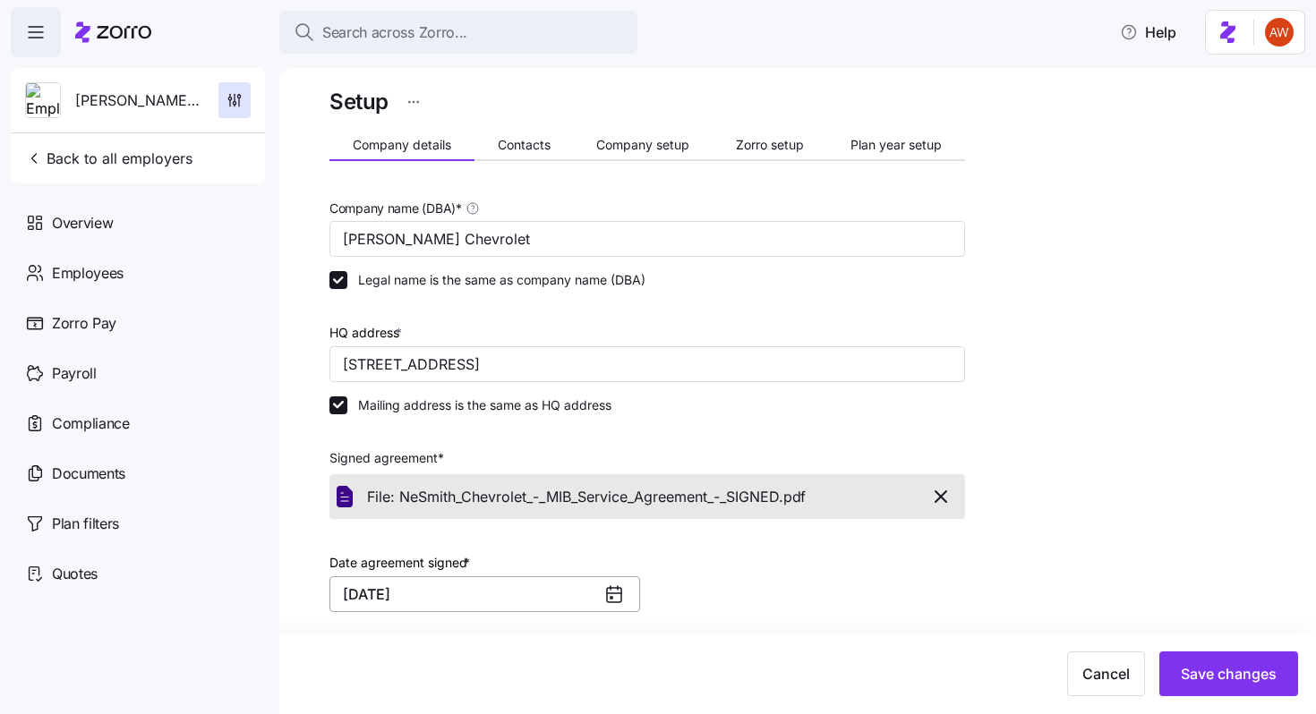
scroll to position [11, 0]
click at [500, 141] on span "Contacts" at bounding box center [524, 147] width 53 height 13
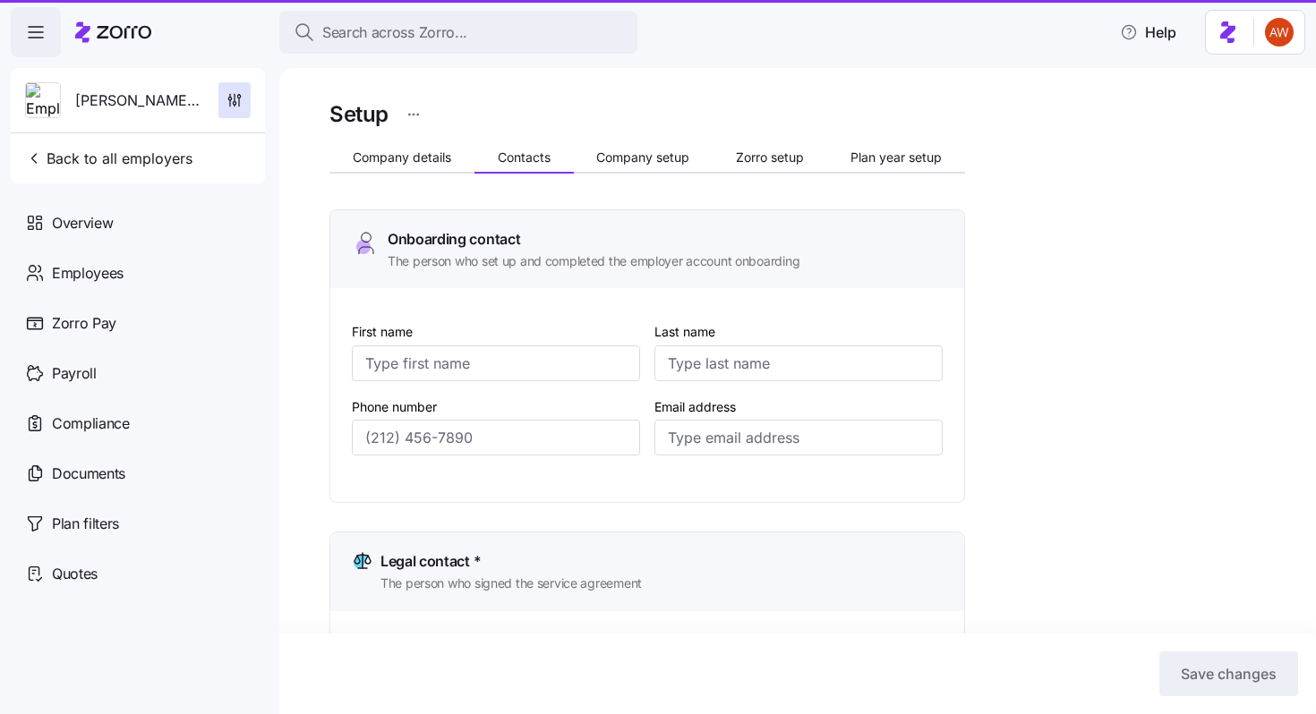
type input "[PERSON_NAME]"
type input "[PERSON_NAME][EMAIL_ADDRESS][DOMAIN_NAME]"
type input "[PERSON_NAME]"
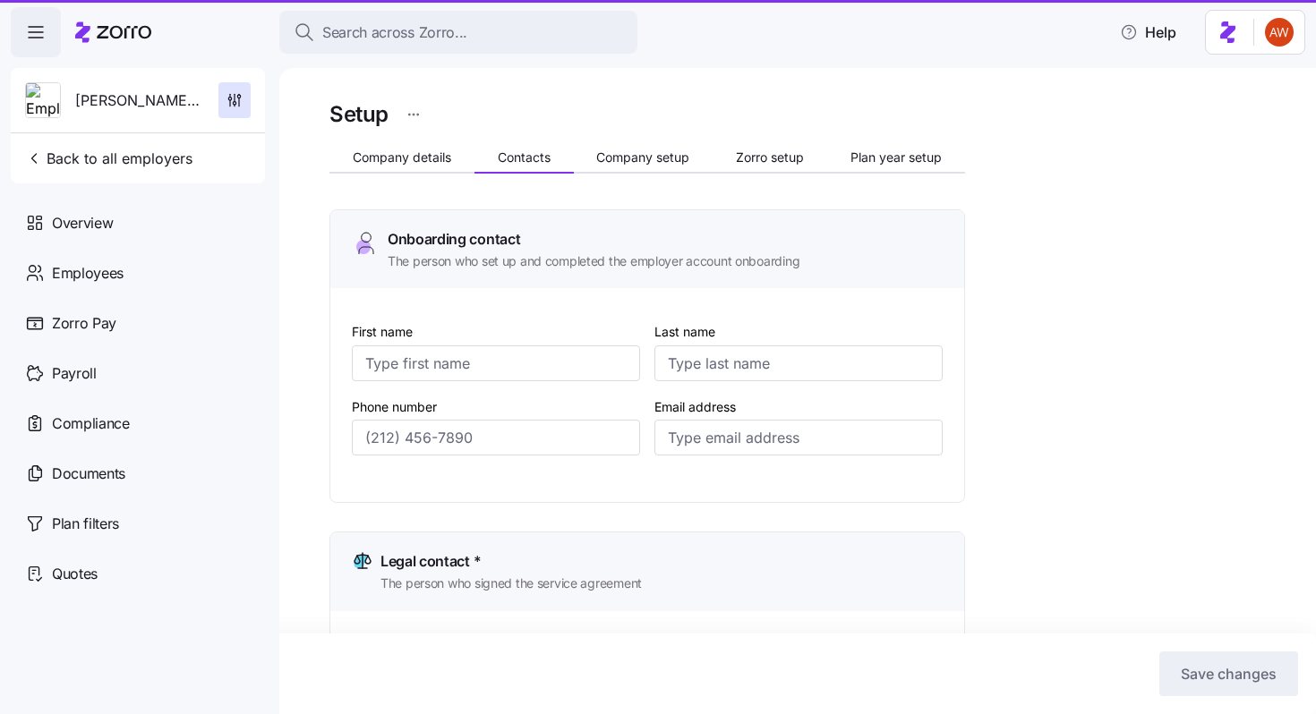
type input "[PERSON_NAME][EMAIL_ADDRESS][DOMAIN_NAME]"
type input "[PERSON_NAME]"
type input "[PERSON_NAME][EMAIL_ADDRESS][DOMAIN_NAME]"
type input "[PERSON_NAME]"
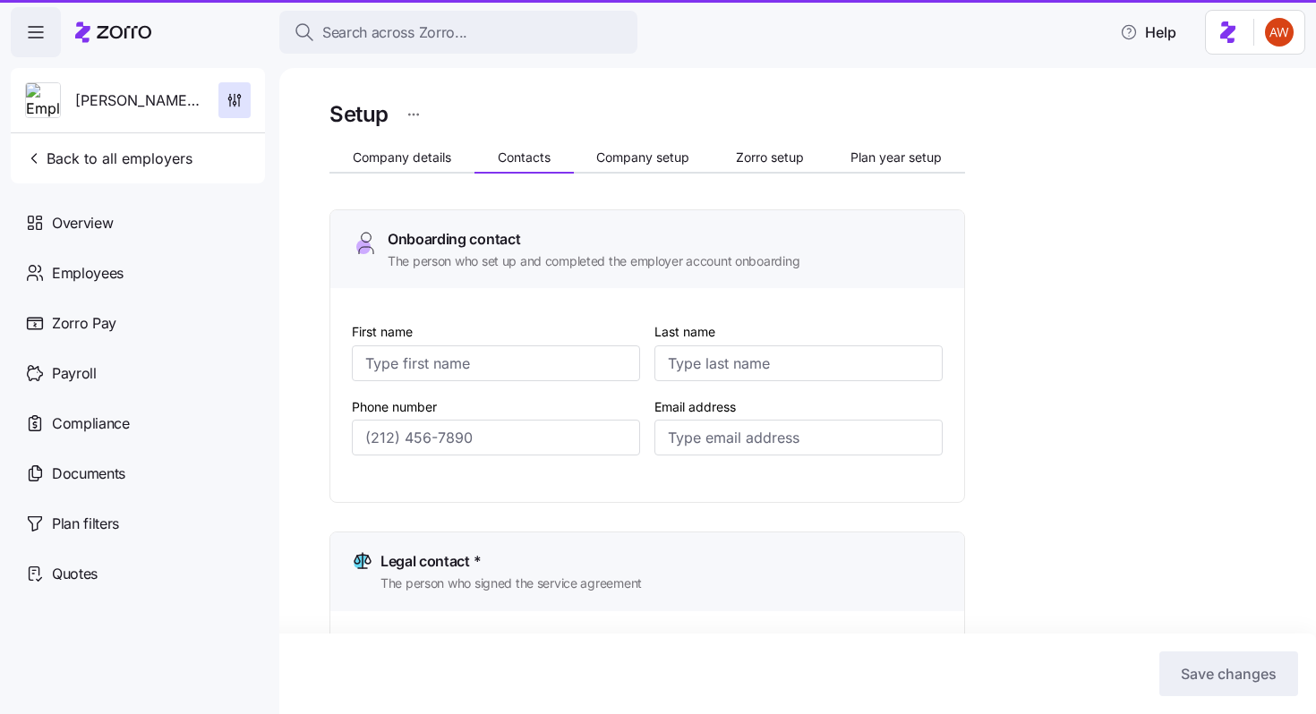
type input "[PERSON_NAME]"
type input "[PERSON_NAME][EMAIL_ADDRESS][DOMAIN_NAME]"
type input "[PHONE_NUMBER]"
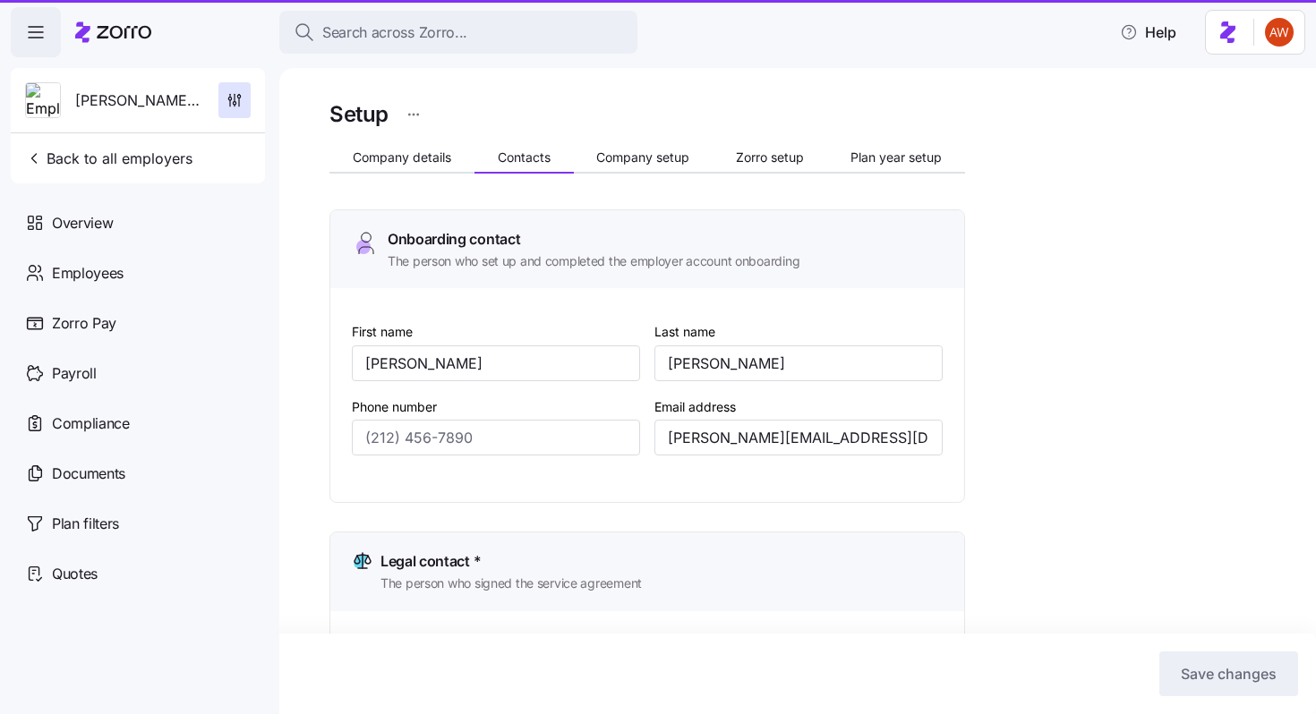
type input "[PHONE_NUMBER]"
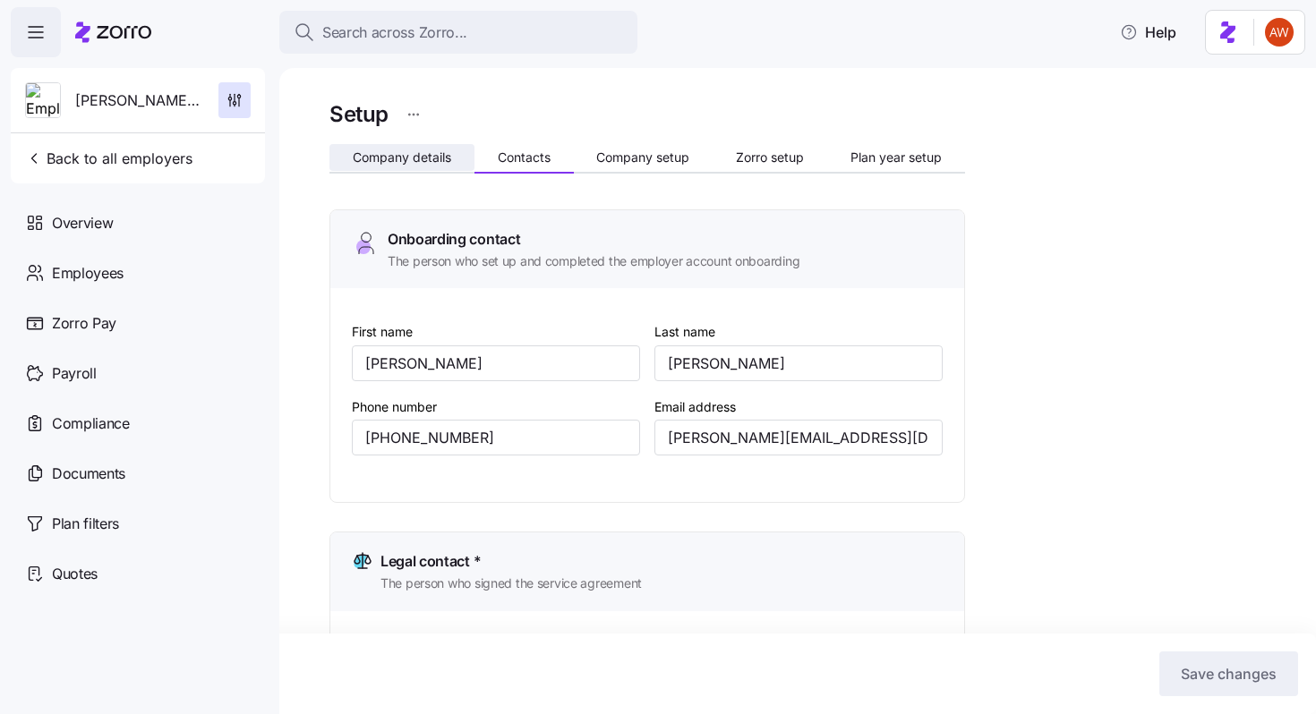
click at [423, 158] on span "Company details" at bounding box center [402, 157] width 98 height 13
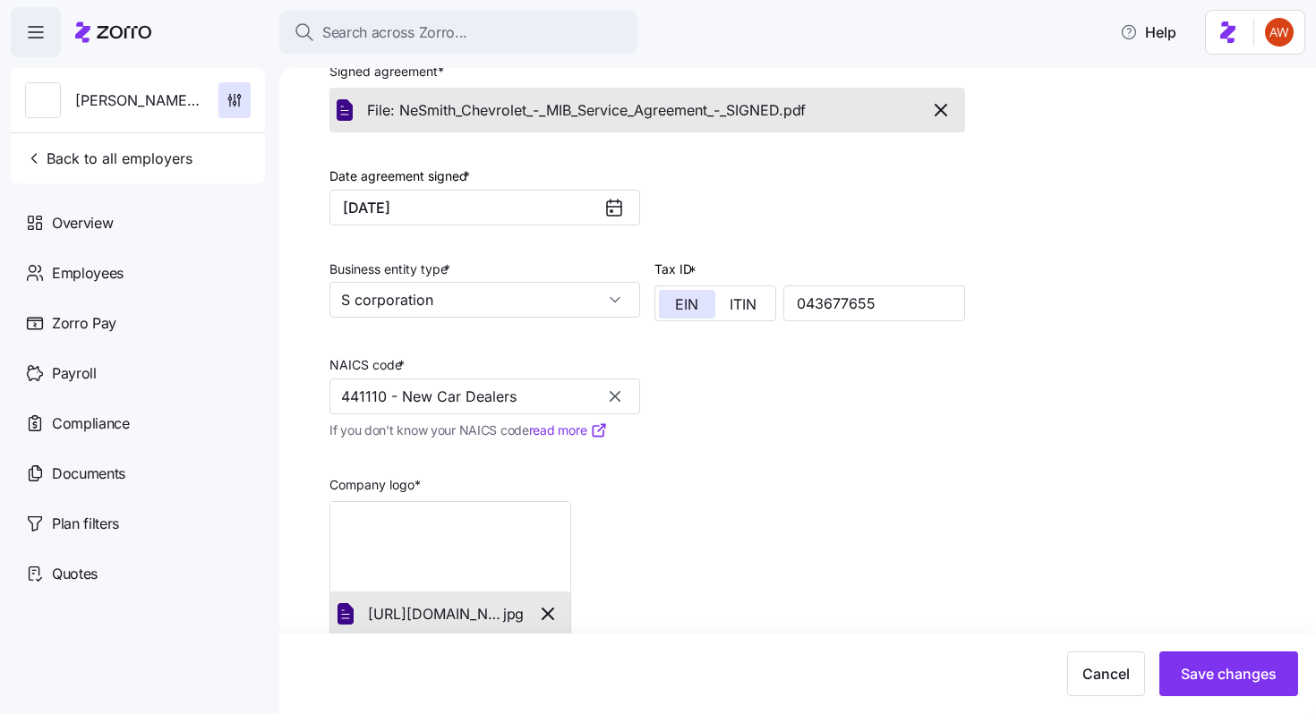
scroll to position [432, 0]
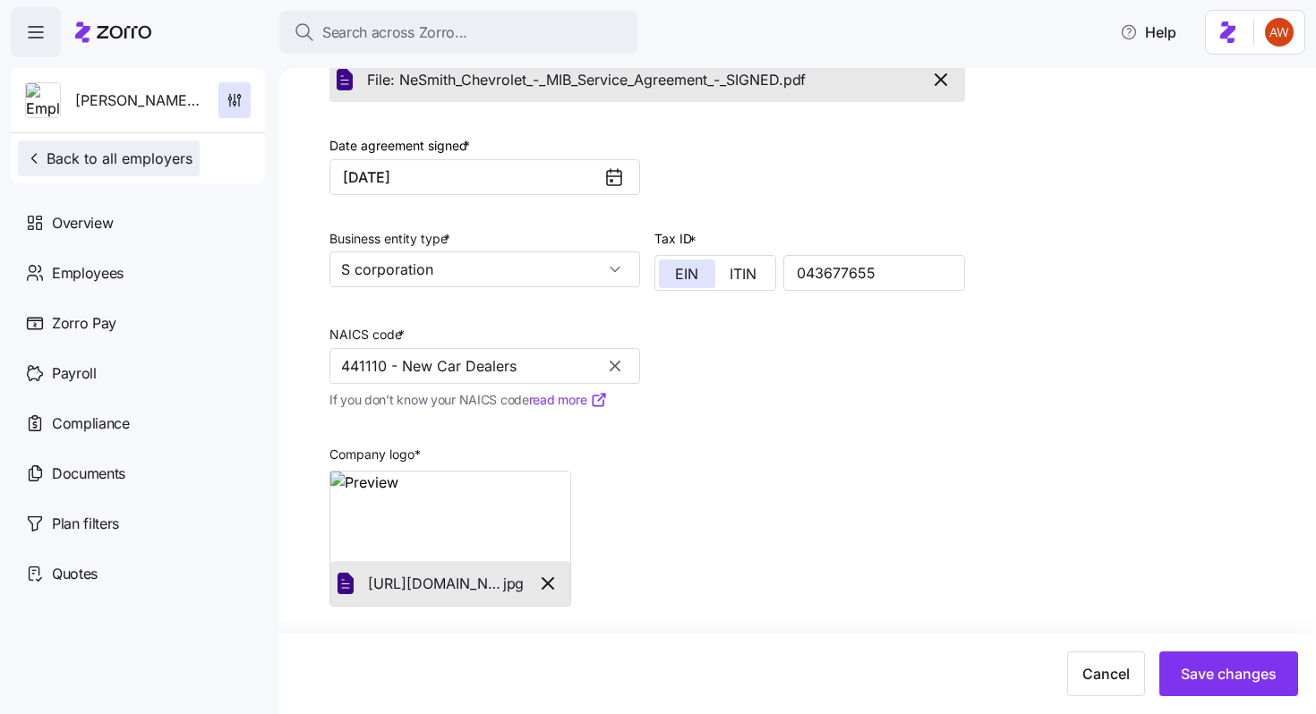
click at [117, 141] on button "Back to all employers" at bounding box center [109, 159] width 182 height 36
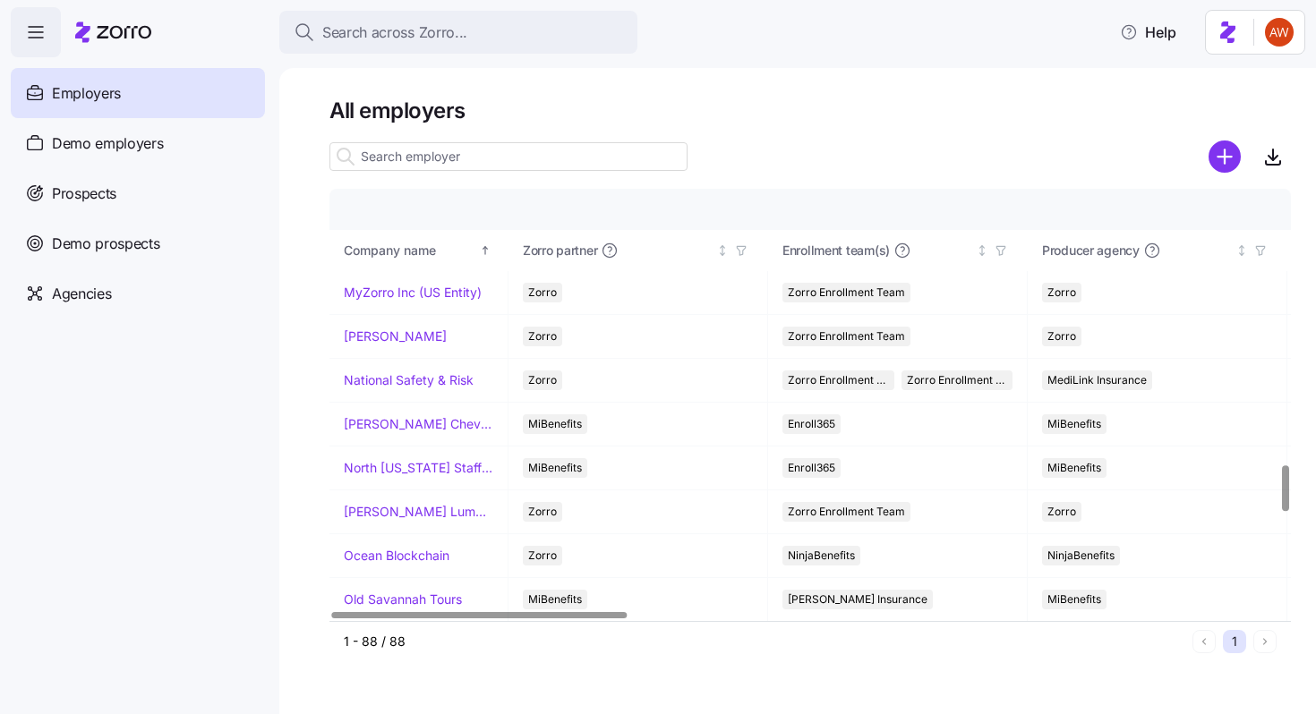
scroll to position [2585, 1]
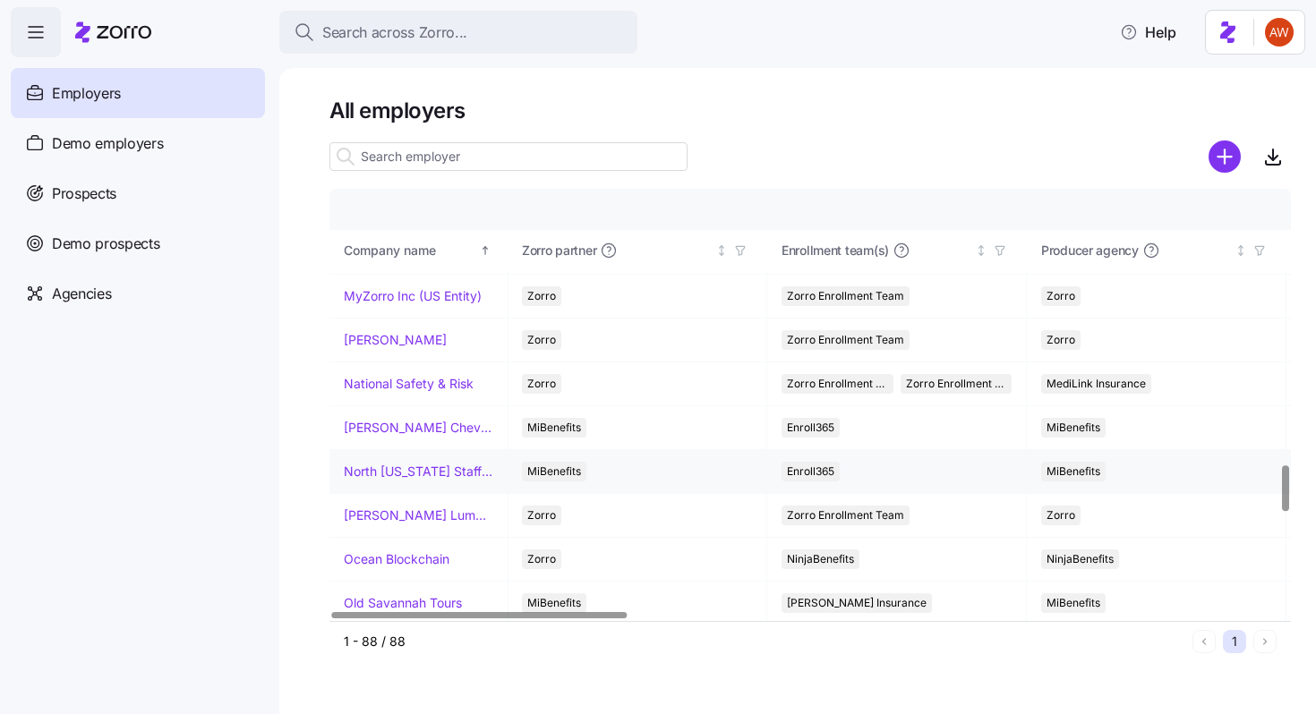
click at [399, 469] on link "North [US_STATE] Staffing" at bounding box center [419, 472] width 150 height 18
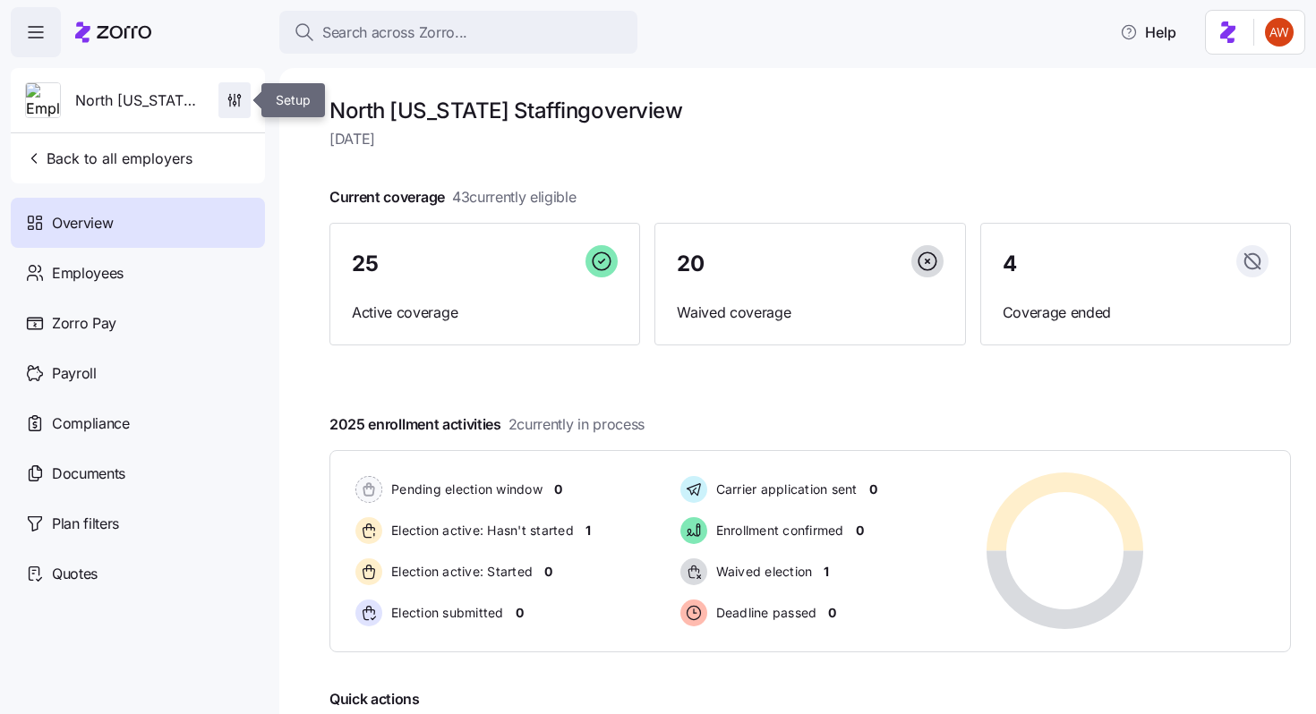
click at [244, 102] on span "button" at bounding box center [234, 100] width 30 height 34
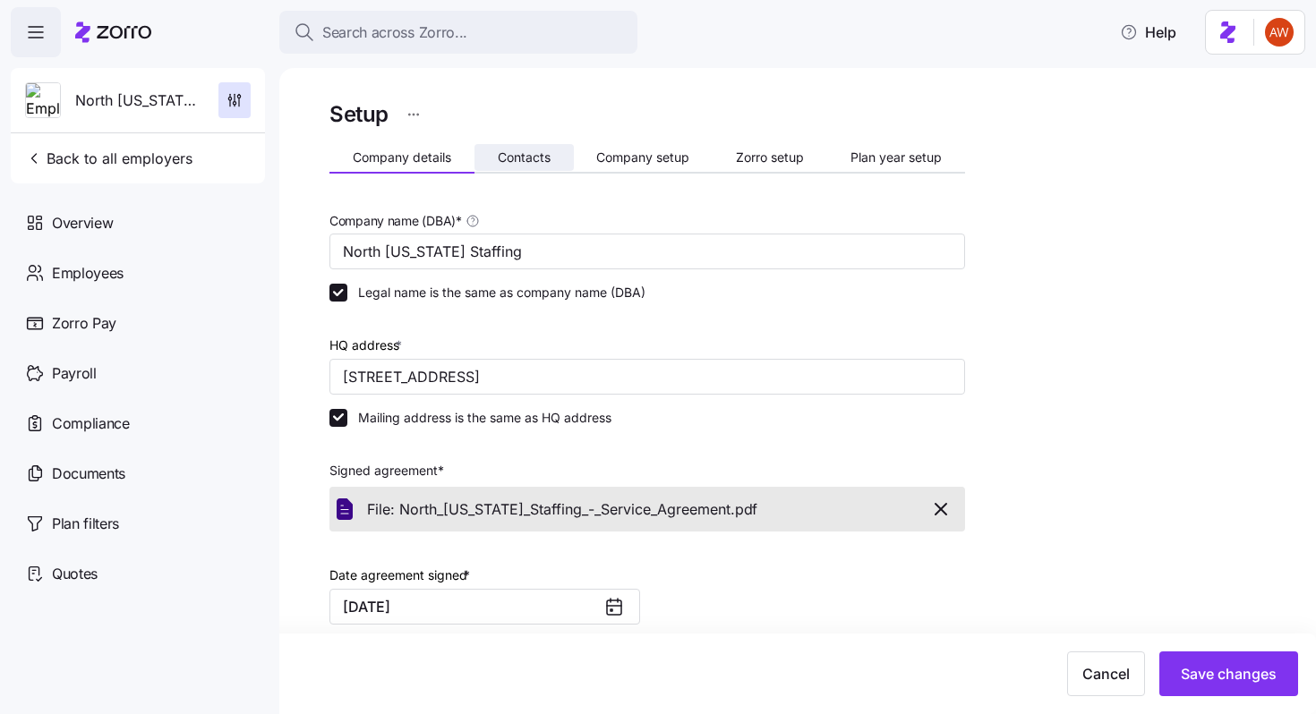
click at [543, 151] on span "Contacts" at bounding box center [524, 157] width 53 height 13
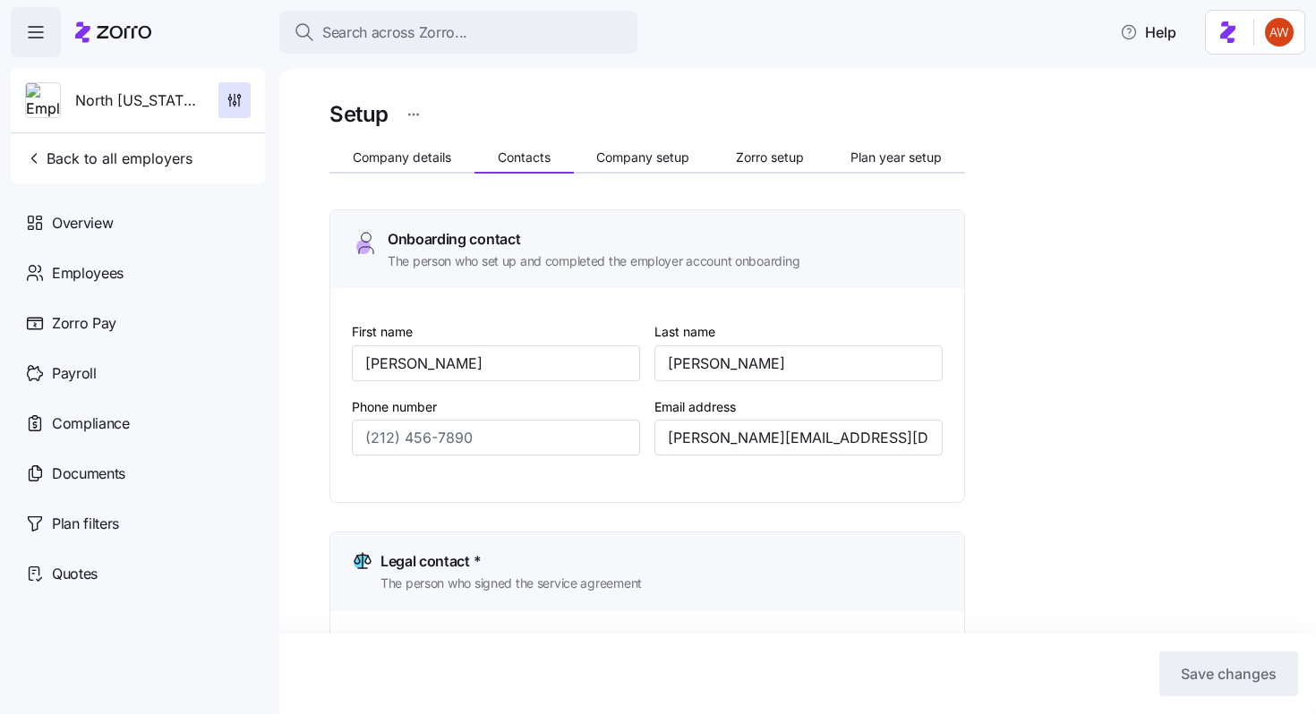
type input "[PHONE_NUMBER]"
click at [423, 158] on span "Company details" at bounding box center [402, 157] width 98 height 13
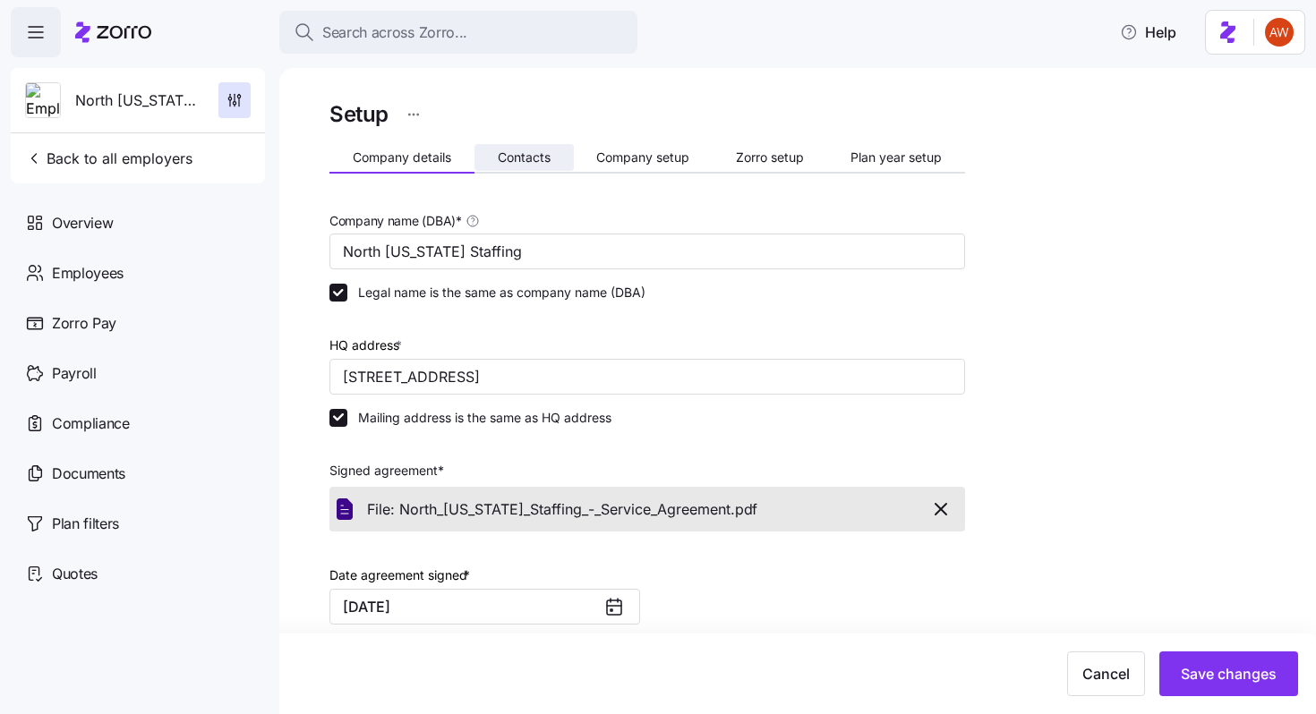
click at [526, 155] on span "Contacts" at bounding box center [524, 157] width 53 height 13
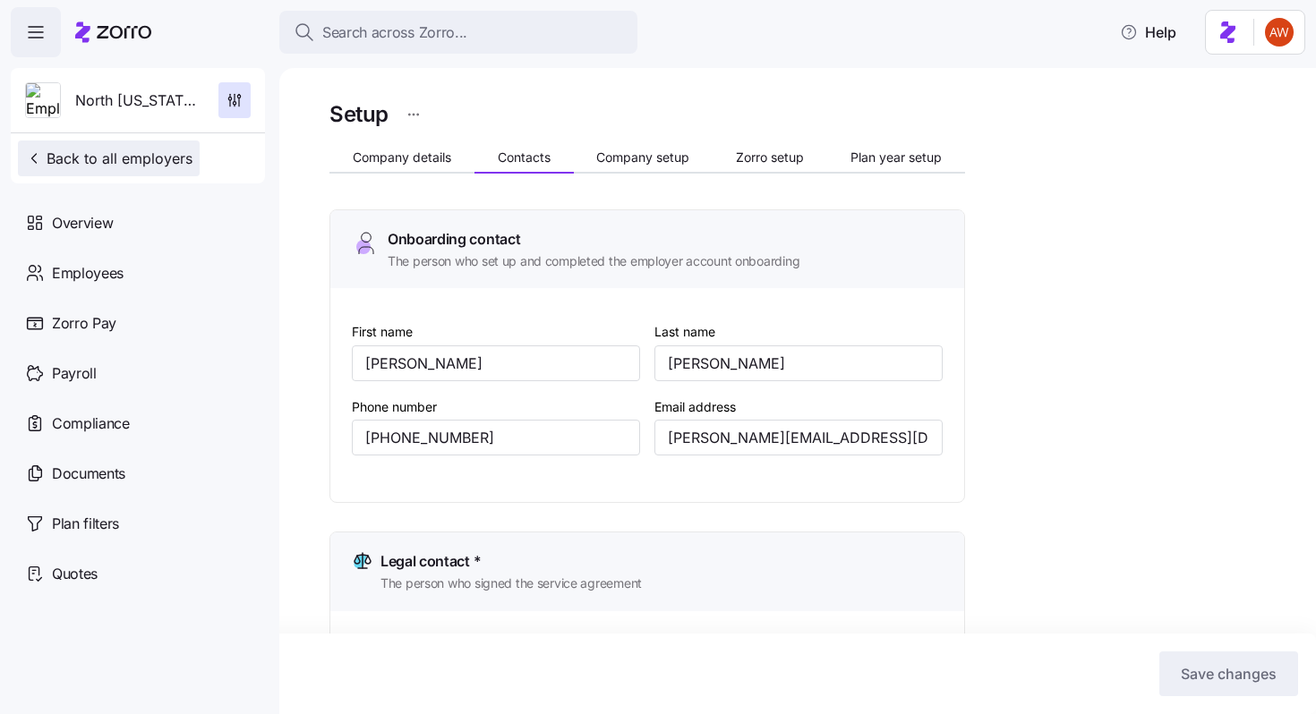
click at [167, 150] on span "Back to all employers" at bounding box center [108, 158] width 167 height 21
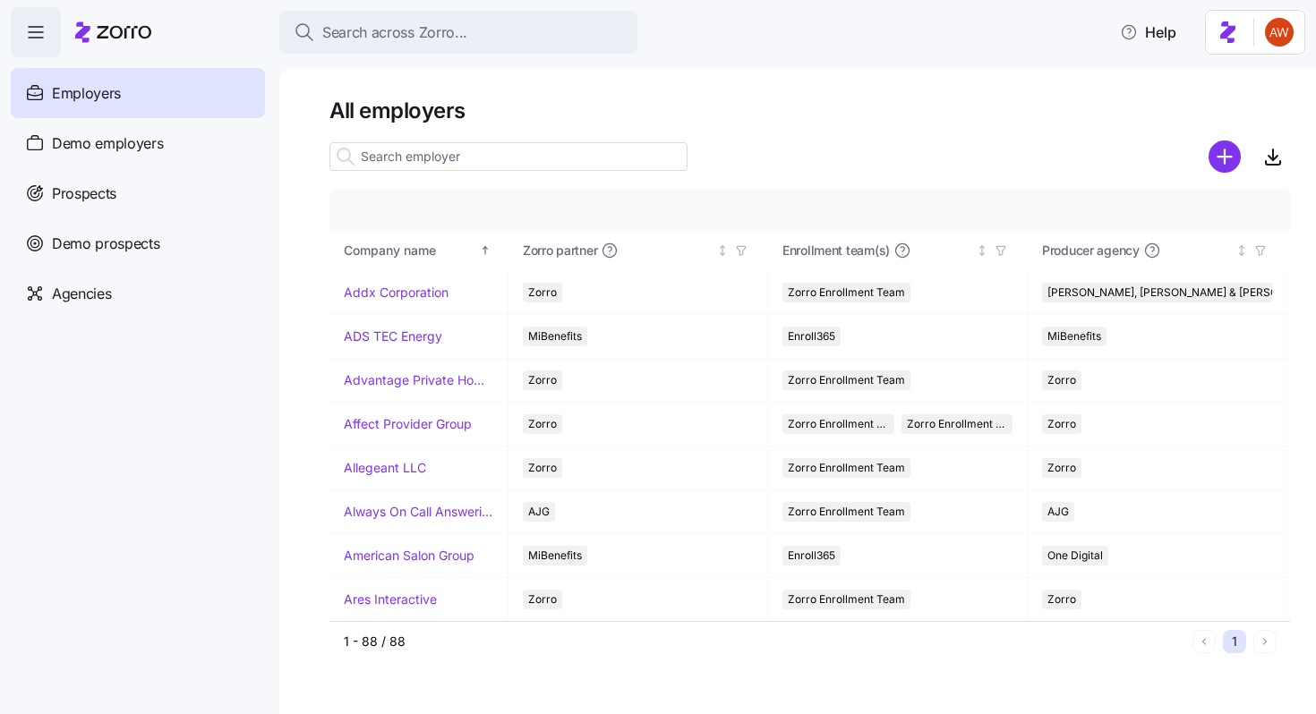
click at [482, 155] on input at bounding box center [508, 156] width 358 height 29
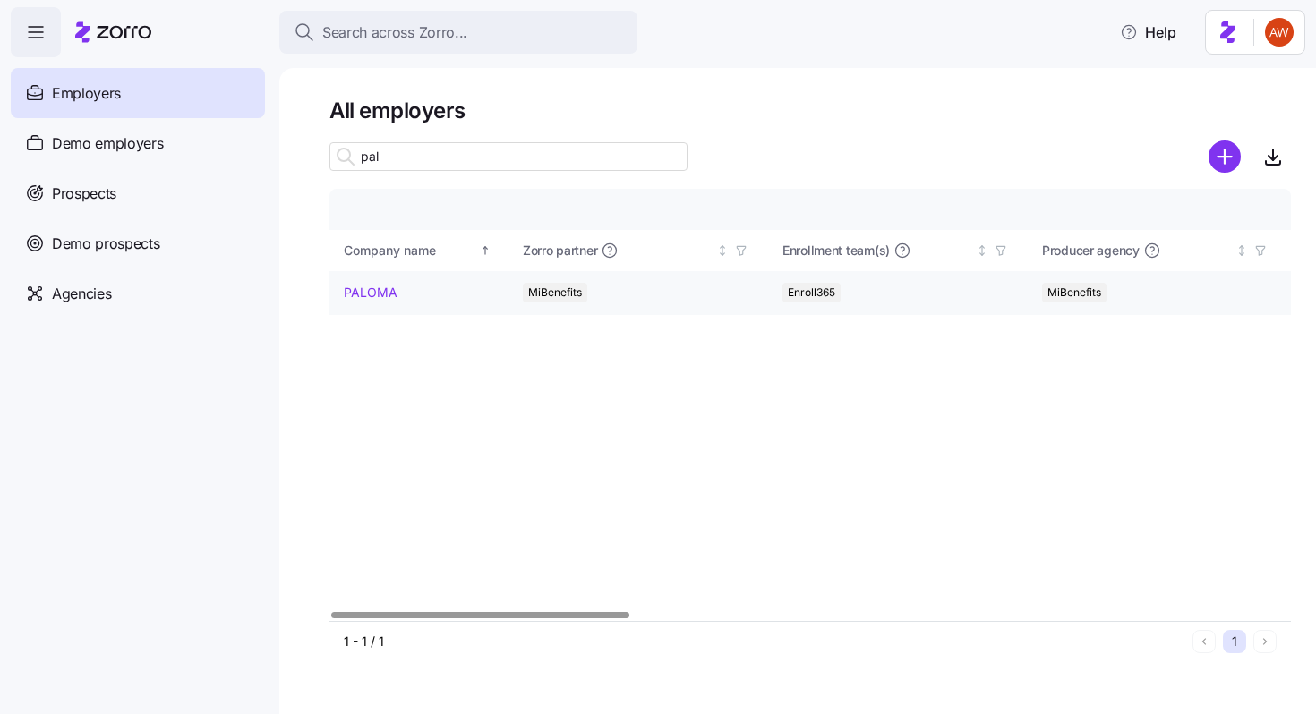
type input "pal"
click at [363, 289] on link "PALOMA" at bounding box center [371, 293] width 54 height 18
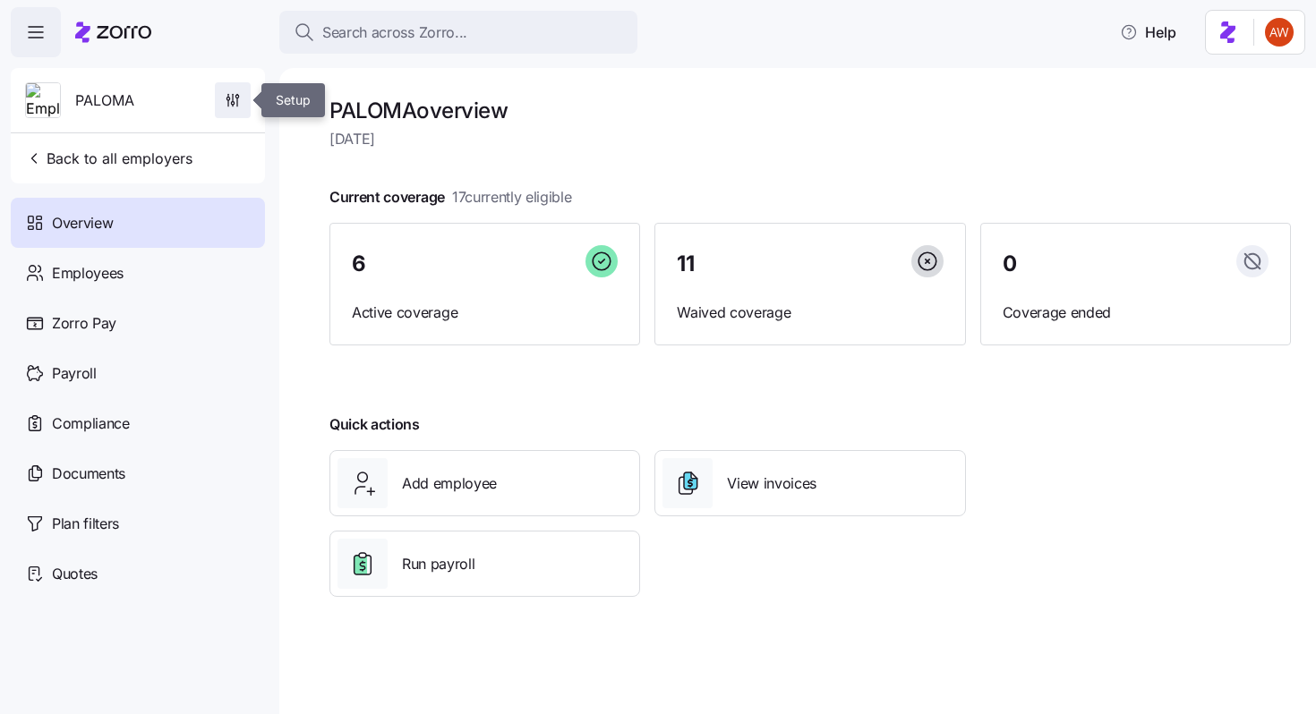
click at [238, 92] on icon "button" at bounding box center [233, 100] width 18 height 18
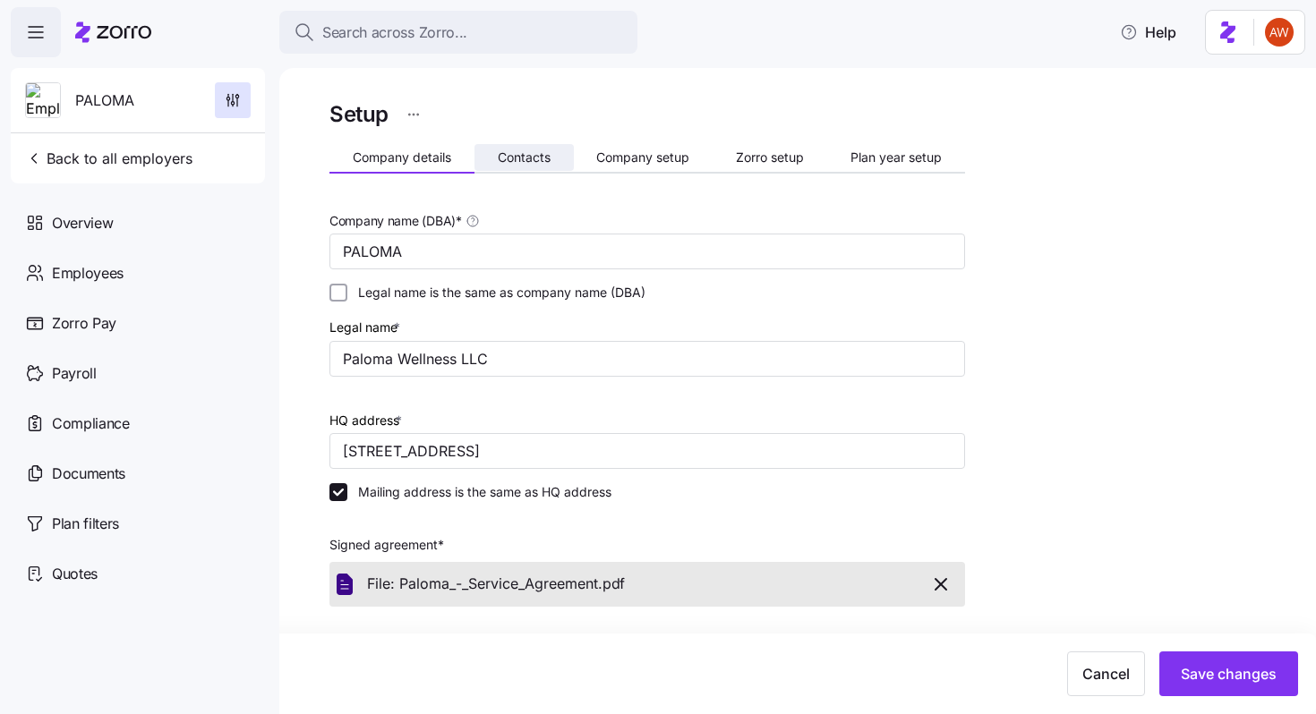
click at [523, 151] on span "Contacts" at bounding box center [524, 157] width 53 height 13
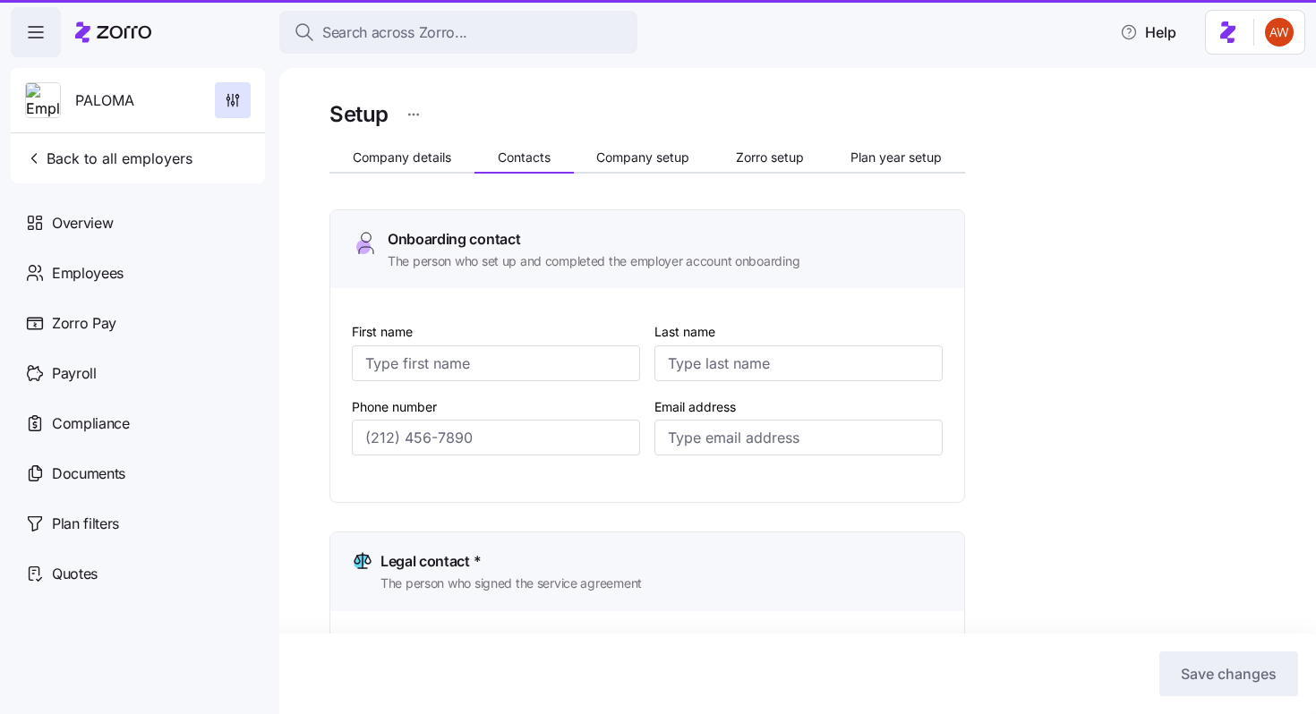
type input "[PERSON_NAME]"
type input "[PERSON_NAME][EMAIL_ADDRESS][DOMAIN_NAME]"
type input "[PERSON_NAME]"
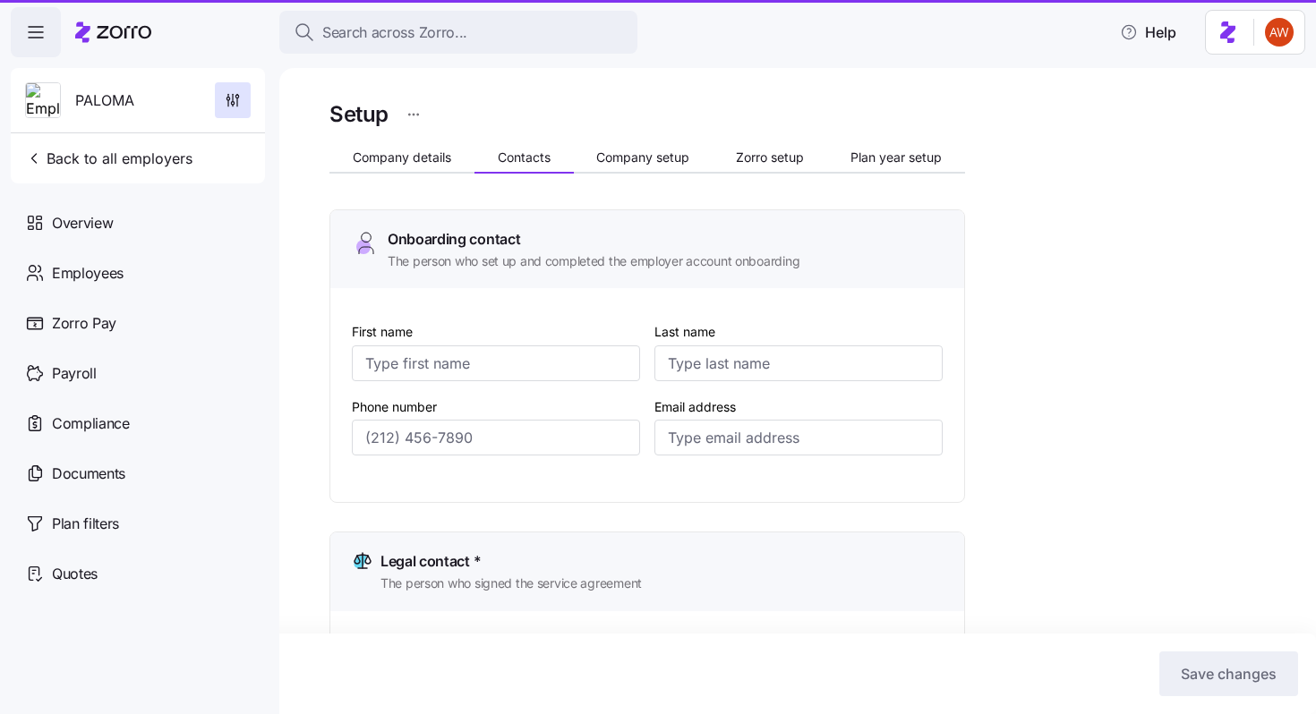
type input "[PERSON_NAME][EMAIL_ADDRESS][DOMAIN_NAME]"
type input "[PERSON_NAME]"
type input "[PERSON_NAME][EMAIL_ADDRESS][DOMAIN_NAME]"
type input "[PERSON_NAME]"
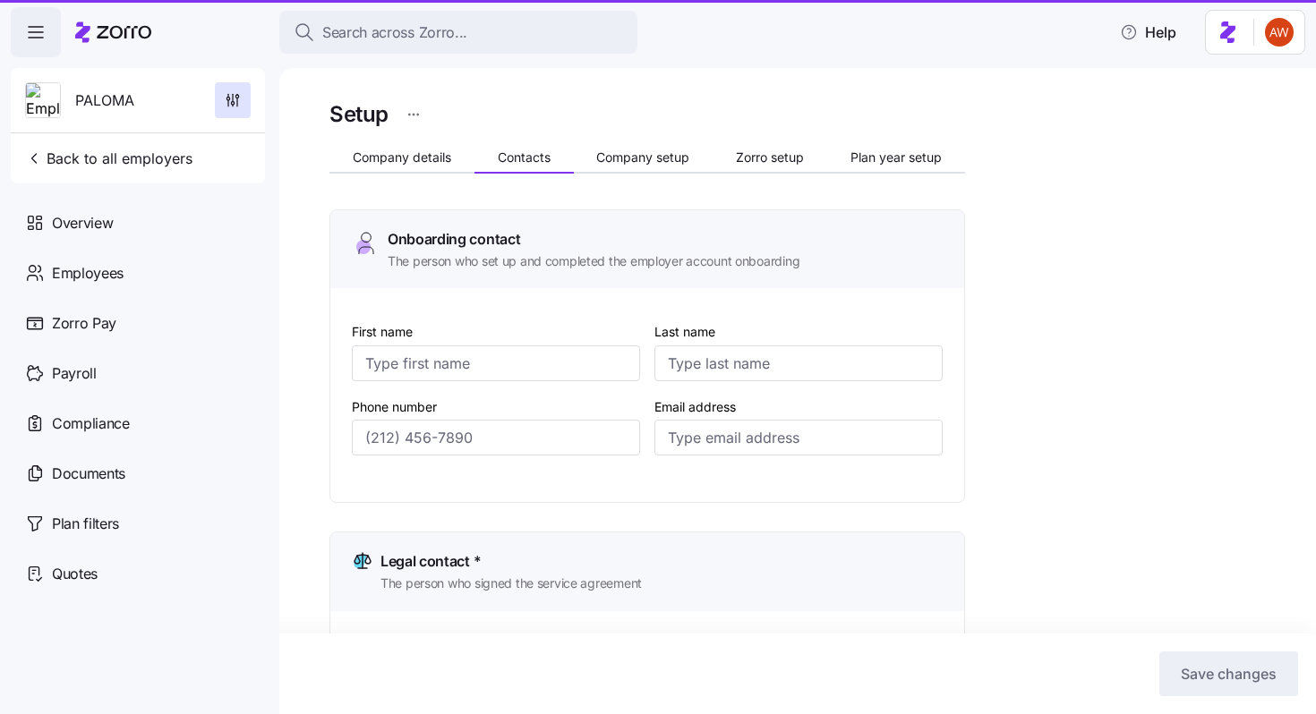
type input "[PERSON_NAME]"
type input "[PERSON_NAME][EMAIL_ADDRESS][DOMAIN_NAME]"
type input "[PHONE_NUMBER]"
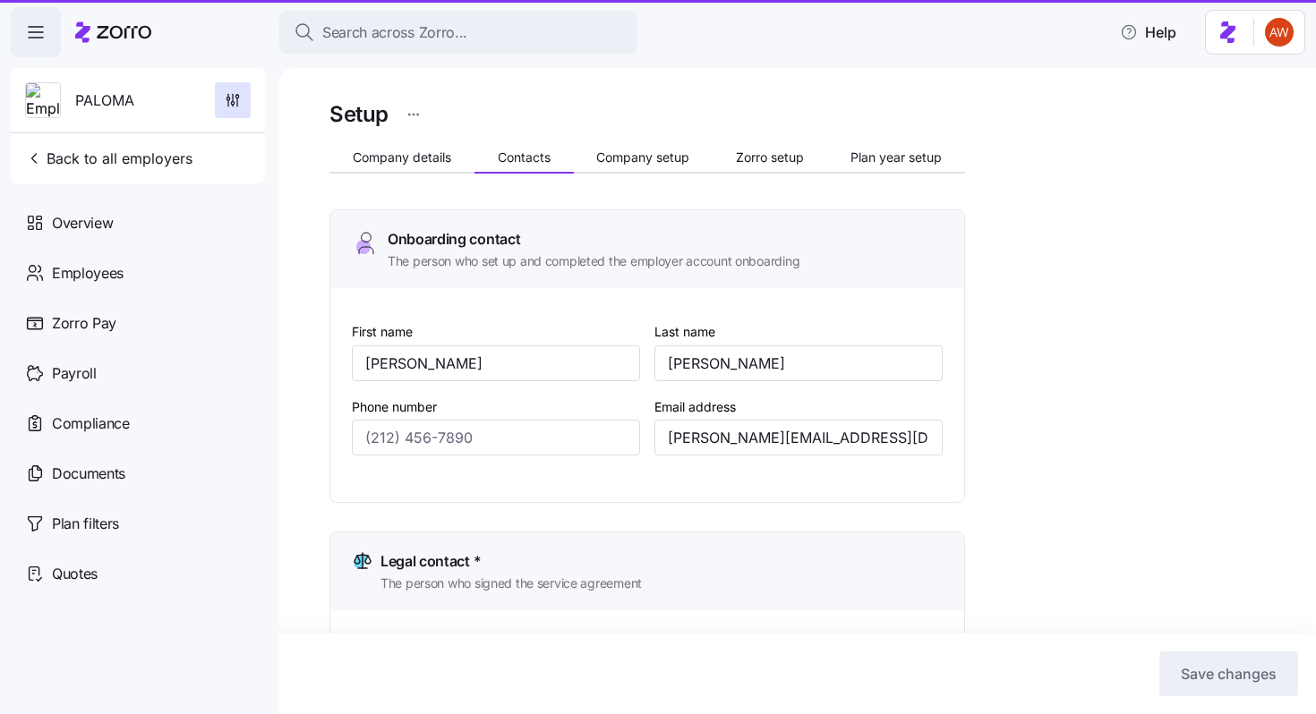
type input "[PHONE_NUMBER]"
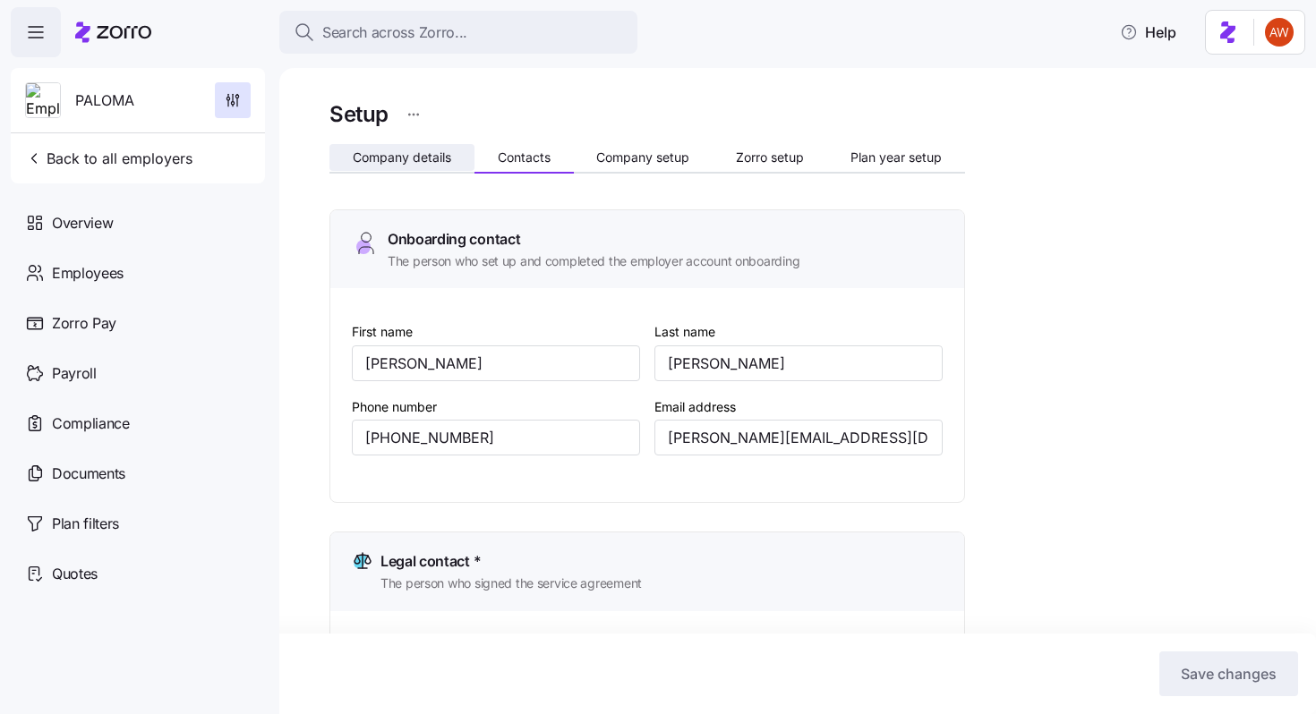
click at [386, 154] on span "Company details" at bounding box center [402, 157] width 98 height 13
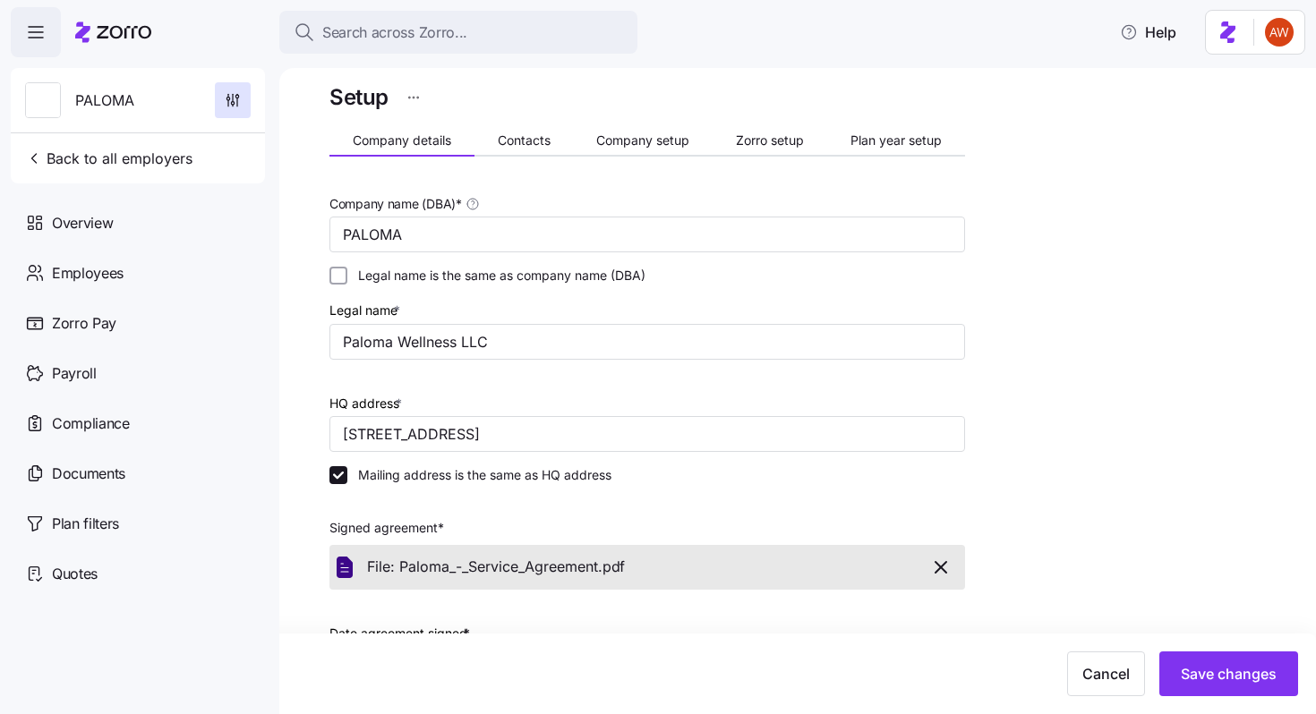
scroll to position [507, 0]
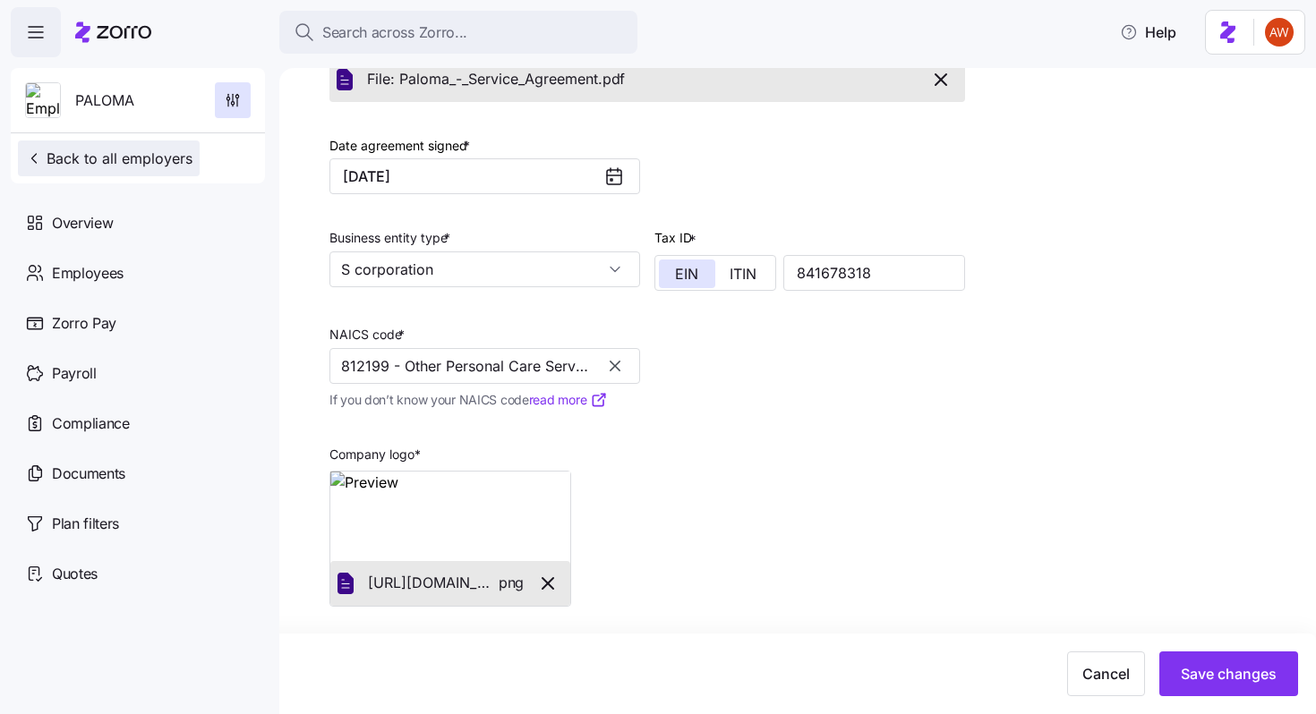
click at [176, 162] on span "Back to all employers" at bounding box center [108, 158] width 167 height 21
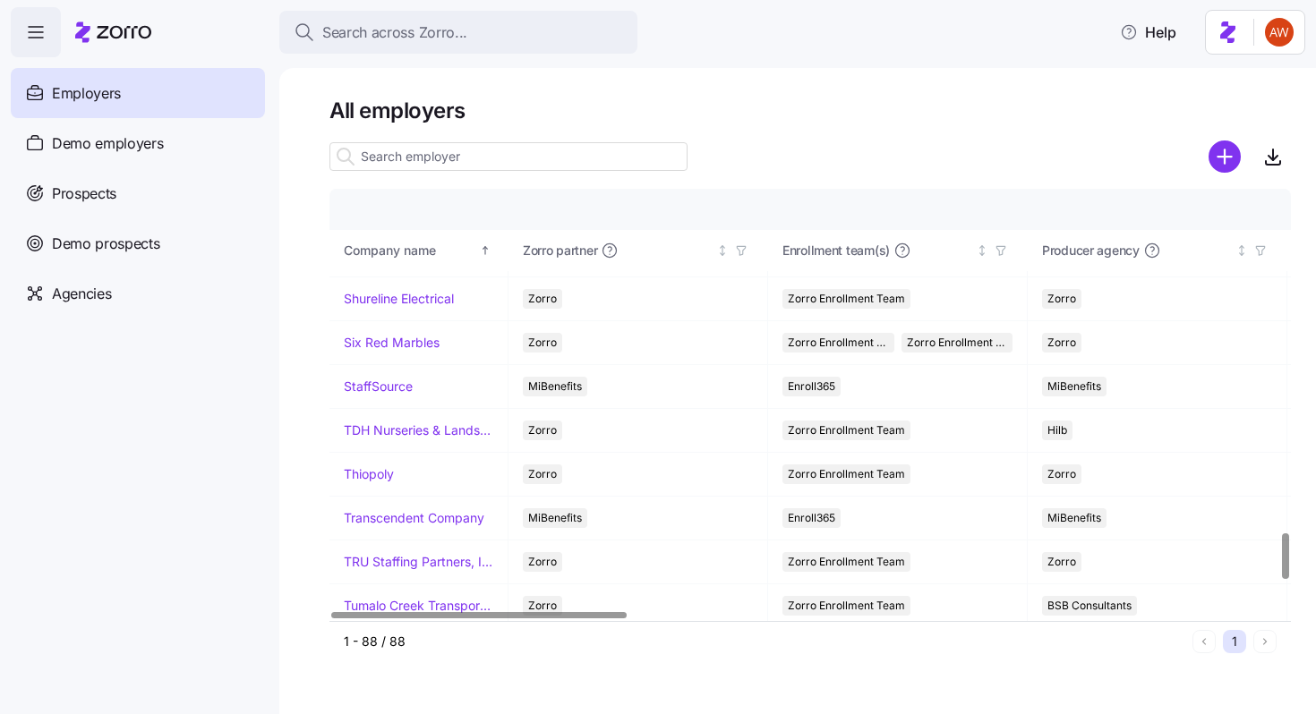
scroll to position [3509, 0]
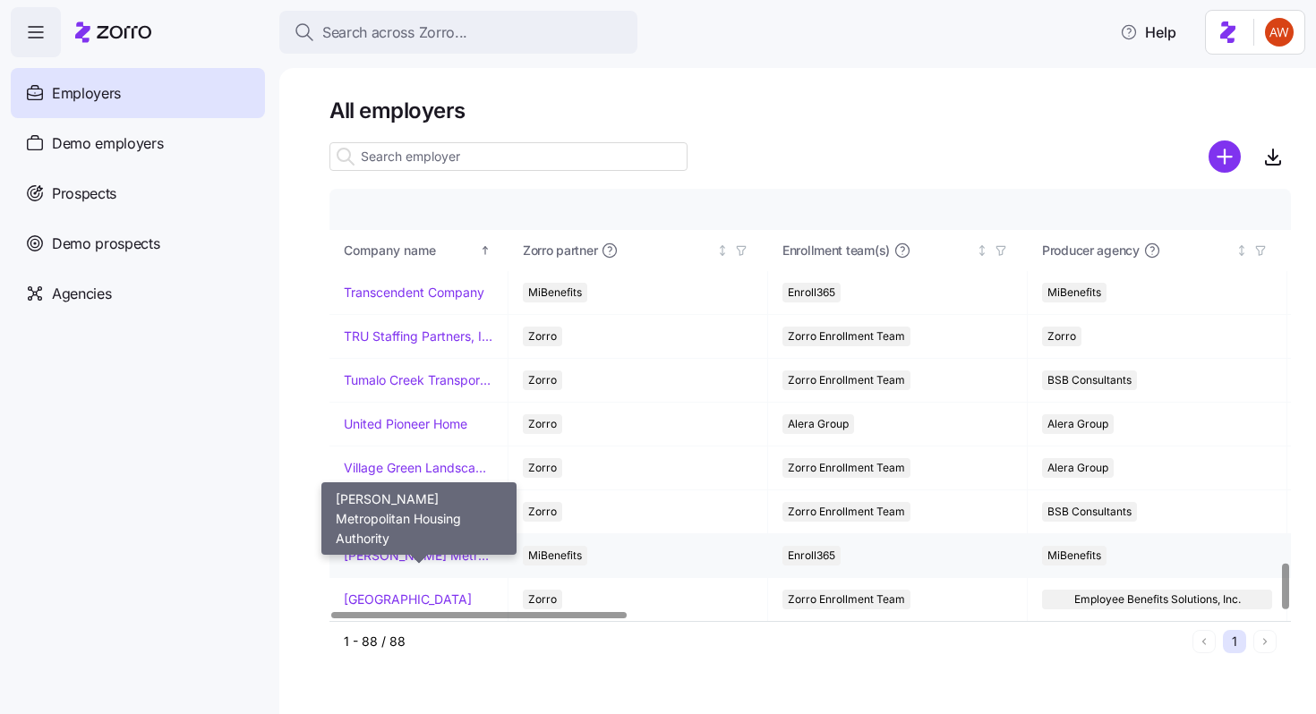
click at [382, 559] on link "[PERSON_NAME] Metropolitan Housing Authority" at bounding box center [419, 556] width 150 height 18
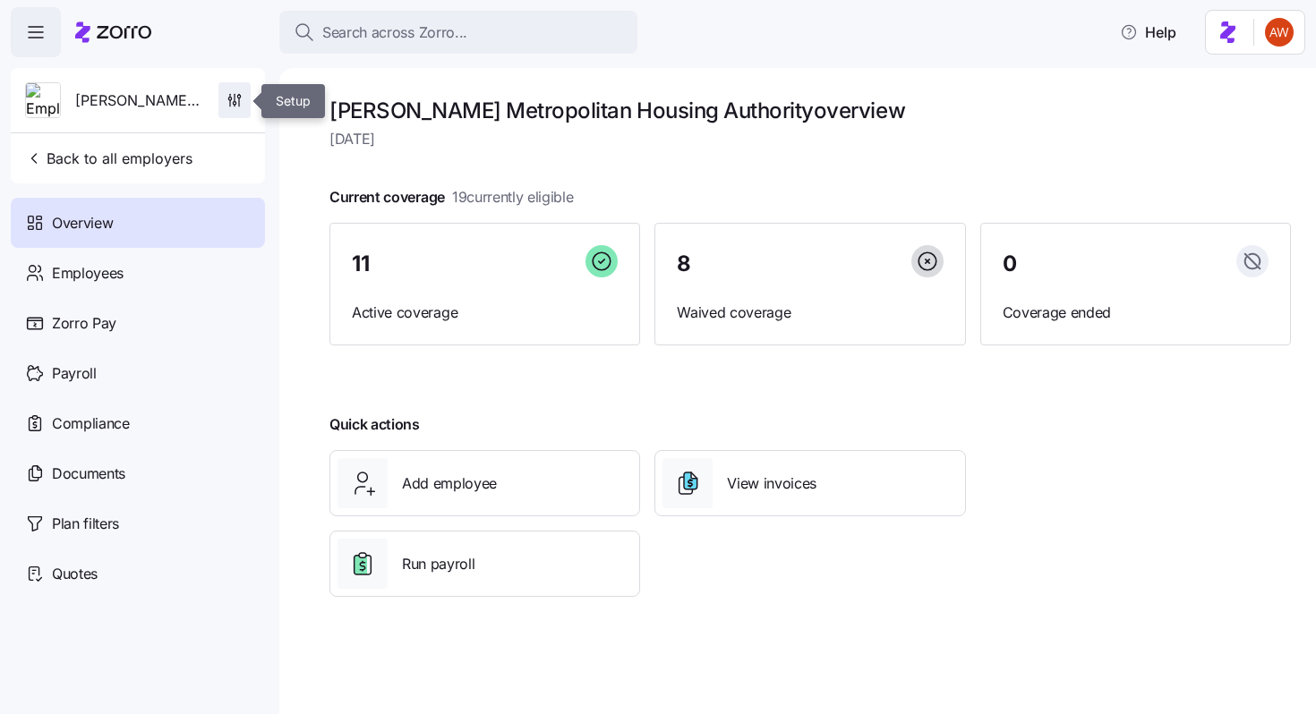
click at [235, 90] on span "button" at bounding box center [234, 100] width 30 height 34
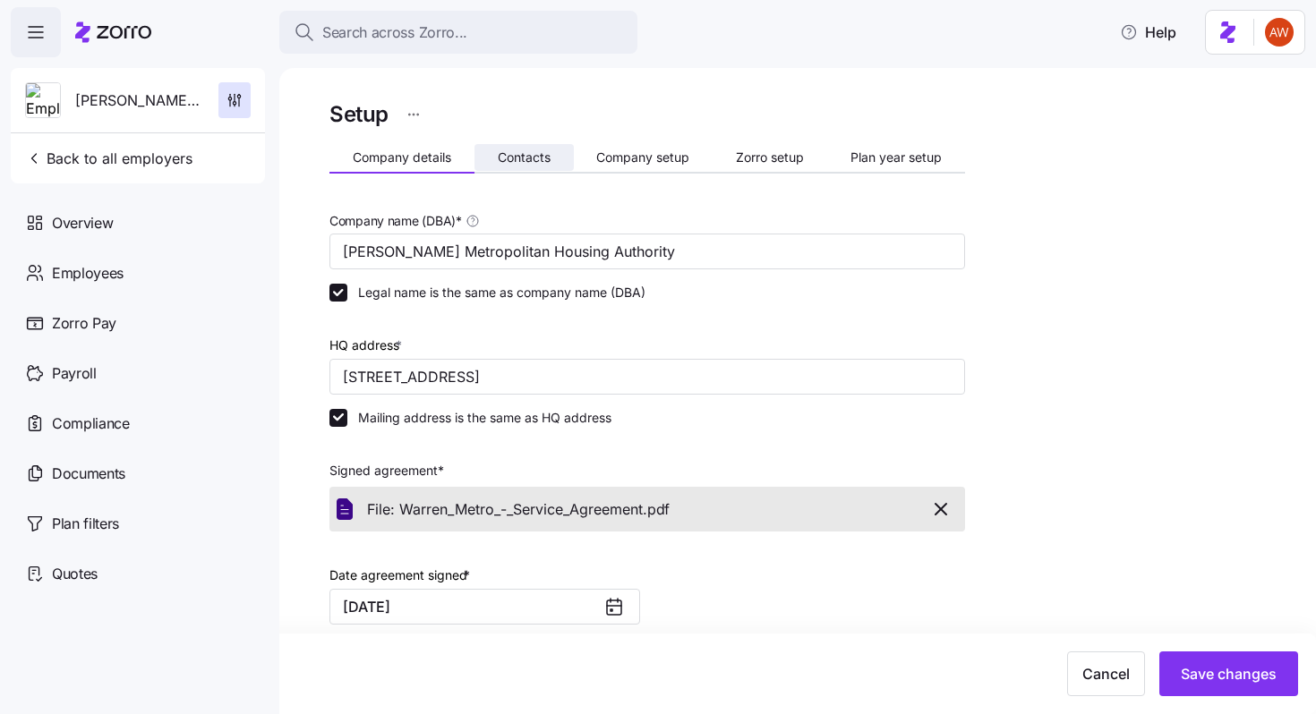
drag, startPoint x: 0, startPoint y: 0, endPoint x: 545, endPoint y: 147, distance: 564.6
click at [545, 147] on button "Contacts" at bounding box center [523, 157] width 99 height 27
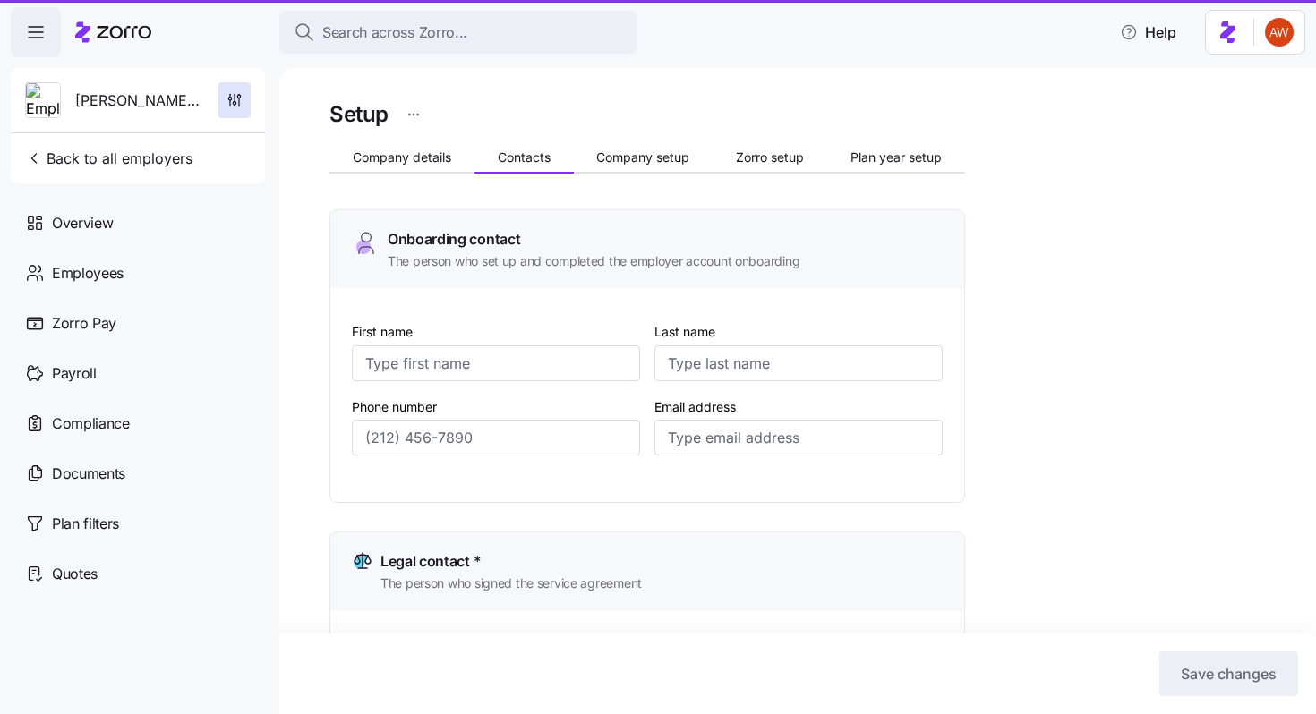
type input "Mary"
type input "Fielder"
type input "mfielder@warrenmha.org"
type input "Jacqueline"
type input "Adkins"
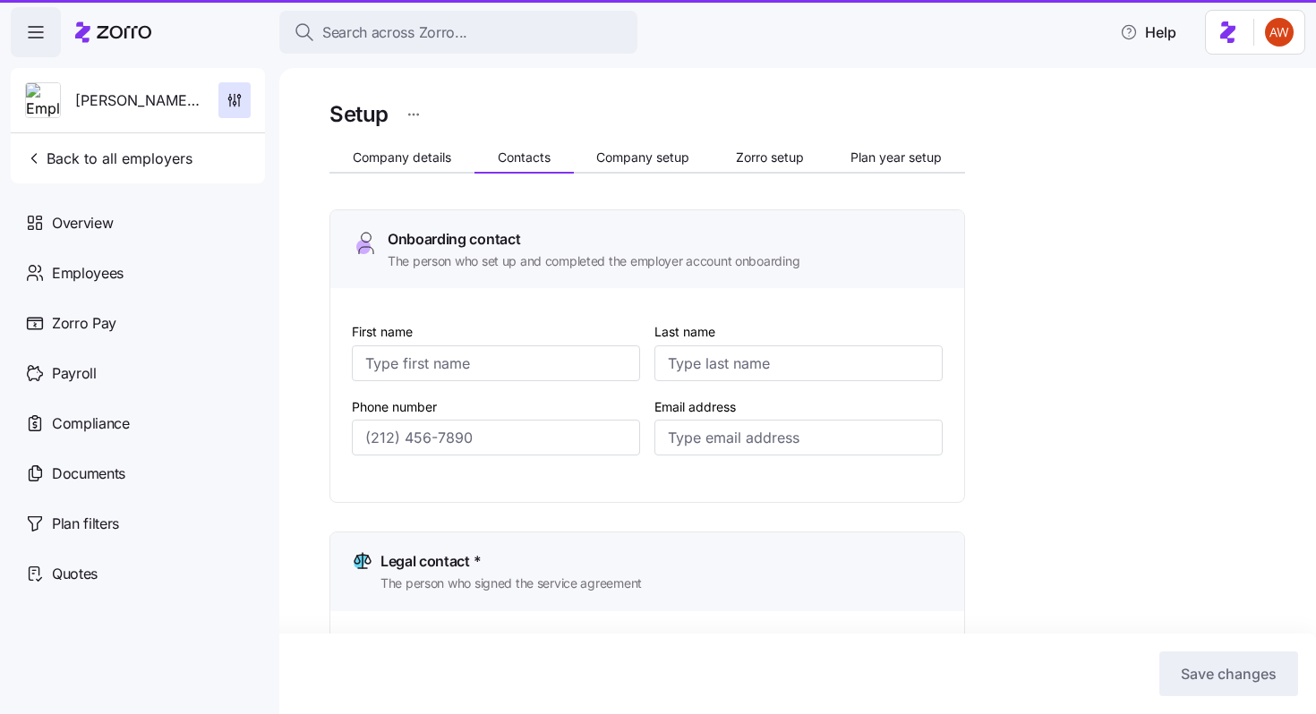
type input "jadkins@warrenmha.org"
type input "Mary"
type input "Fielder"
type input "mfielder@warrenmha.org"
type input "Jacqueline"
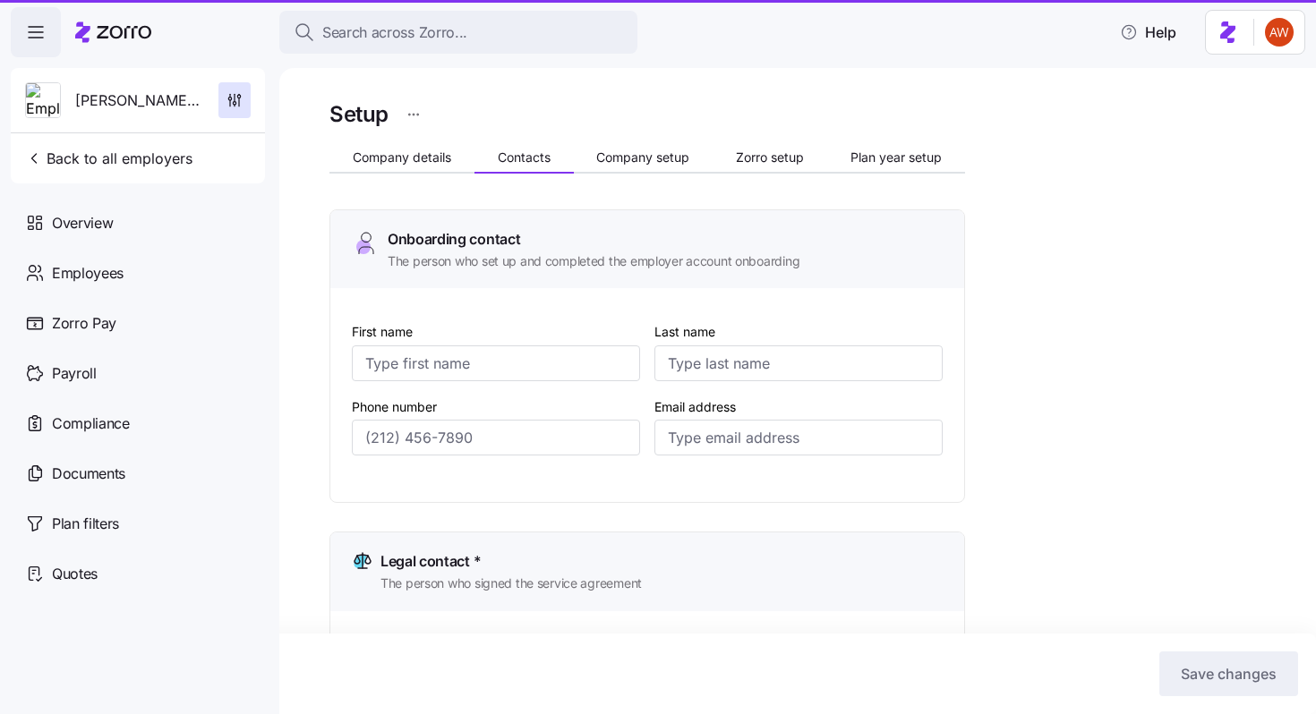
type input "Adkins"
type input "jadkins@warrenmha.org"
type input "(513) 695-3399"
type input "(513) 695-3395"
type input "(513) 695-3399"
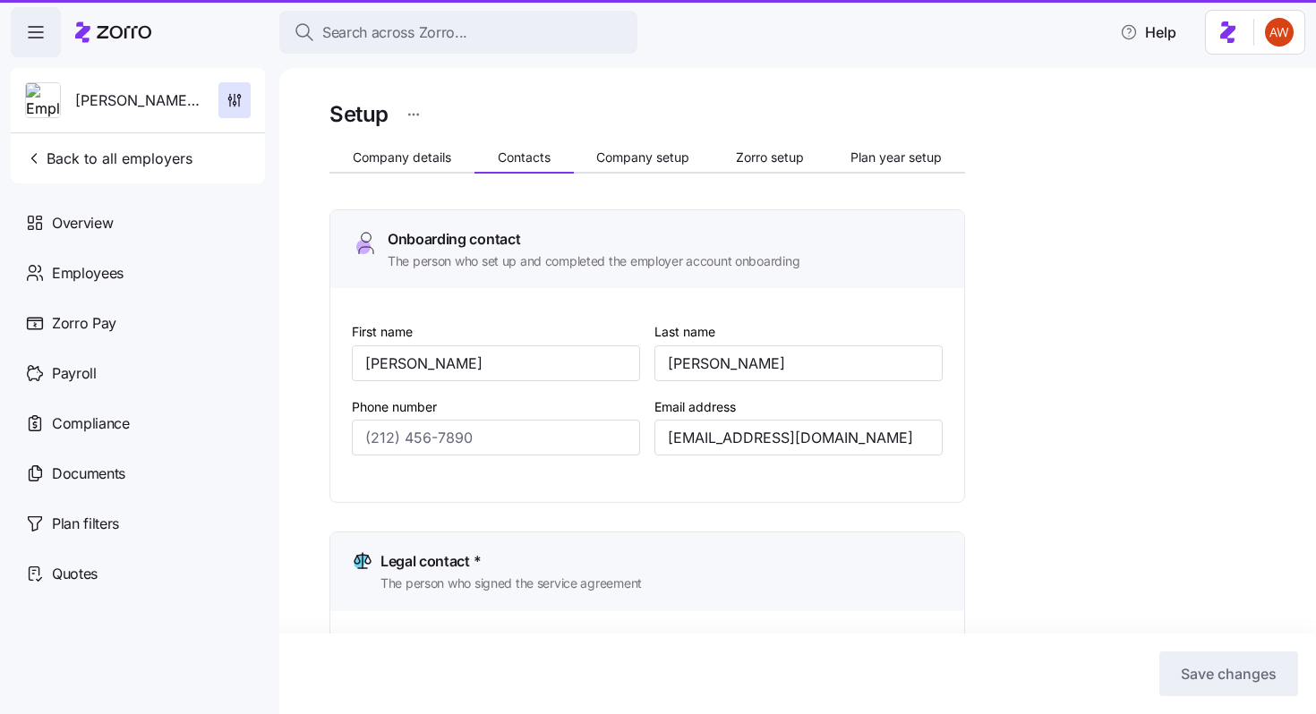
type input "(513) 695-3395"
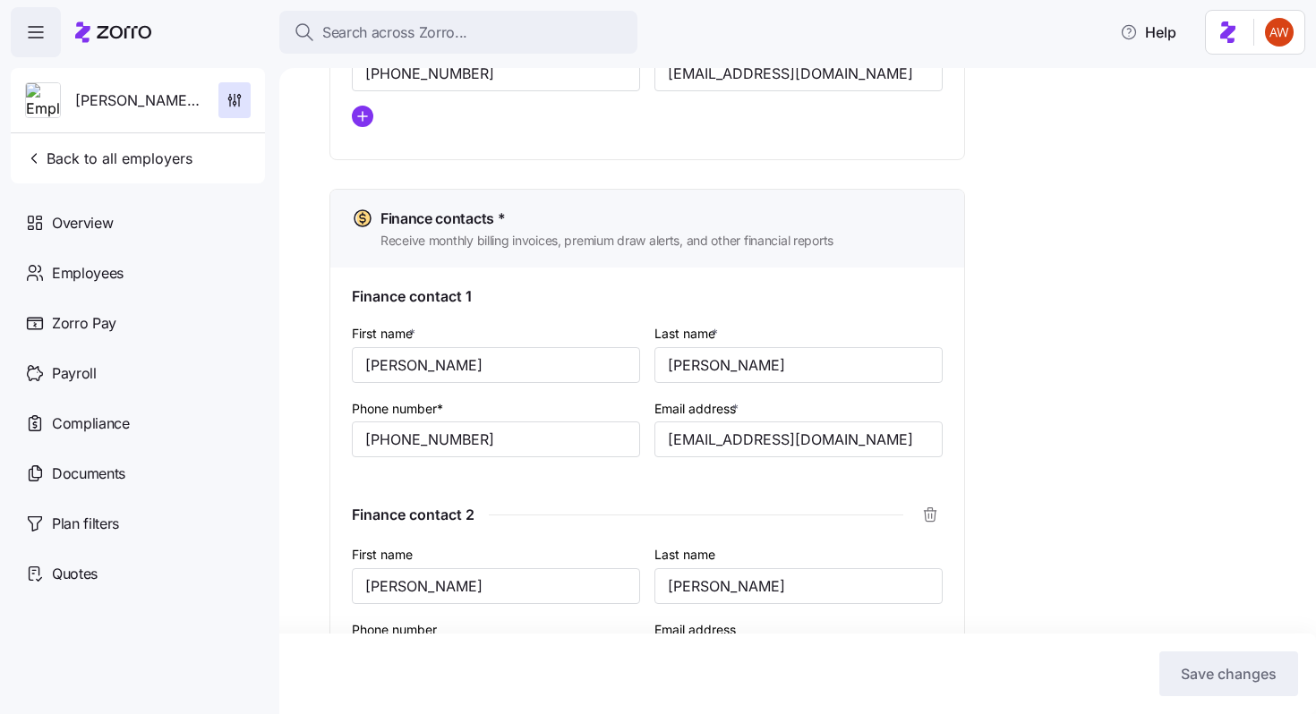
scroll to position [1178, 0]
